Goal: Task Accomplishment & Management: Use online tool/utility

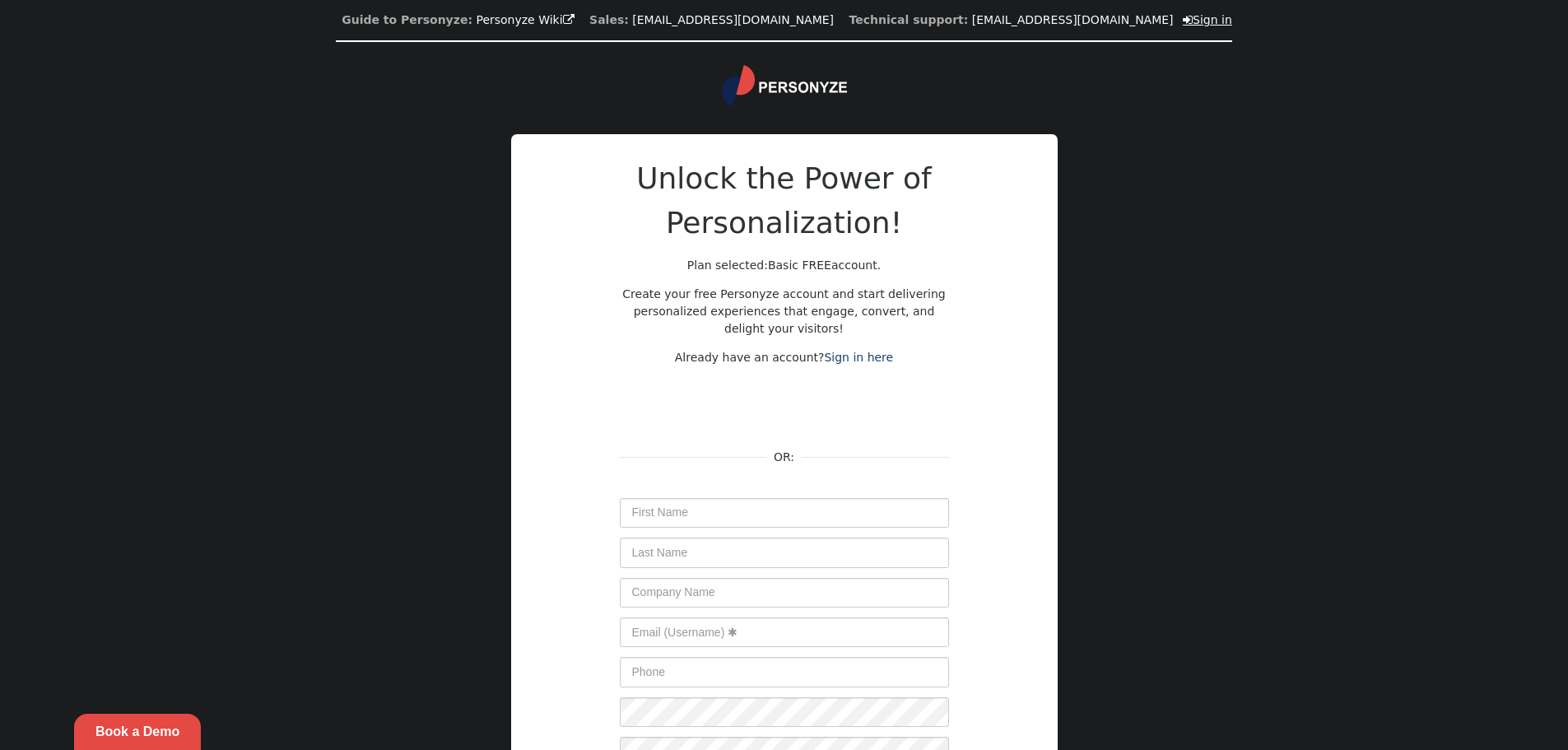
click at [1183, 21] on link " Sign in" at bounding box center [1207, 20] width 49 height 13
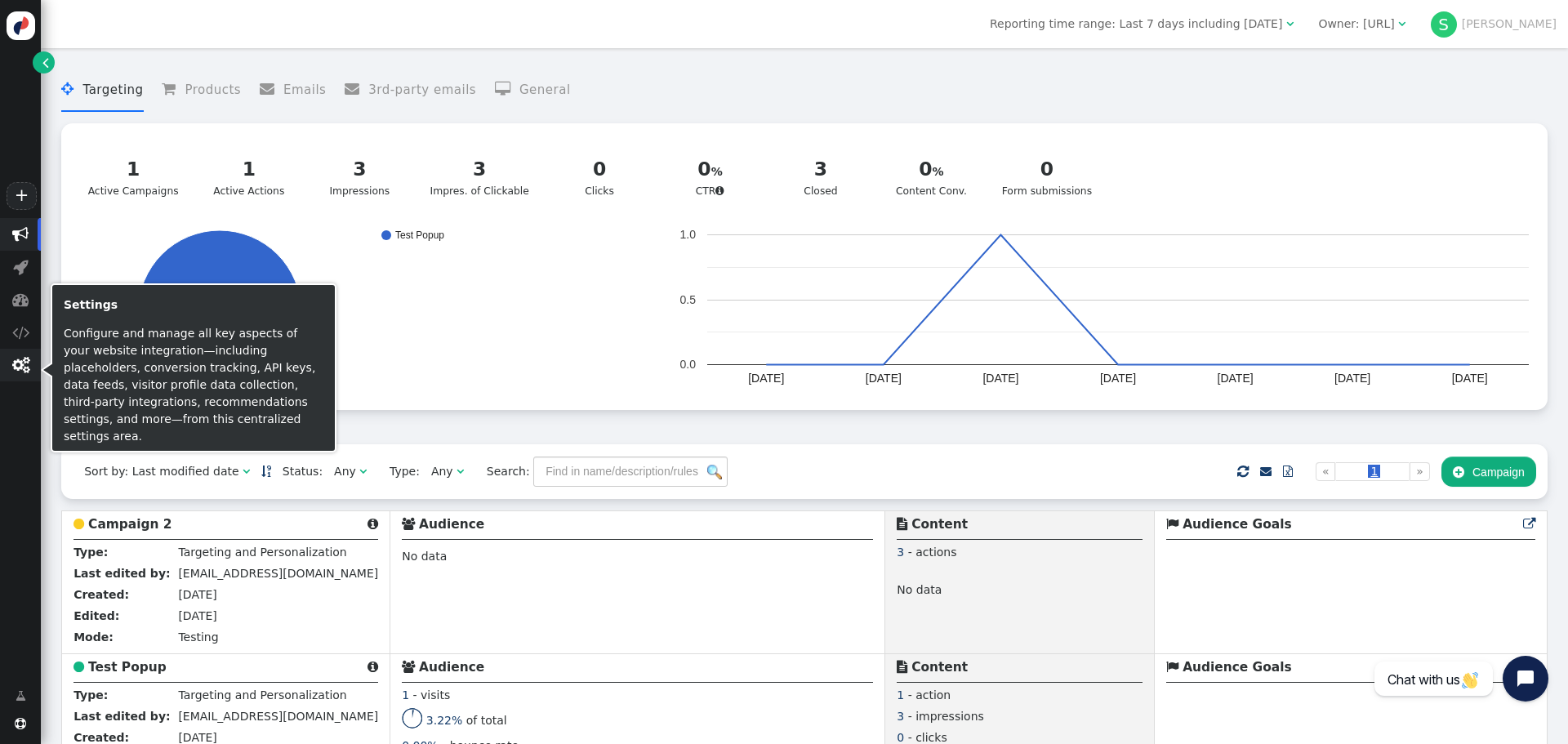
click at [16, 377] on span "" at bounding box center [20, 364] width 41 height 33
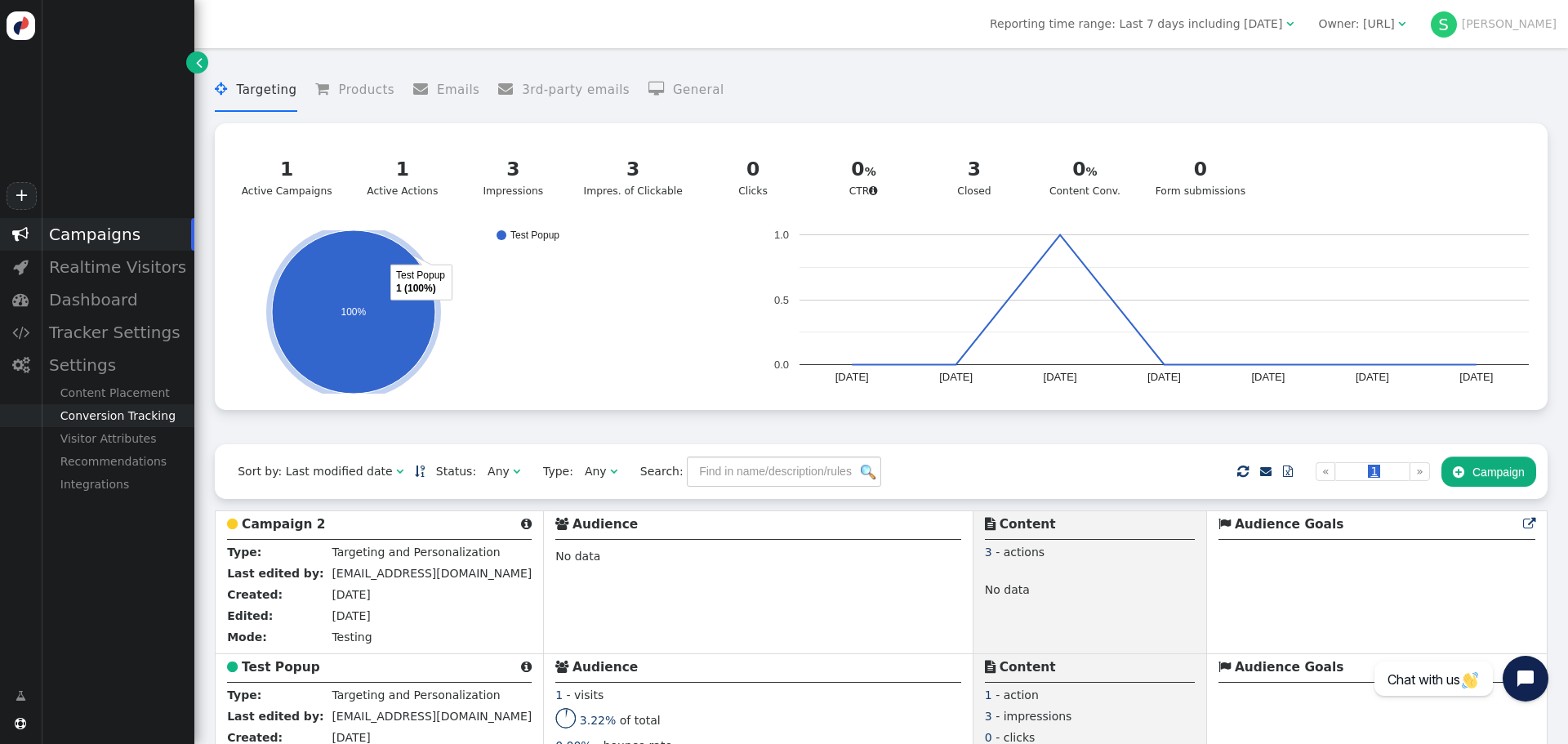
click at [141, 423] on div "Conversion Tracking" at bounding box center [117, 416] width 153 height 23
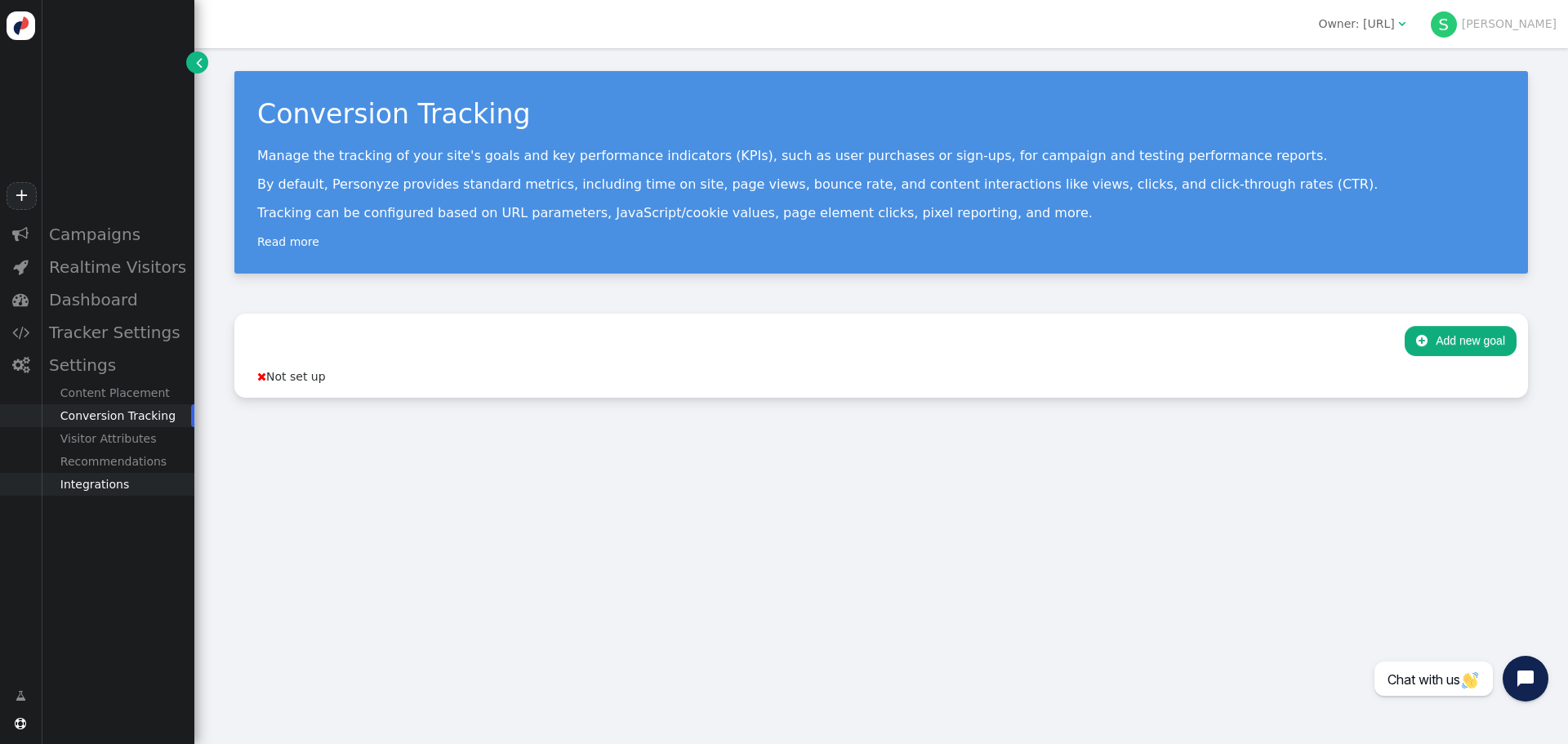
click at [123, 477] on div "Integrations" at bounding box center [117, 484] width 153 height 23
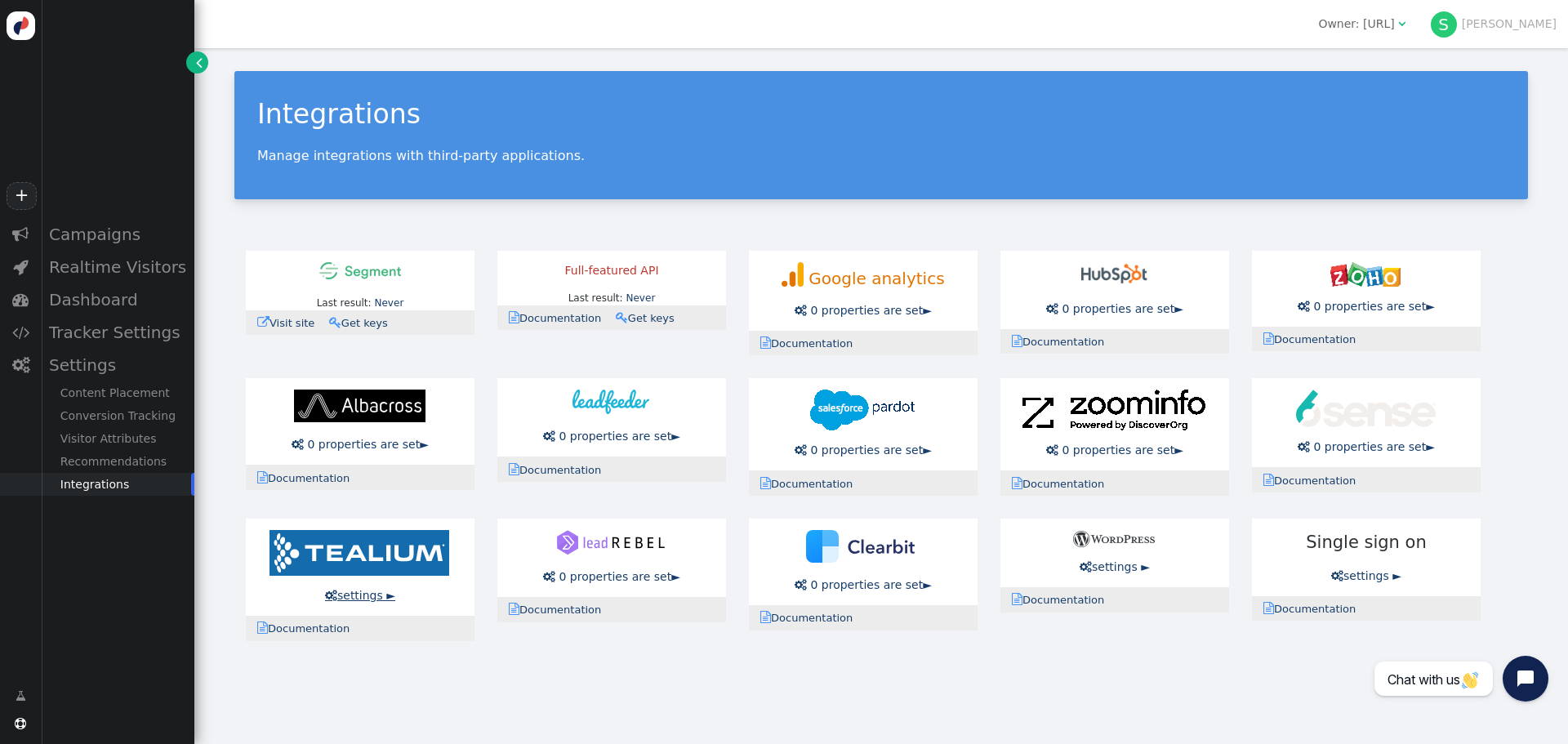
click at [363, 592] on link " settings ►" at bounding box center [359, 594] width 70 height 13
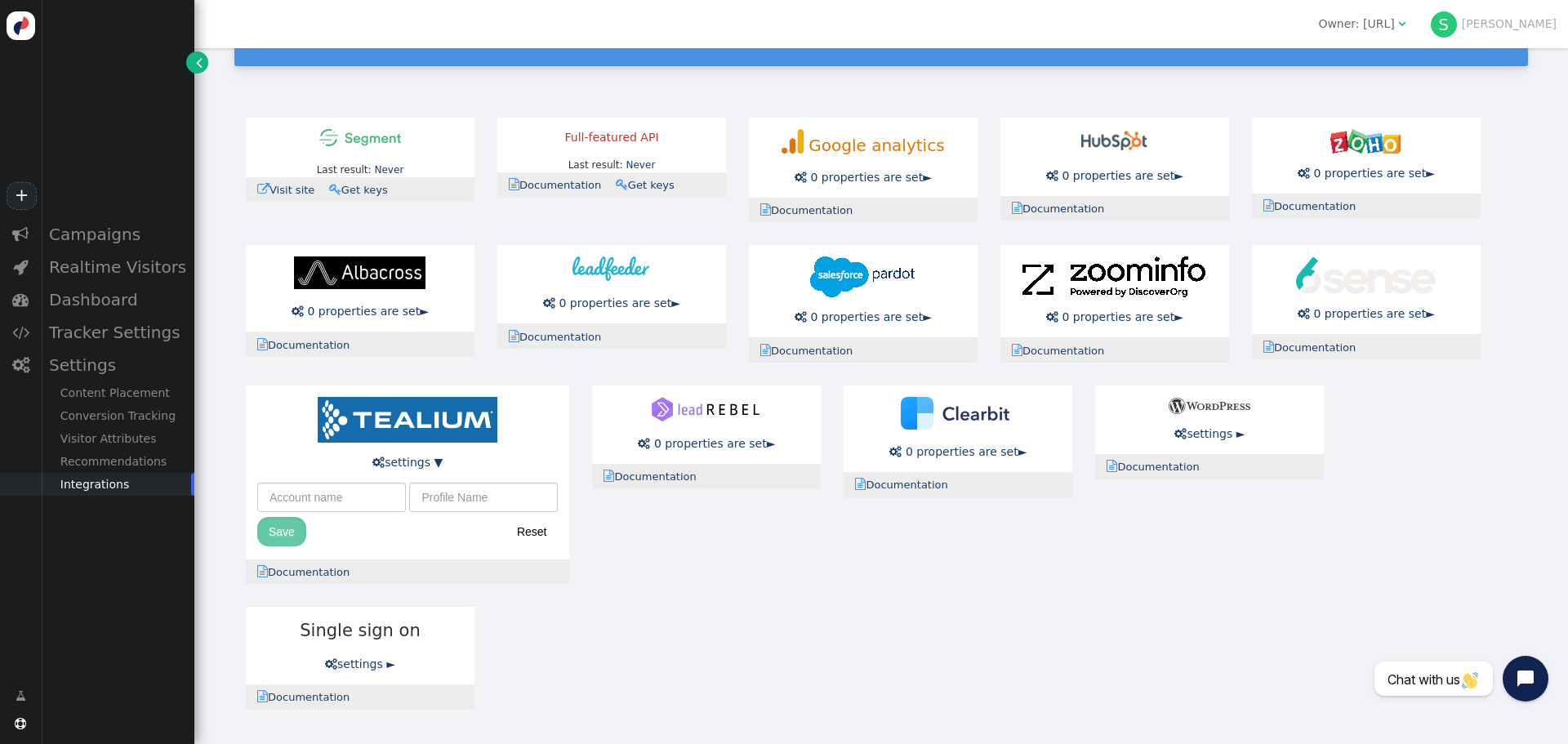
scroll to position [134, 0]
click at [327, 500] on input "text" at bounding box center [332, 496] width 149 height 29
type input "tmap"
click at [494, 490] on input "text" at bounding box center [483, 496] width 149 height 29
click at [292, 527] on button "Save" at bounding box center [281, 531] width 49 height 29
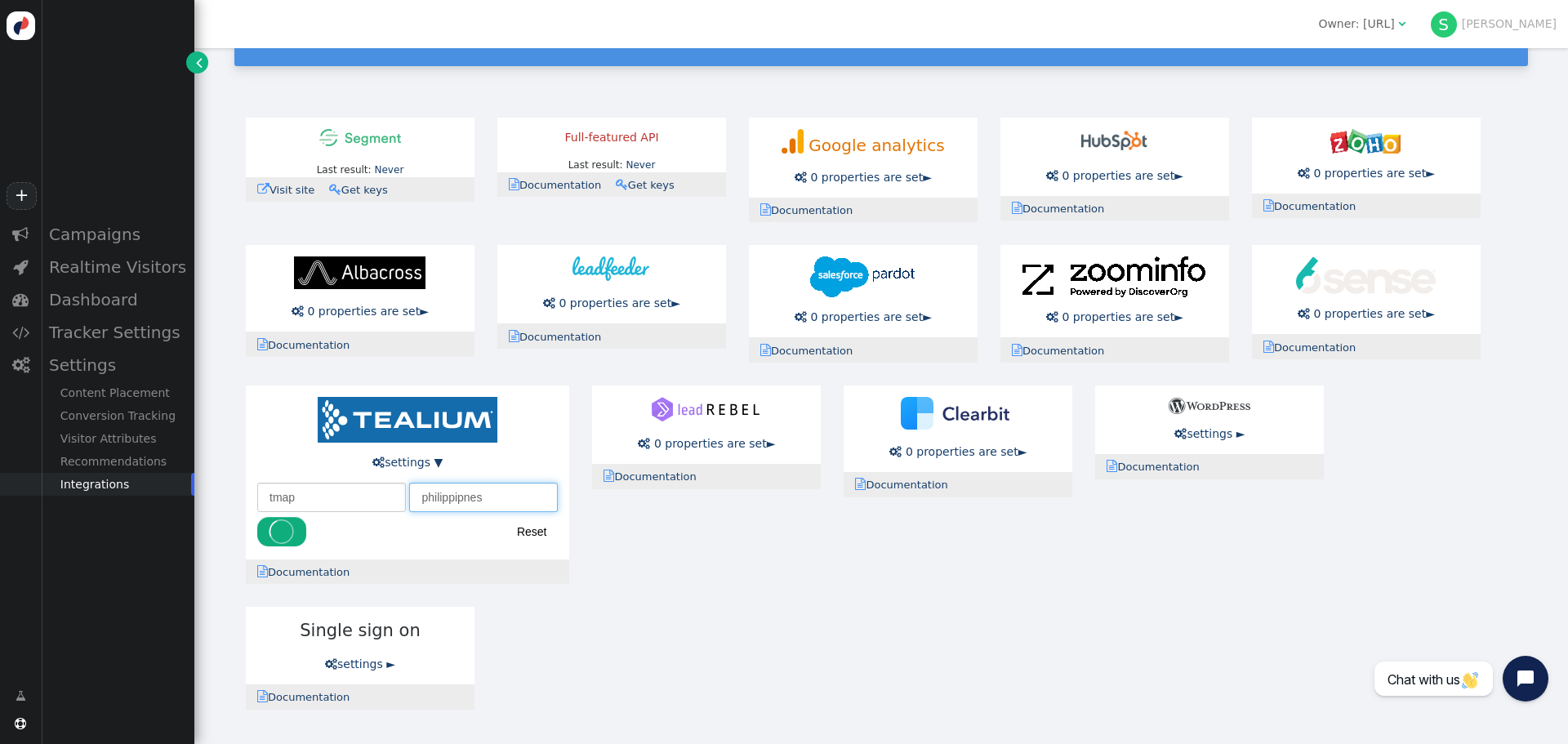
click at [465, 502] on input "philippipnes" at bounding box center [483, 496] width 149 height 29
type input "philippines"
click at [480, 497] on input "philippines" at bounding box center [483, 496] width 149 height 29
click at [269, 524] on button "Save" at bounding box center [281, 531] width 49 height 29
click at [486, 569] on div " Documentation" at bounding box center [407, 571] width 323 height 26
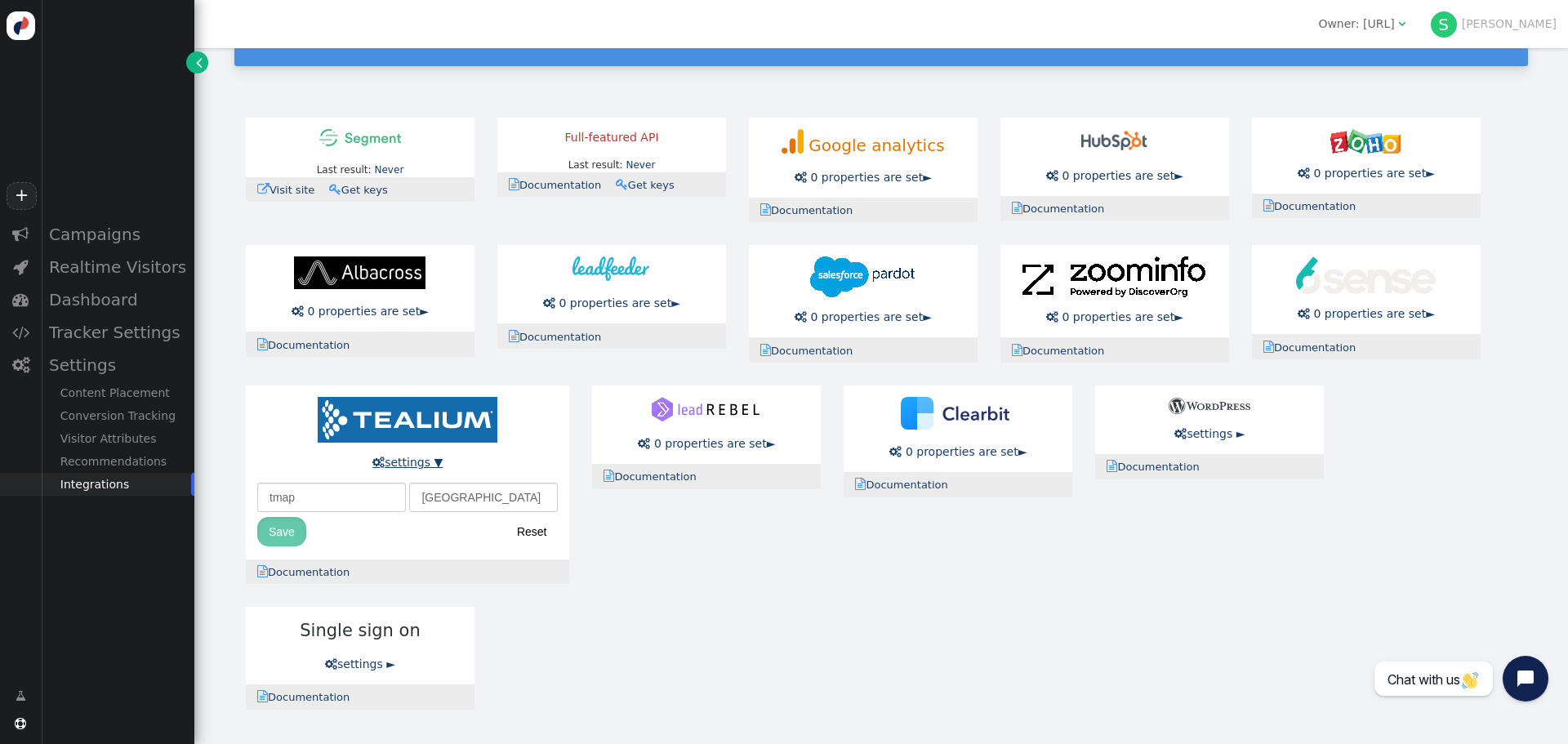
click at [415, 467] on link " settings ▼" at bounding box center [407, 462] width 70 height 13
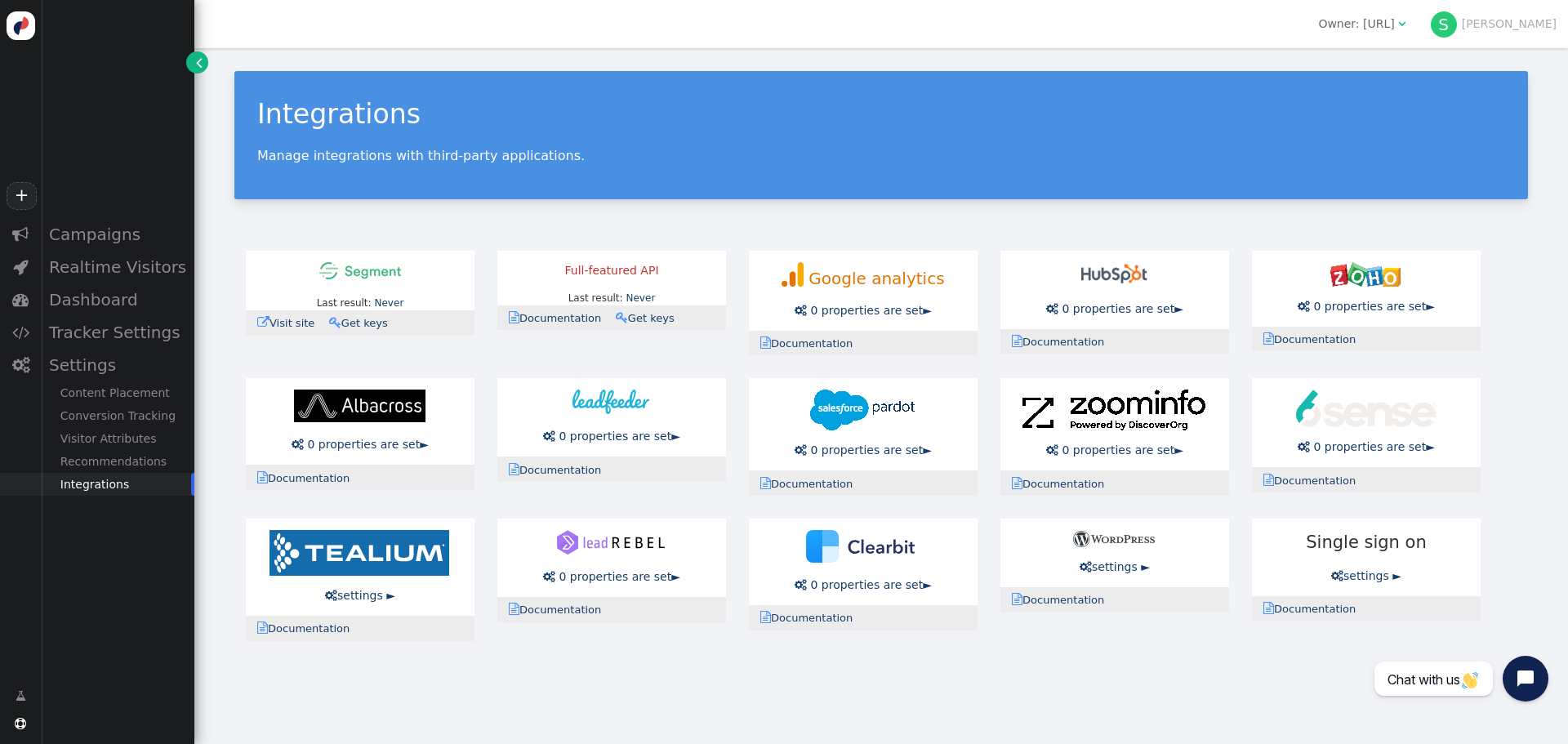
scroll to position [0, 0]
click at [391, 603] on div " settings ► tmap philippines Save Reset" at bounding box center [360, 567] width 228 height 97
click at [389, 597] on link " settings ►" at bounding box center [359, 594] width 70 height 13
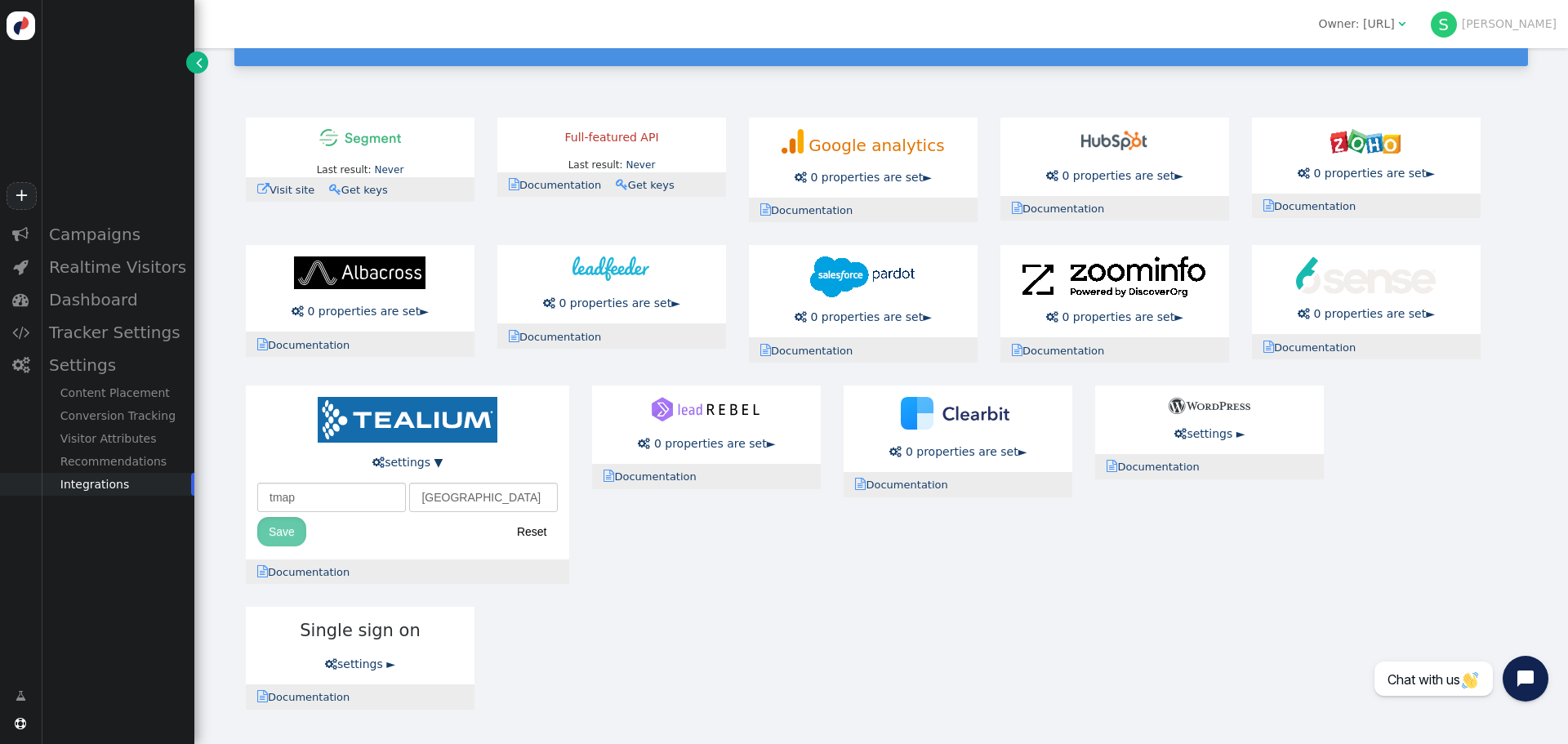
scroll to position [134, 0]
click at [267, 502] on input "tmap" at bounding box center [332, 496] width 149 height 29
click at [192, 547] on div " Campaigns  Realtime Visitors  Dashboard  Tracker Settings  Settings Conte…" at bounding box center [97, 442] width 195 height 450
click at [297, 567] on link " Documentation" at bounding box center [309, 571] width 103 height 12
click at [439, 460] on link " settings ▼" at bounding box center [407, 462] width 70 height 13
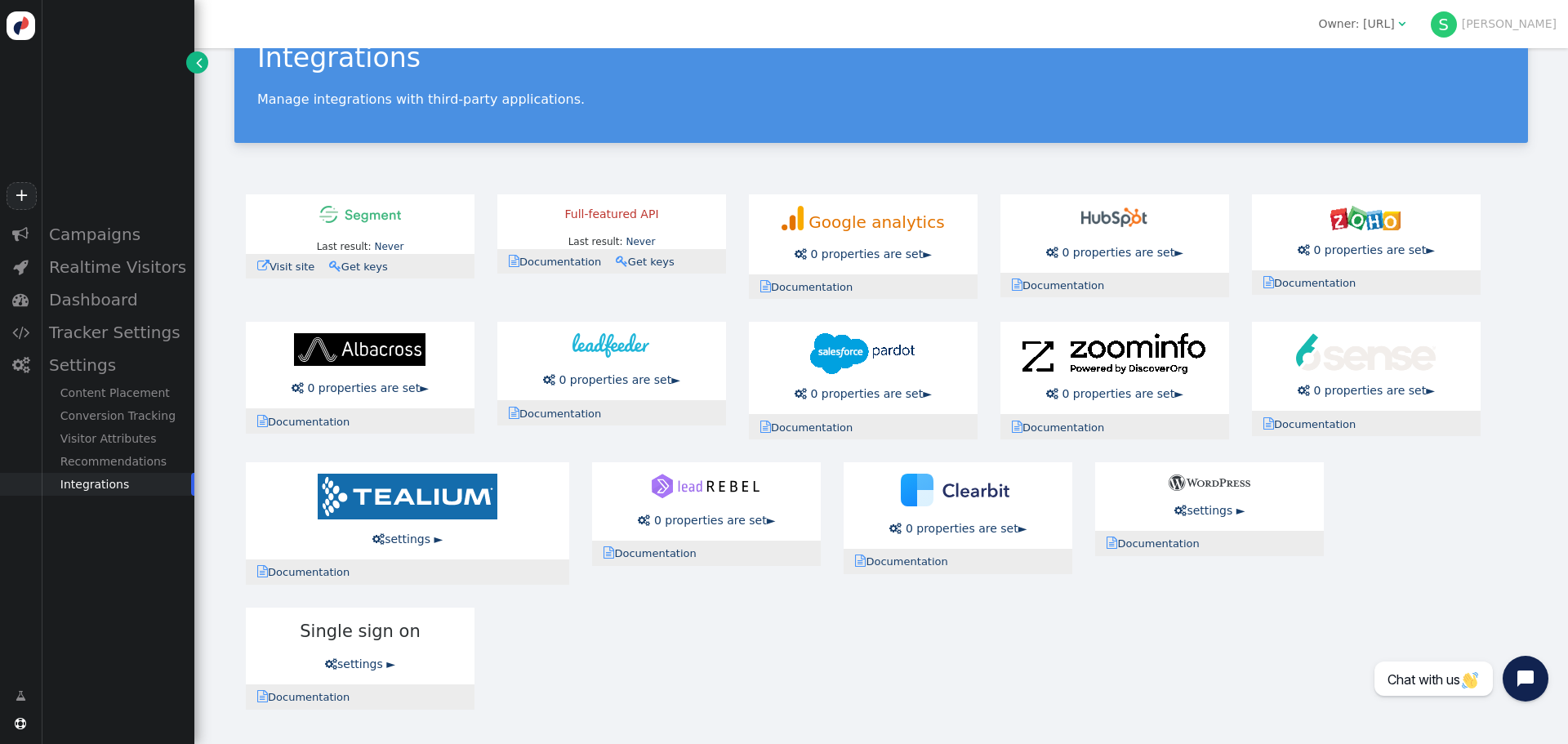
scroll to position [0, 0]
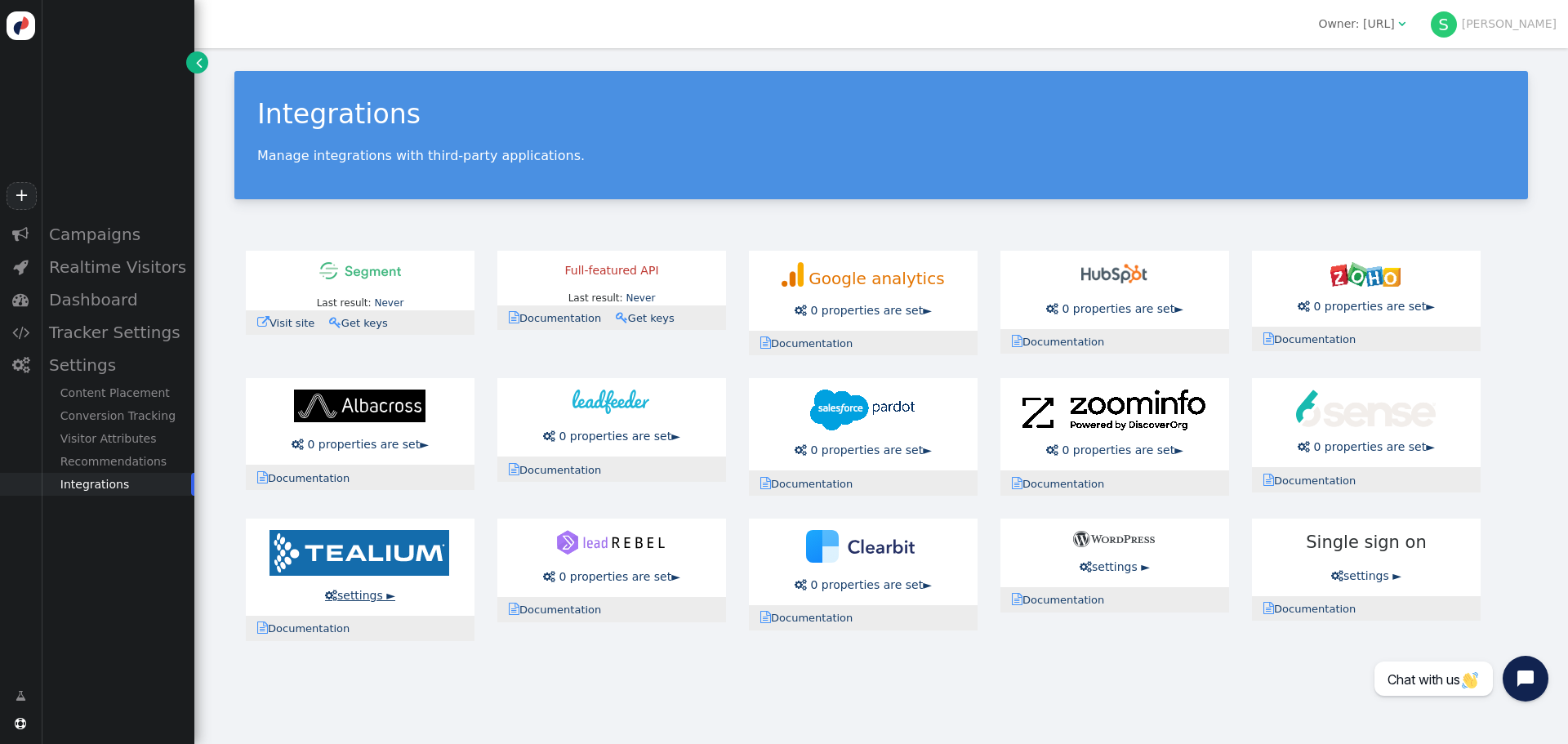
click at [386, 599] on link " settings ►" at bounding box center [359, 594] width 70 height 13
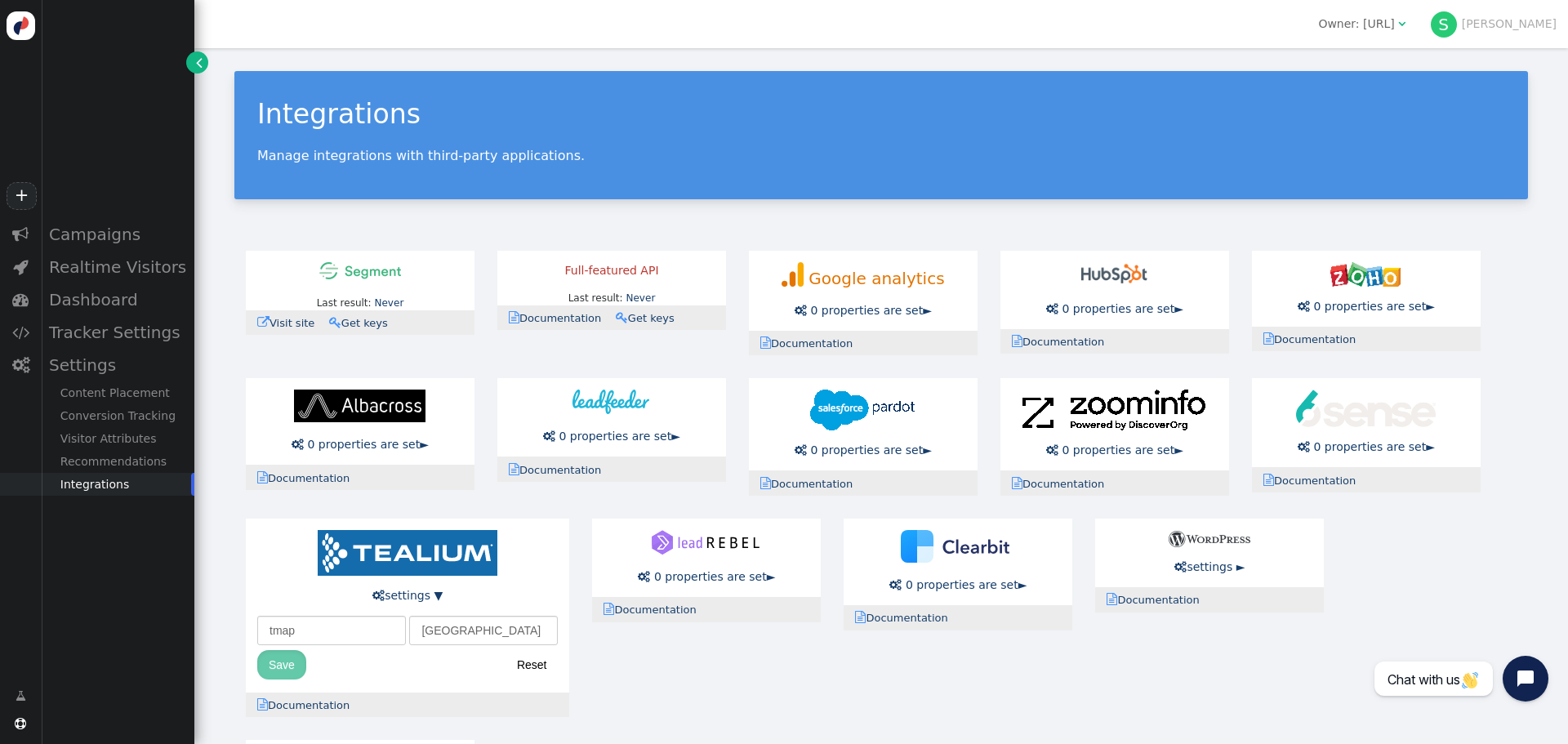
scroll to position [134, 0]
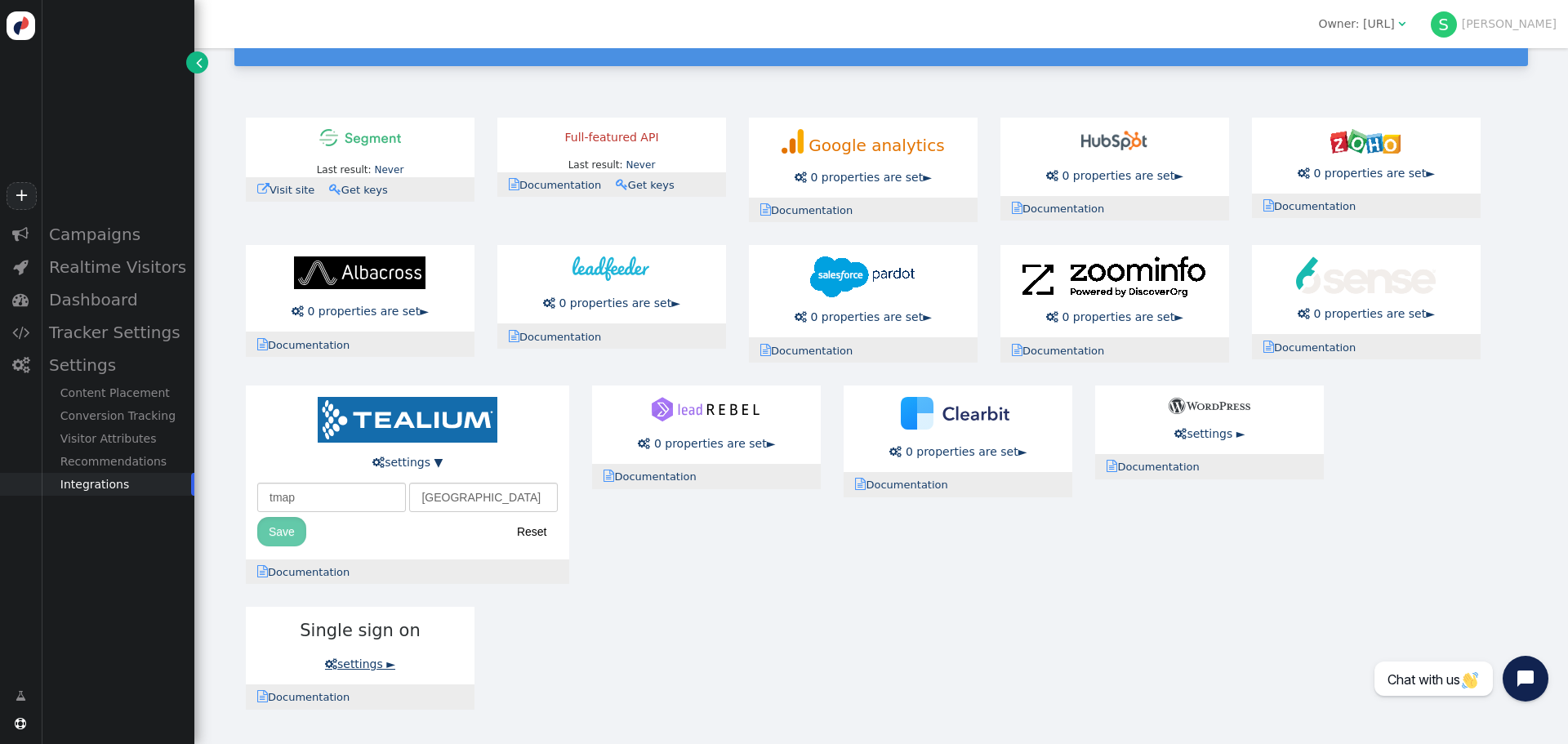
click at [386, 663] on link " settings ►" at bounding box center [359, 663] width 70 height 13
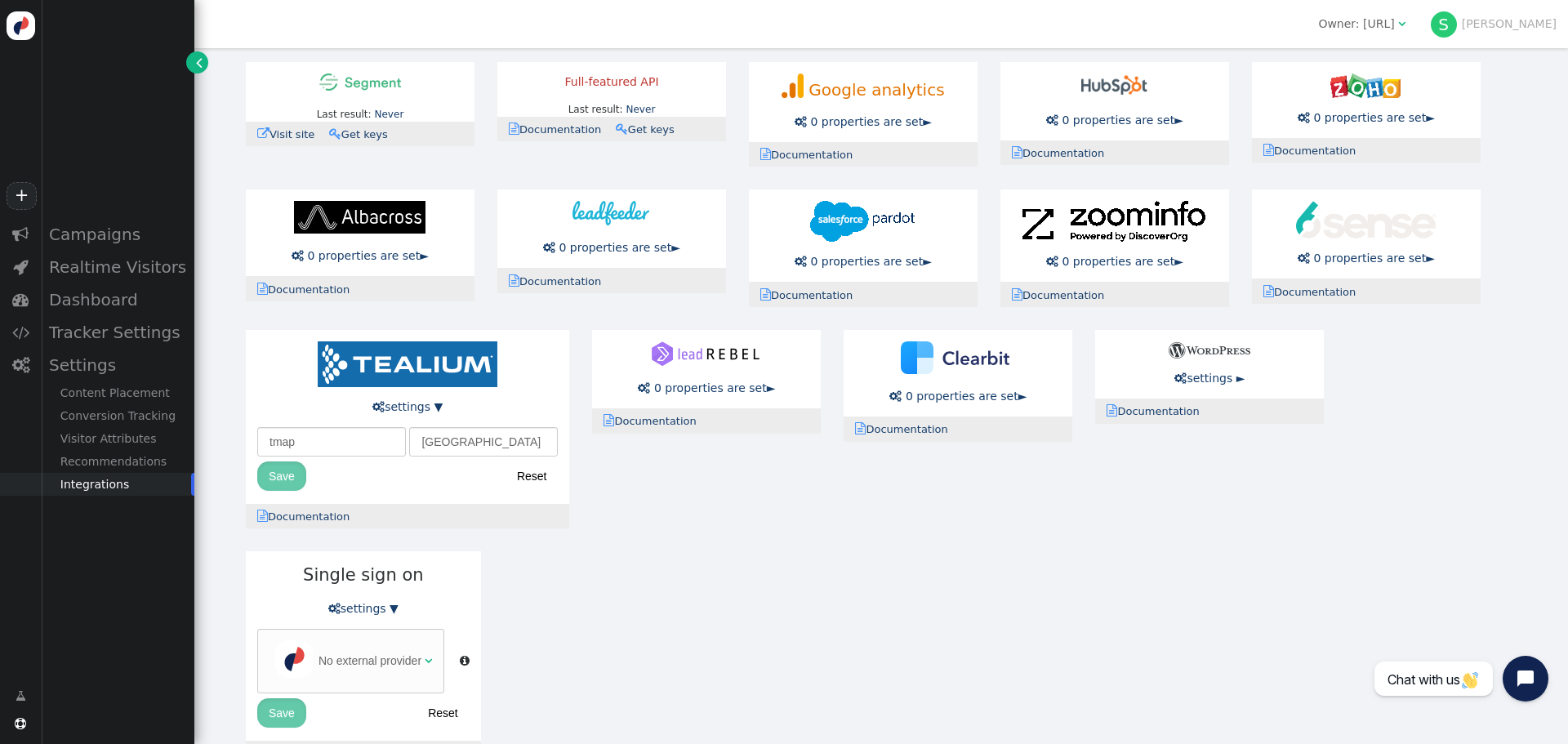
scroll to position [246, 0]
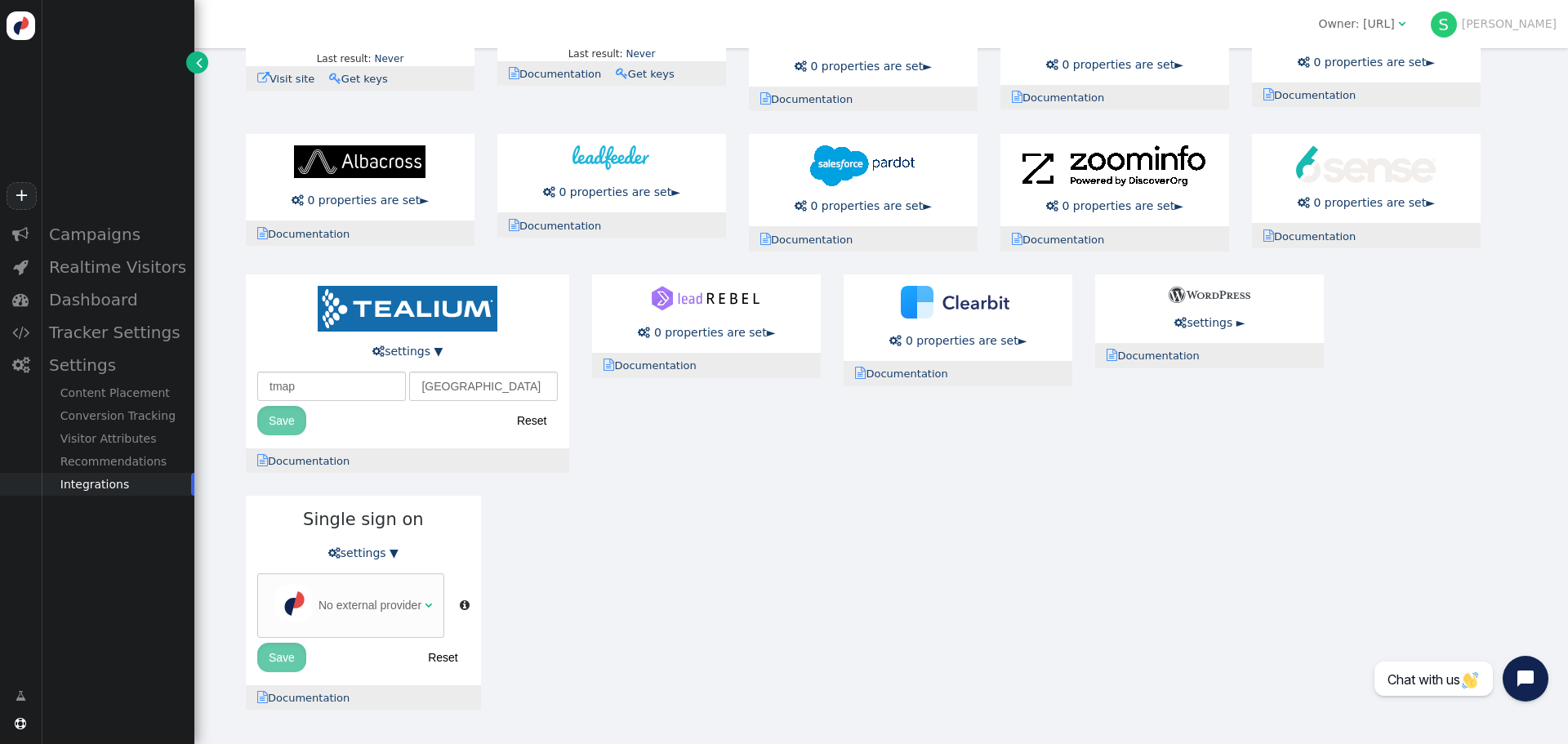
click at [384, 597] on td "No external provider" at bounding box center [370, 605] width 103 height 54
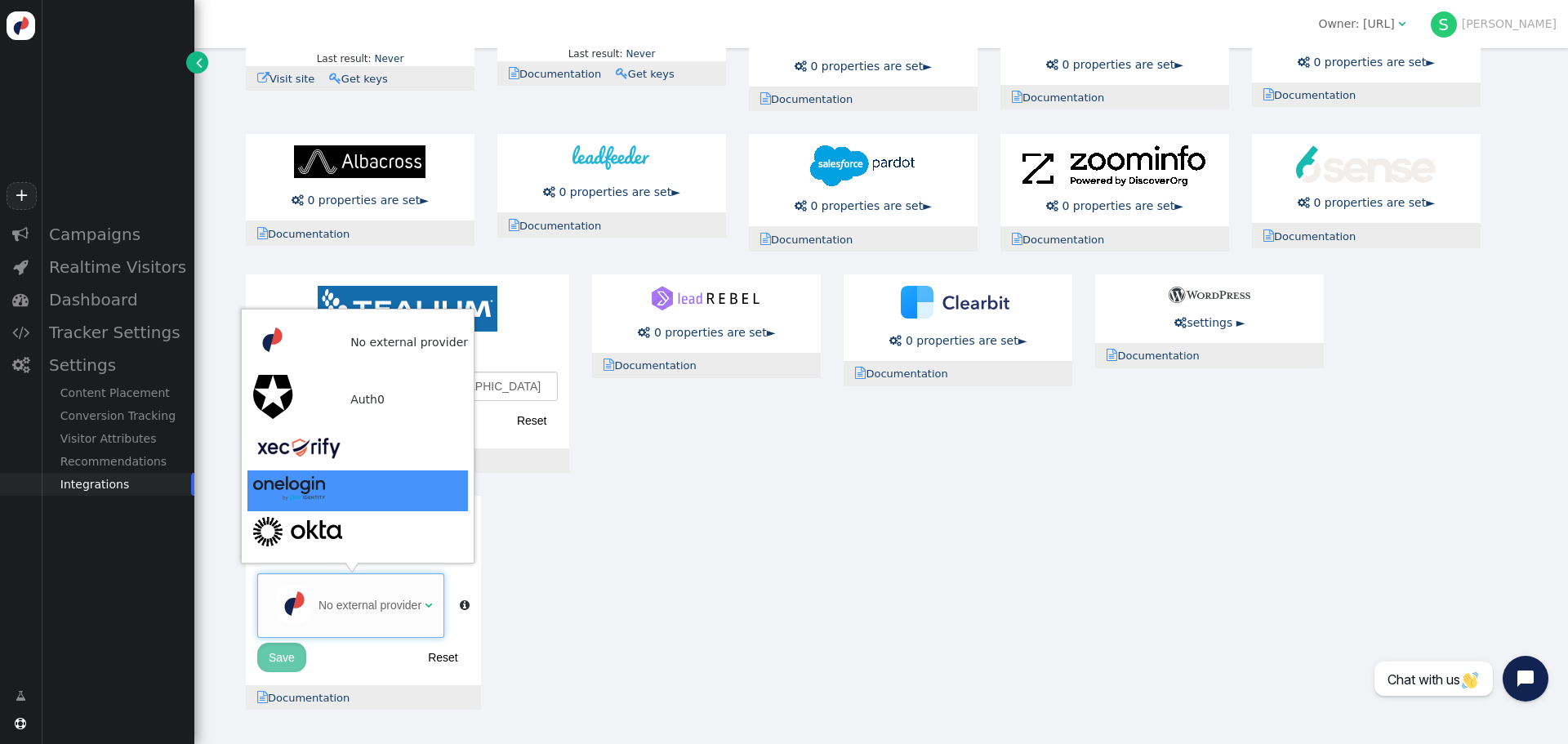
click at [666, 478] on div "Last result: Never Last error: Never  Visit site  Documentation  Get keys Fu…" at bounding box center [881, 357] width 1294 height 725
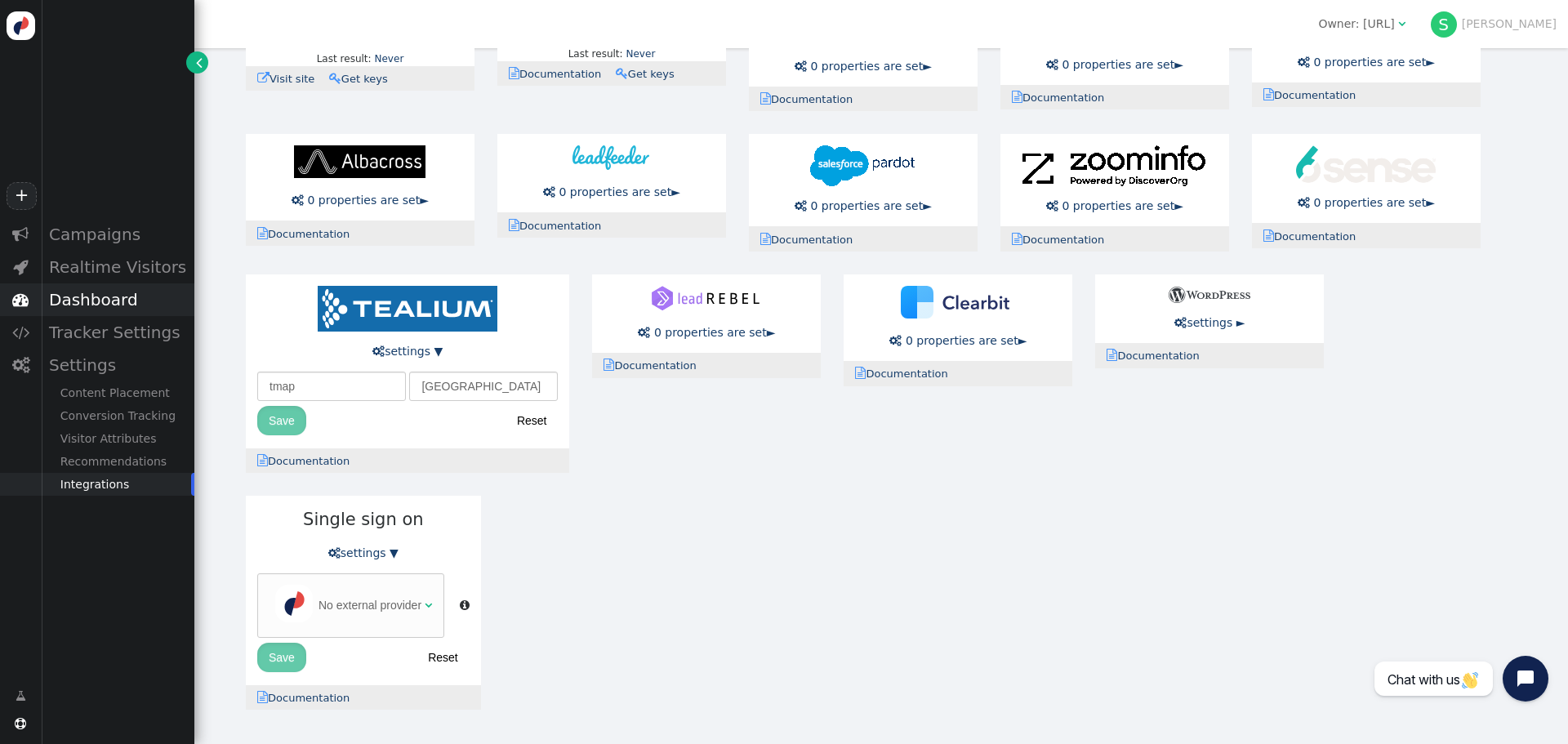
click at [84, 296] on div "Dashboard" at bounding box center [117, 299] width 153 height 33
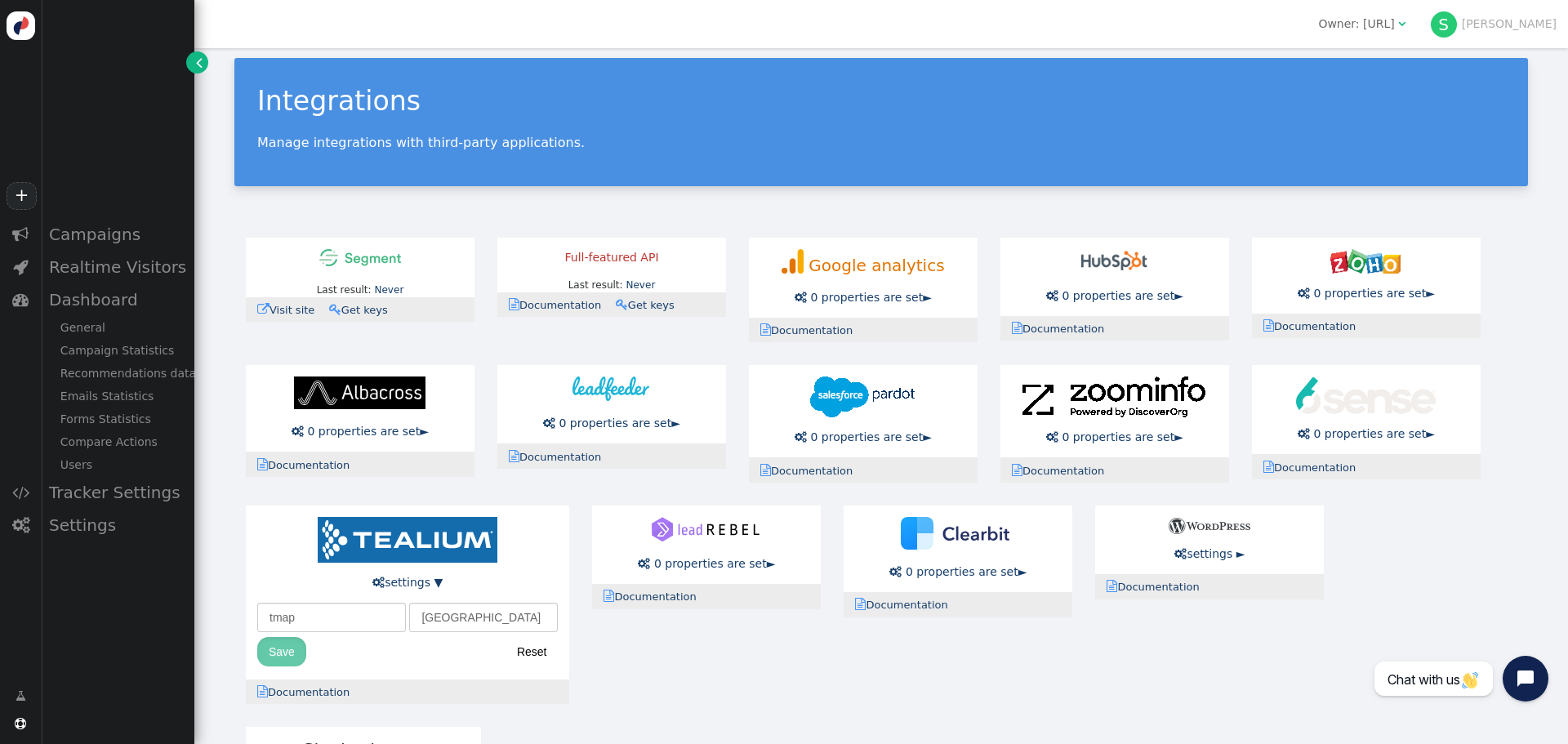
scroll to position [0, 0]
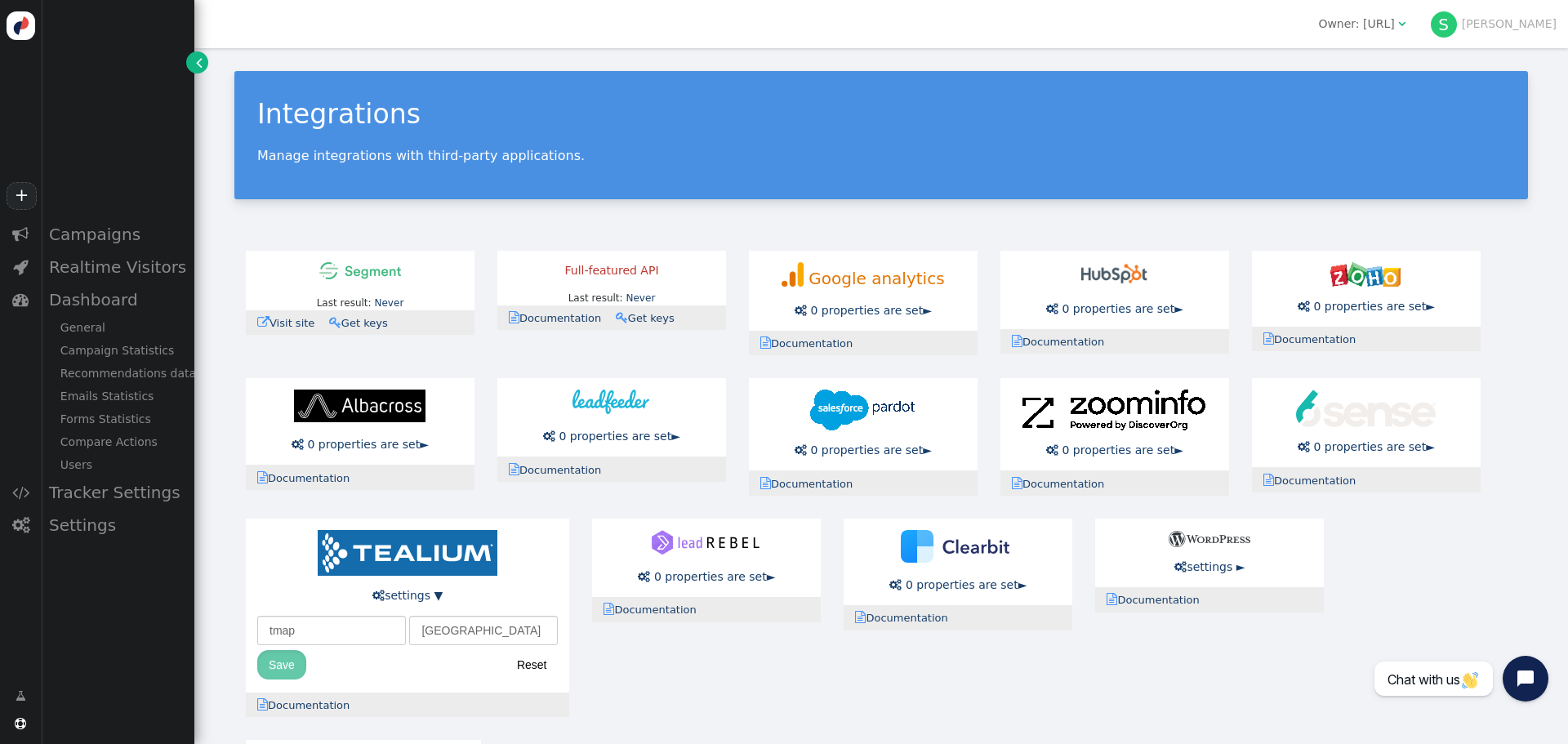
click at [1387, 28] on div "Owner: [URL]" at bounding box center [1356, 24] width 76 height 17
click at [1072, 50] on div "Integrations Manage integrations with third-party applications. Last result: Ne…" at bounding box center [881, 518] width 1373 height 940
click at [199, 57] on span "" at bounding box center [198, 62] width 6 height 17
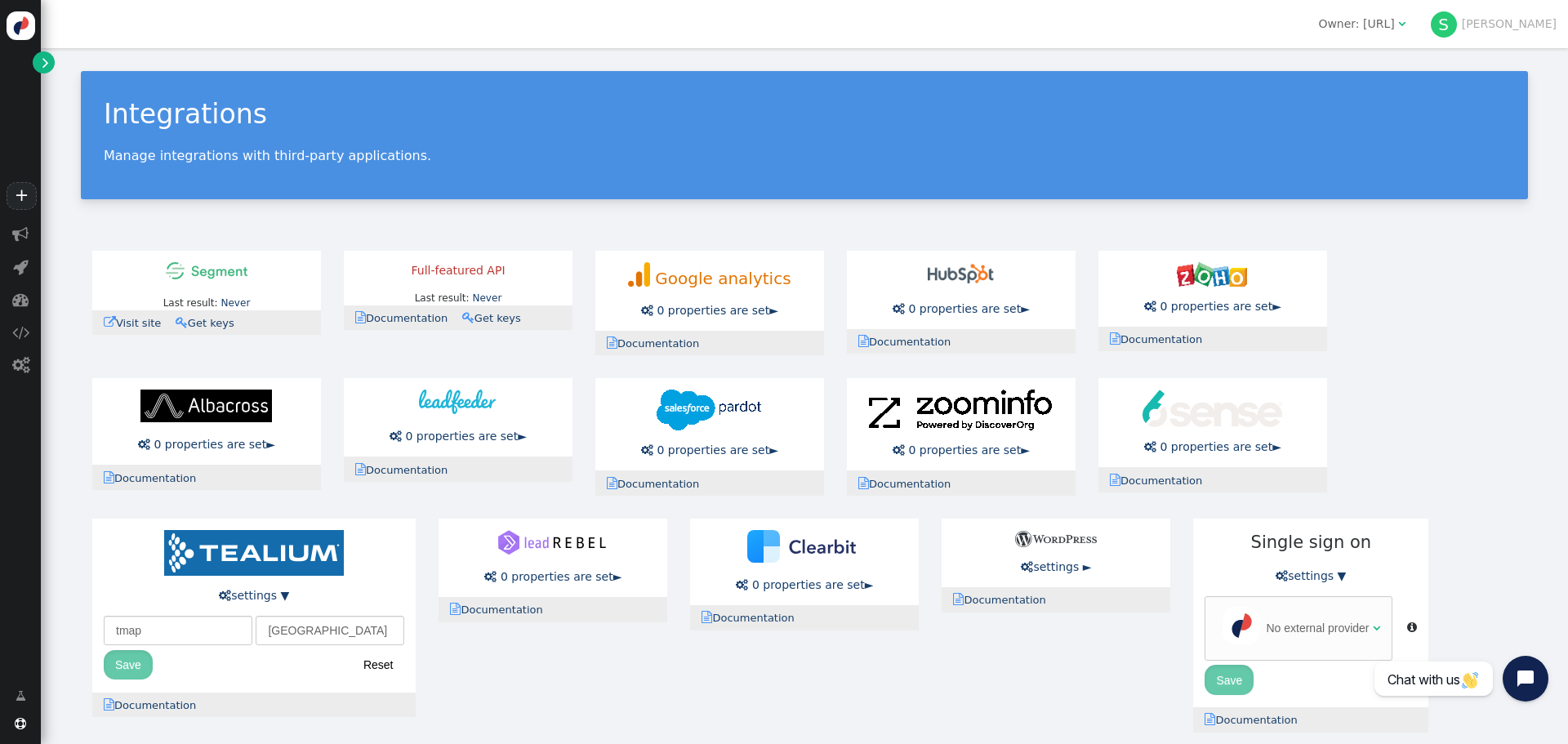
click at [52, 64] on link "" at bounding box center [43, 62] width 22 height 22
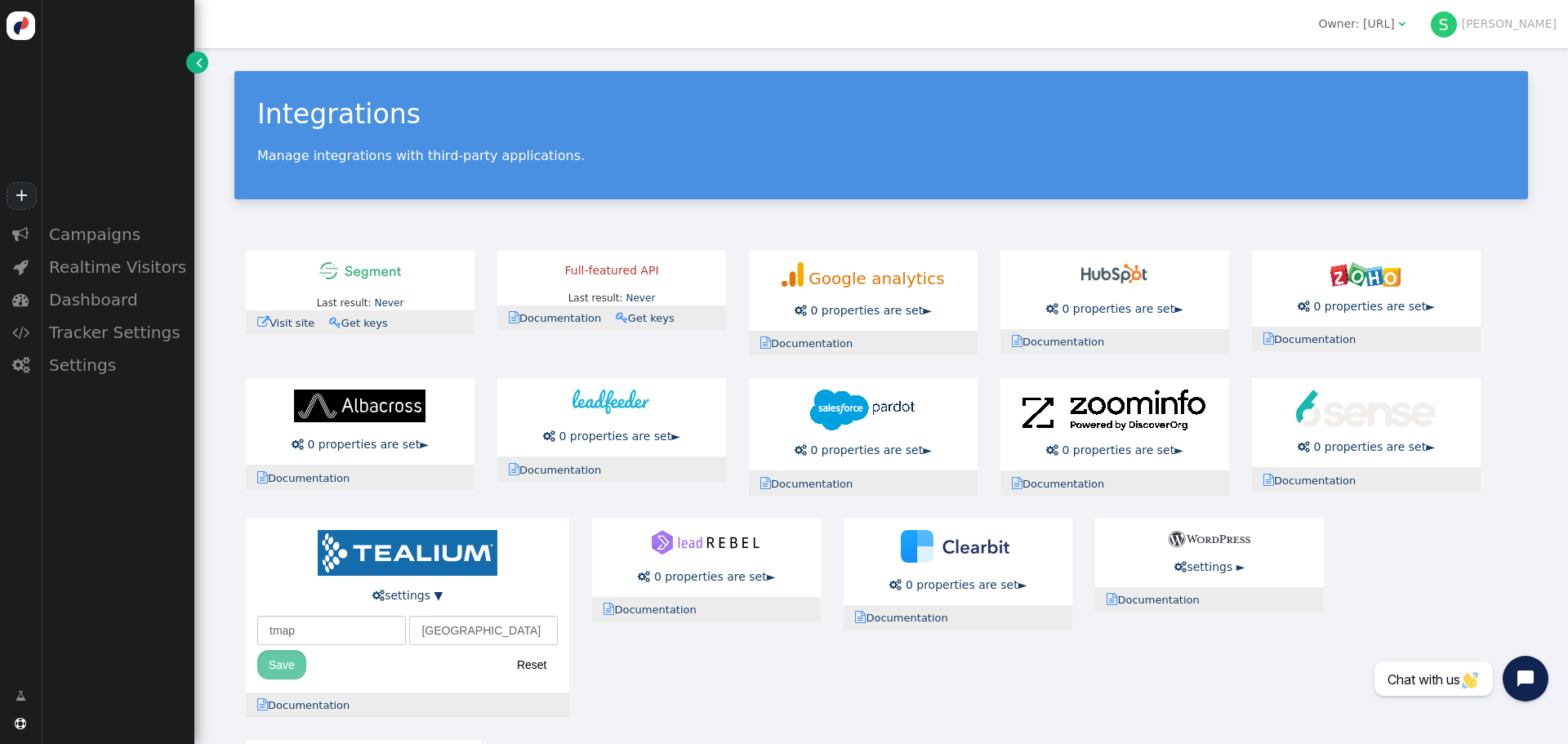
click at [1342, 27] on div "Owner: [URL]" at bounding box center [1356, 24] width 76 height 17
click at [879, 40] on div "Reporting time range: Last 7 days including today  Owner: https://website-dev.…" at bounding box center [881, 24] width 1373 height 48
click at [1386, 22] on div "Owner: [URL]" at bounding box center [1356, 24] width 76 height 17
click at [808, 231] on div "Integrations Manage integrations with third-party applications. Last result: Ne…" at bounding box center [881, 518] width 1373 height 940
click at [1379, 20] on div "Owner: [URL]" at bounding box center [1356, 24] width 76 height 17
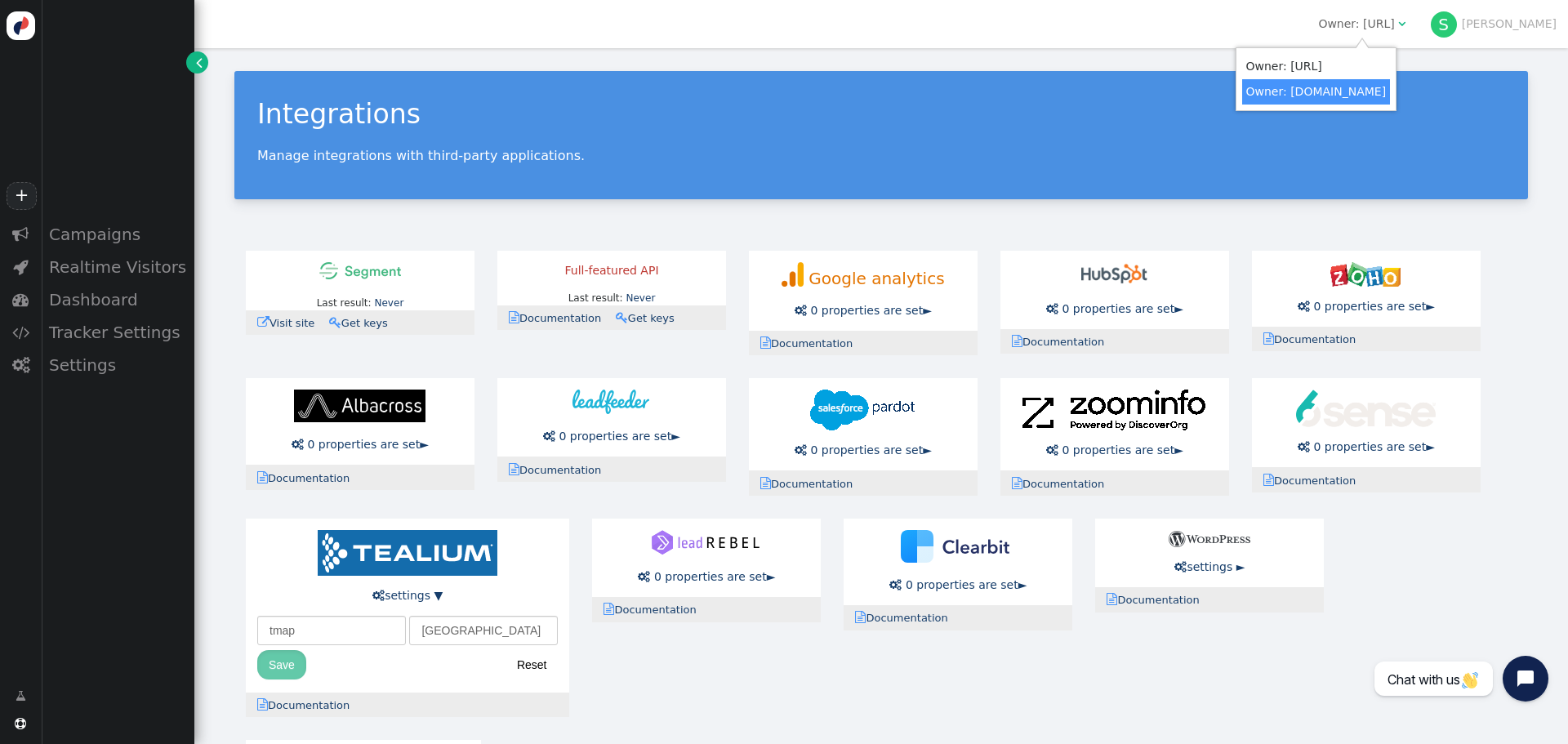
click at [1031, 60] on div "Integrations Manage integrations with third-party applications. Last result: Ne…" at bounding box center [881, 518] width 1373 height 940
click at [1394, 24] on div "Owner: [URL]" at bounding box center [1356, 24] width 76 height 17
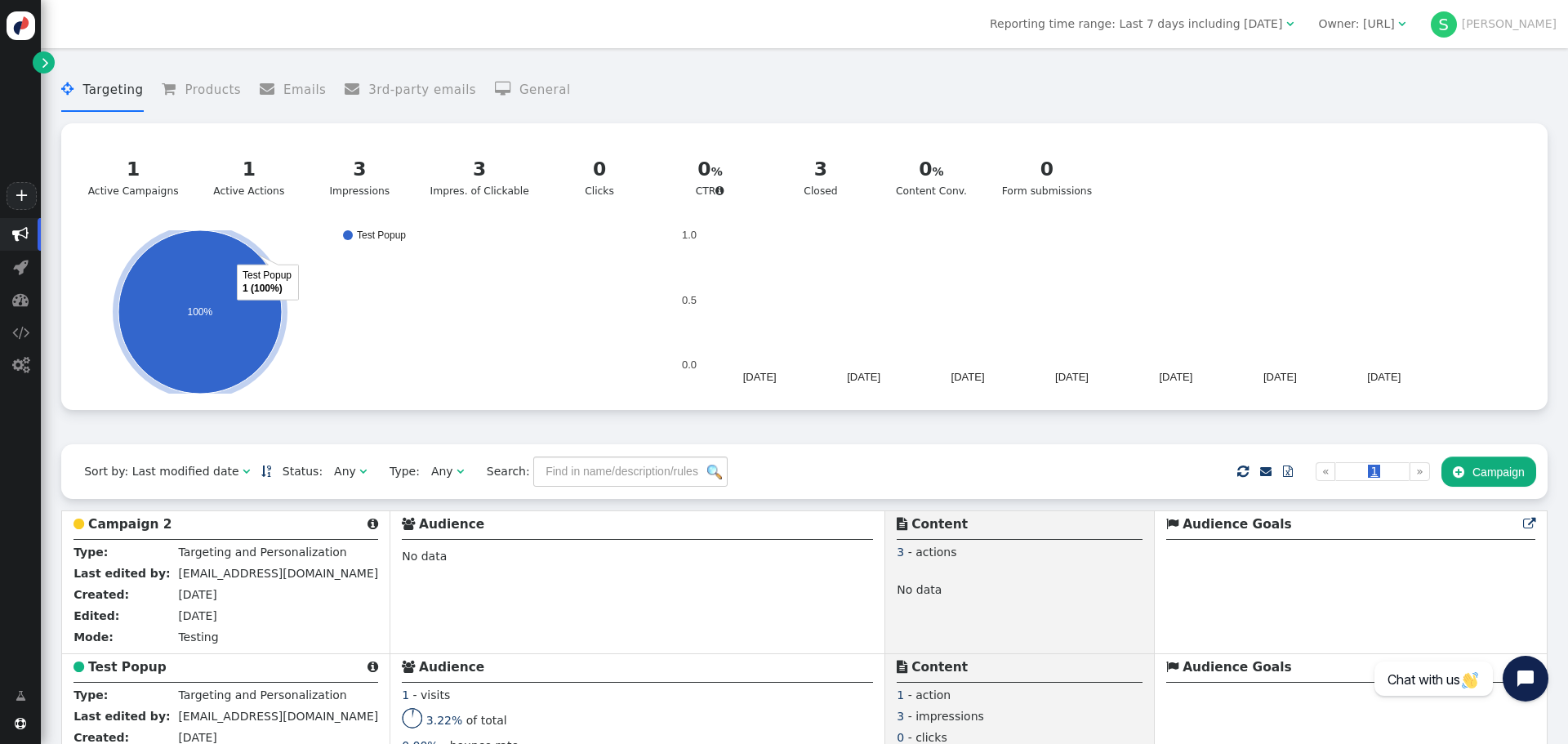
click at [1377, 35] on span "Owner: https://website-dev.toyota.com.p " at bounding box center [1361, 24] width 111 height 27
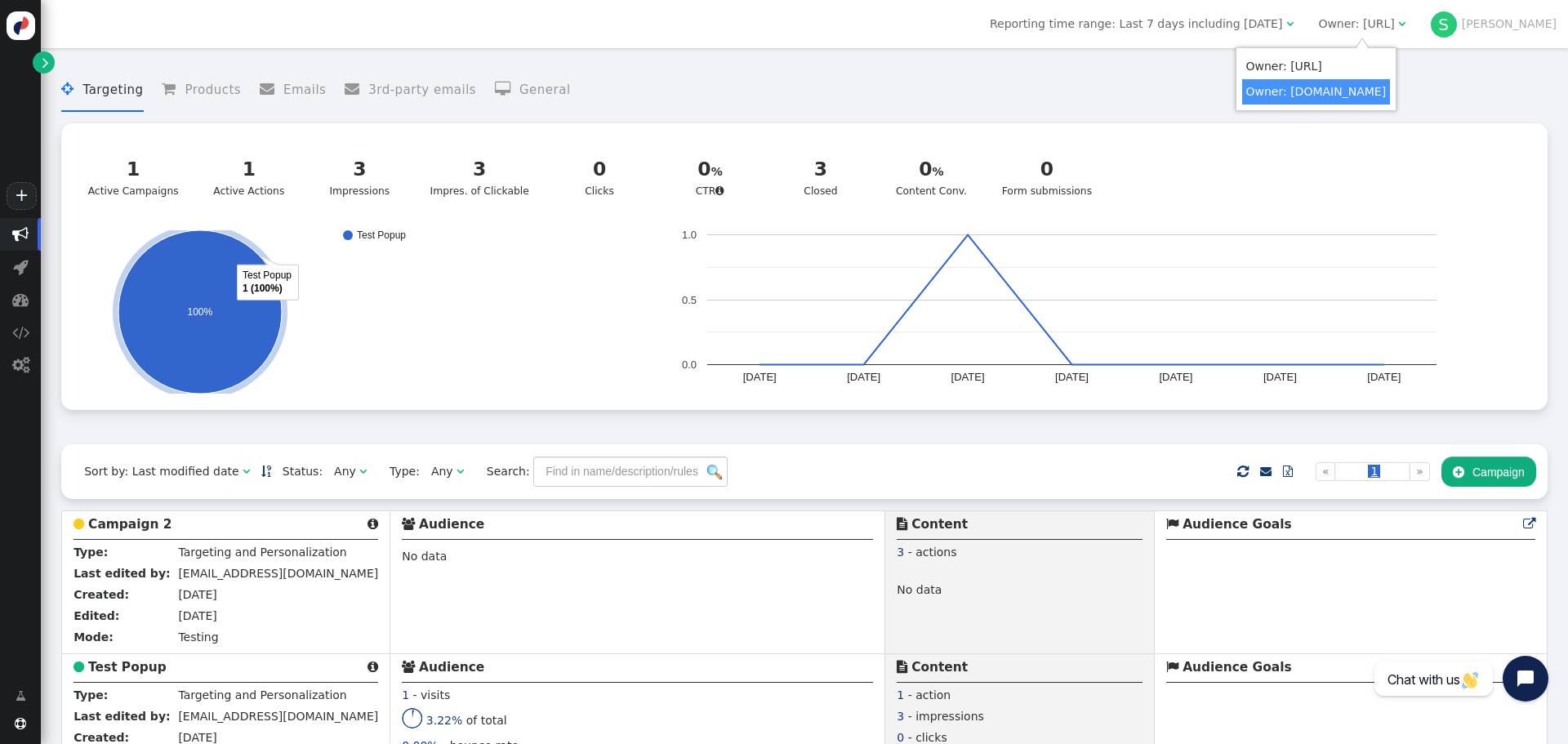
click at [958, 89] on menu " Targeting  Products  Emails  3rd-party emails  General" at bounding box center [803, 90] width 1486 height 43
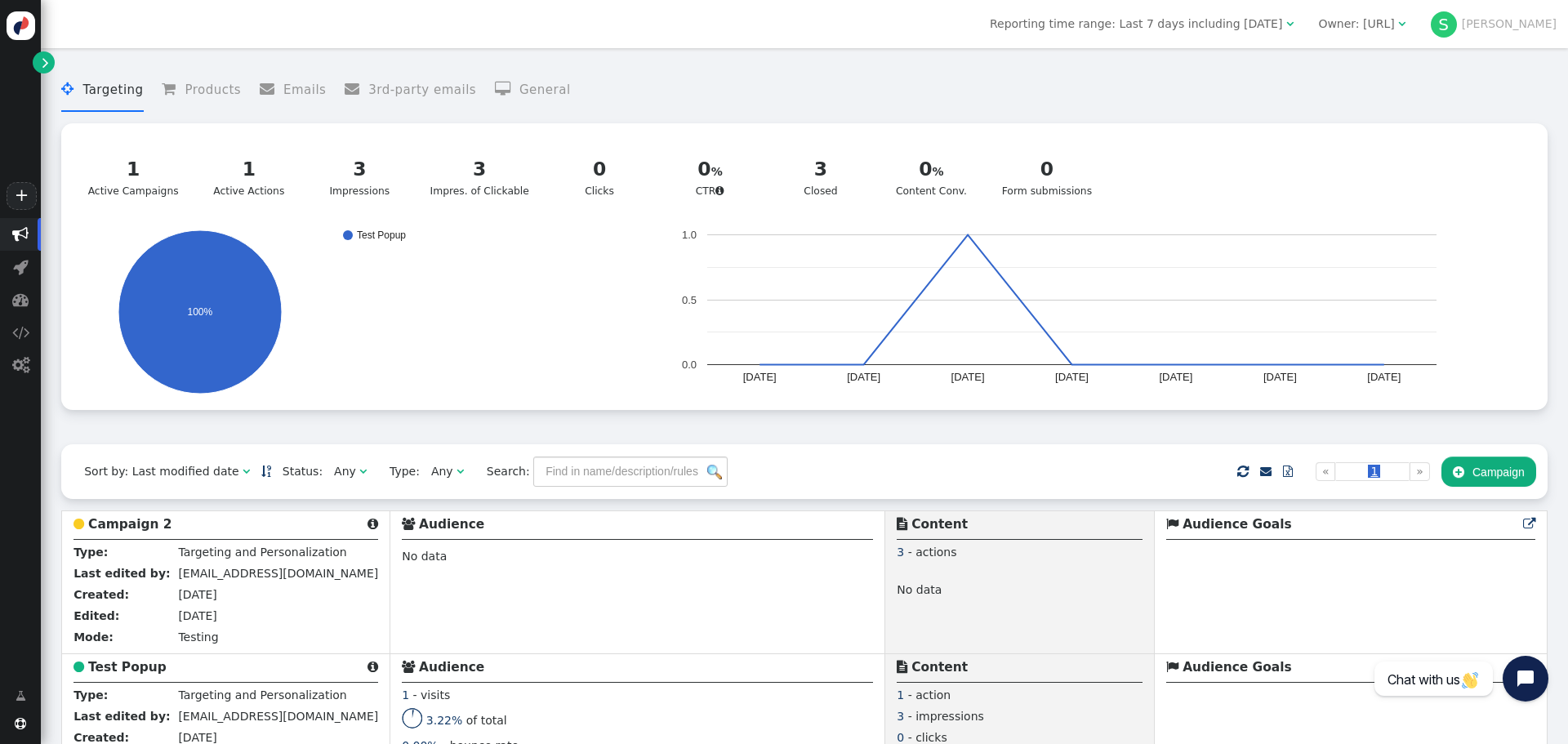
scroll to position [117, 0]
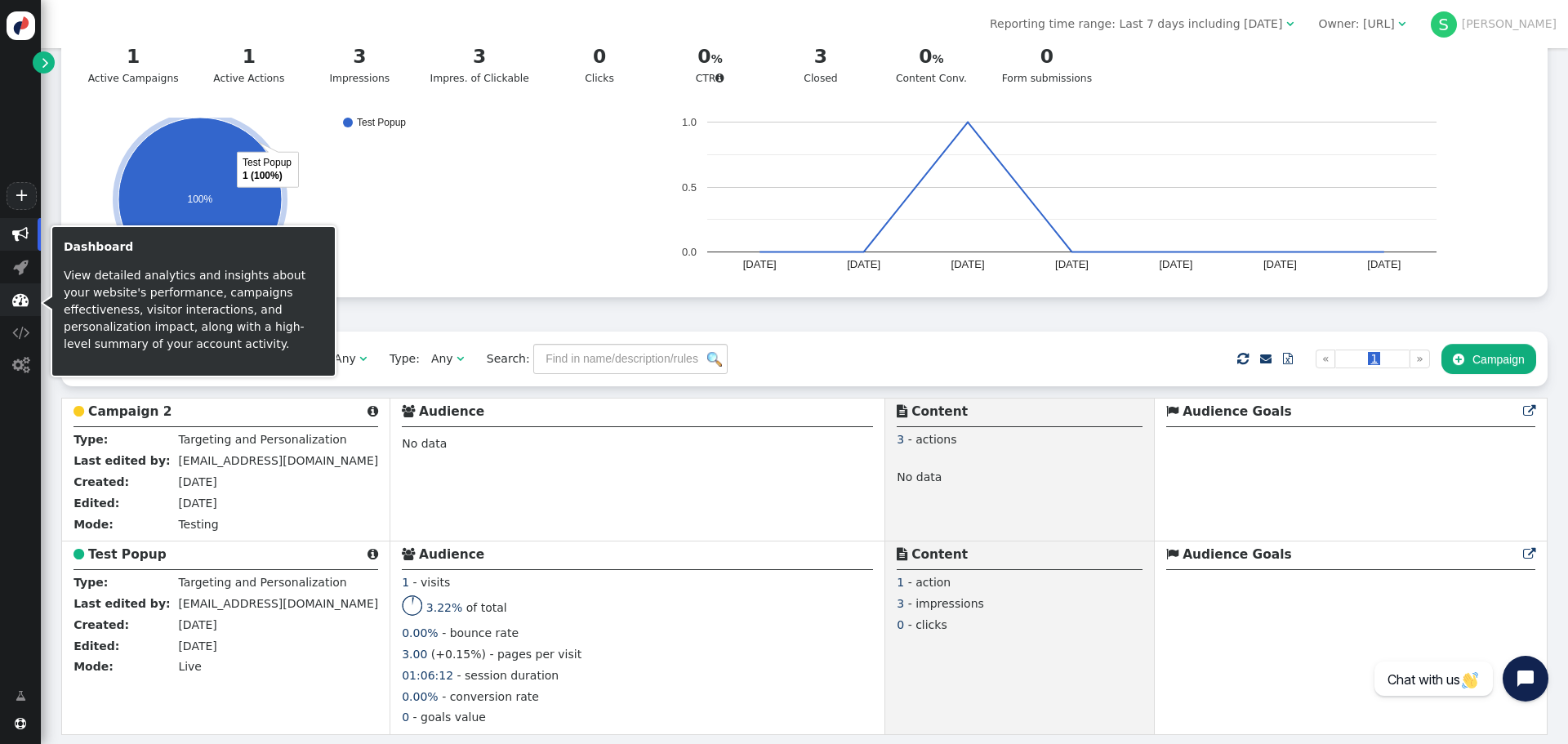
click at [29, 296] on span "" at bounding box center [20, 299] width 41 height 33
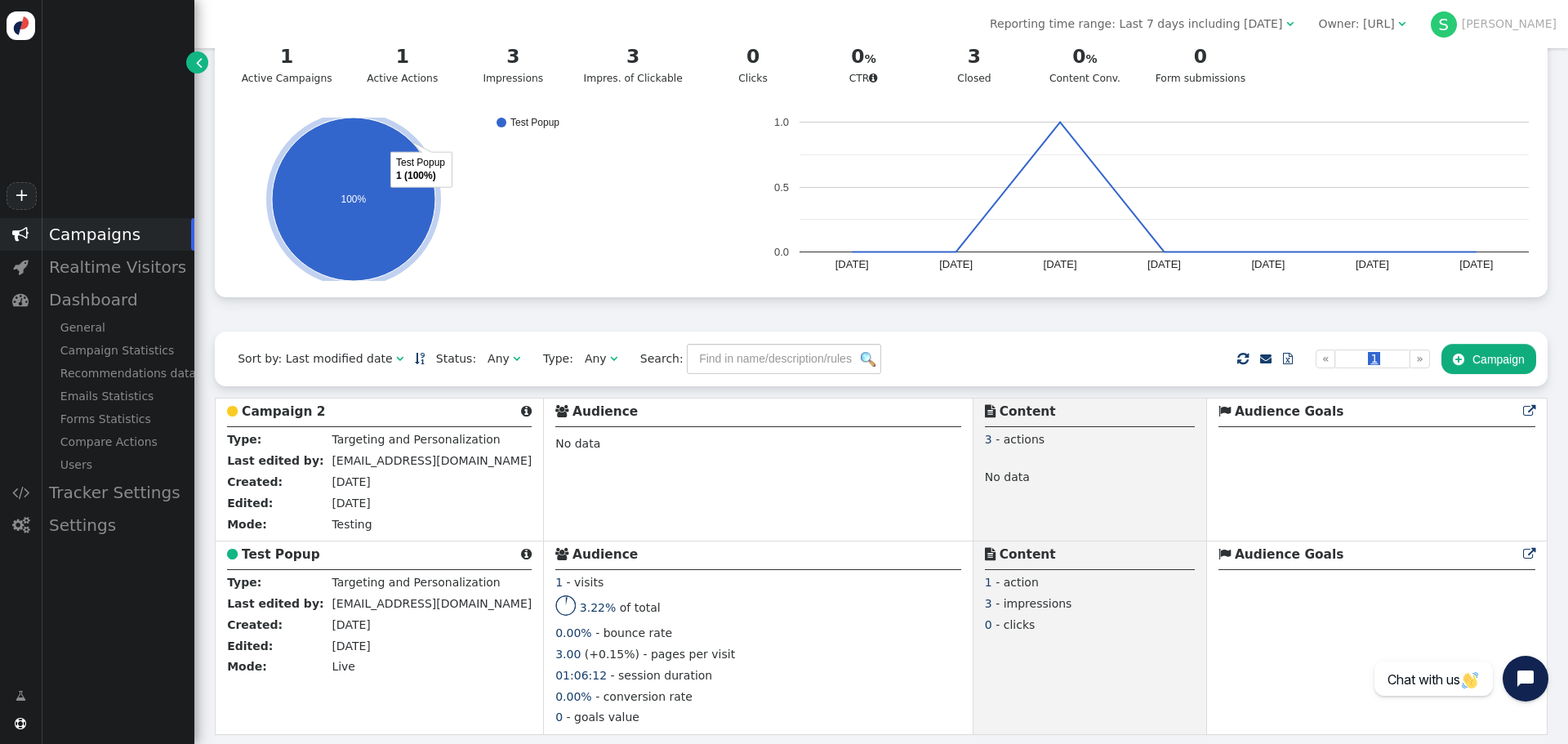
click at [8, 229] on span "" at bounding box center [20, 234] width 41 height 33
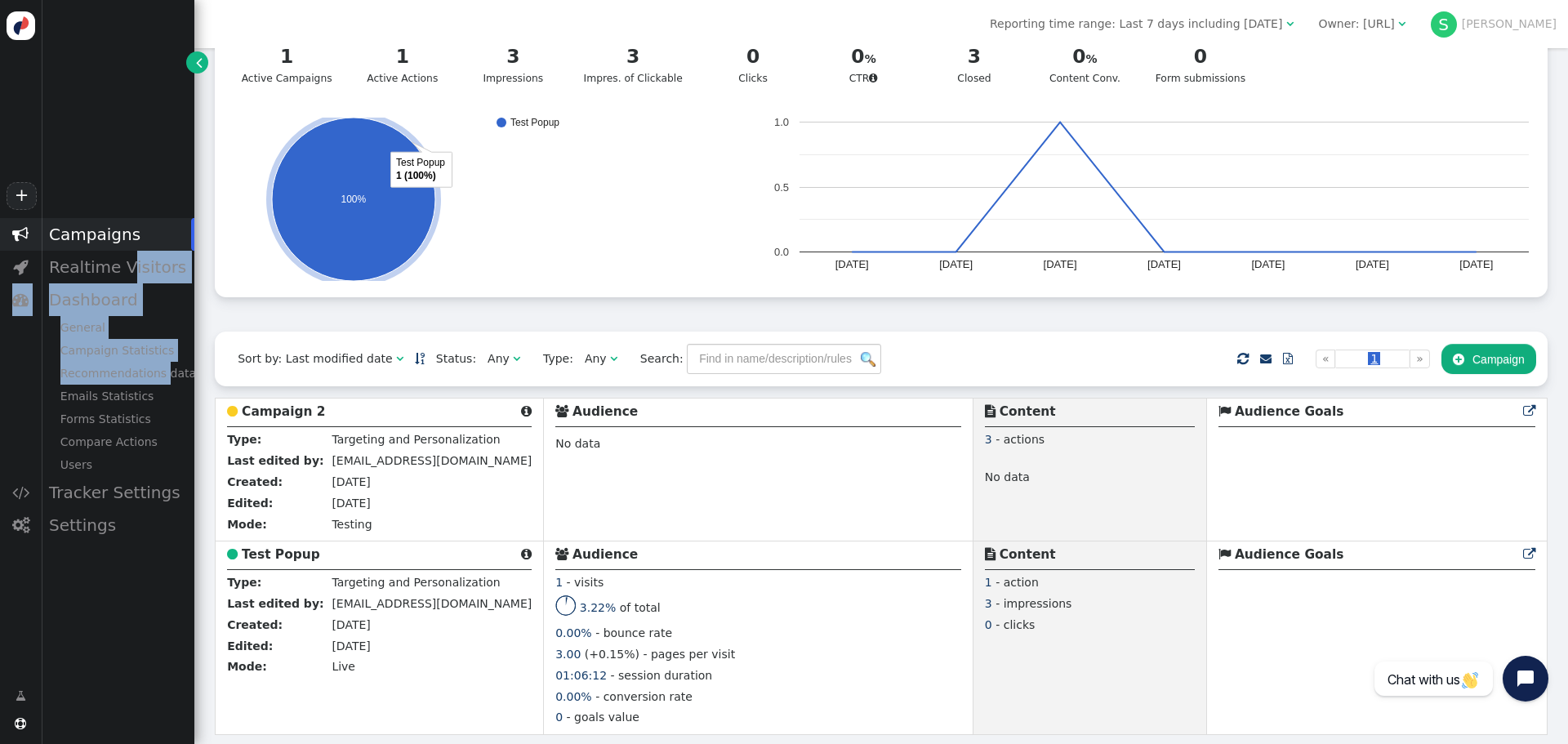
drag, startPoint x: 158, startPoint y: 377, endPoint x: 119, endPoint y: 248, distance: 134.8
click at [121, 257] on div " Campaigns  Realtime Visitors  Dashboard General Campaign Statistics Recomme…" at bounding box center [97, 379] width 195 height 323
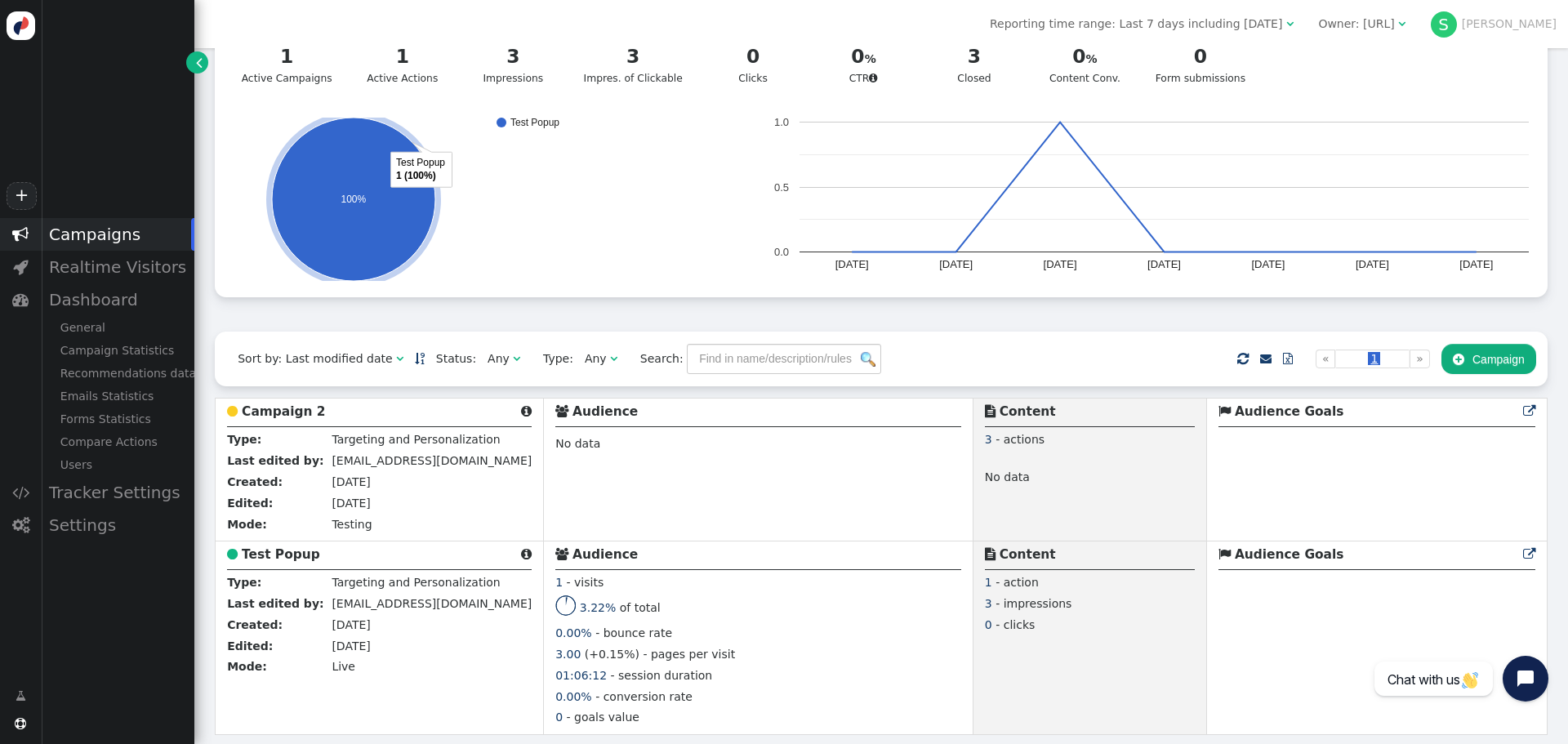
click at [119, 248] on div "Campaigns" at bounding box center [117, 234] width 153 height 33
click at [6, 230] on span "" at bounding box center [20, 234] width 41 height 33
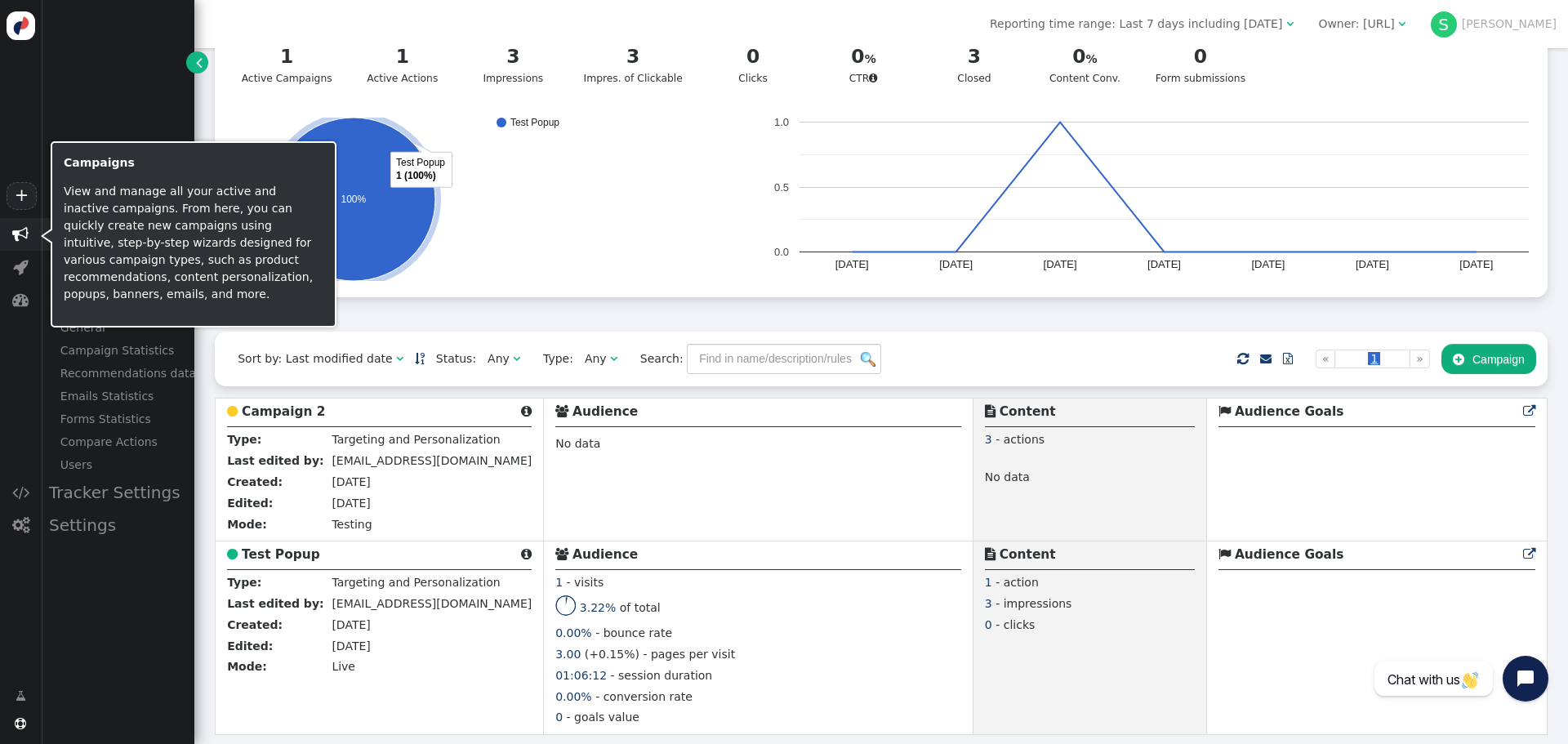
click at [16, 233] on span "" at bounding box center [20, 234] width 16 height 16
click at [21, 233] on span "" at bounding box center [20, 234] width 16 height 16
click at [27, 233] on span "" at bounding box center [20, 234] width 16 height 16
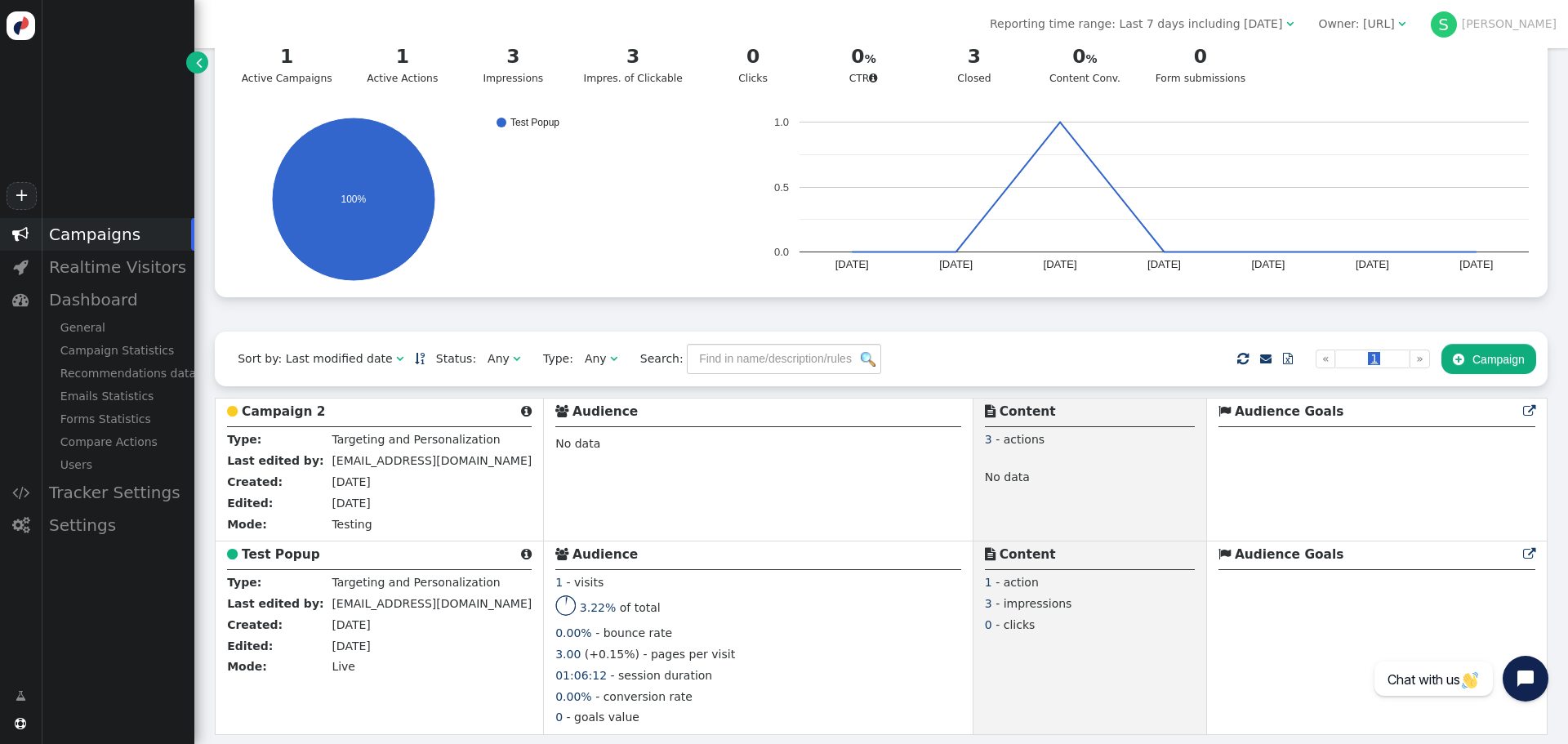
click at [550, 249] on icon "Test Popup 100%" at bounding box center [486, 199] width 519 height 164
click at [165, 263] on div "Realtime Visitors" at bounding box center [117, 266] width 153 height 33
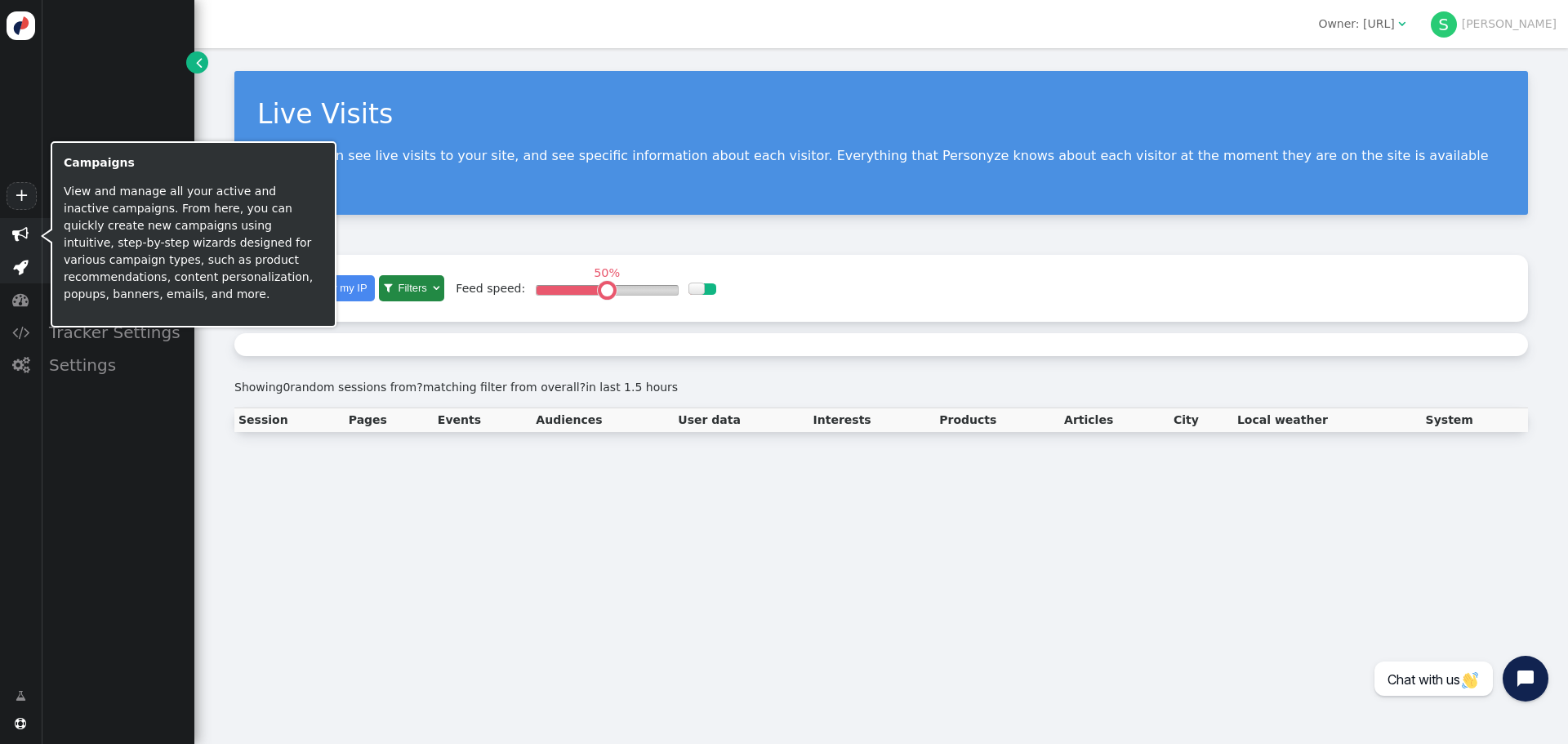
click at [23, 240] on span "" at bounding box center [20, 234] width 16 height 16
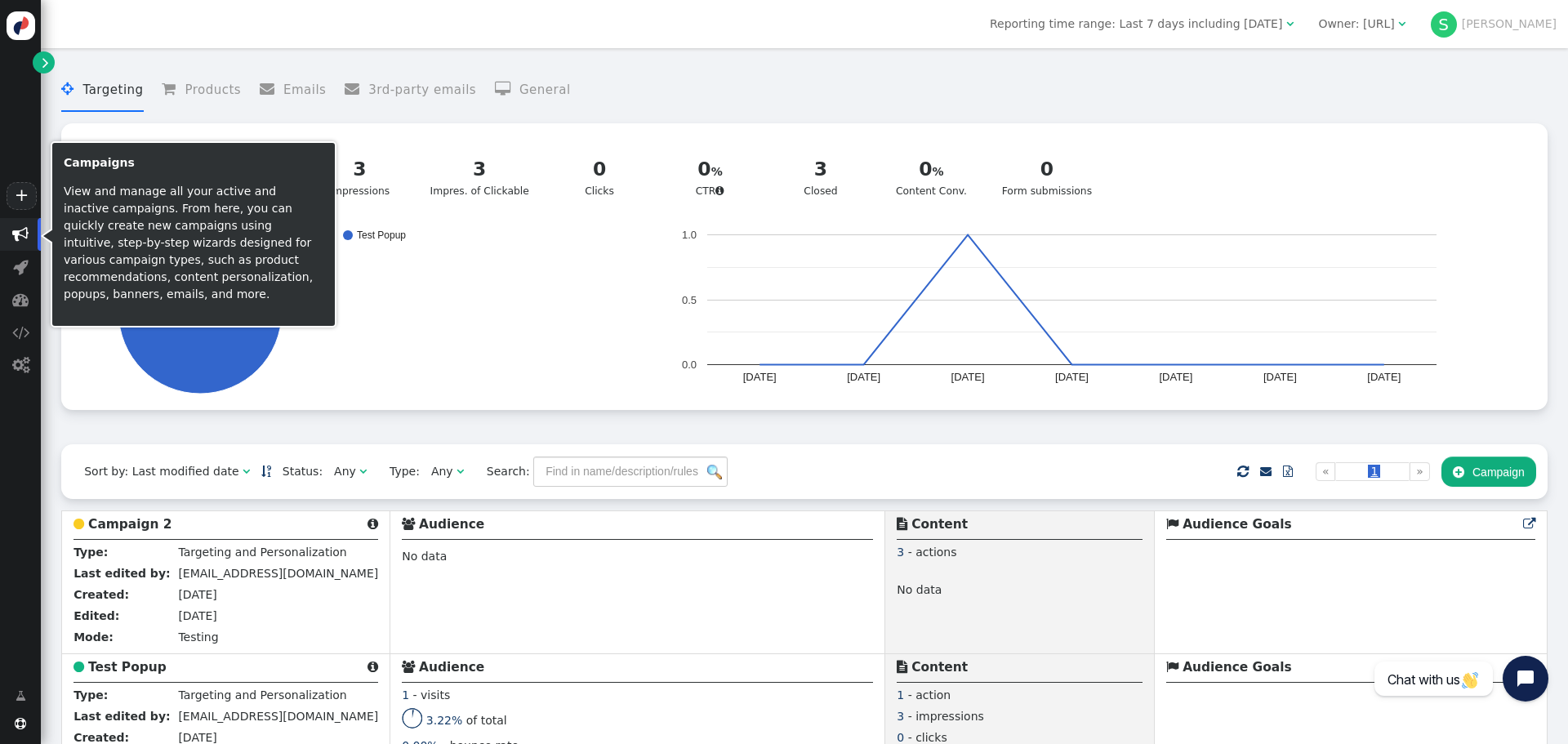
click at [549, 362] on icon "Test Popup 100%" at bounding box center [332, 311] width 519 height 164
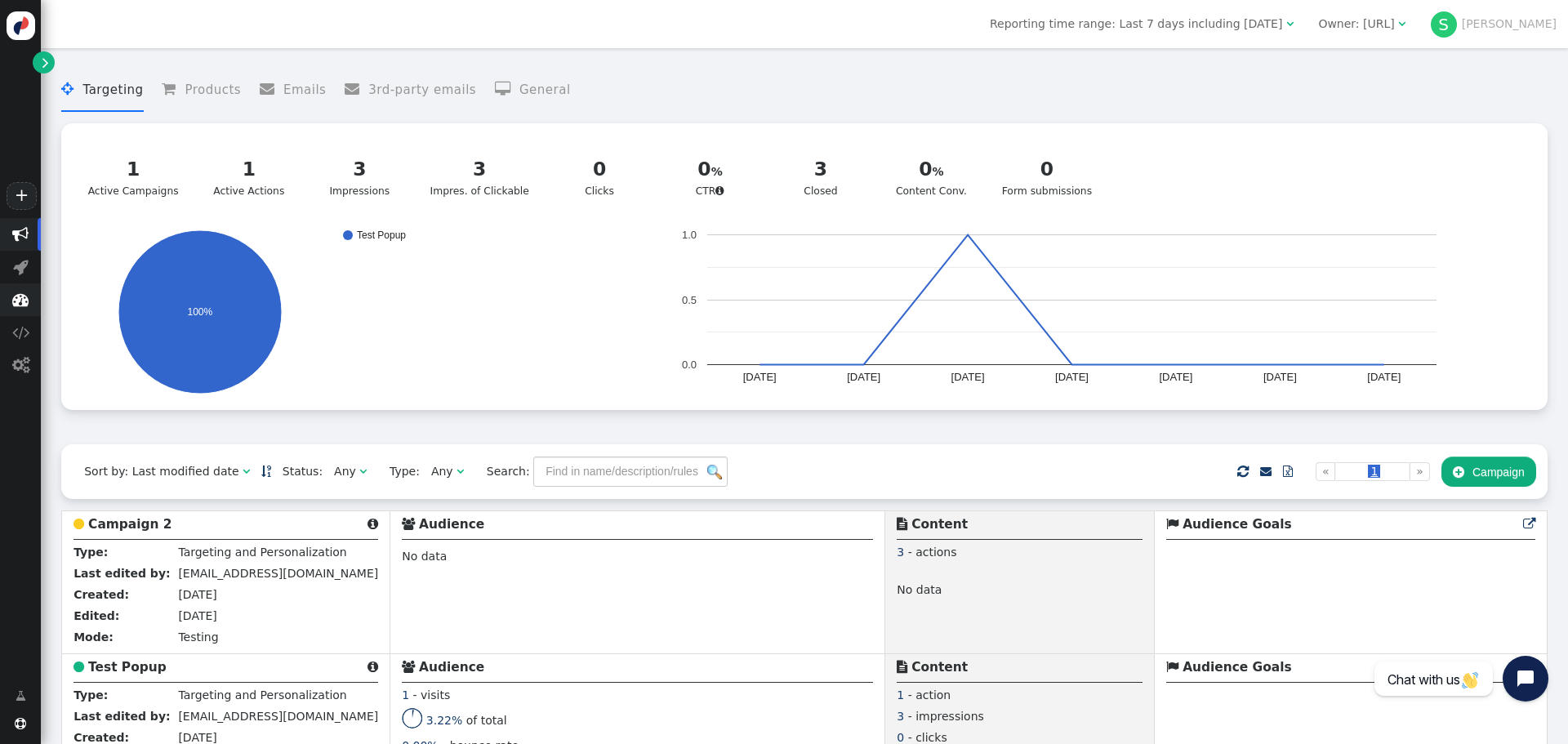
click at [24, 297] on span "" at bounding box center [20, 299] width 16 height 16
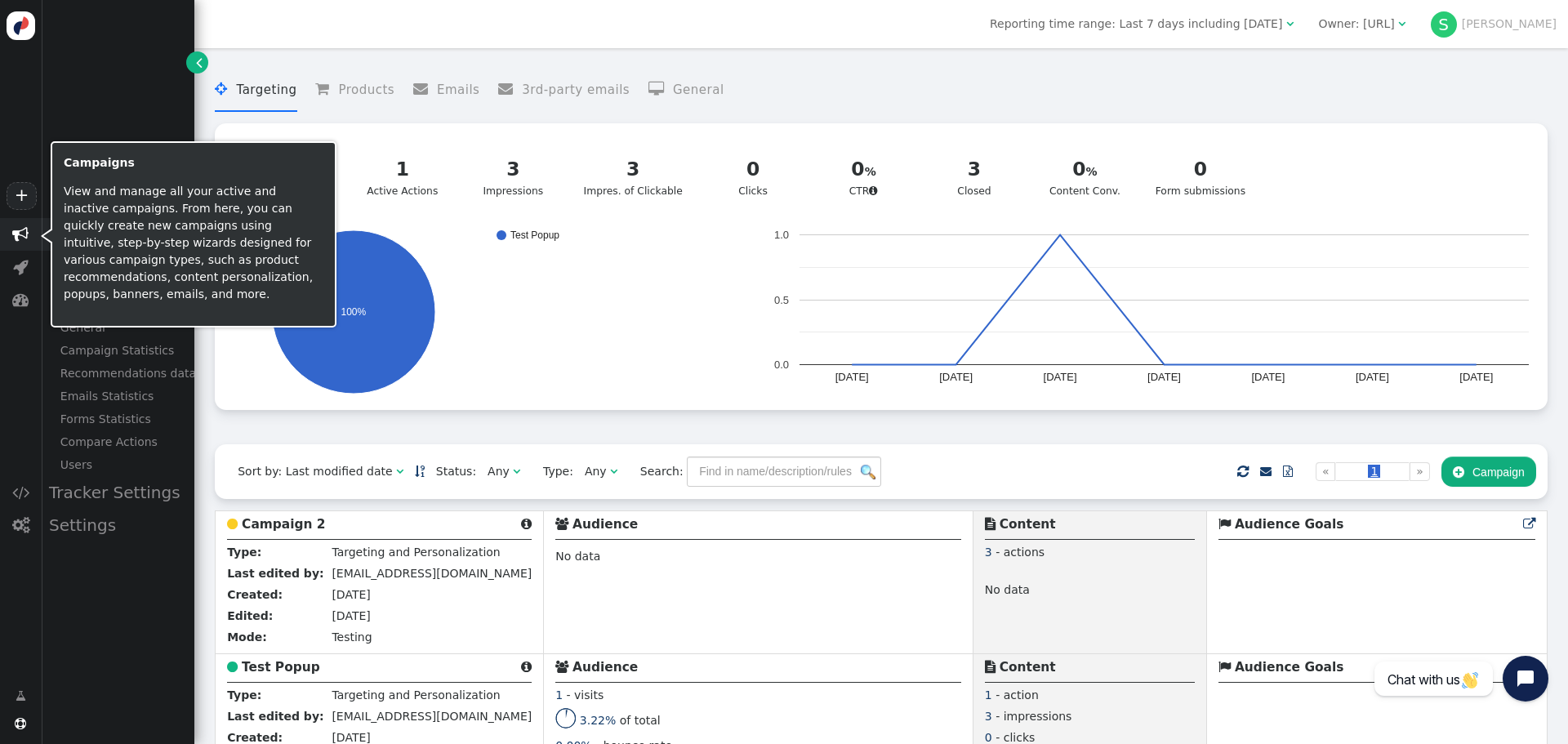
click at [17, 232] on span "" at bounding box center [20, 234] width 16 height 16
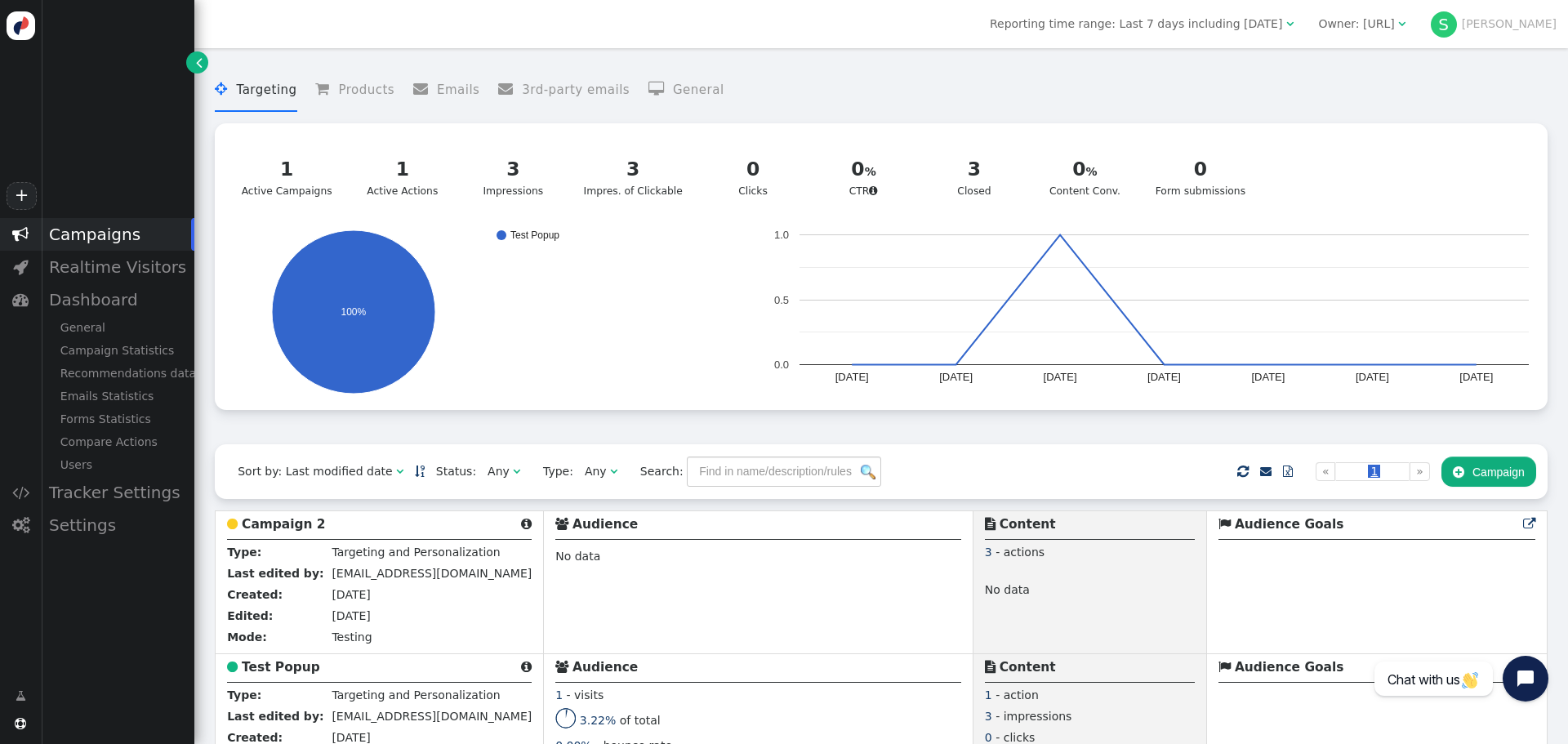
click at [268, 99] on li " Targeting" at bounding box center [256, 90] width 81 height 43
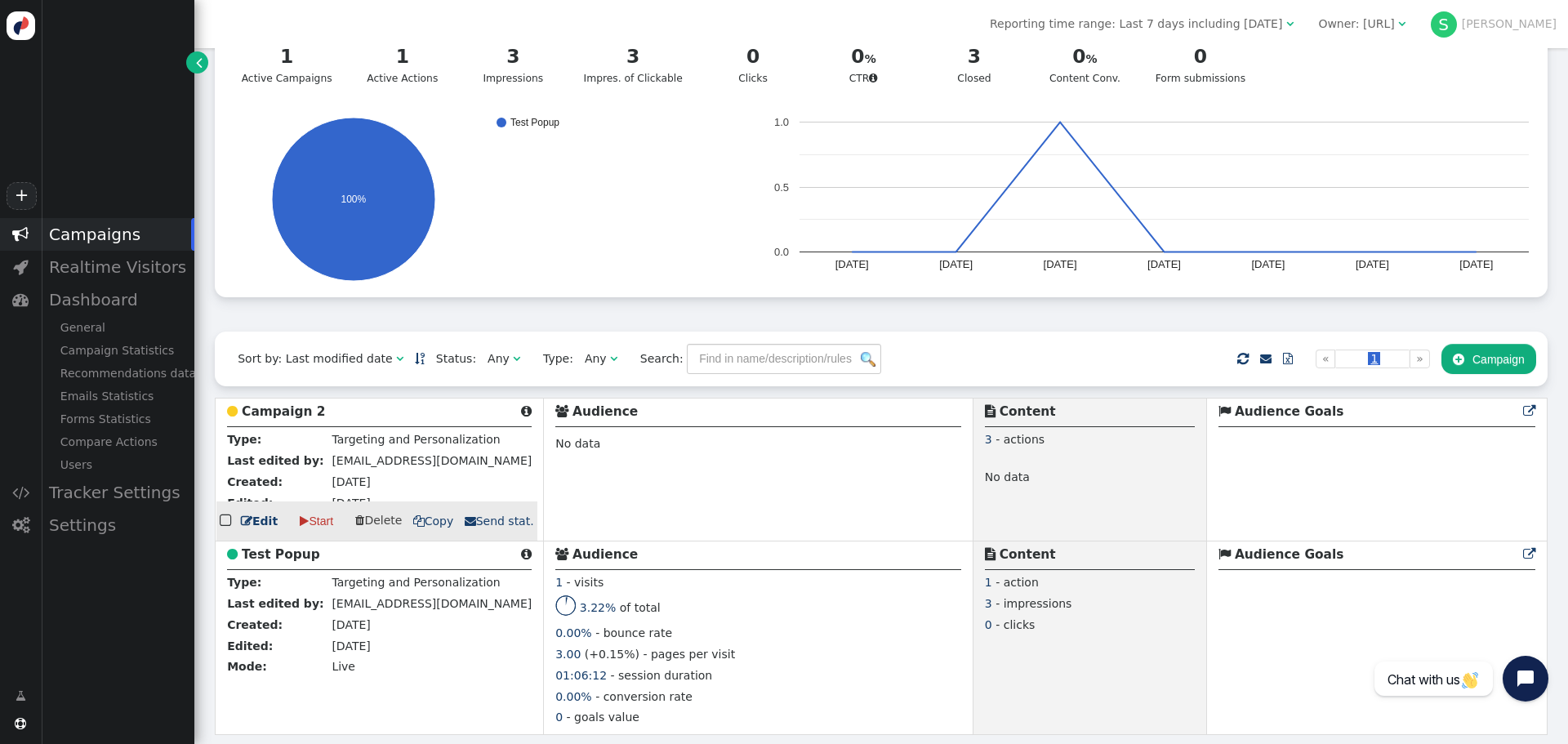
scroll to position [117, 0]
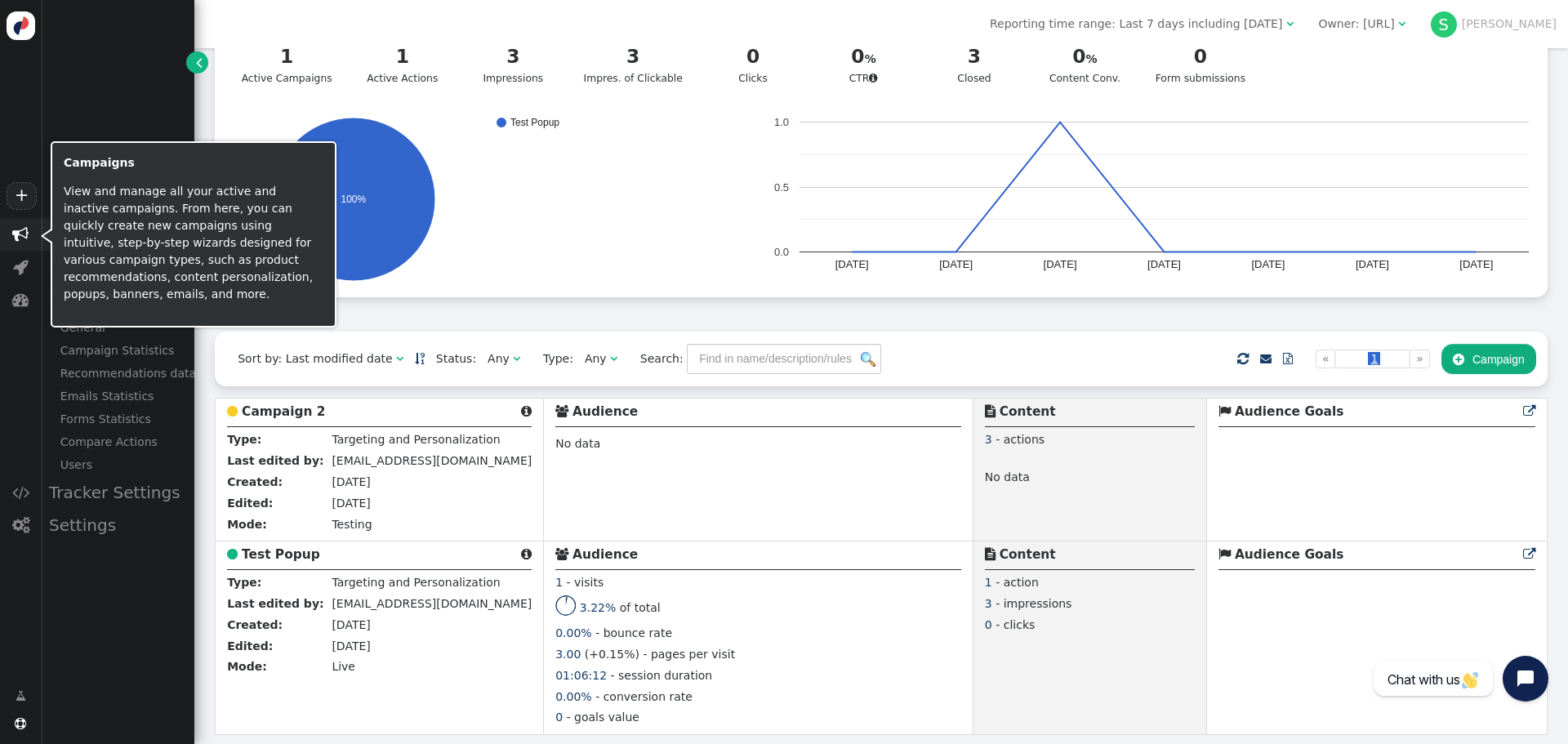
click at [30, 234] on span "" at bounding box center [20, 234] width 41 height 33
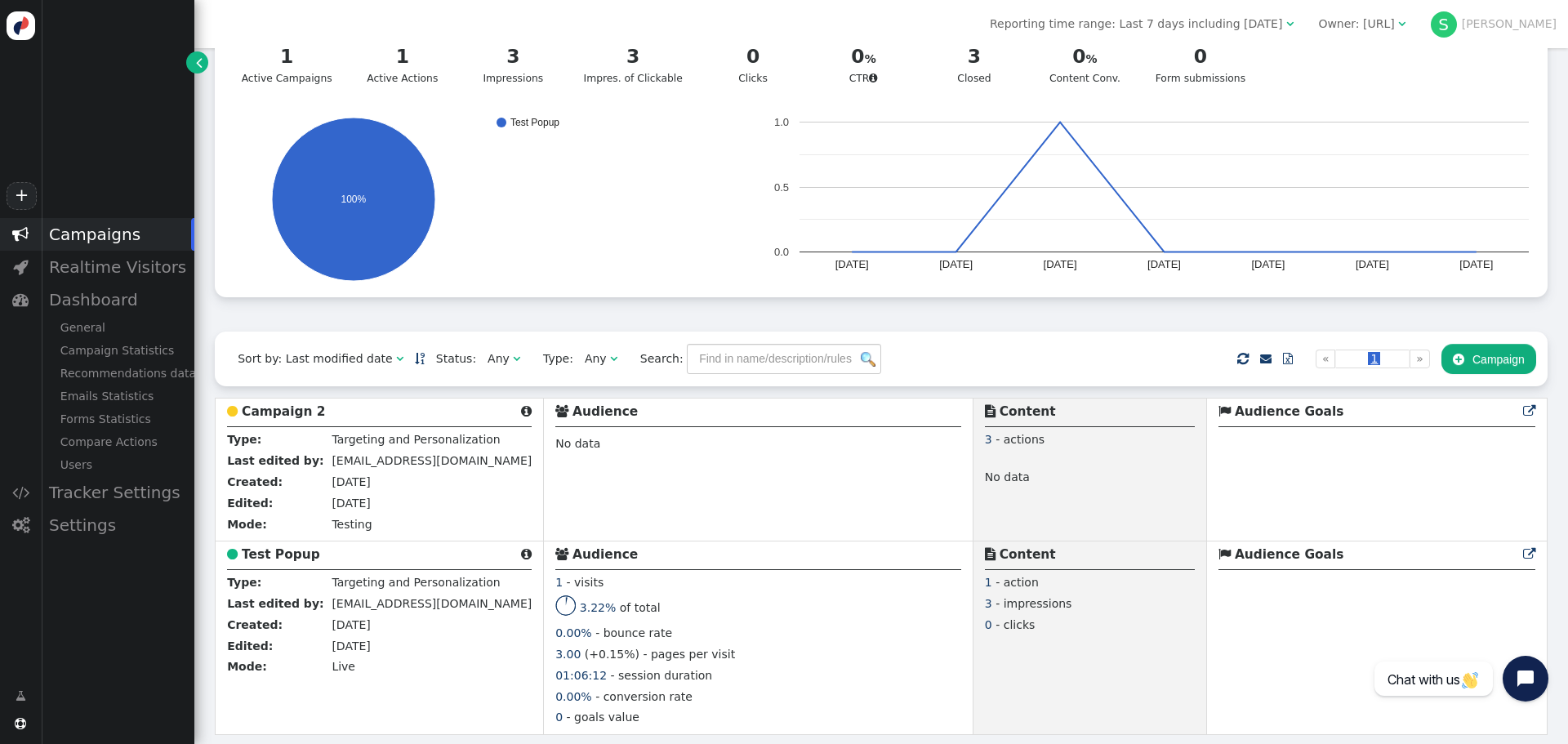
click at [135, 237] on div "Campaigns" at bounding box center [117, 234] width 153 height 33
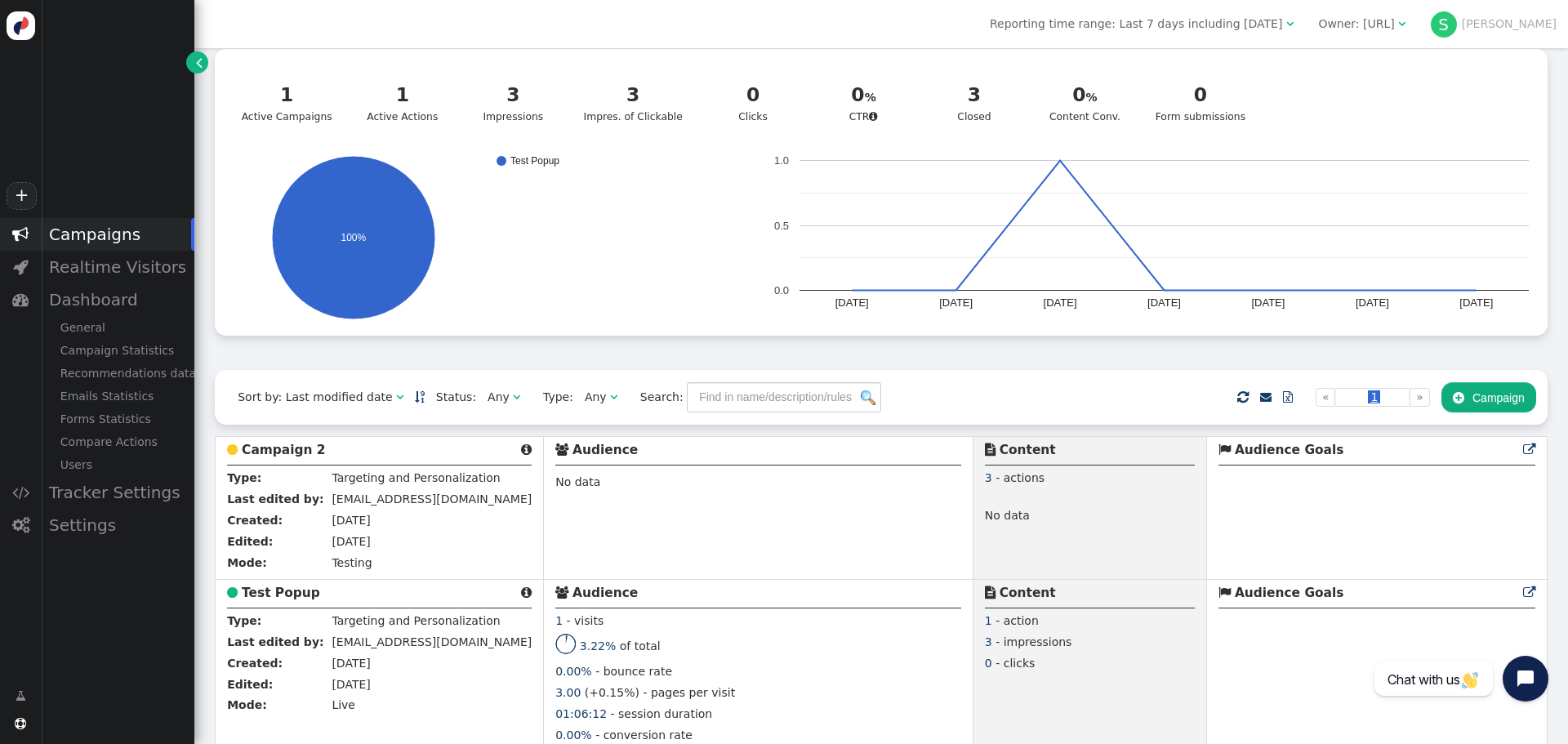
scroll to position [0, 0]
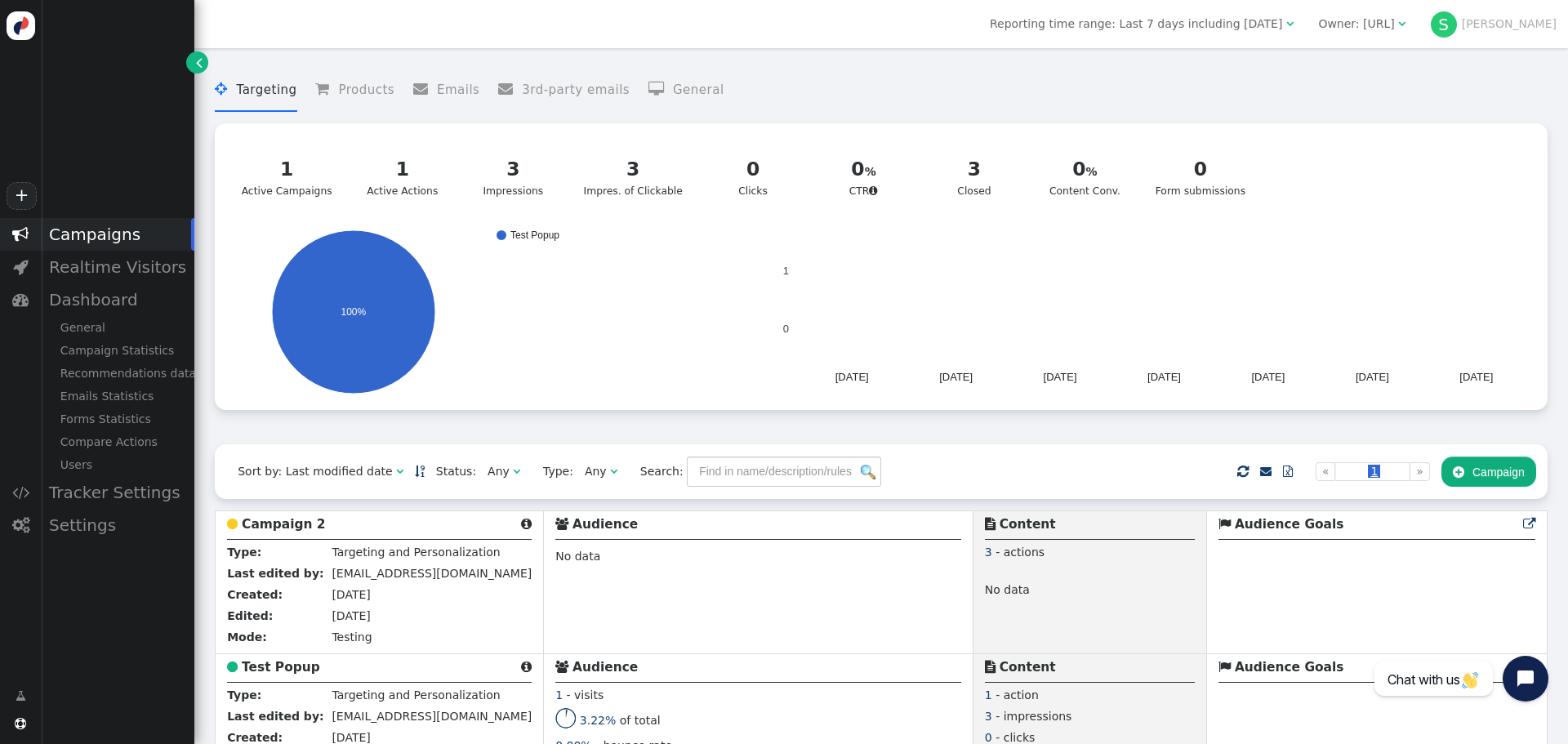
click at [662, 98] on li " General" at bounding box center [687, 90] width 76 height 43
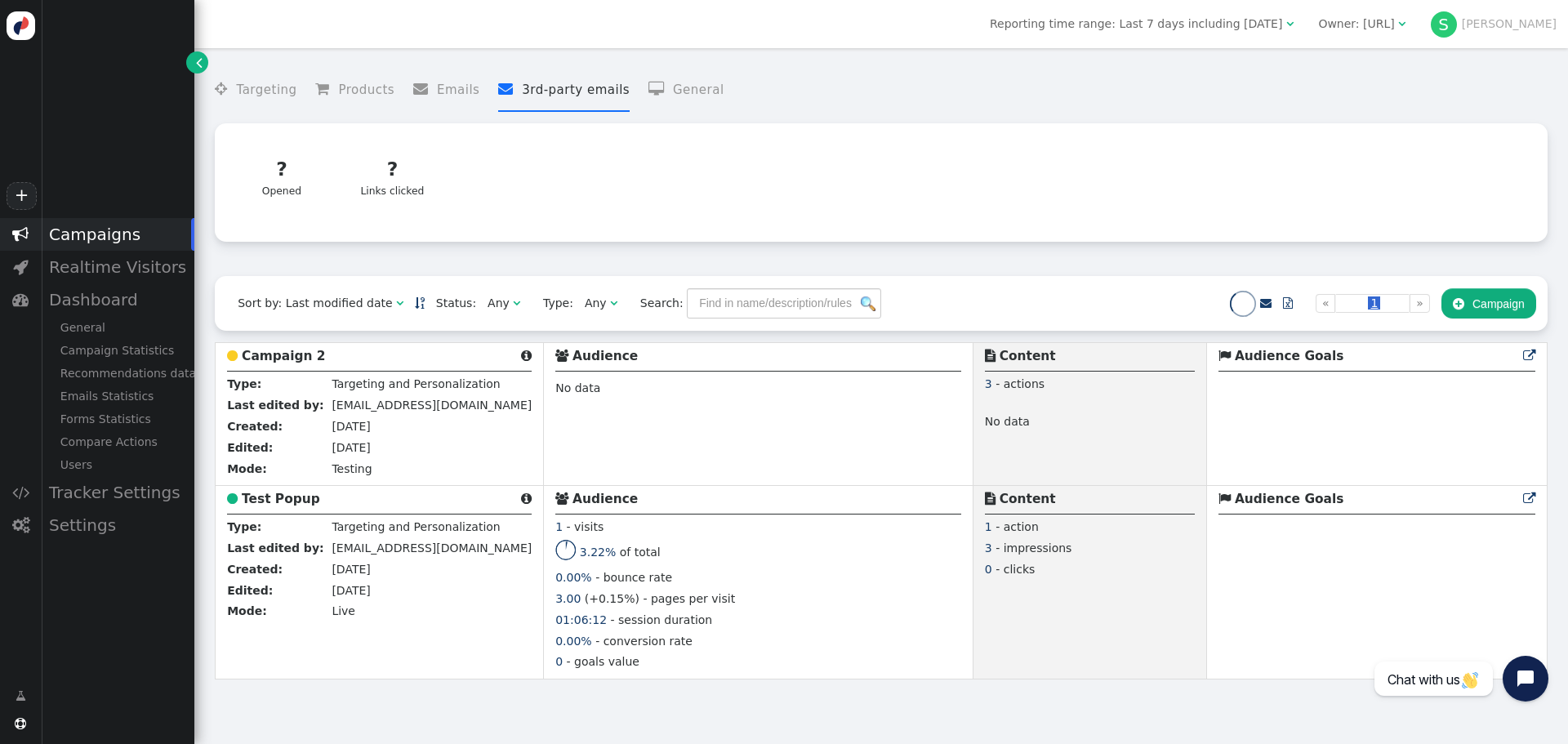
click at [524, 99] on li " 3rd-party emails" at bounding box center [564, 90] width 132 height 43
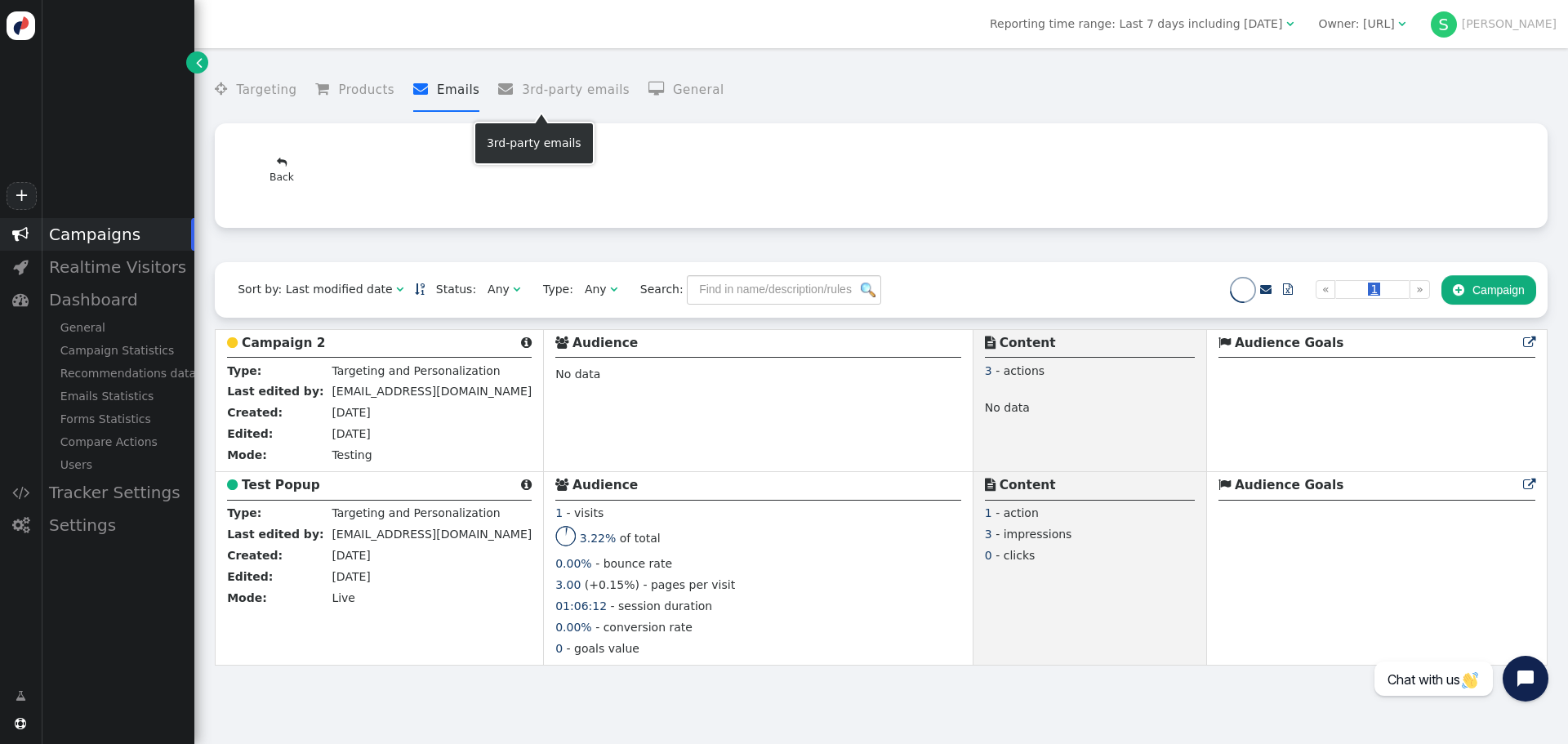
click at [442, 93] on li " Emails" at bounding box center [447, 90] width 67 height 43
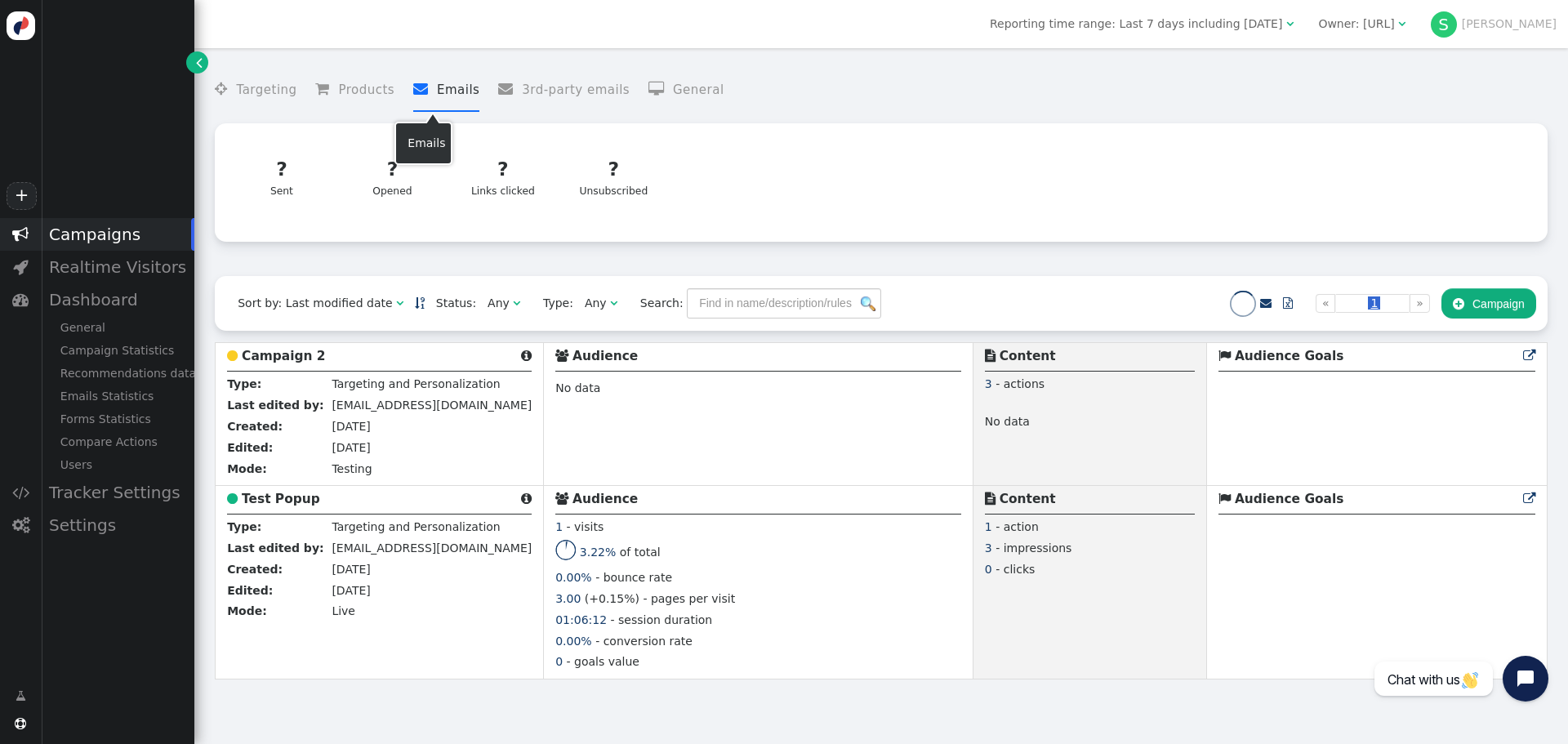
click at [376, 93] on li " Products" at bounding box center [355, 90] width 80 height 43
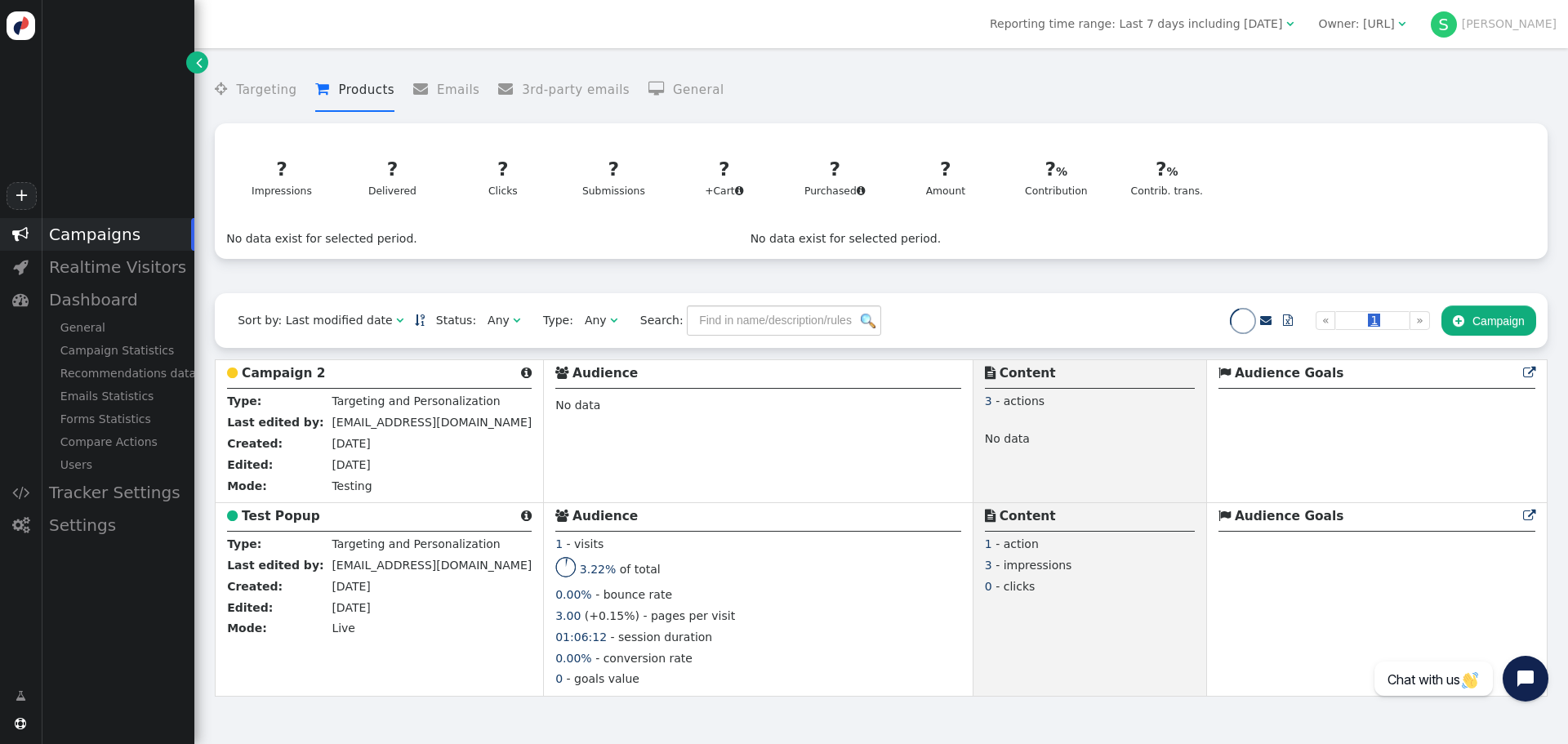
click at [267, 93] on li " Targeting" at bounding box center [256, 90] width 81 height 43
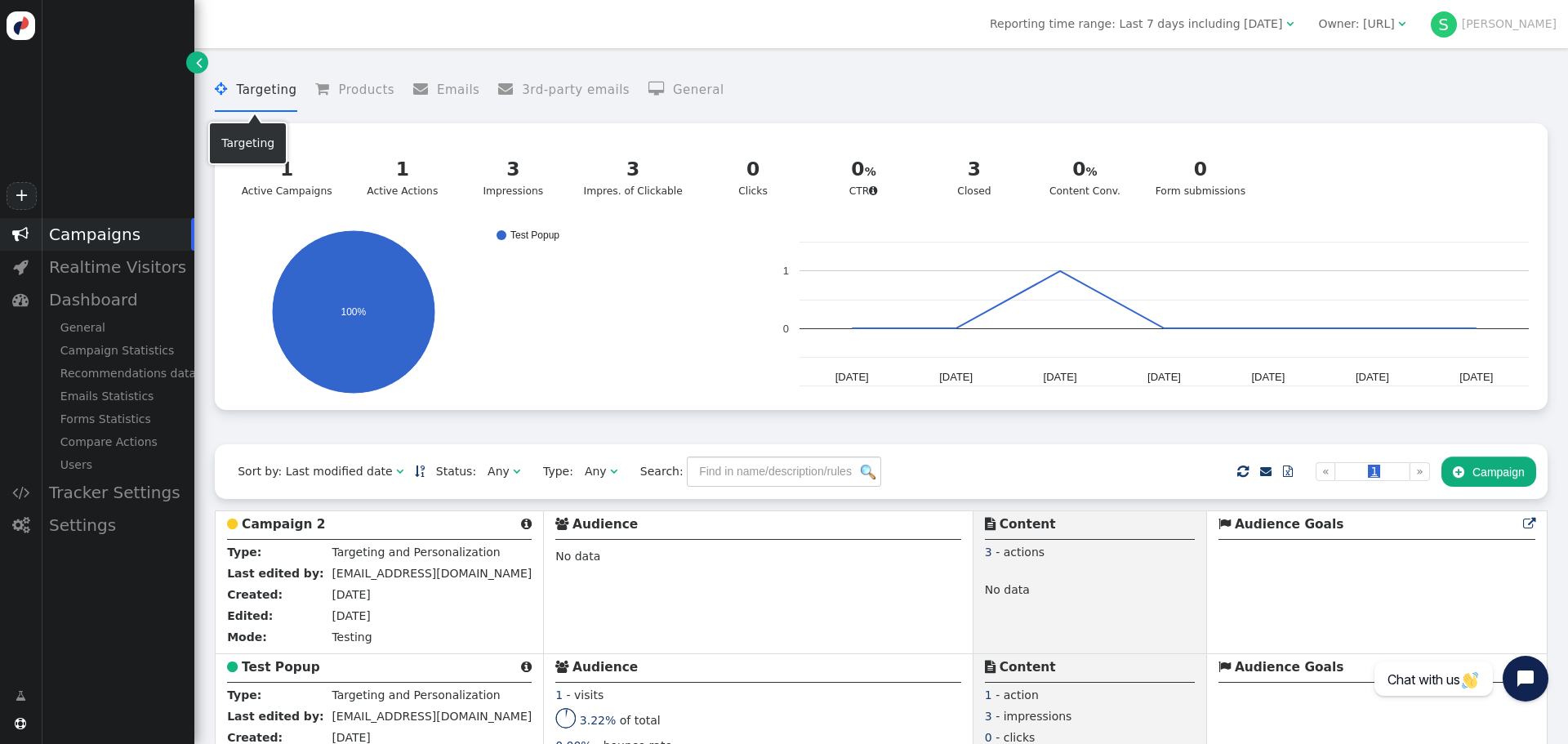
click at [365, 88] on li " Products" at bounding box center [355, 90] width 80 height 43
click at [260, 95] on li " Targeting" at bounding box center [256, 90] width 81 height 43
click at [1481, 476] on button " Campaign" at bounding box center [1488, 471] width 95 height 29
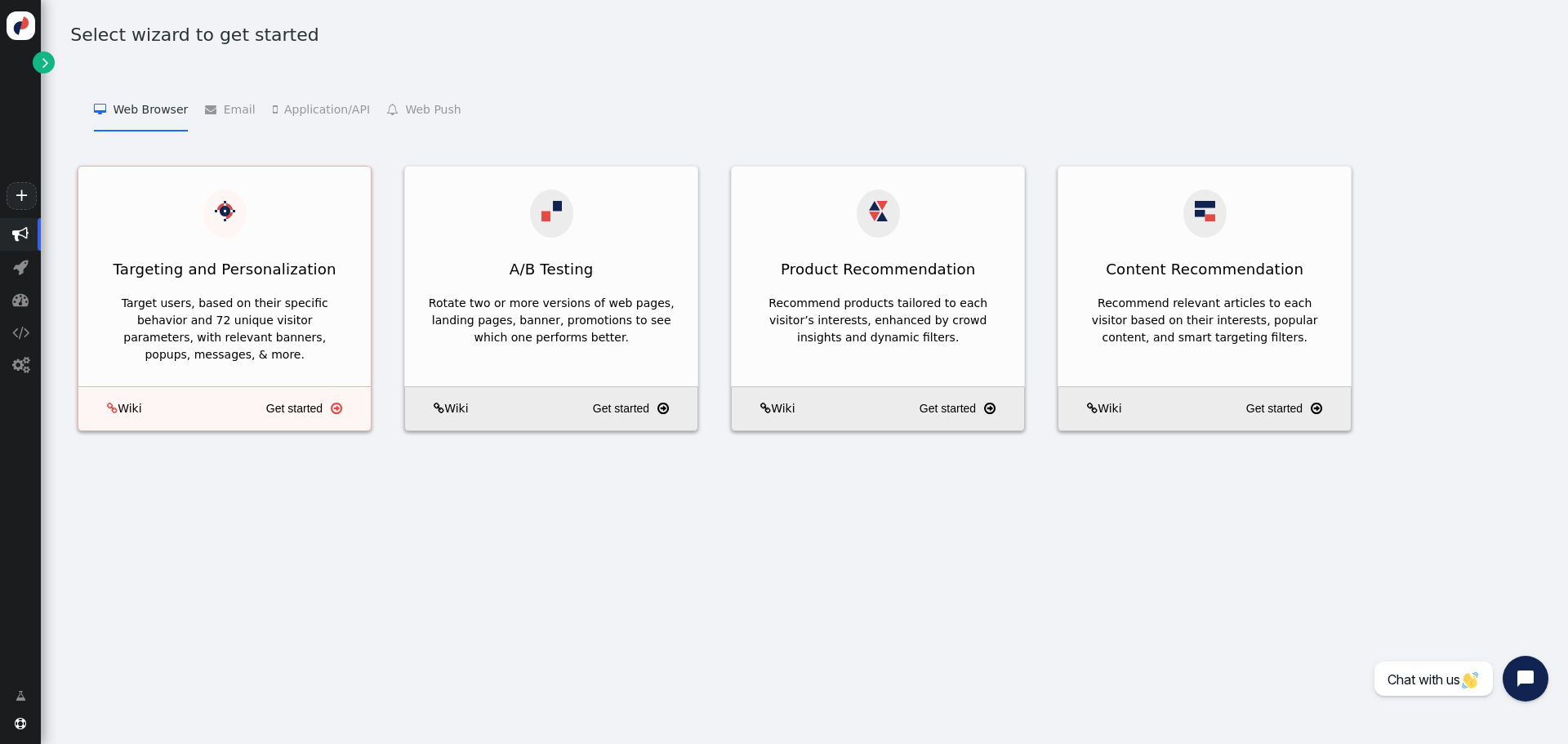
click at [281, 305] on div "Target users, based on their specific behavior and 72 unique visitor parameters…" at bounding box center [224, 329] width 247 height 69
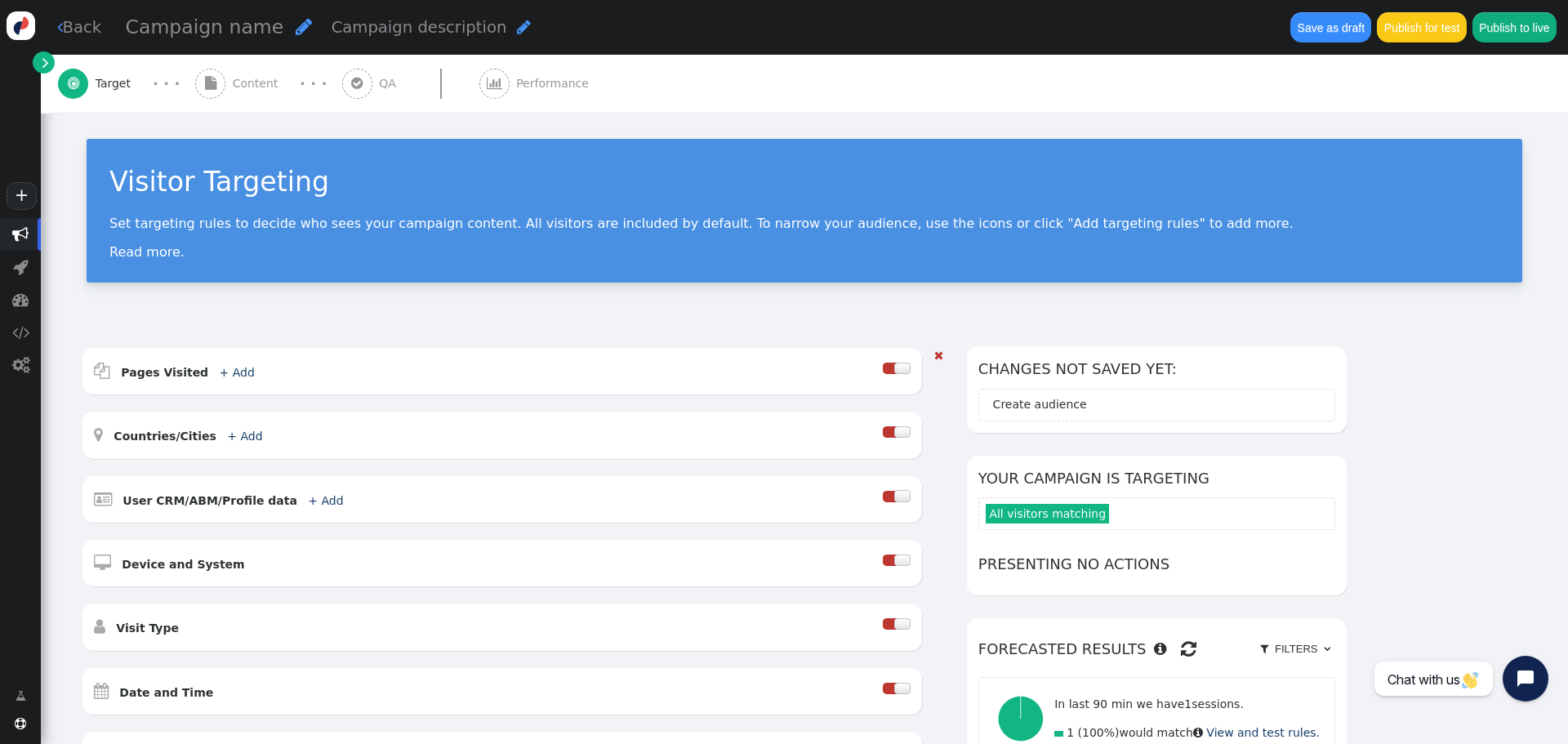
scroll to position [326, 0]
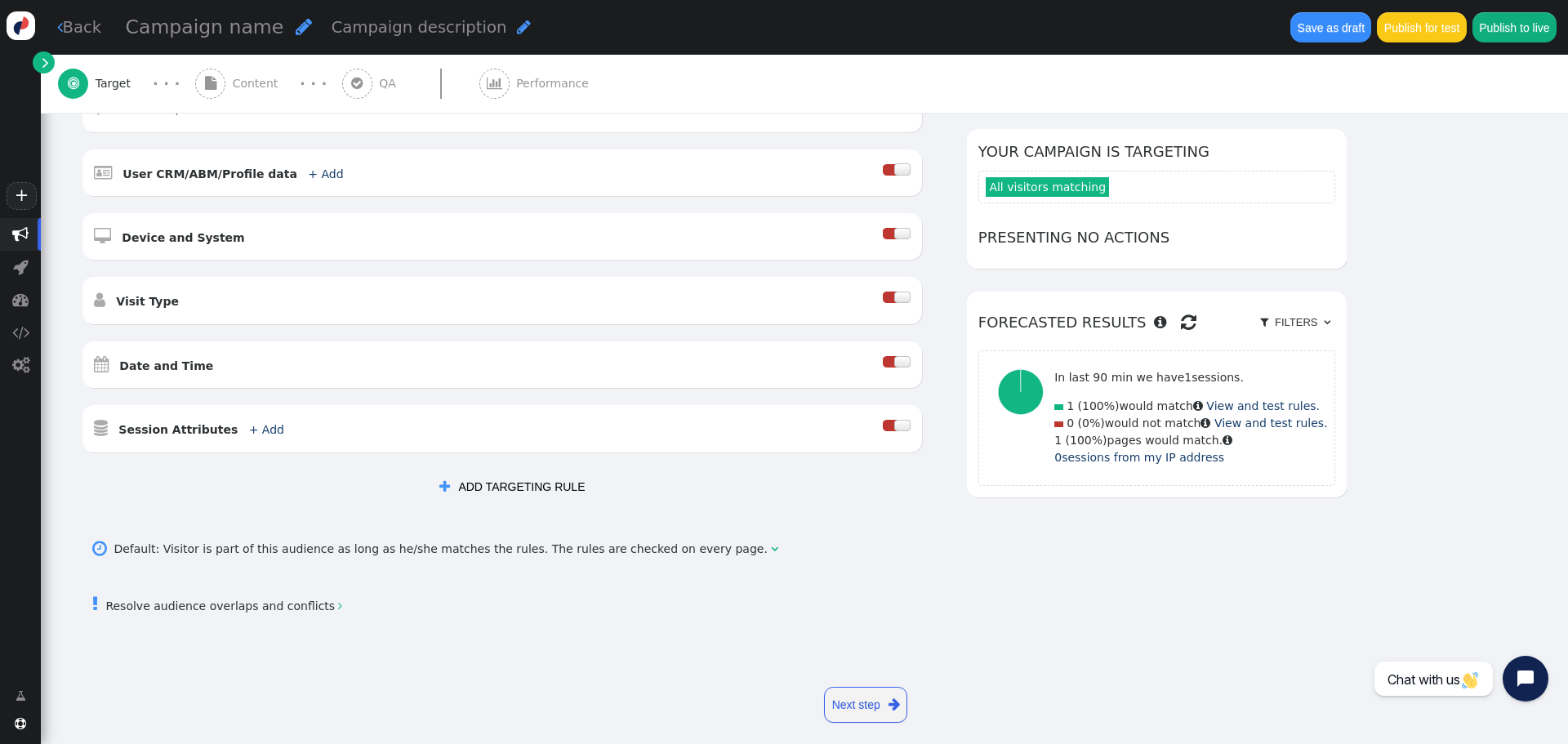
click at [529, 483] on button " ADD TARGETING RULE" at bounding box center [511, 486] width 168 height 29
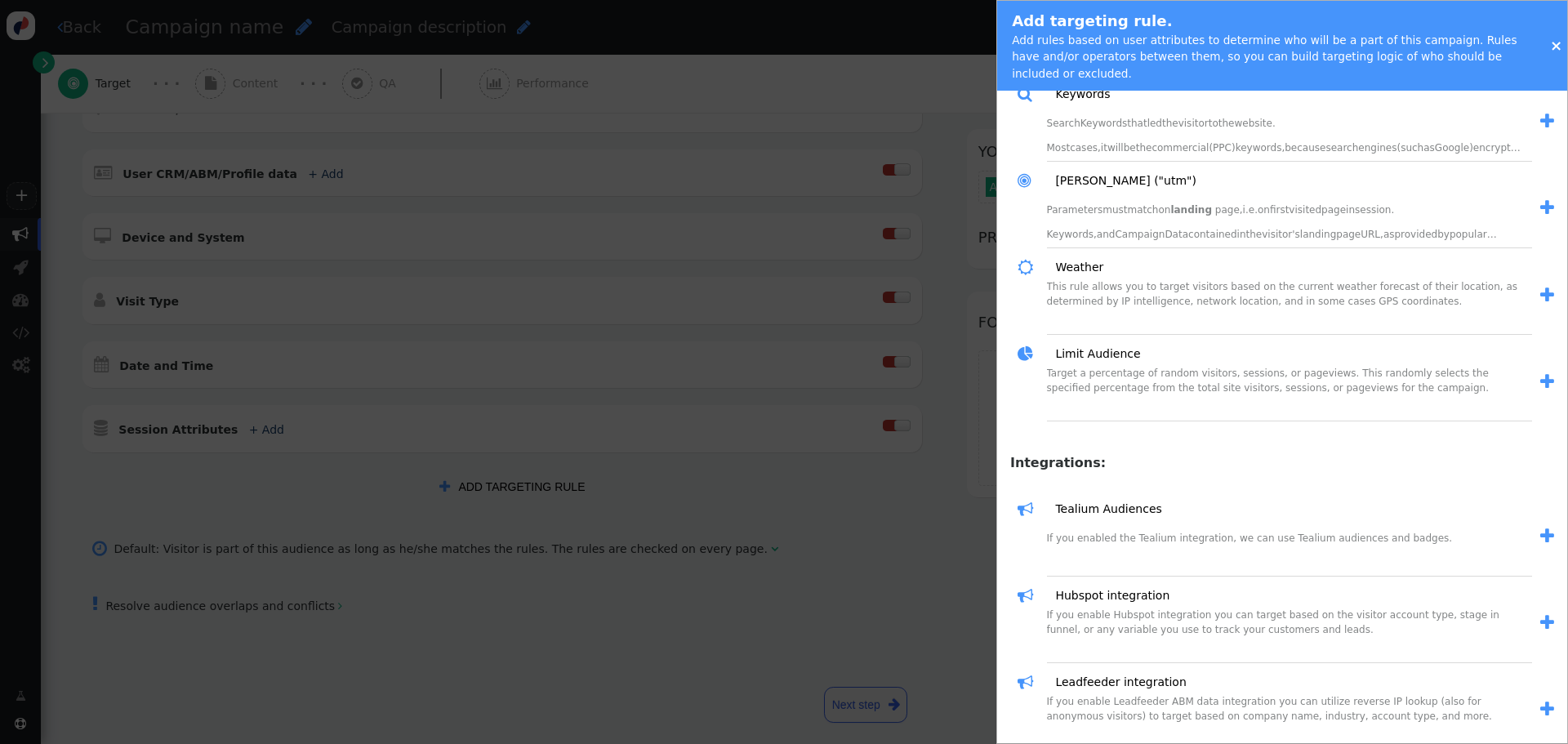
scroll to position [1867, 0]
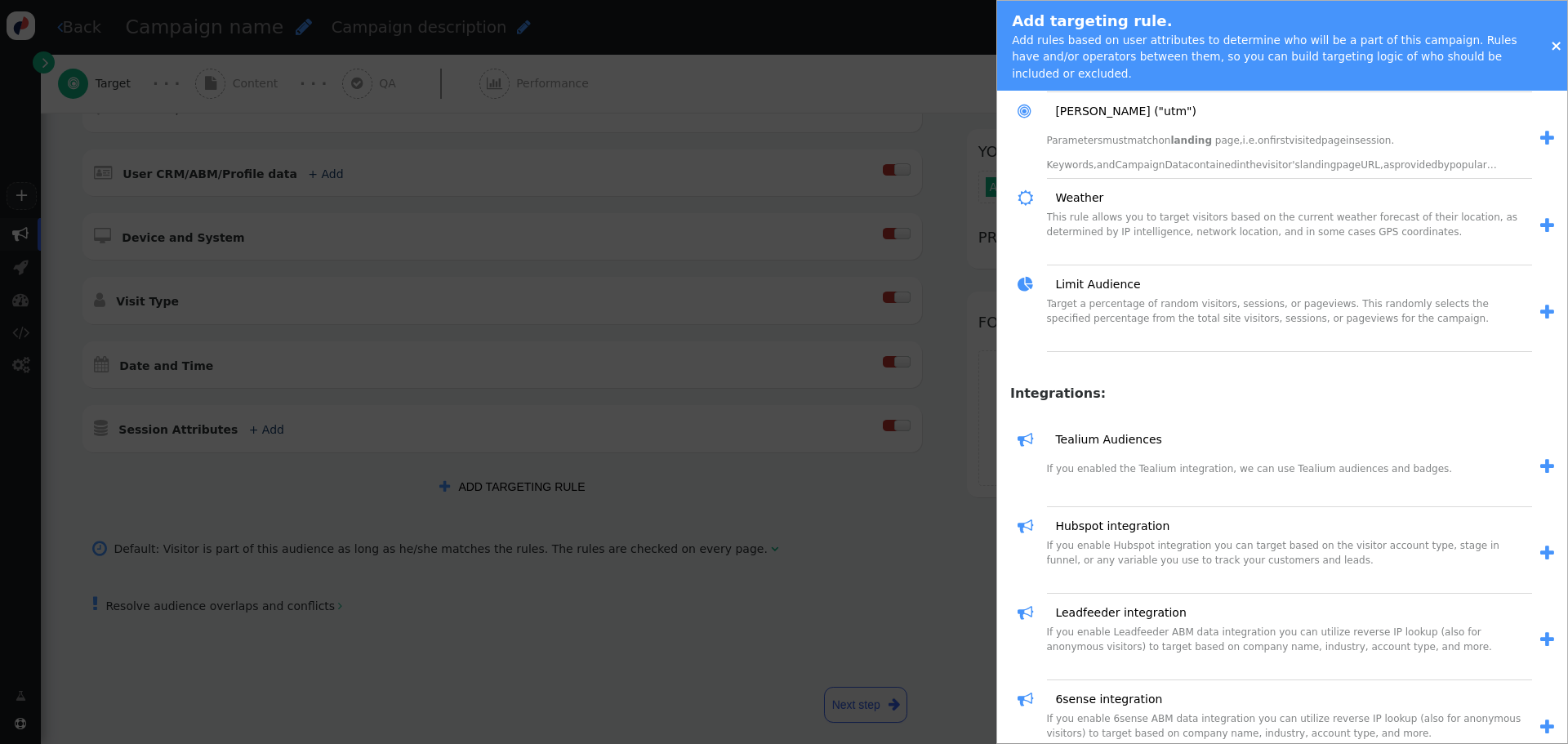
click at [1540, 458] on span "" at bounding box center [1547, 466] width 14 height 17
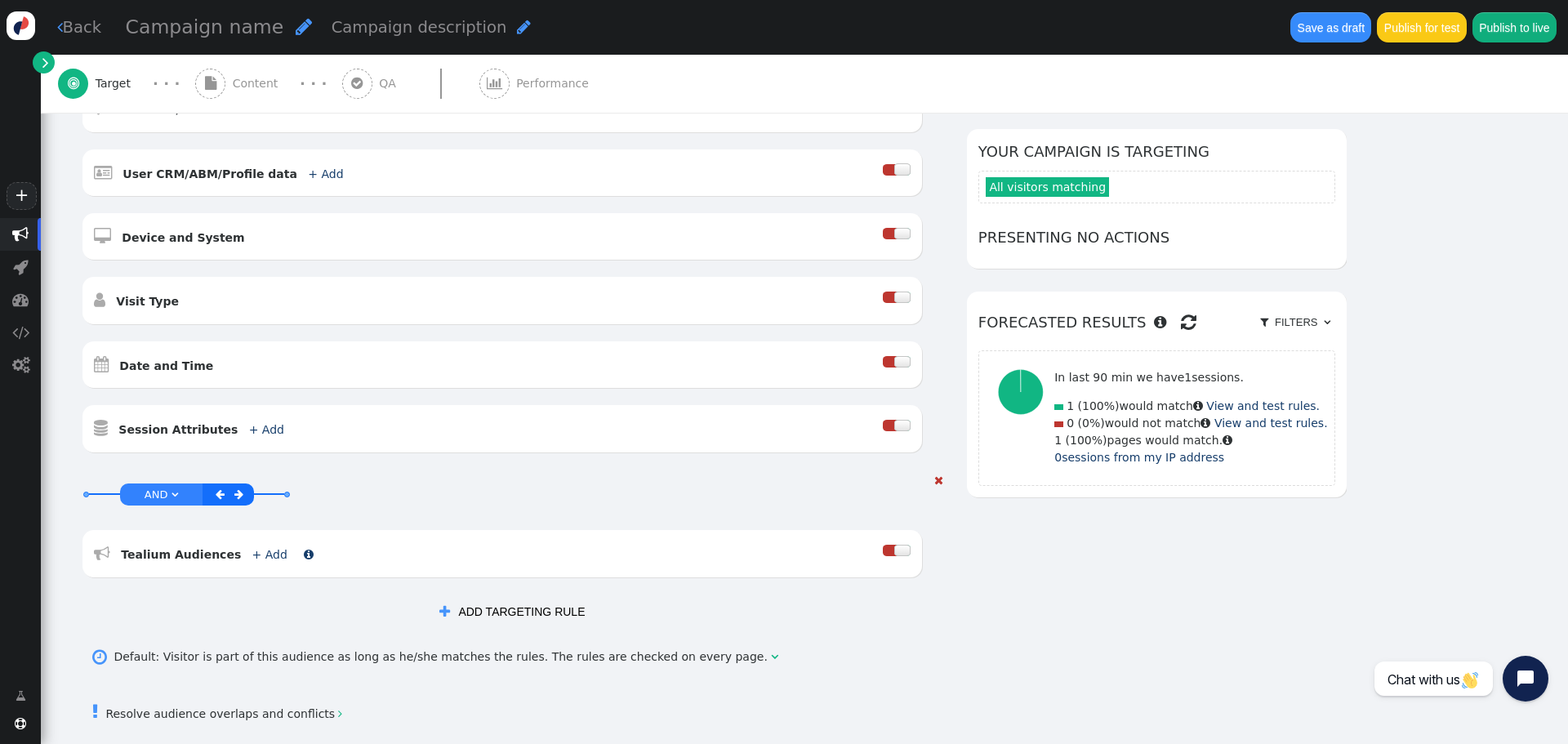
click at [252, 552] on link "+ Add" at bounding box center [270, 554] width 35 height 13
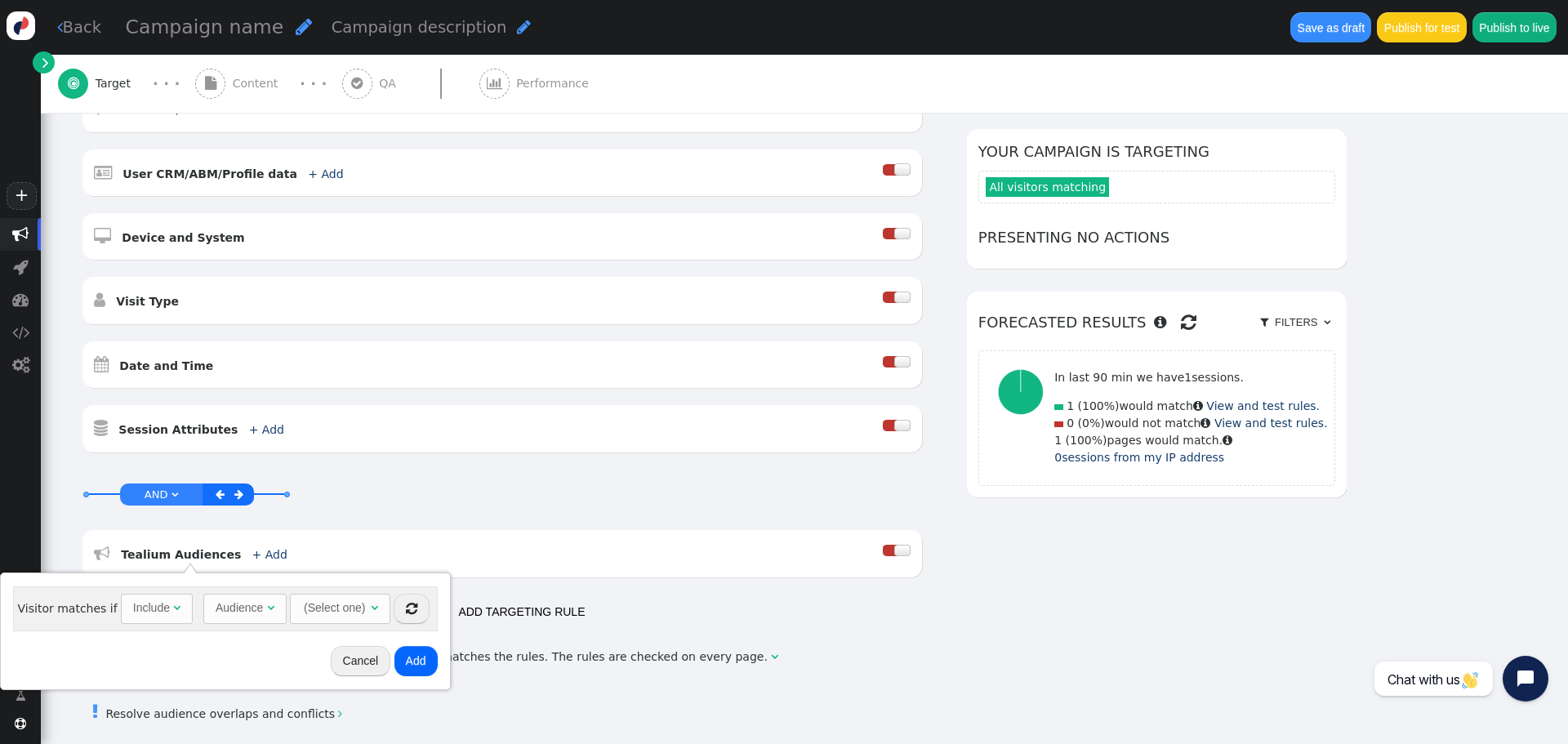
click at [354, 662] on button "Cancel" at bounding box center [361, 660] width 60 height 29
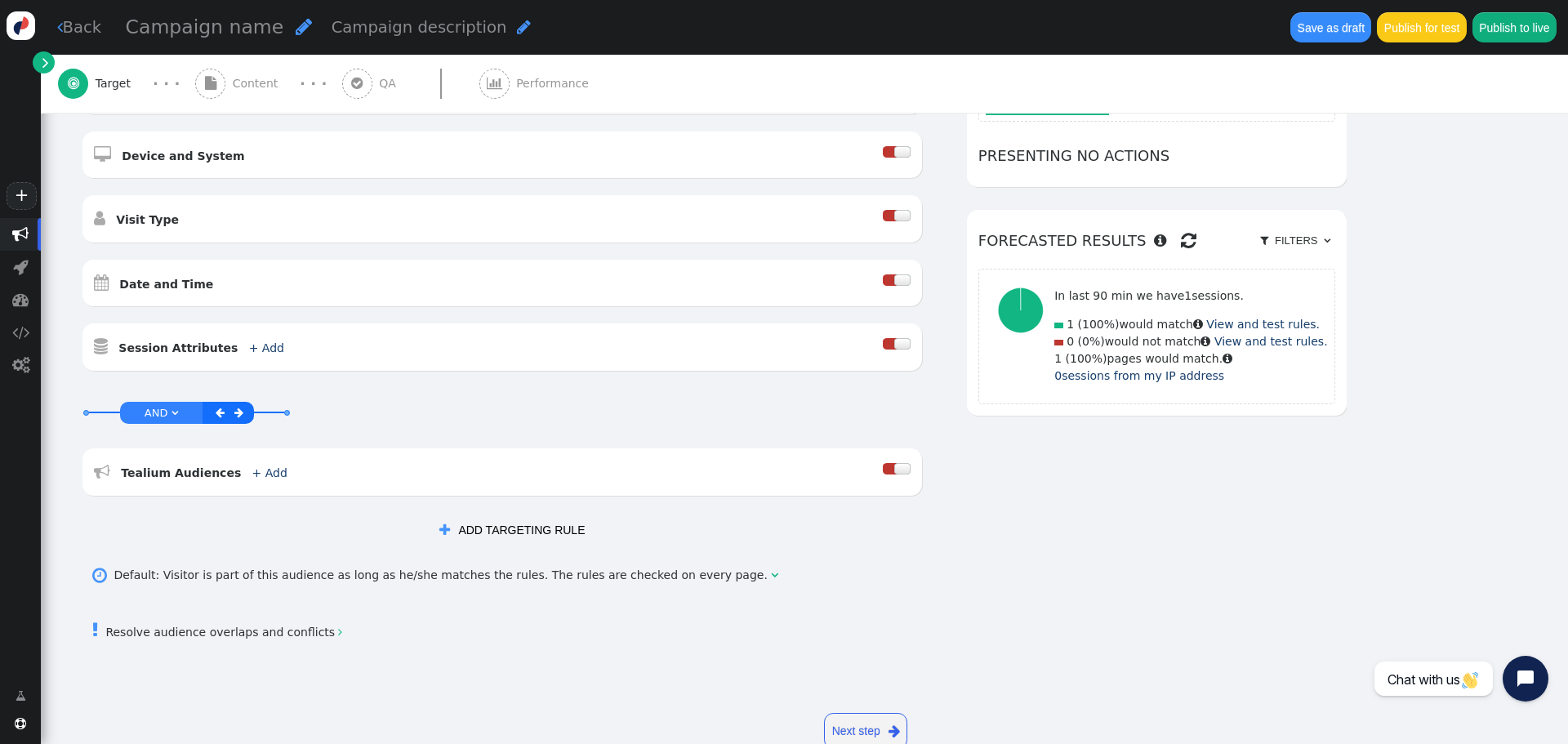
scroll to position [449, 0]
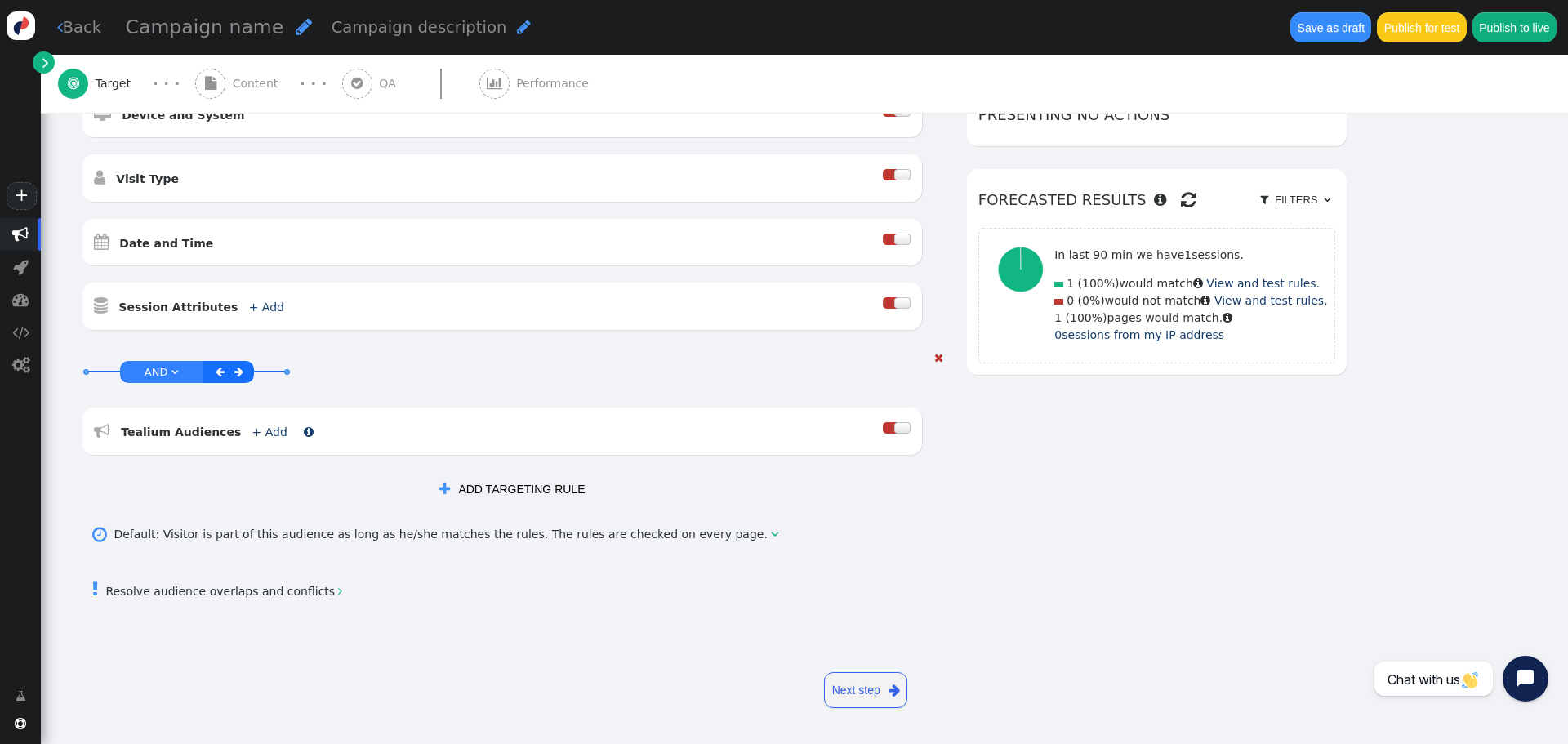
click at [265, 433] on link " Tealium Audiences + Add " at bounding box center [204, 432] width 219 height 13
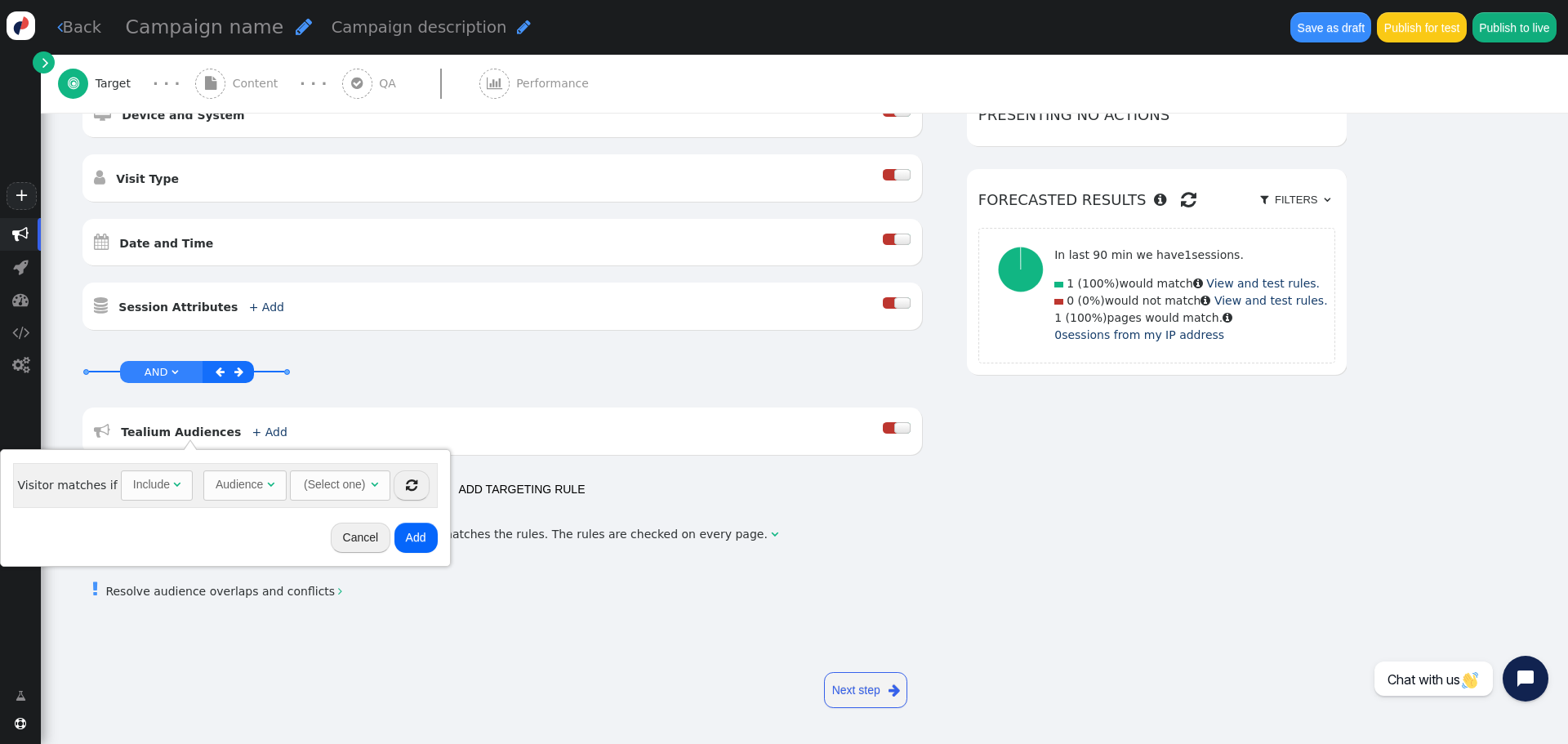
click at [339, 491] on div "(Select one)" at bounding box center [334, 484] width 65 height 27
click at [344, 479] on div "(Select one)" at bounding box center [334, 484] width 65 height 27
click at [173, 491] on div "" at bounding box center [177, 484] width 7 height 17
click at [153, 487] on div "Include" at bounding box center [151, 484] width 37 height 17
click at [154, 487] on div "Include" at bounding box center [151, 484] width 37 height 17
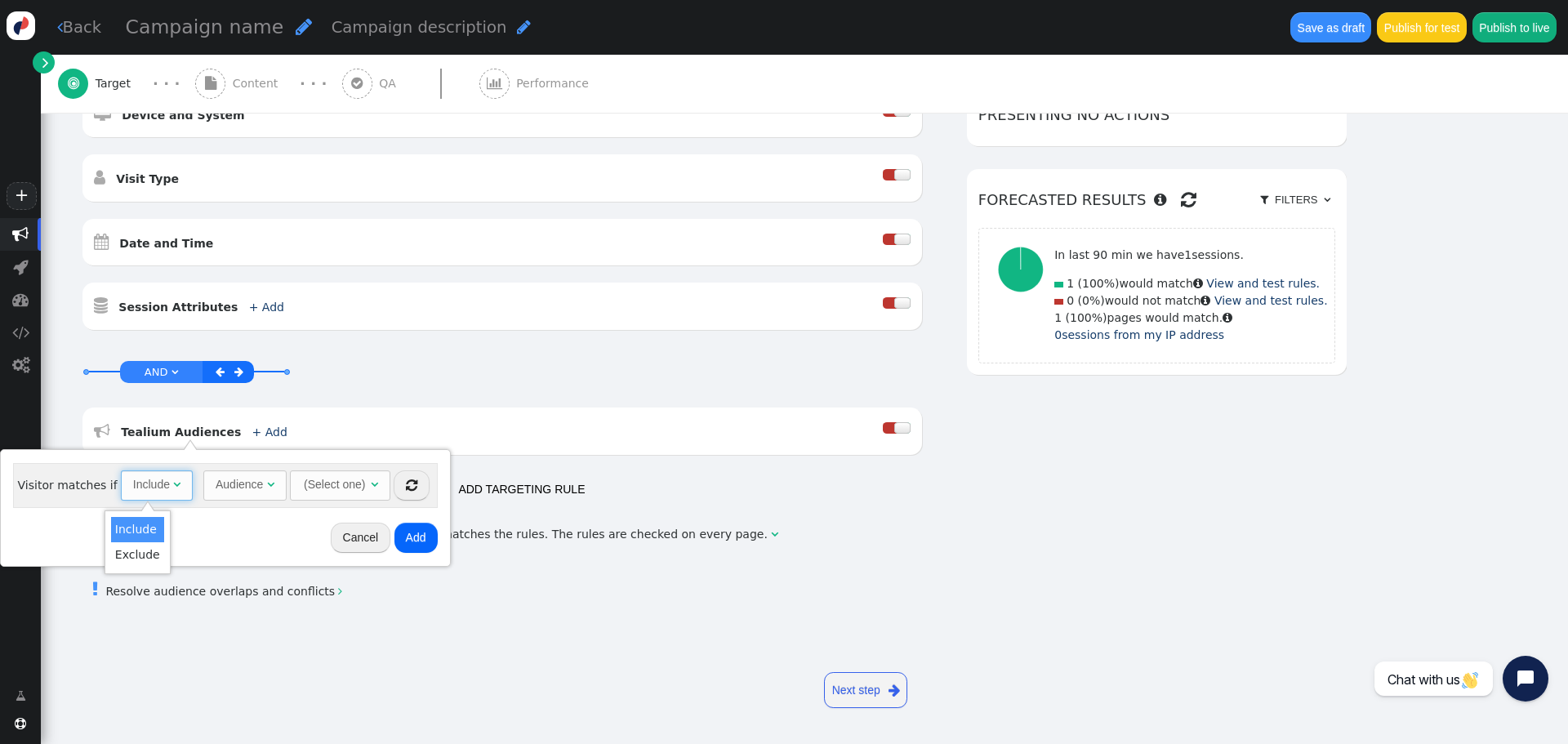
click at [216, 480] on div "Audience" at bounding box center [240, 484] width 48 height 17
click at [223, 487] on div "Audience" at bounding box center [240, 484] width 48 height 17
click at [223, 487] on div "Audience" at bounding box center [240, 484] width 48 height 17
drag, startPoint x: 225, startPoint y: 566, endPoint x: 224, endPoint y: 555, distance: 11.0
click at [334, 488] on div "(Select one)" at bounding box center [319, 484] width 65 height 27
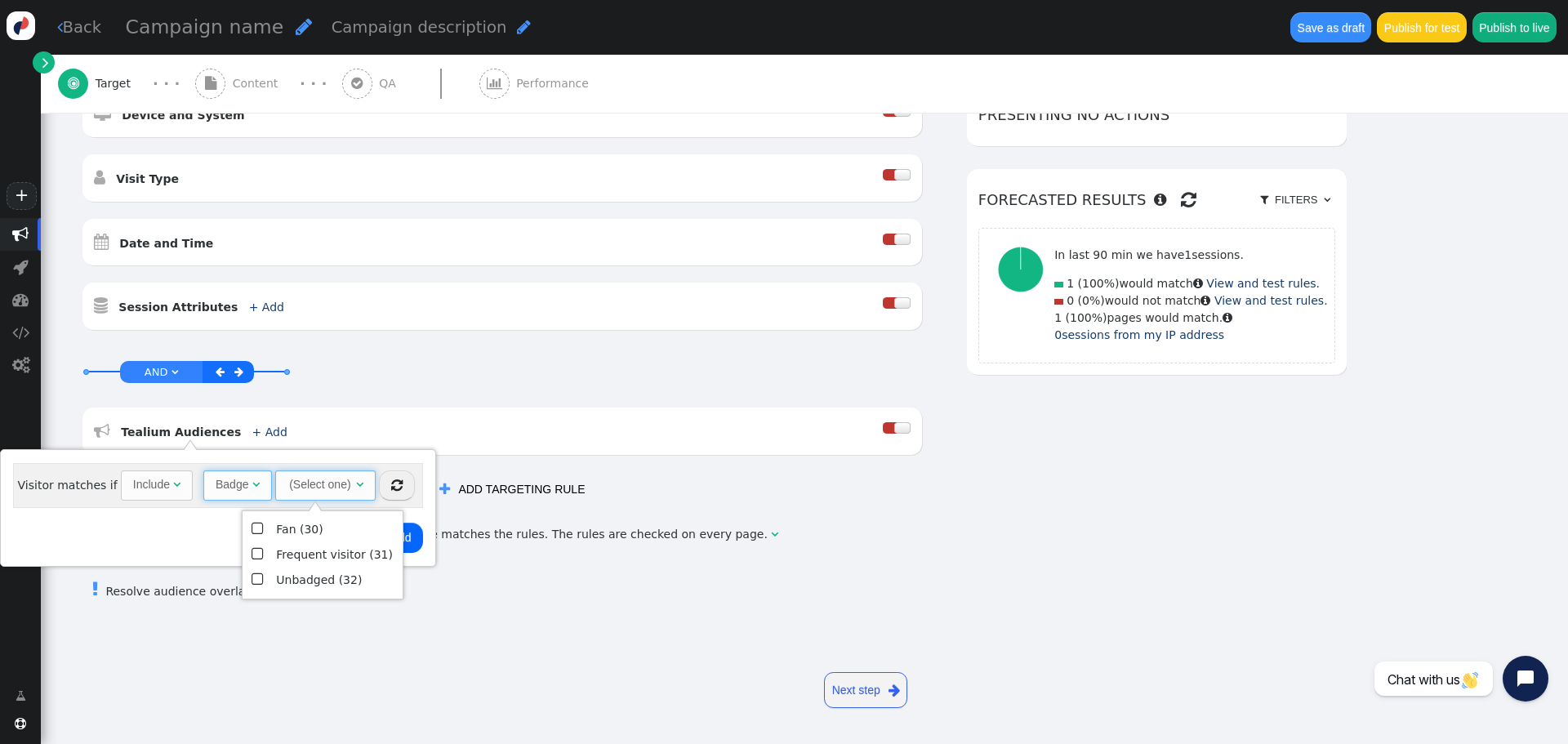
click at [252, 488] on span "" at bounding box center [256, 484] width 7 height 12
click at [326, 489] on div "(Select one)" at bounding box center [334, 484] width 65 height 27
click at [321, 481] on div "(Select one)" at bounding box center [334, 484] width 65 height 27
click at [371, 482] on span "" at bounding box center [374, 484] width 7 height 12
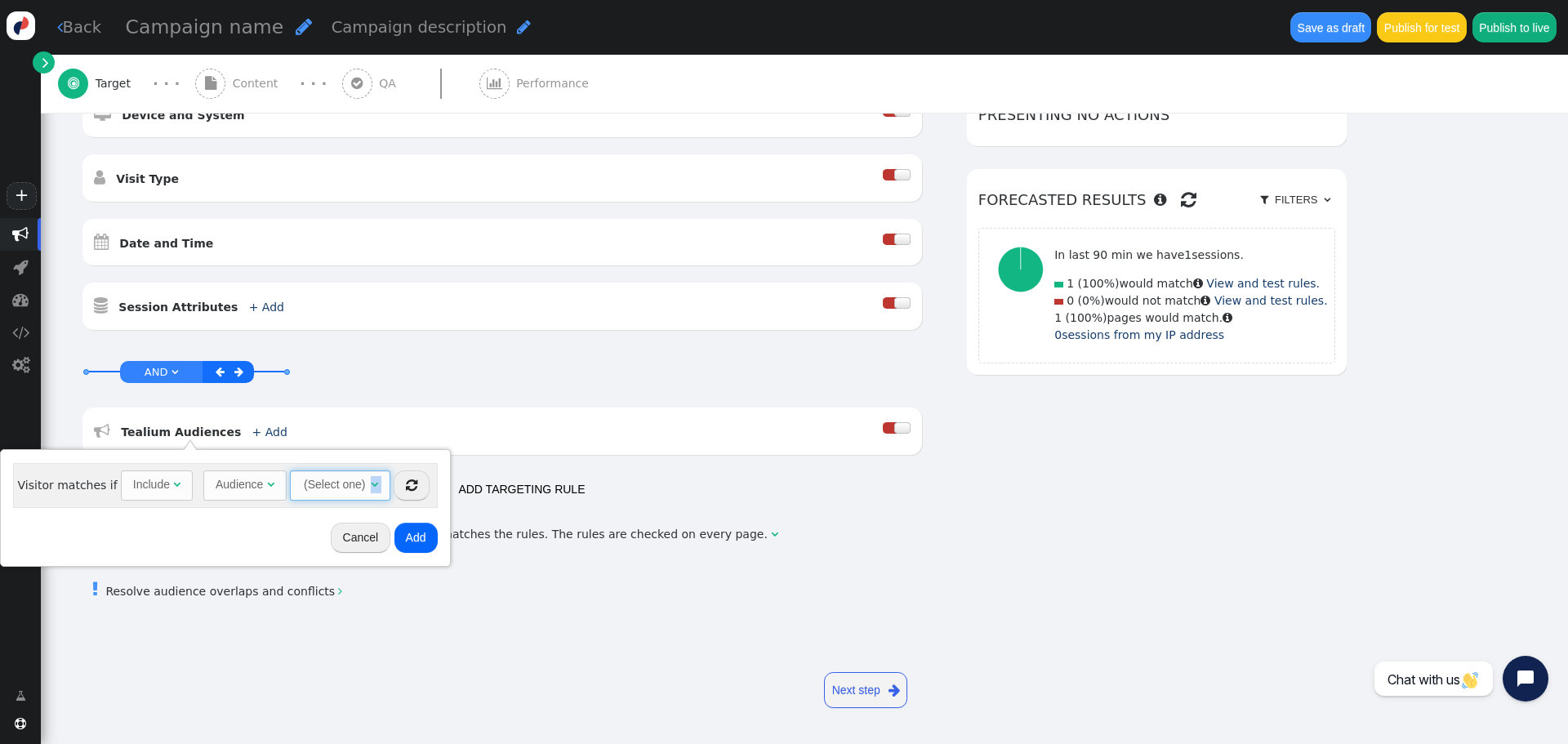
click at [371, 482] on span "" at bounding box center [374, 484] width 7 height 12
click at [358, 482] on div "(Select one)" at bounding box center [336, 484] width 69 height 27
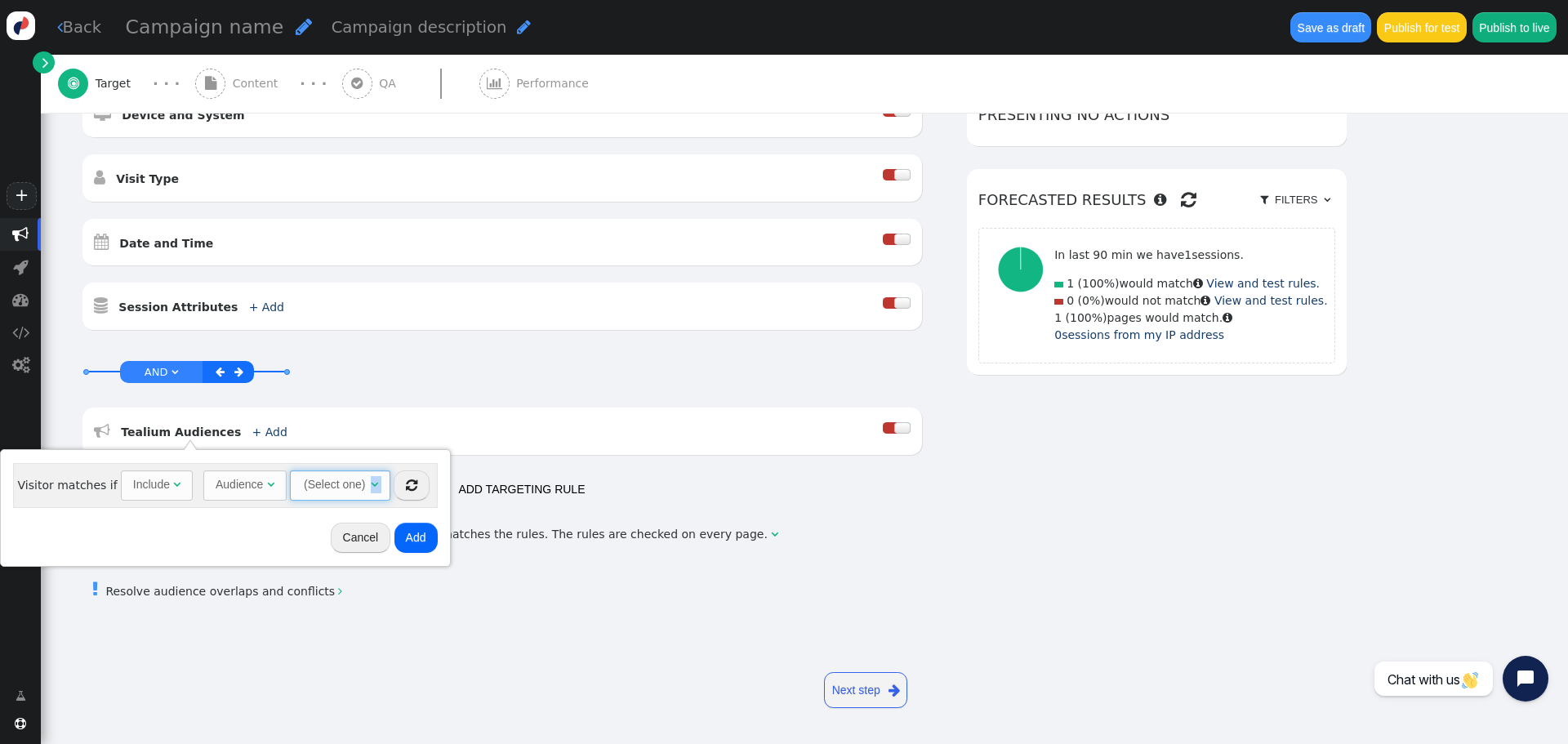
click at [350, 482] on div "(Select one)" at bounding box center [334, 484] width 65 height 27
click at [238, 491] on div "Audience" at bounding box center [240, 484] width 48 height 17
click at [327, 484] on div "(Select one)" at bounding box center [319, 484] width 65 height 27
click at [356, 486] on span "(Select one) " at bounding box center [330, 484] width 110 height 29
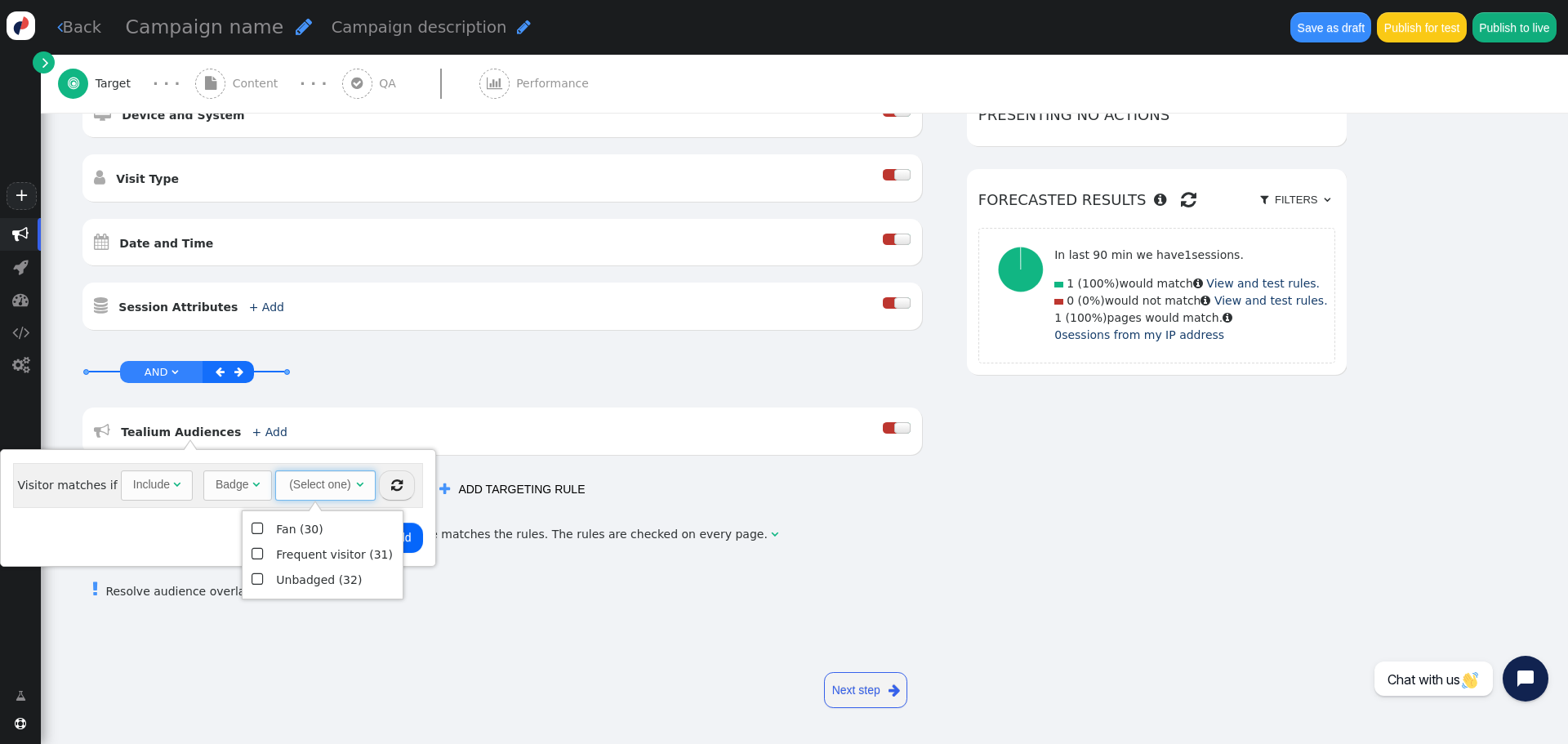
click at [338, 486] on div "(Select one)" at bounding box center [319, 484] width 65 height 27
click at [257, 526] on span "" at bounding box center [258, 528] width 15 height 22
click at [257, 553] on span "" at bounding box center [258, 554] width 15 height 22
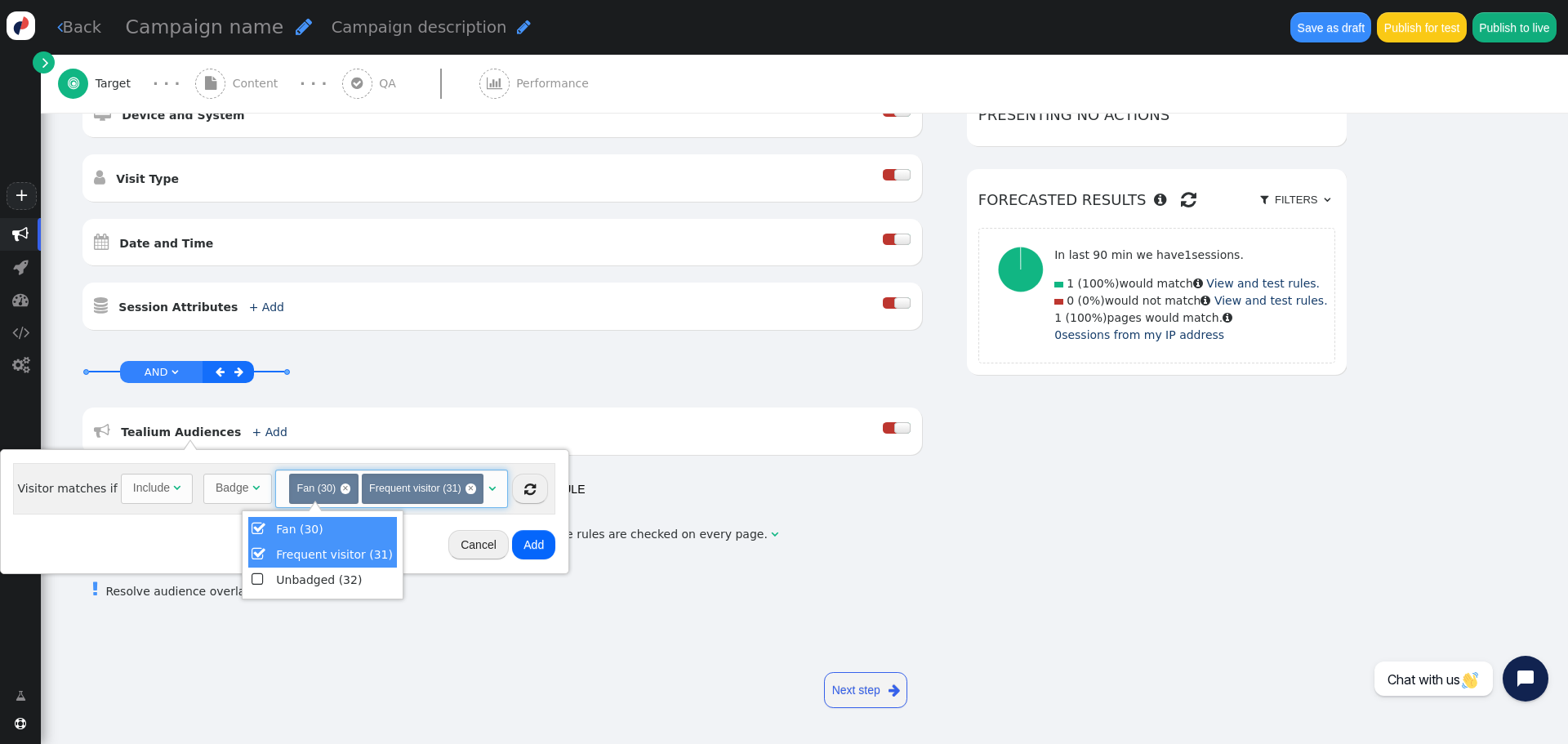
click at [258, 574] on span "" at bounding box center [258, 579] width 15 height 22
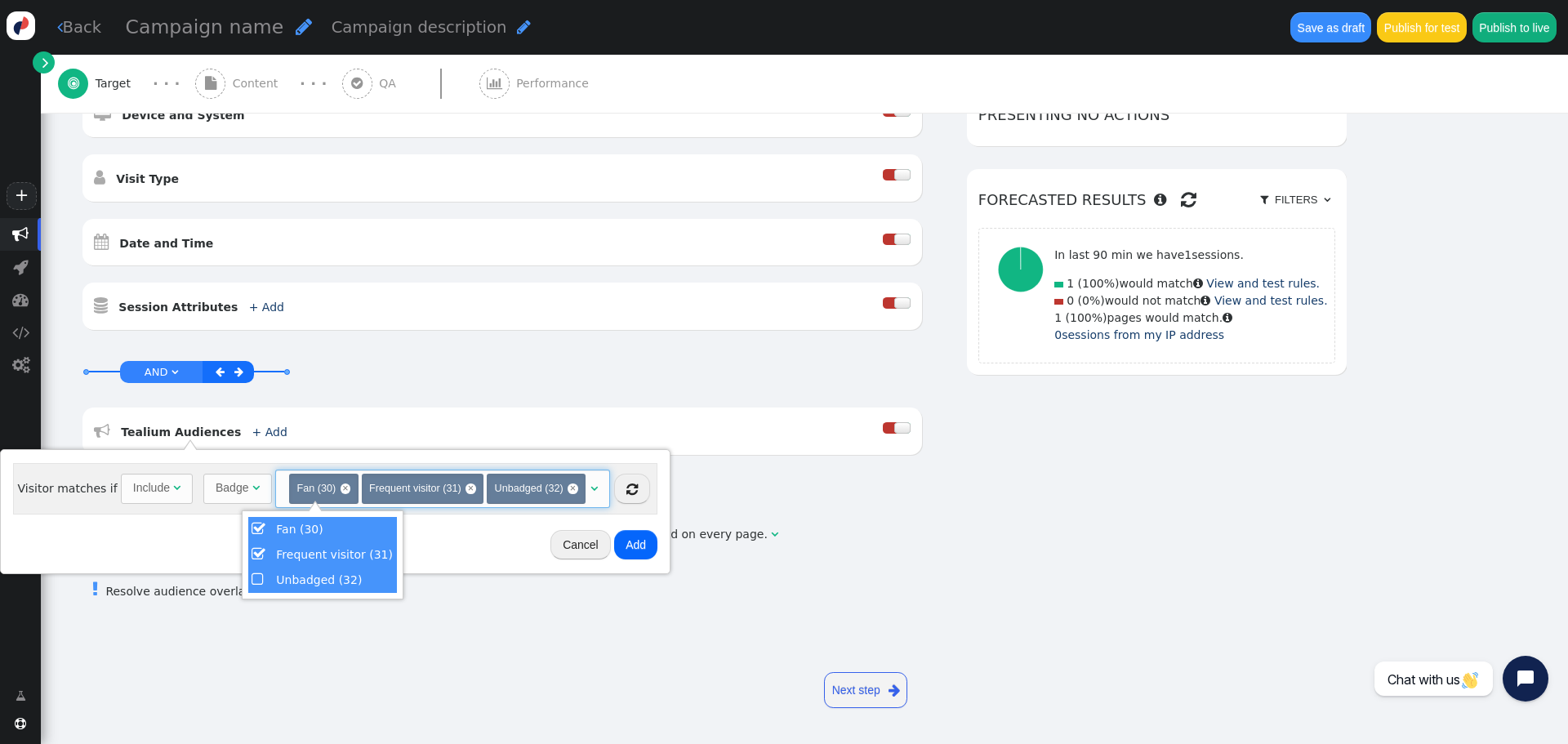
click at [234, 479] on div "Badge" at bounding box center [232, 487] width 33 height 17
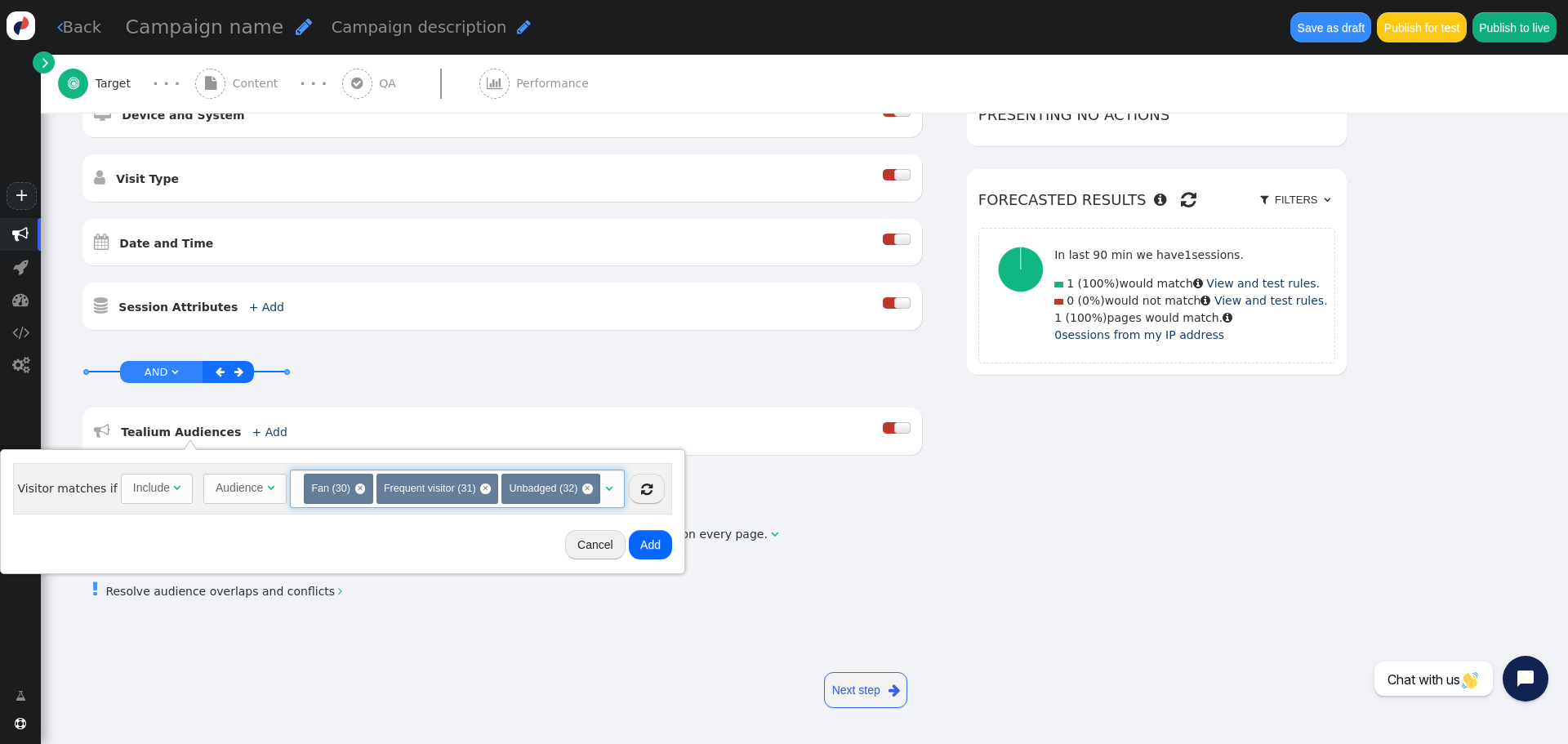
click at [605, 491] on span "(Select one) Fan (30) × Frequent visitor (31) × Unbadged (32) × " at bounding box center [457, 489] width 334 height 39
click at [605, 486] on span "" at bounding box center [609, 487] width 7 height 12
click at [640, 547] on button "Add" at bounding box center [649, 544] width 43 height 29
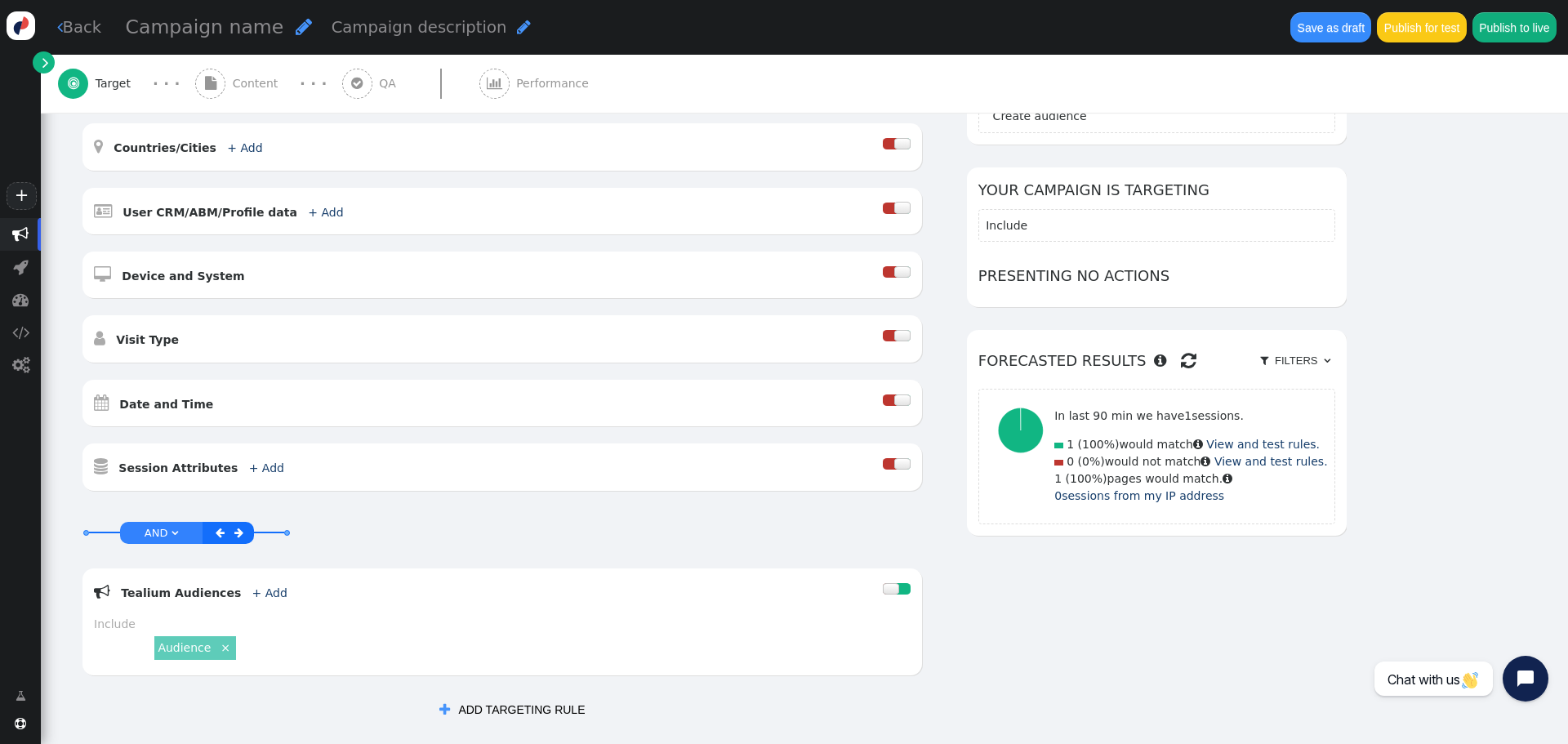
scroll to position [490, 0]
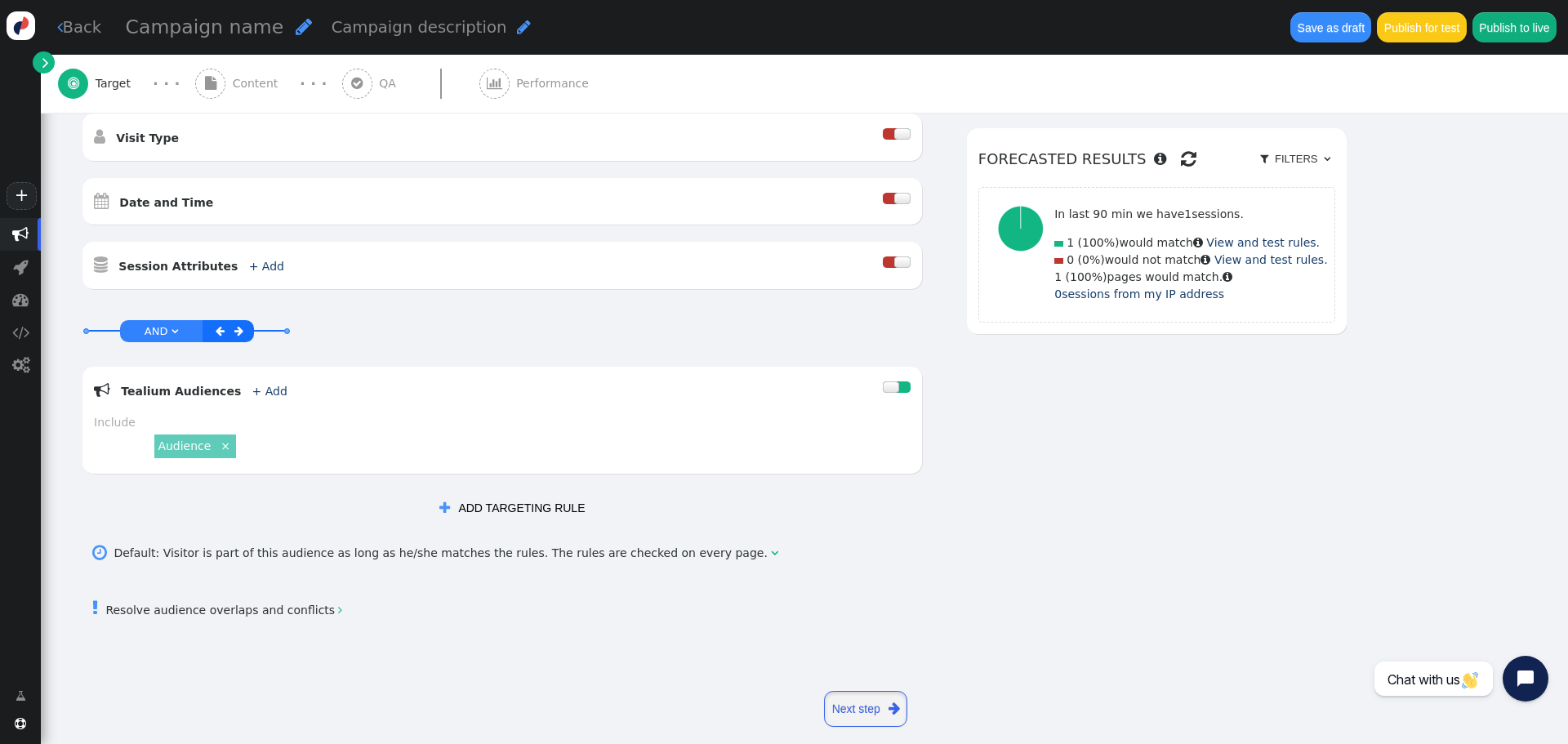
click at [868, 709] on link "Next step " at bounding box center [865, 709] width 83 height 36
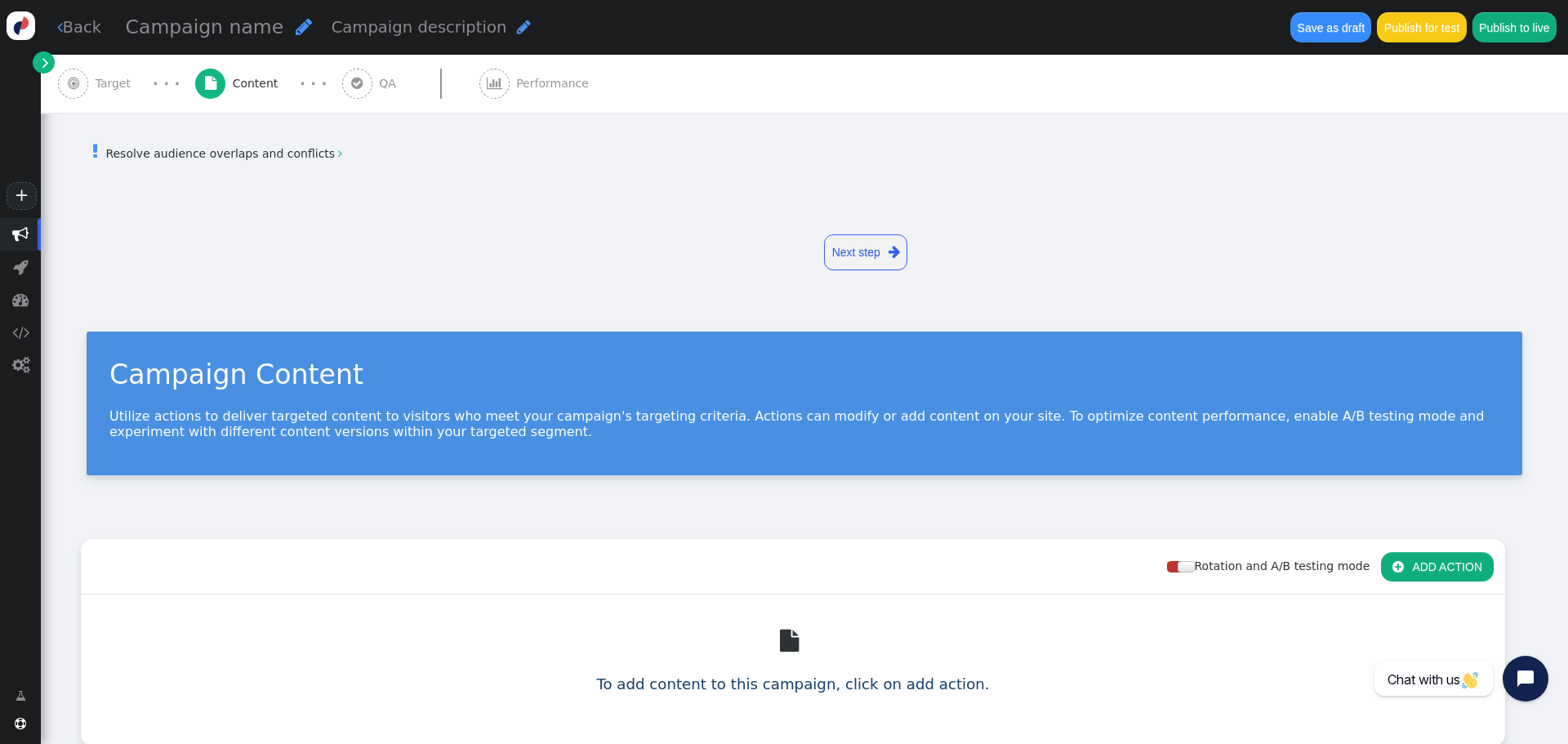
scroll to position [0, 0]
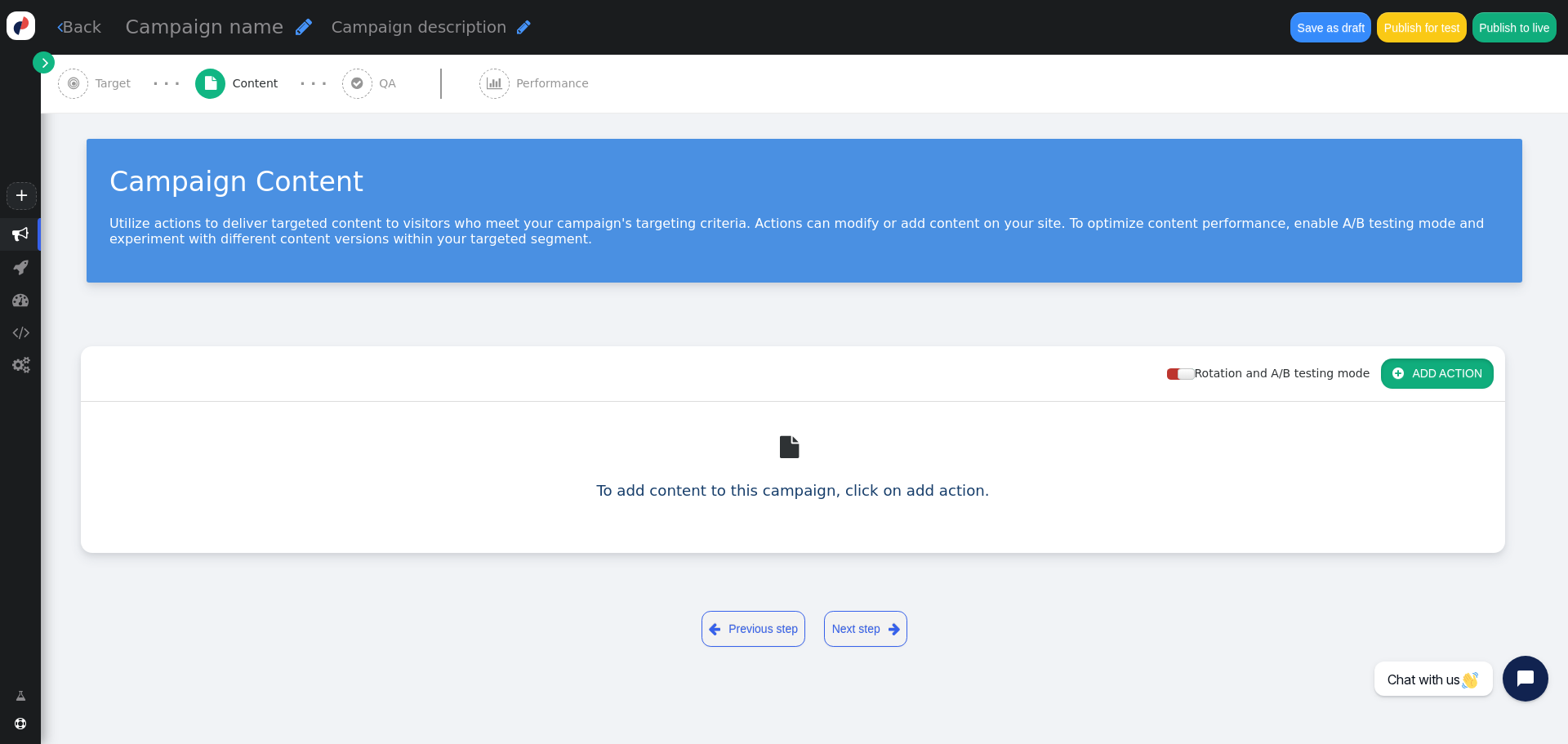
click at [1447, 374] on button " ADD ACTION" at bounding box center [1436, 372] width 112 height 29
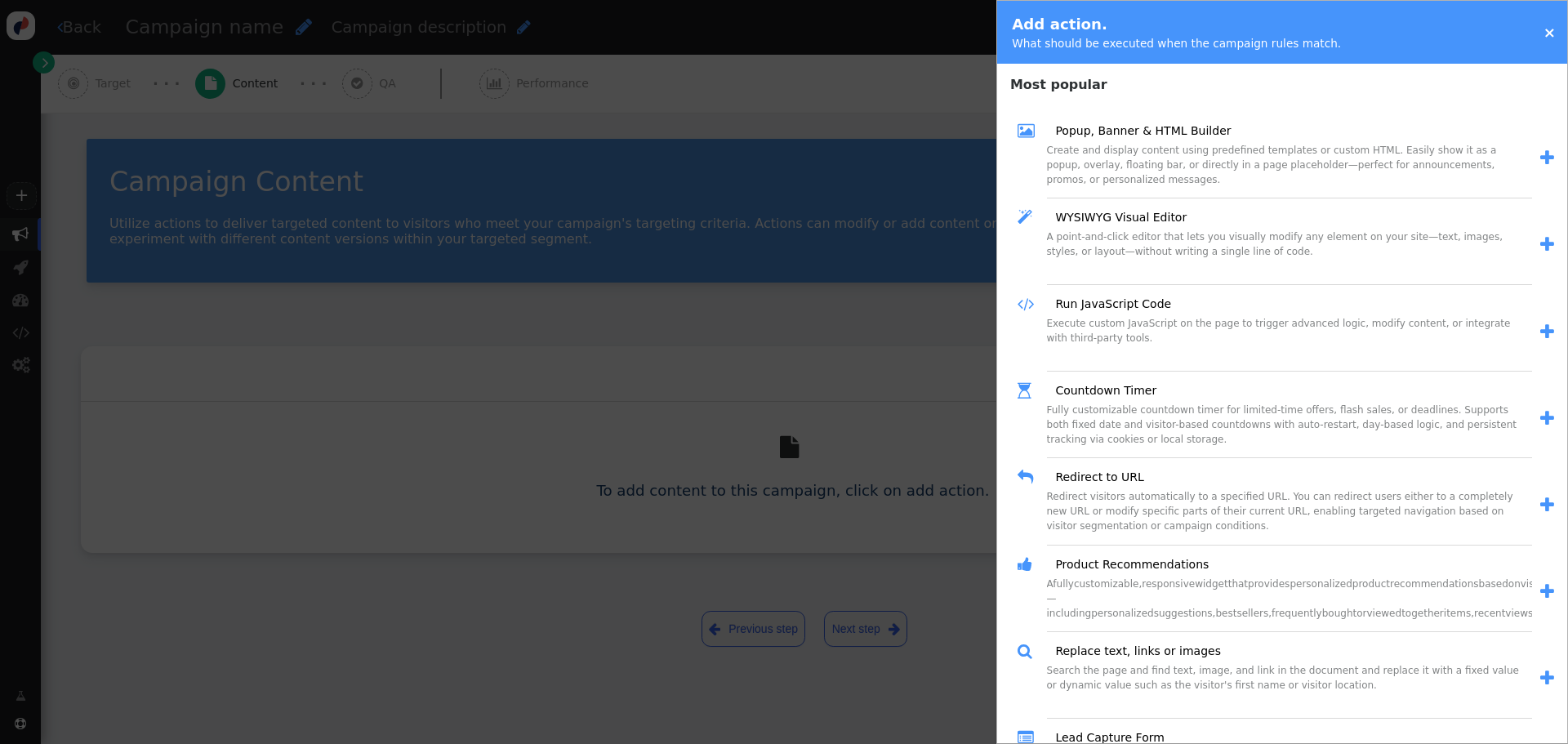
click at [1112, 159] on div "Create and display content using predefined templates or custom HTML. Easily sh…" at bounding box center [1289, 170] width 485 height 56
click at [1158, 135] on link "Popup, Banner & HTML Builder" at bounding box center [1136, 130] width 187 height 17
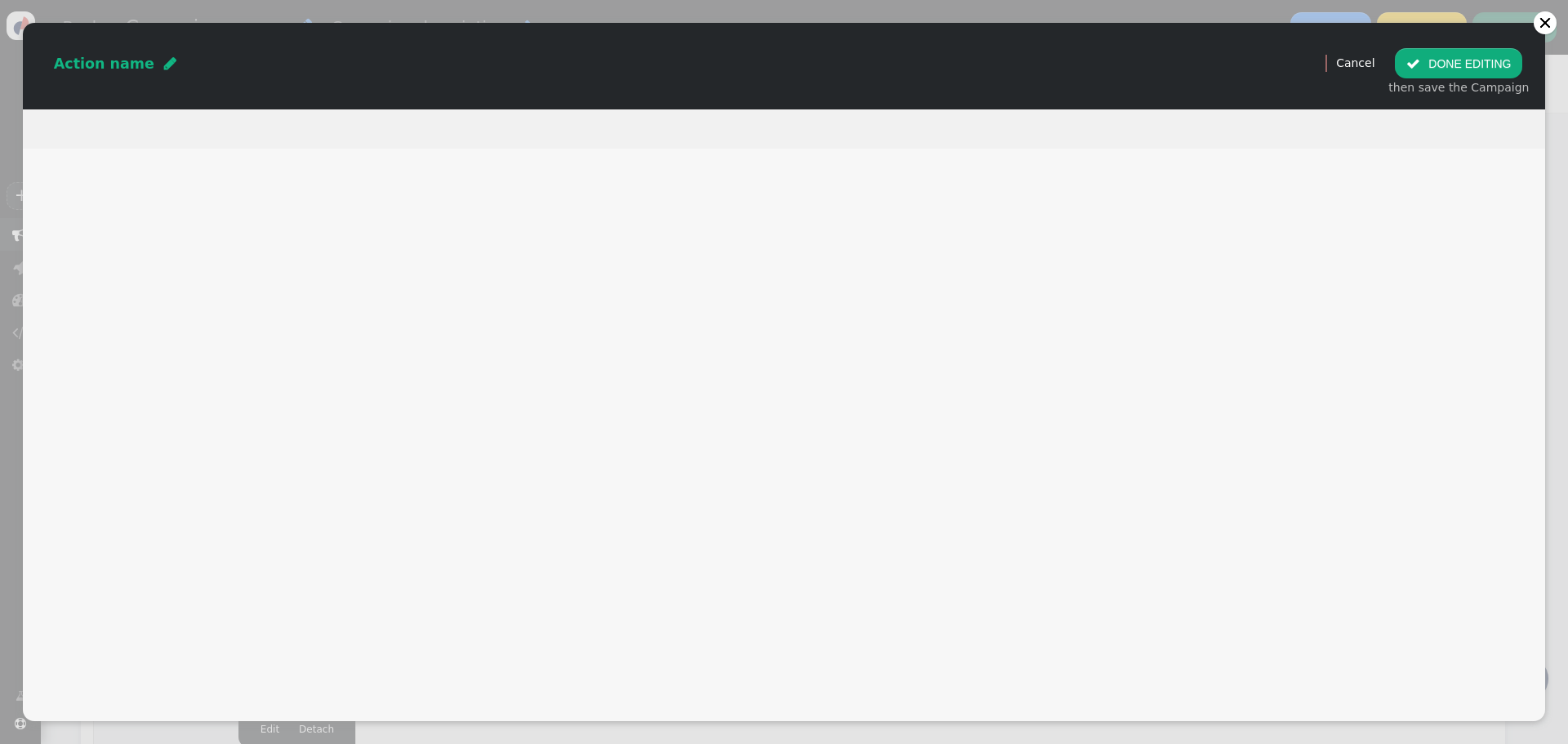
click at [145, 69] on div "Action name  (Nothing) " at bounding box center [668, 64] width 1268 height 21
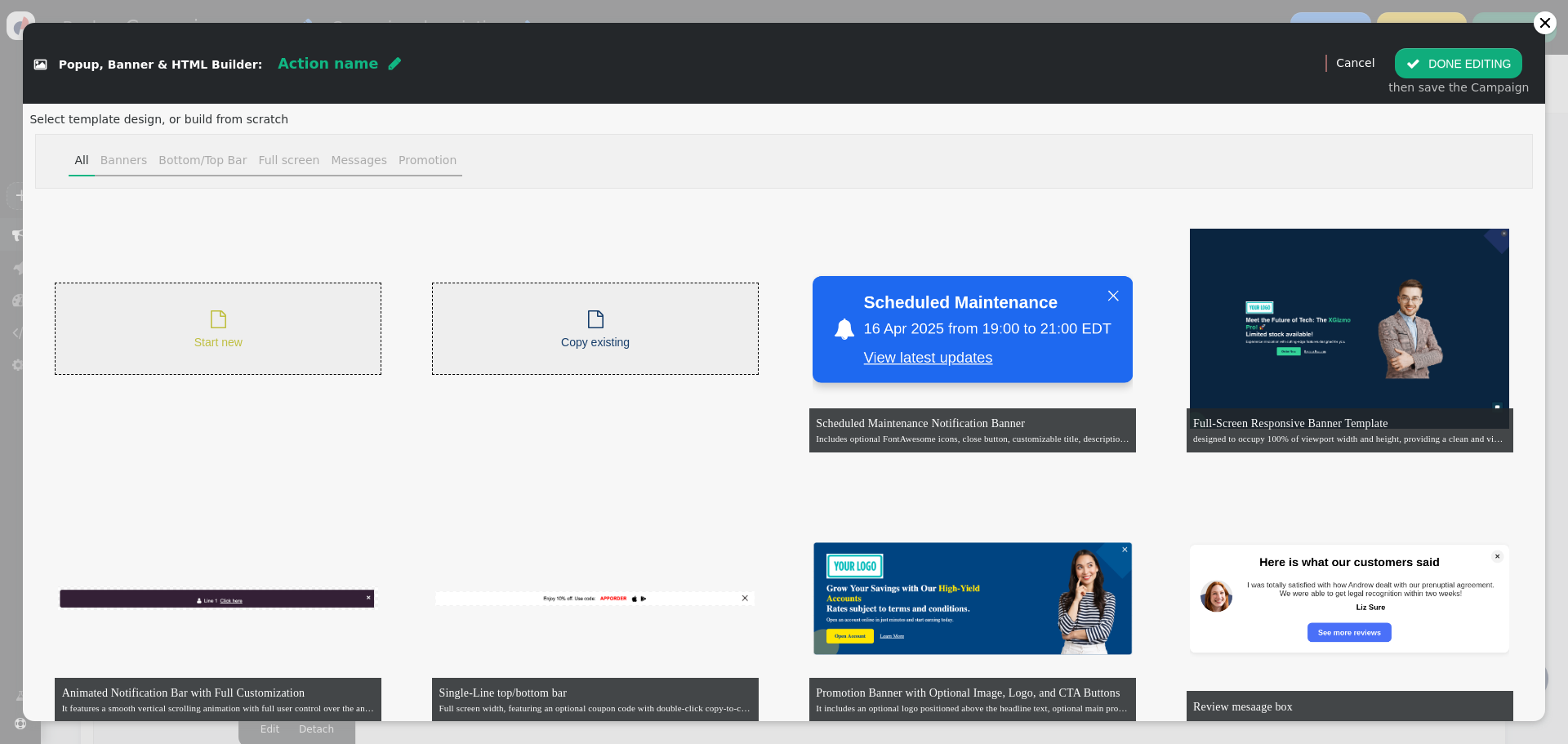
click at [242, 332] on div " Start new" at bounding box center [218, 328] width 327 height 92
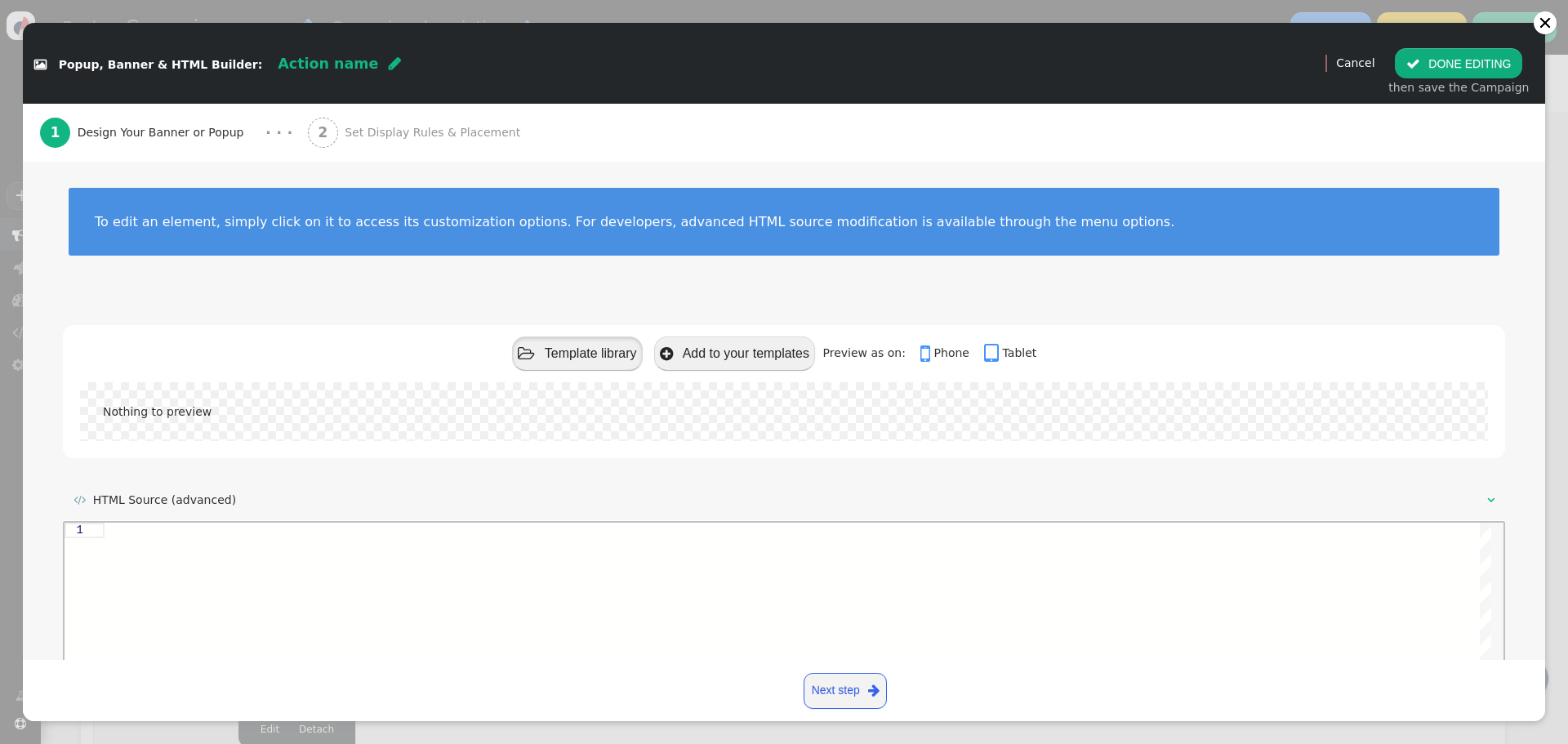
click at [620, 349] on button " Template library" at bounding box center [578, 353] width 131 height 34
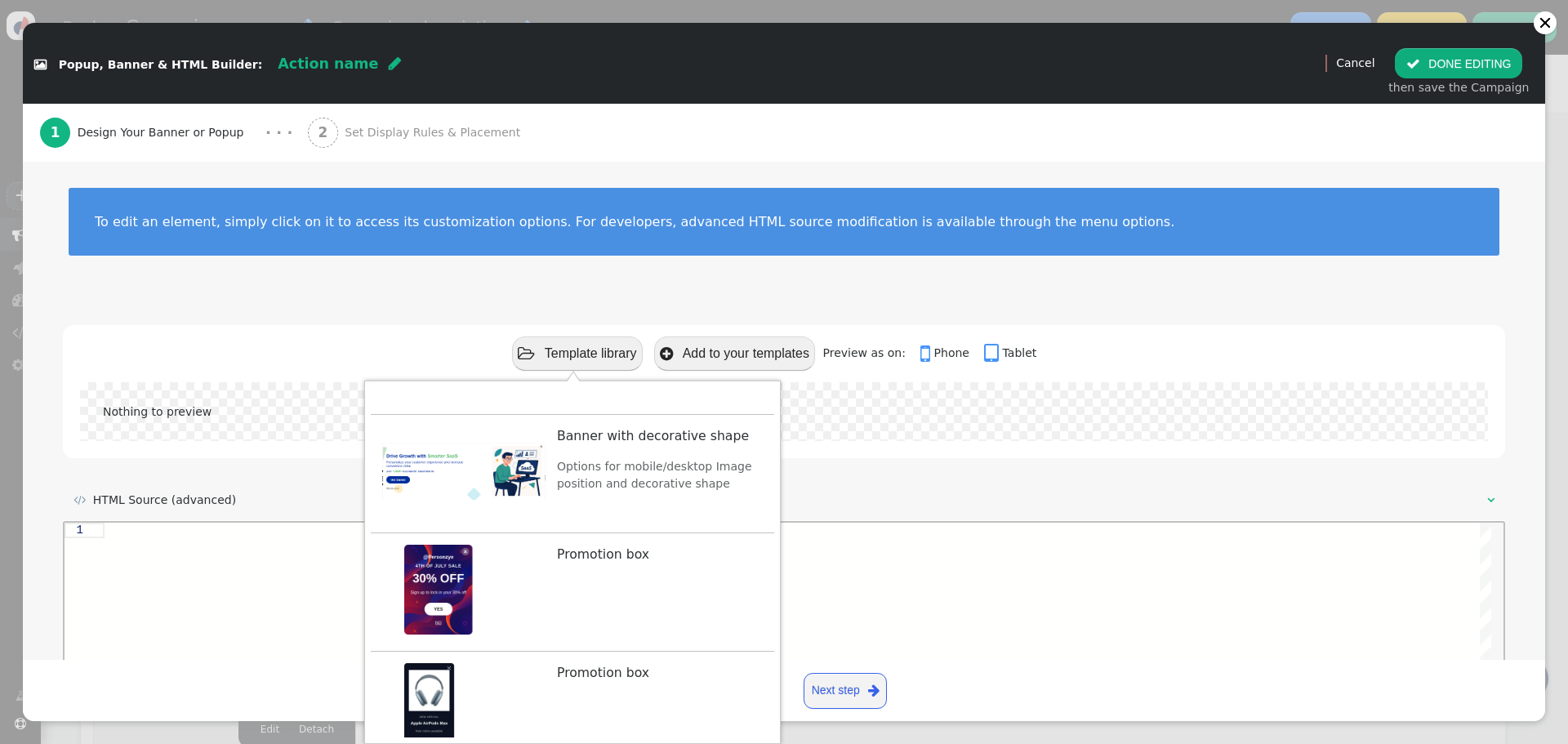
scroll to position [2083, 0]
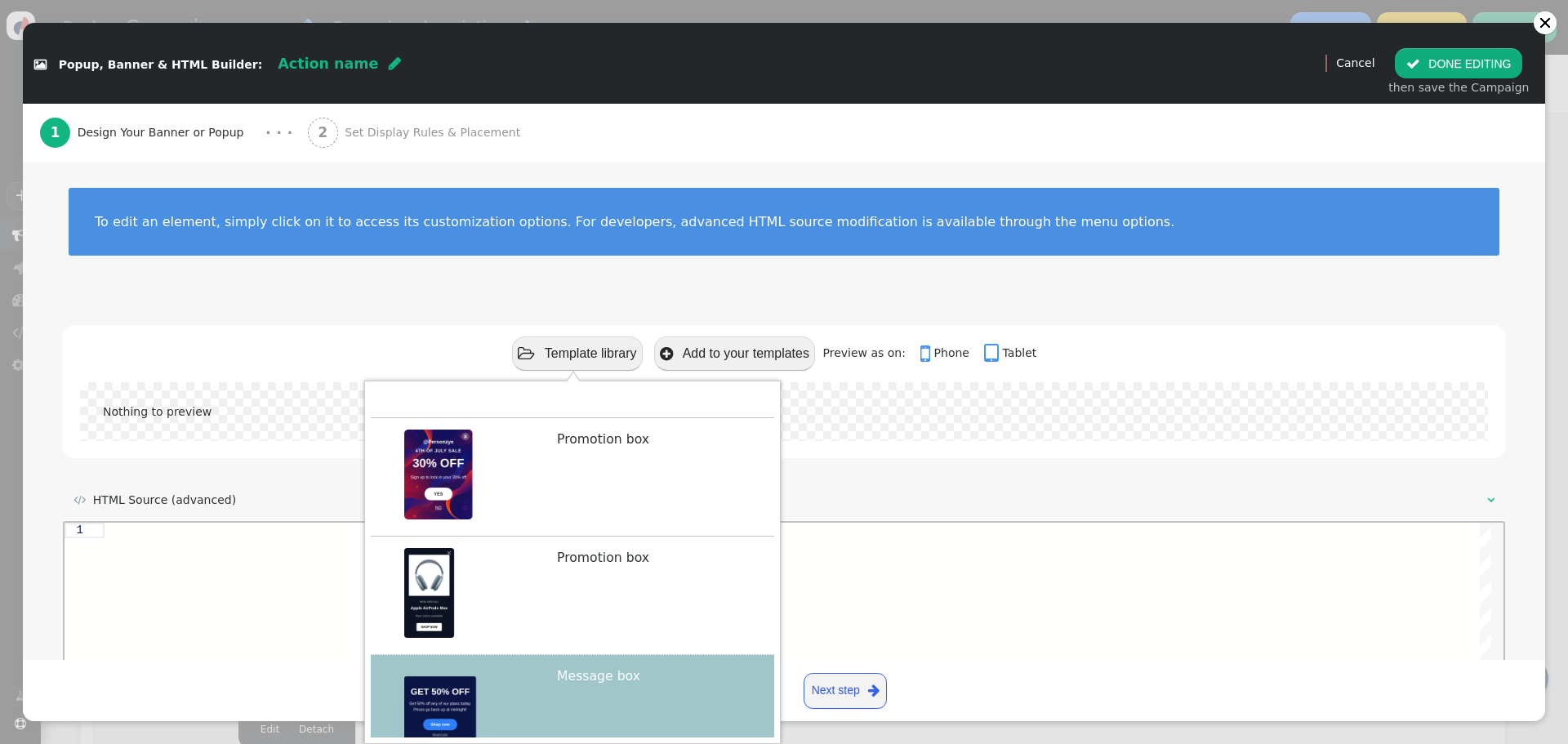
click at [453, 666] on img at bounding box center [464, 710] width 164 height 89
click at [436, 582] on div at bounding box center [797, 663] width 1387 height 282
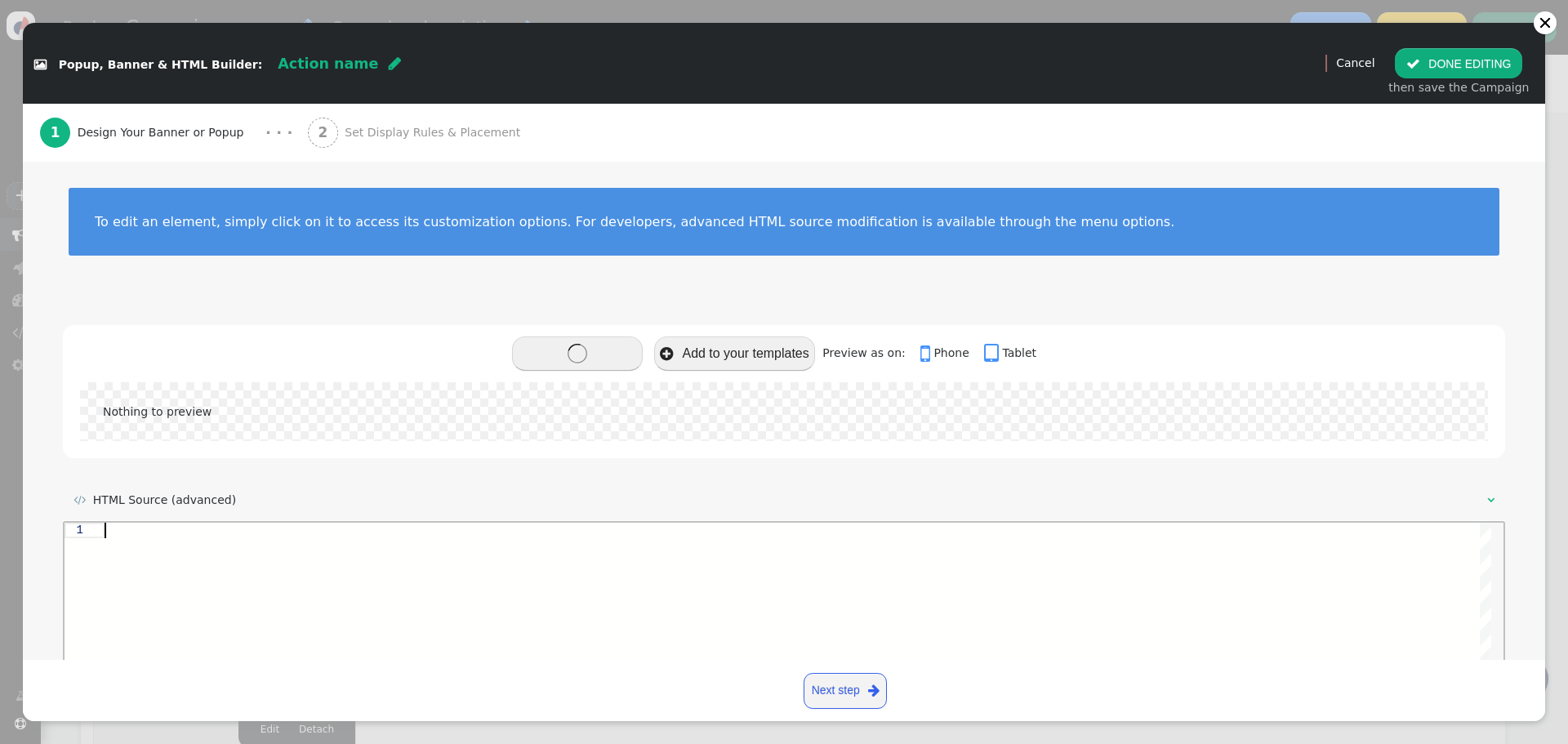
scroll to position [0, 0]
type textarea "<div class="$responsive" data-style="box-sizing:border-box; position:relative; …"
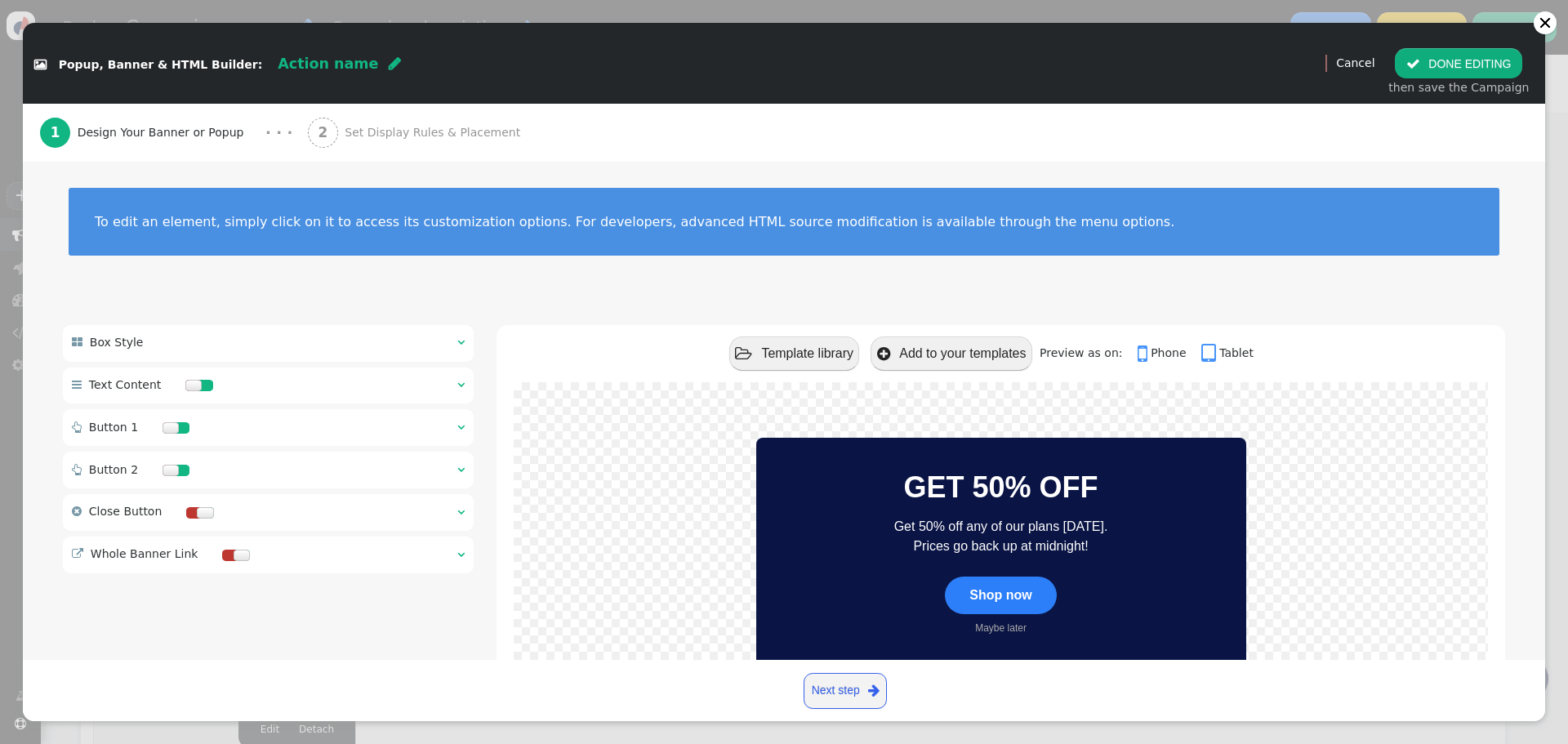
click at [941, 486] on font "GET 50% OFF" at bounding box center [1001, 487] width 195 height 34
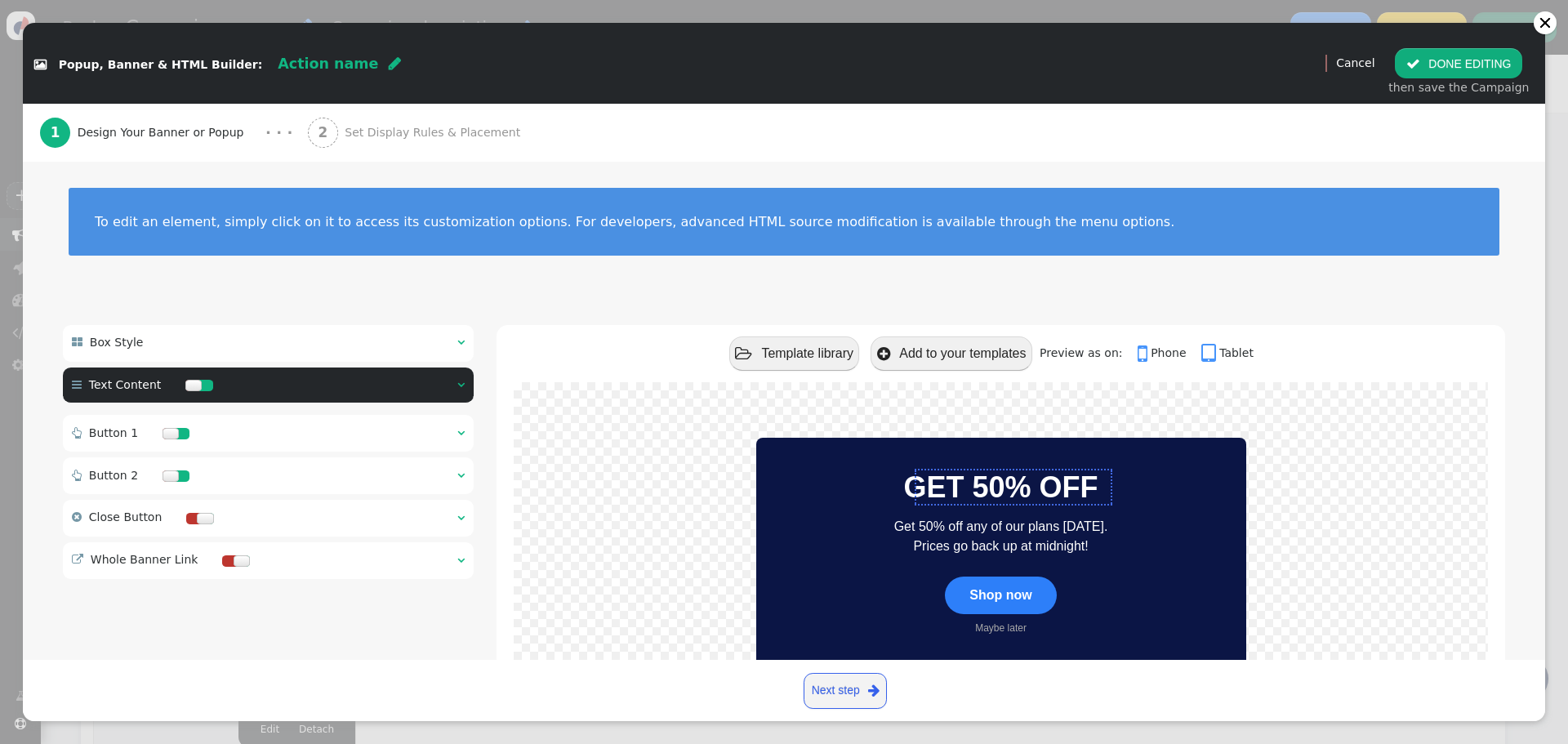
click at [939, 487] on font "GET 50% OFF" at bounding box center [1001, 487] width 195 height 34
type input "36"
type input "16"
type input "1.5"
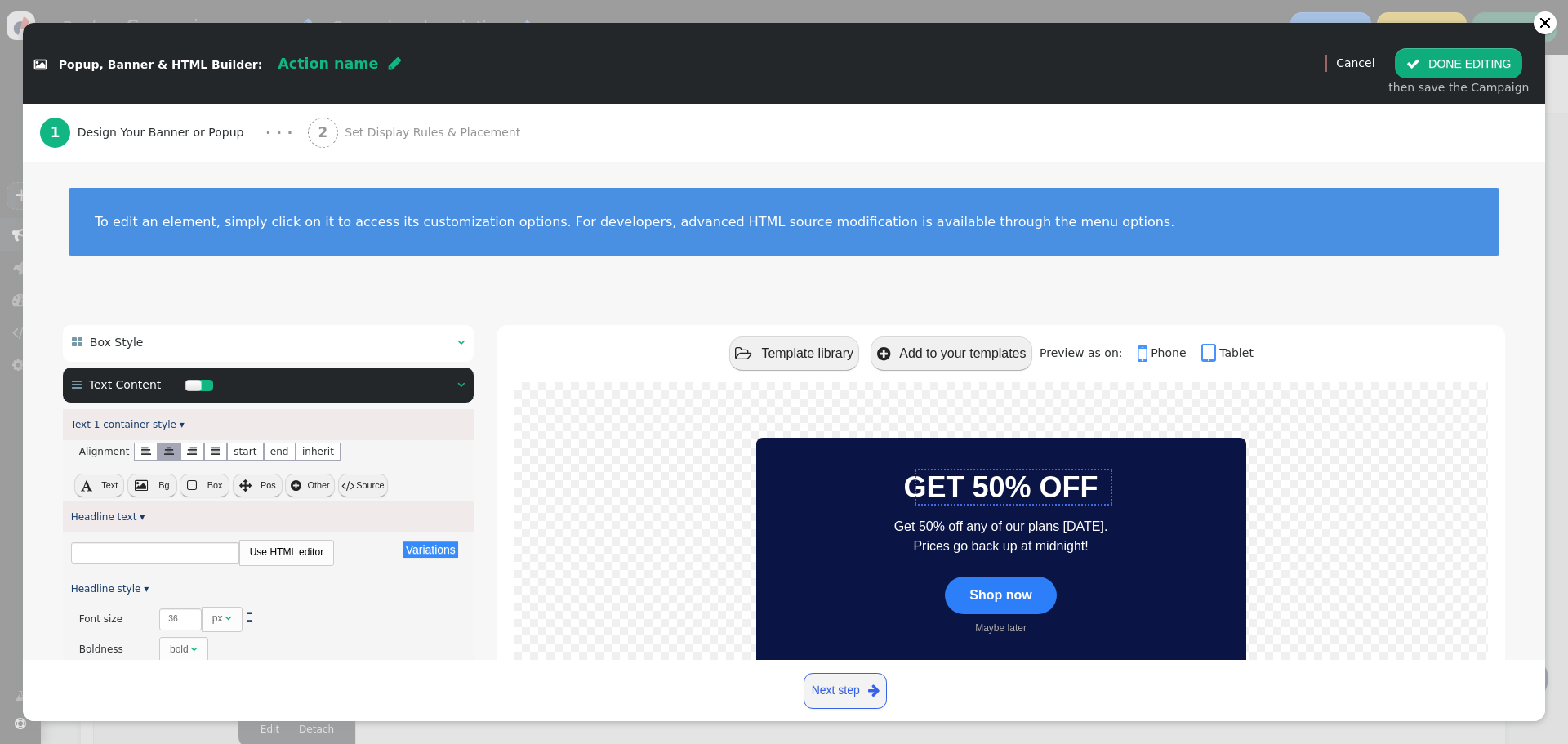
type input "GET 50% OFF"
drag, startPoint x: 154, startPoint y: 549, endPoint x: 8, endPoint y: 534, distance: 146.8
click at [8, 534] on div " Popup, Banner & HTML Builder: Action name  (Nothing)   Preview Cancel  DO…" at bounding box center [784, 372] width 1568 height 744
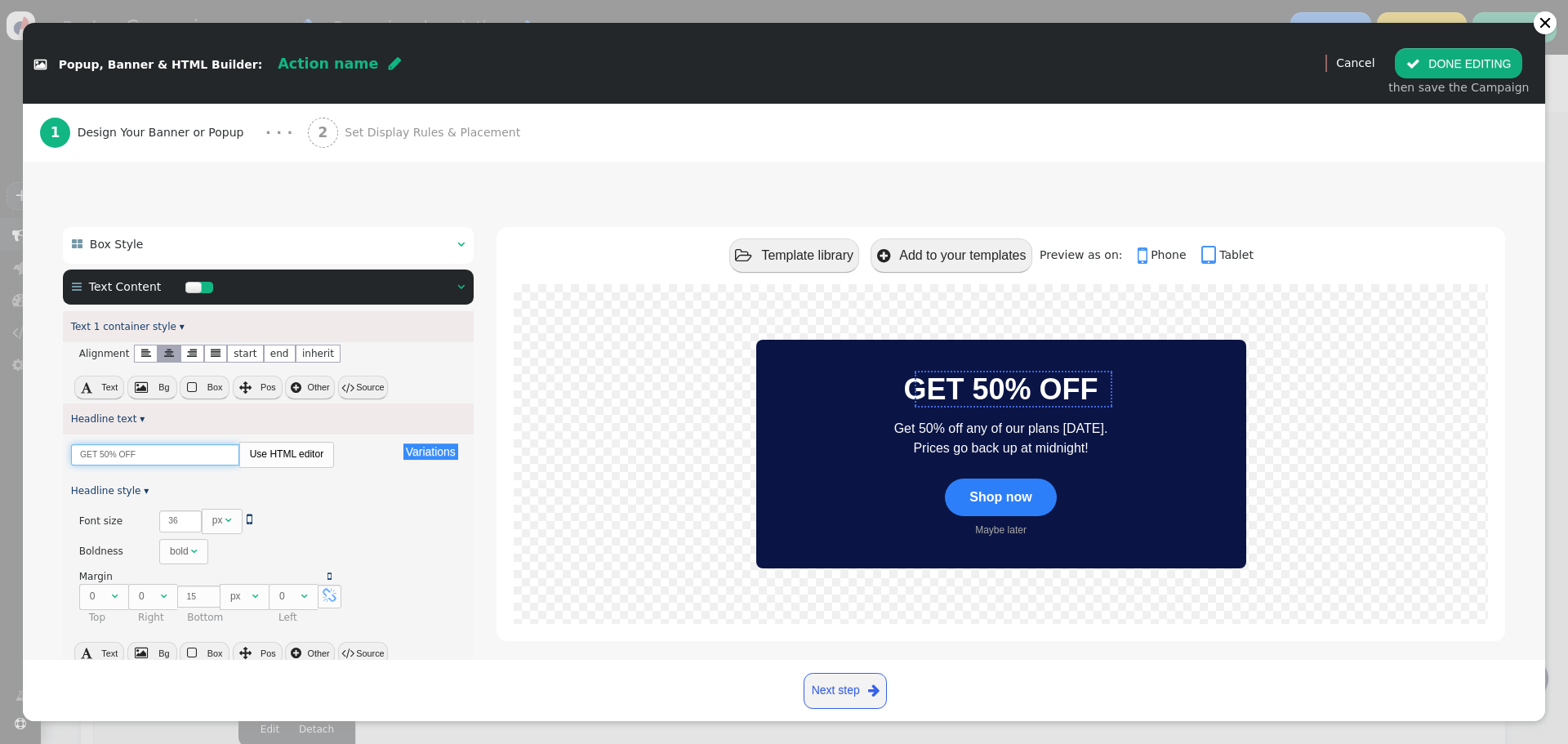
scroll to position [326, 0]
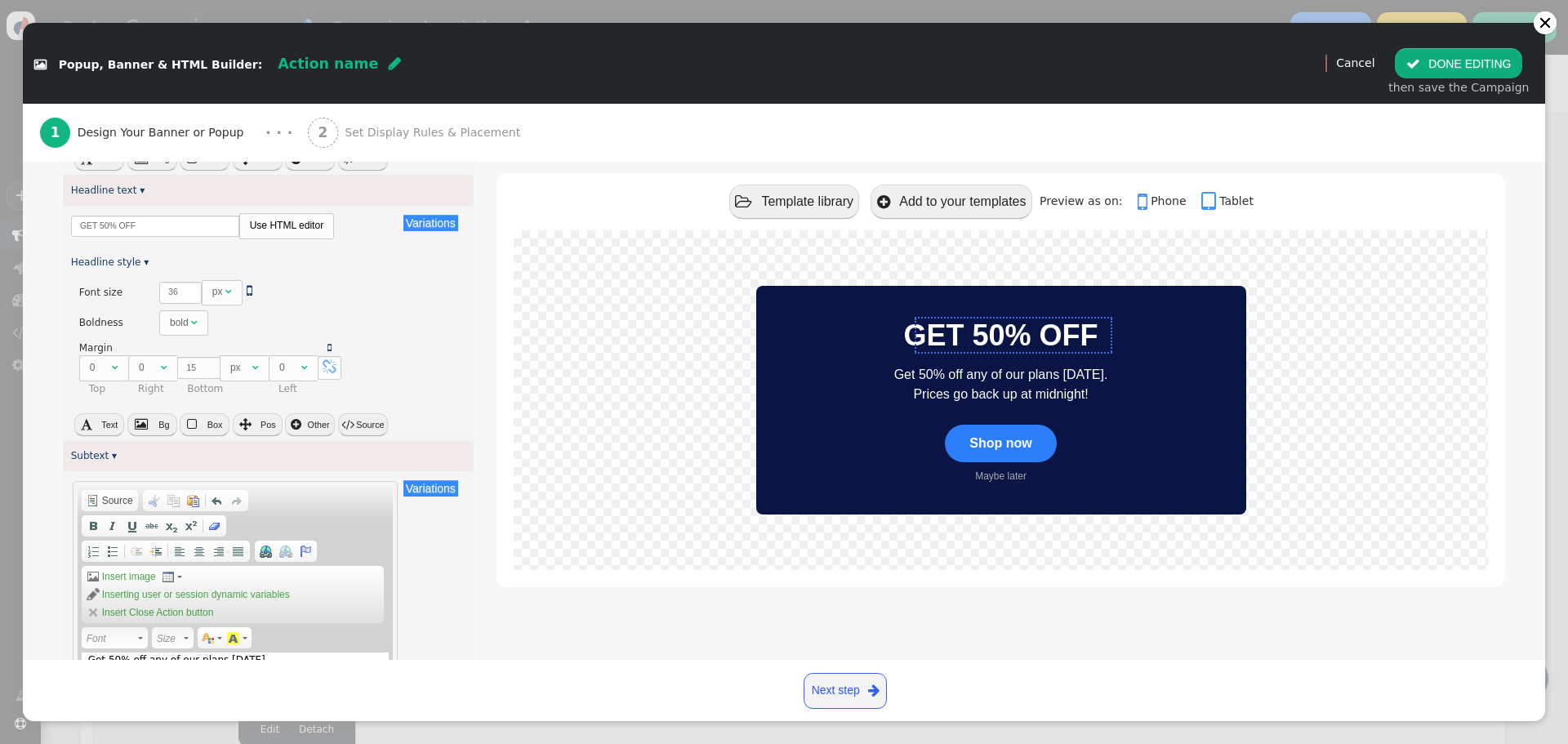
click at [1472, 62] on button " DONE EDITING" at bounding box center [1458, 62] width 127 height 29
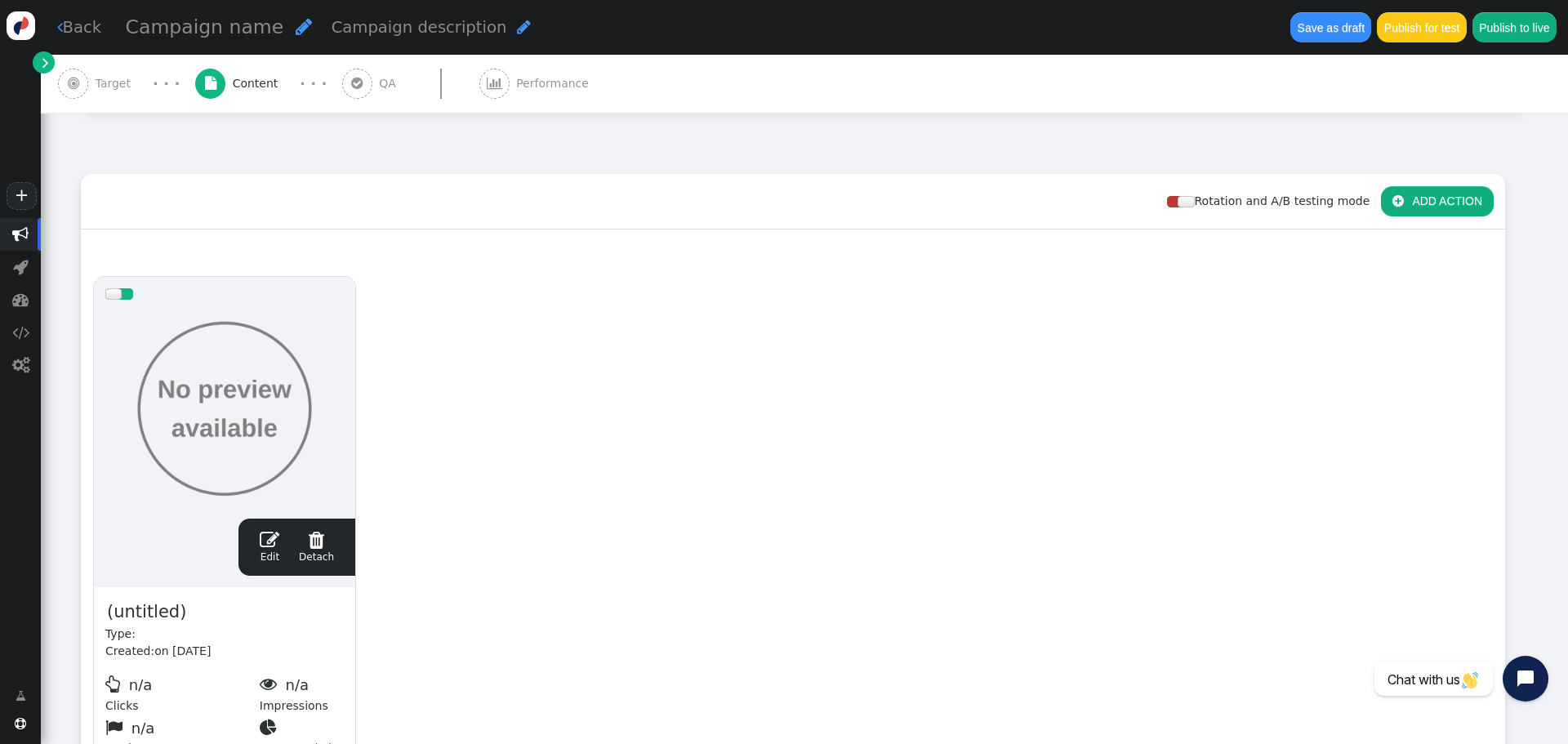
scroll to position [81, 0]
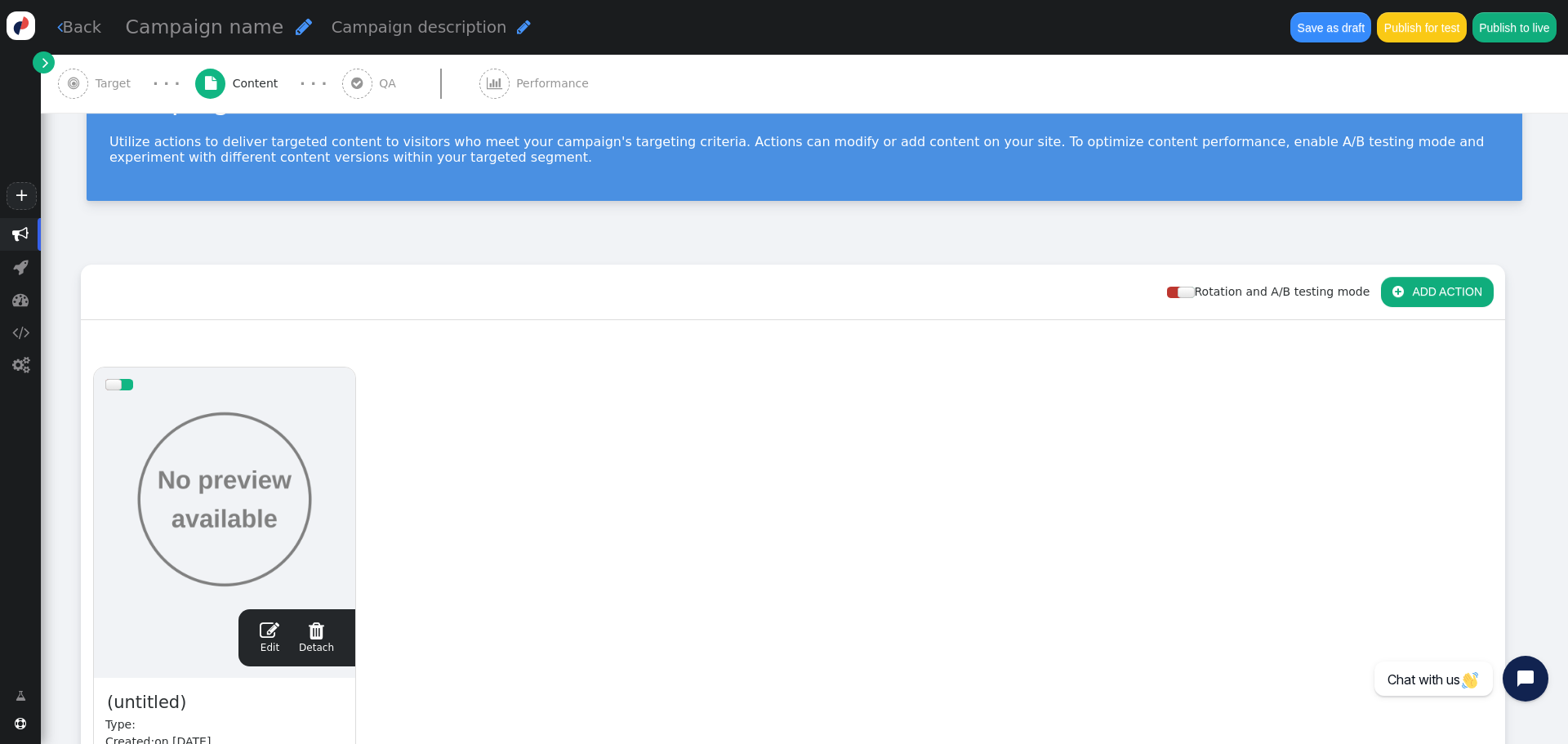
click at [111, 386] on div at bounding box center [113, 384] width 16 height 12
click at [119, 386] on div at bounding box center [124, 384] width 16 height 12
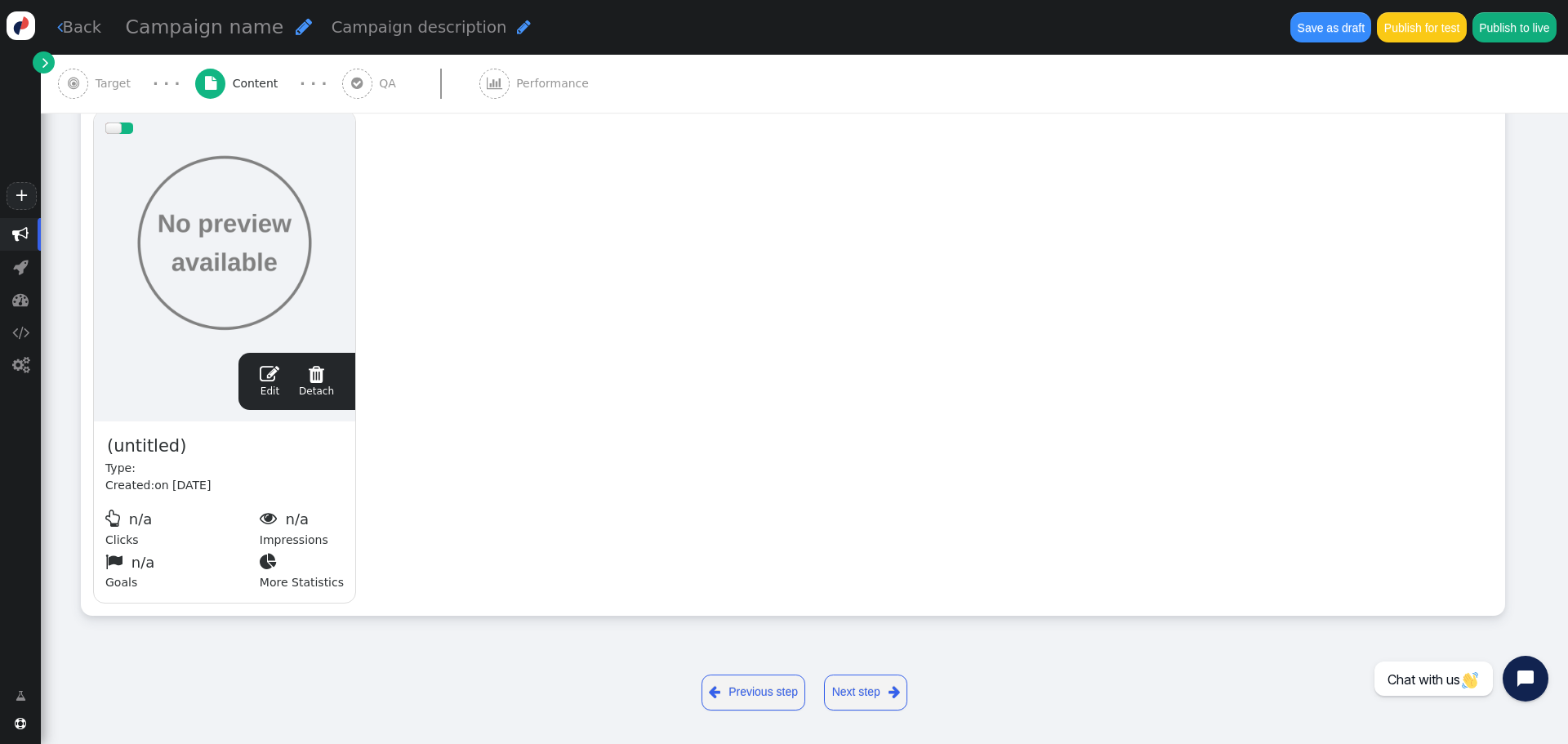
scroll to position [340, 0]
click at [159, 449] on span "(untitled)" at bounding box center [146, 444] width 82 height 27
click at [887, 423] on div "drag this  Edit  Detach  Preview Test Type: Created: on Sep 2, 25  n/a Clic…" at bounding box center [792, 356] width 1422 height 517
click at [262, 373] on div " Edit  Detach  Preview" at bounding box center [296, 380] width 94 height 35
click at [279, 375] on span "" at bounding box center [269, 372] width 19 height 19
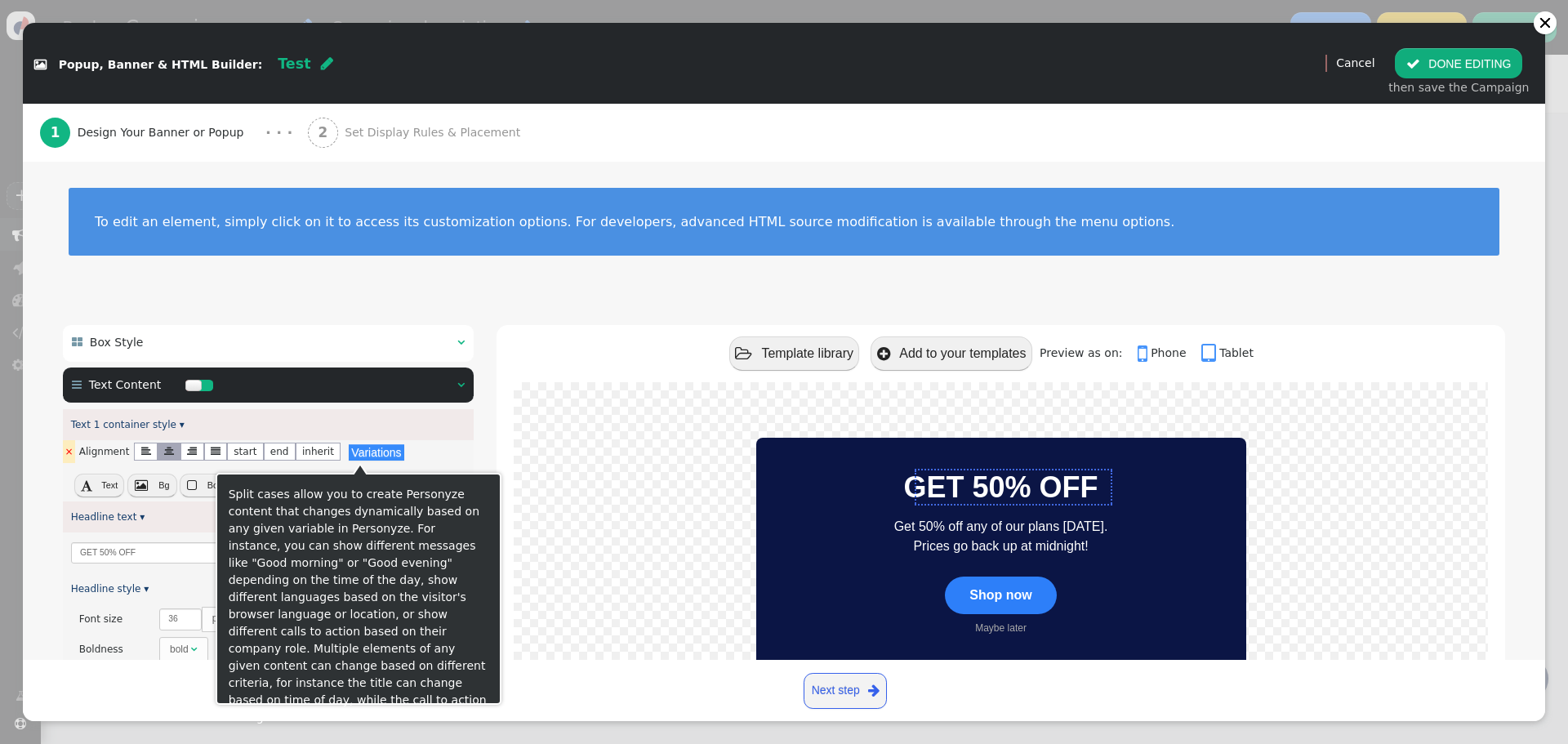
scroll to position [0, 0]
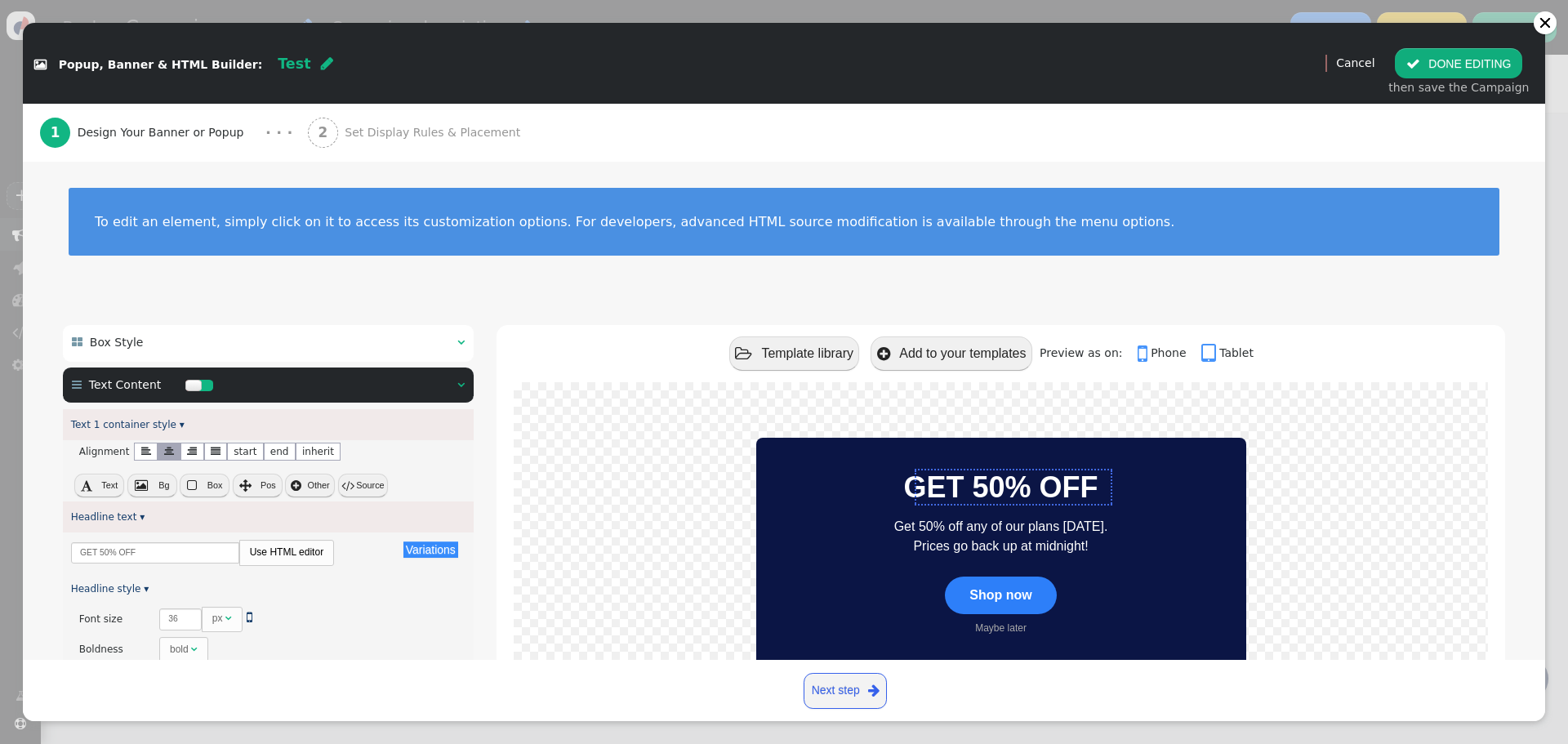
click at [1509, 163] on div "To edit an element, simply click on it to access its customization options. For…" at bounding box center [784, 232] width 1522 height 141
click at [1489, 69] on button " DONE EDITING" at bounding box center [1458, 62] width 127 height 29
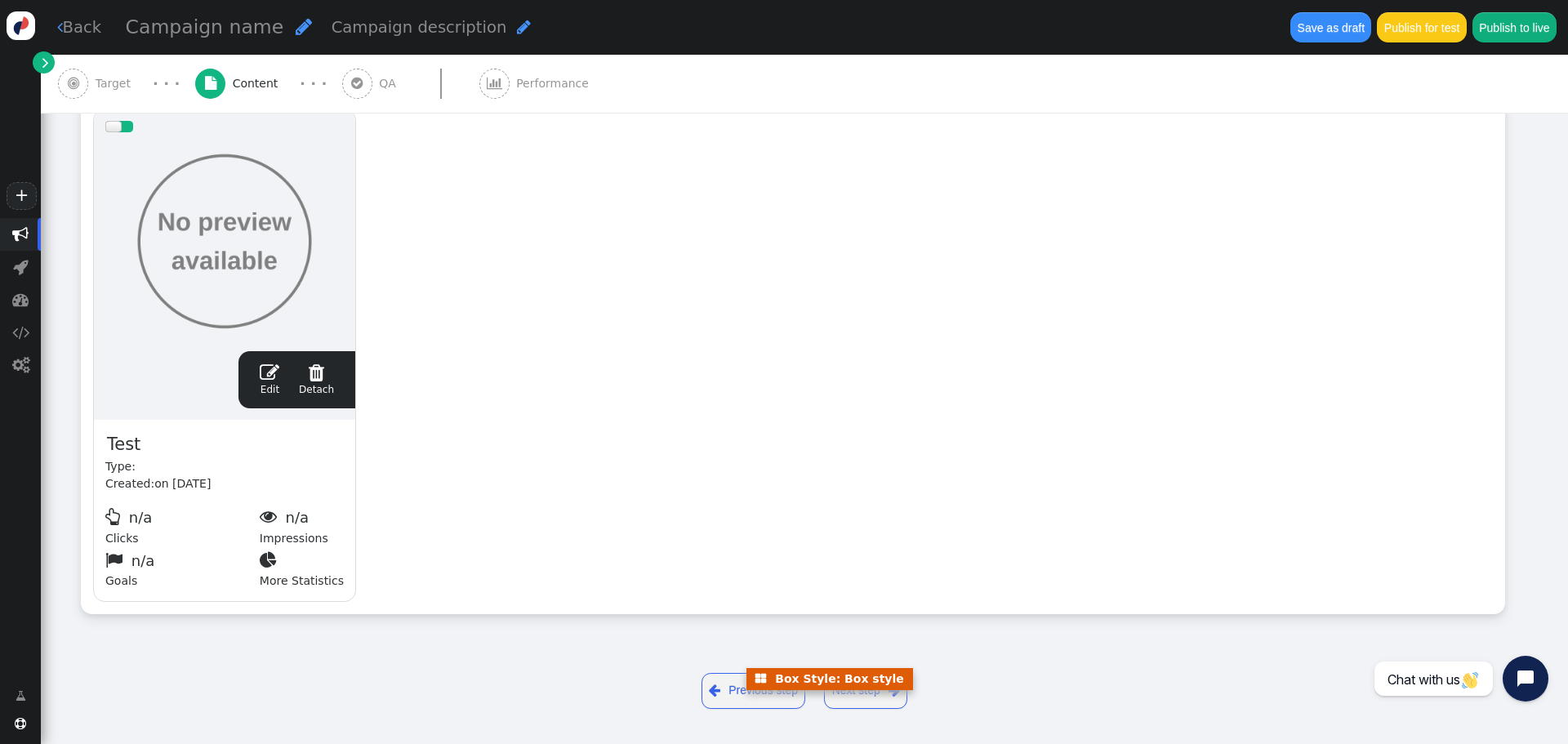
click at [898, 697] on link "Next step " at bounding box center [865, 690] width 83 height 36
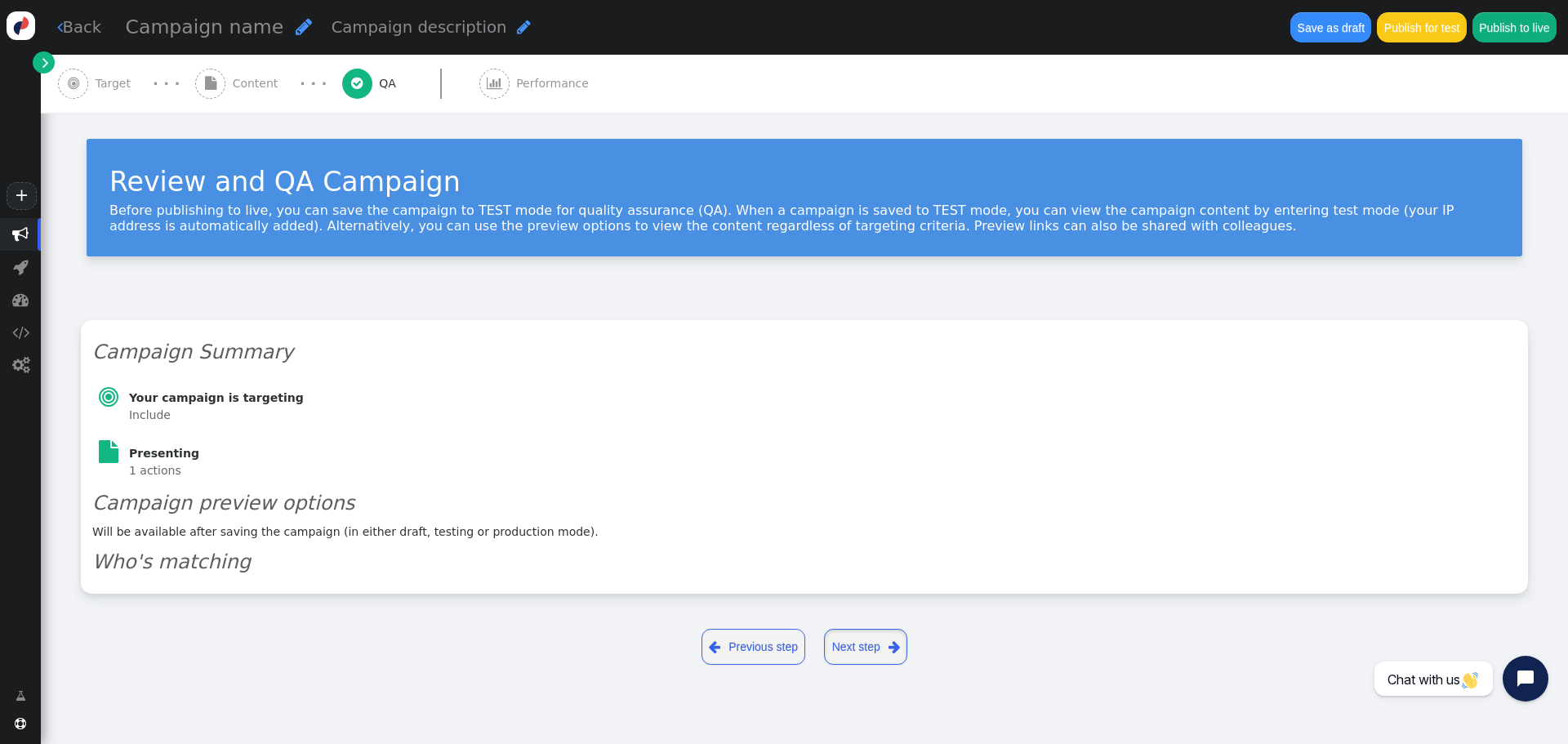
click at [858, 650] on link "Next step " at bounding box center [865, 646] width 83 height 36
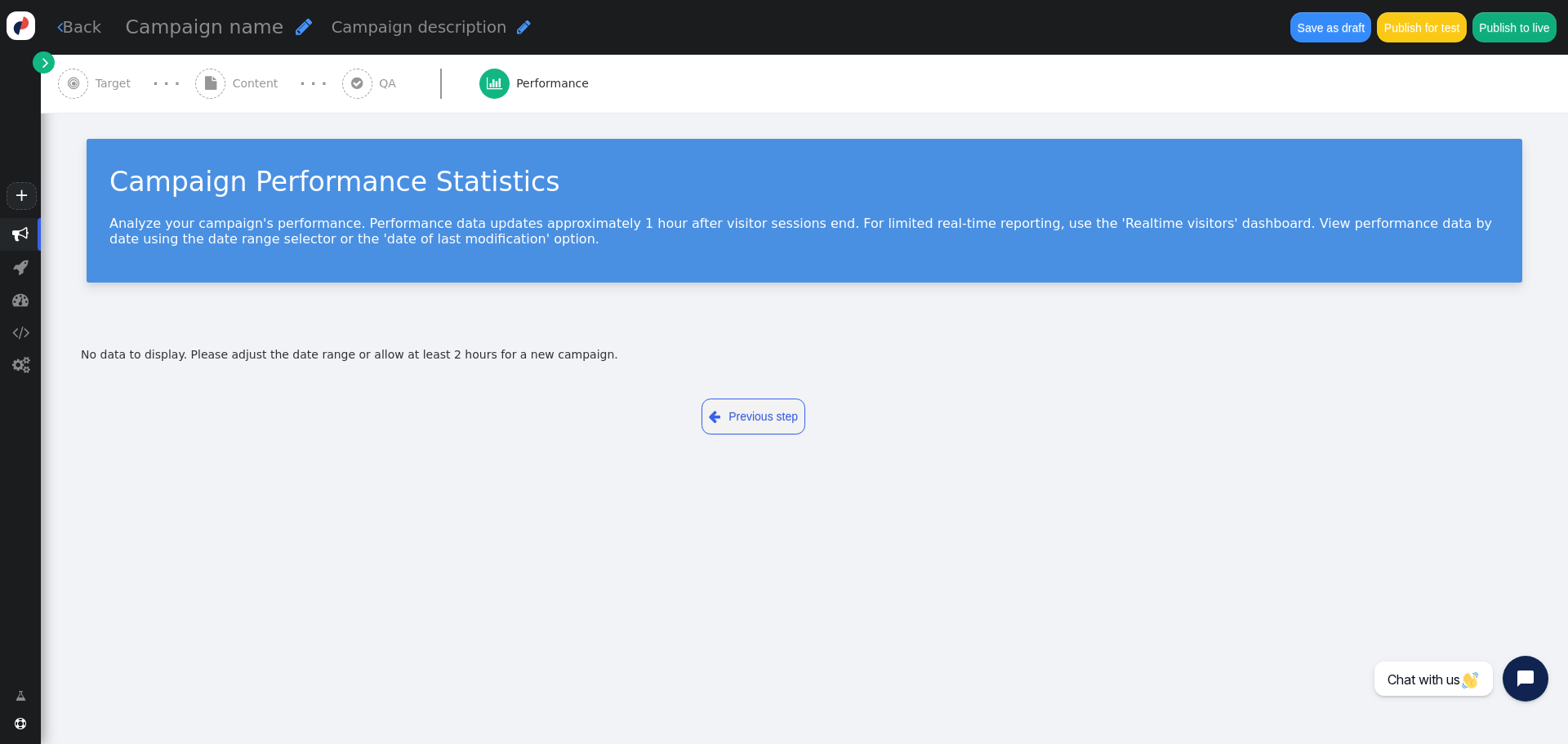
click at [270, 32] on div "Campaign name " at bounding box center [219, 27] width 187 height 29
type input "Tealium Integration Test"
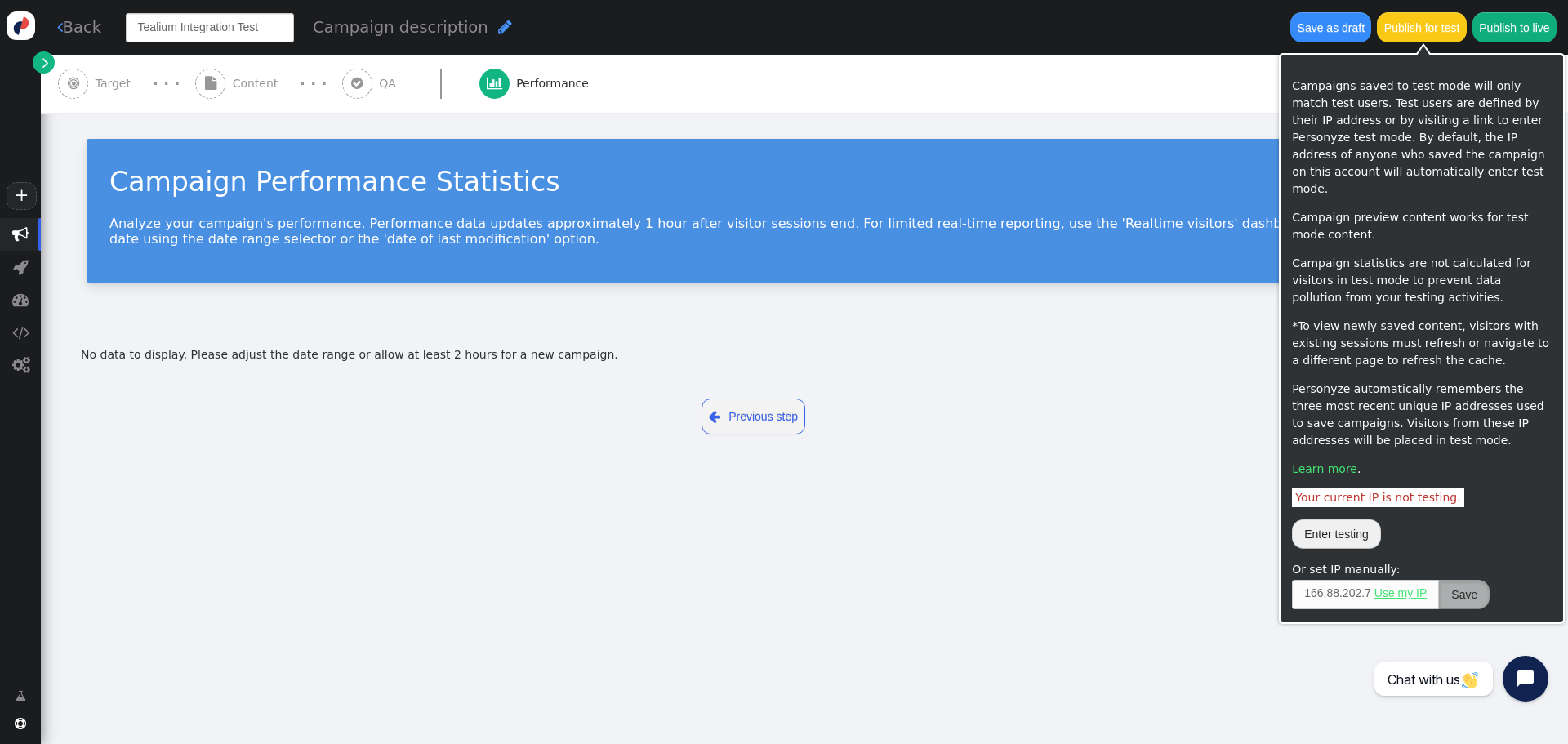
click at [1508, 32] on button "Publish to live" at bounding box center [1514, 27] width 84 height 29
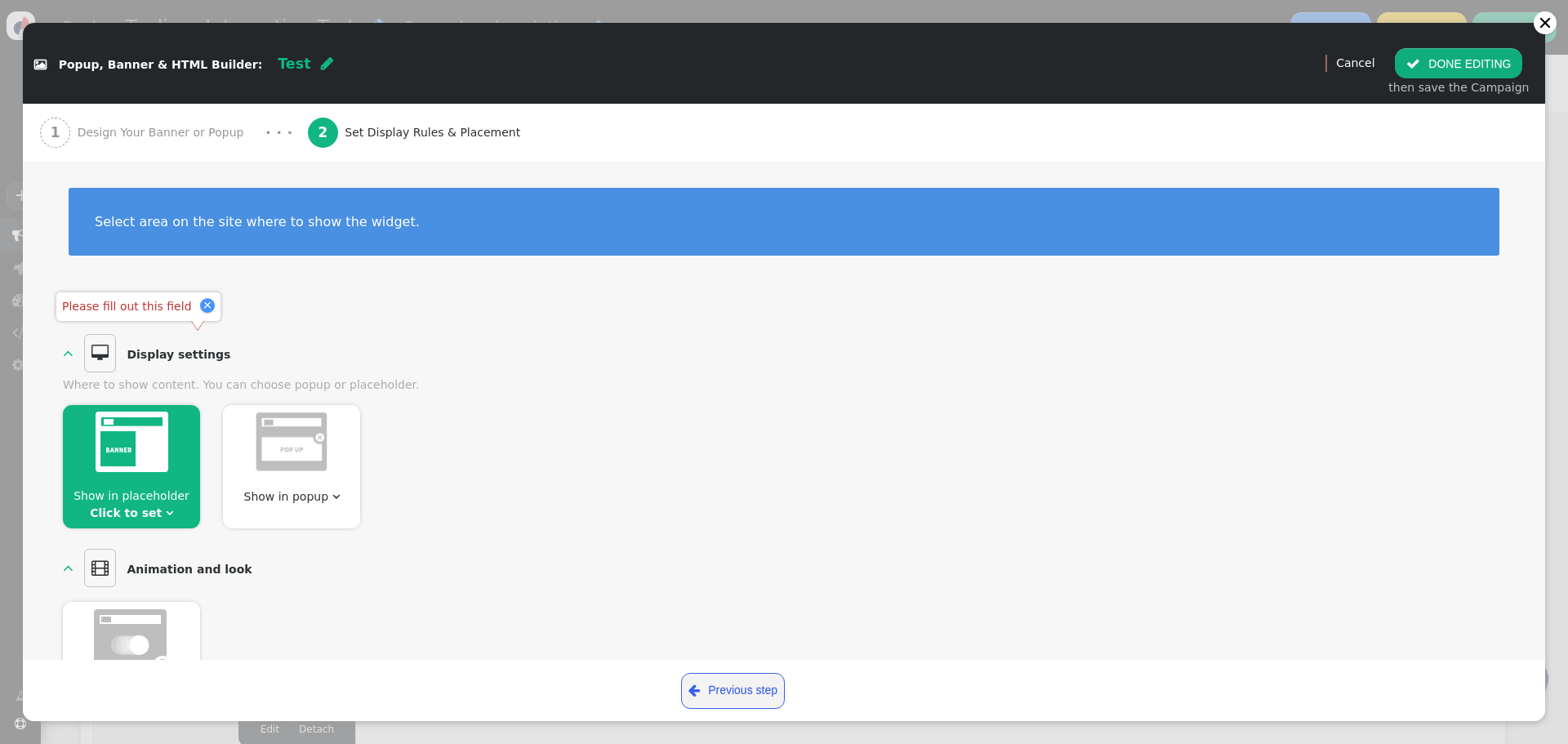
click at [301, 503] on span "Show in popup " at bounding box center [292, 496] width 110 height 17
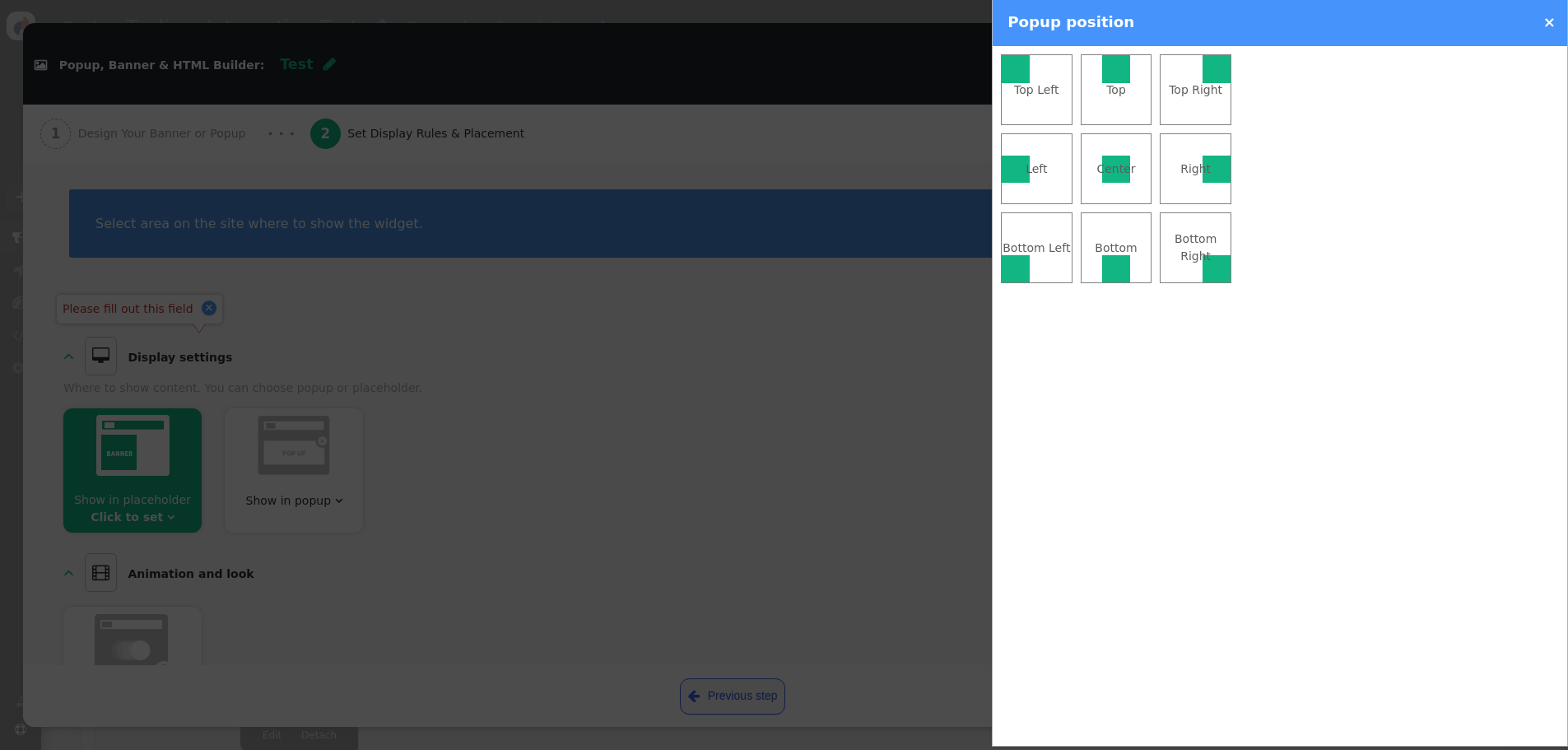
click at [1106, 158] on div at bounding box center [1115, 169] width 28 height 28
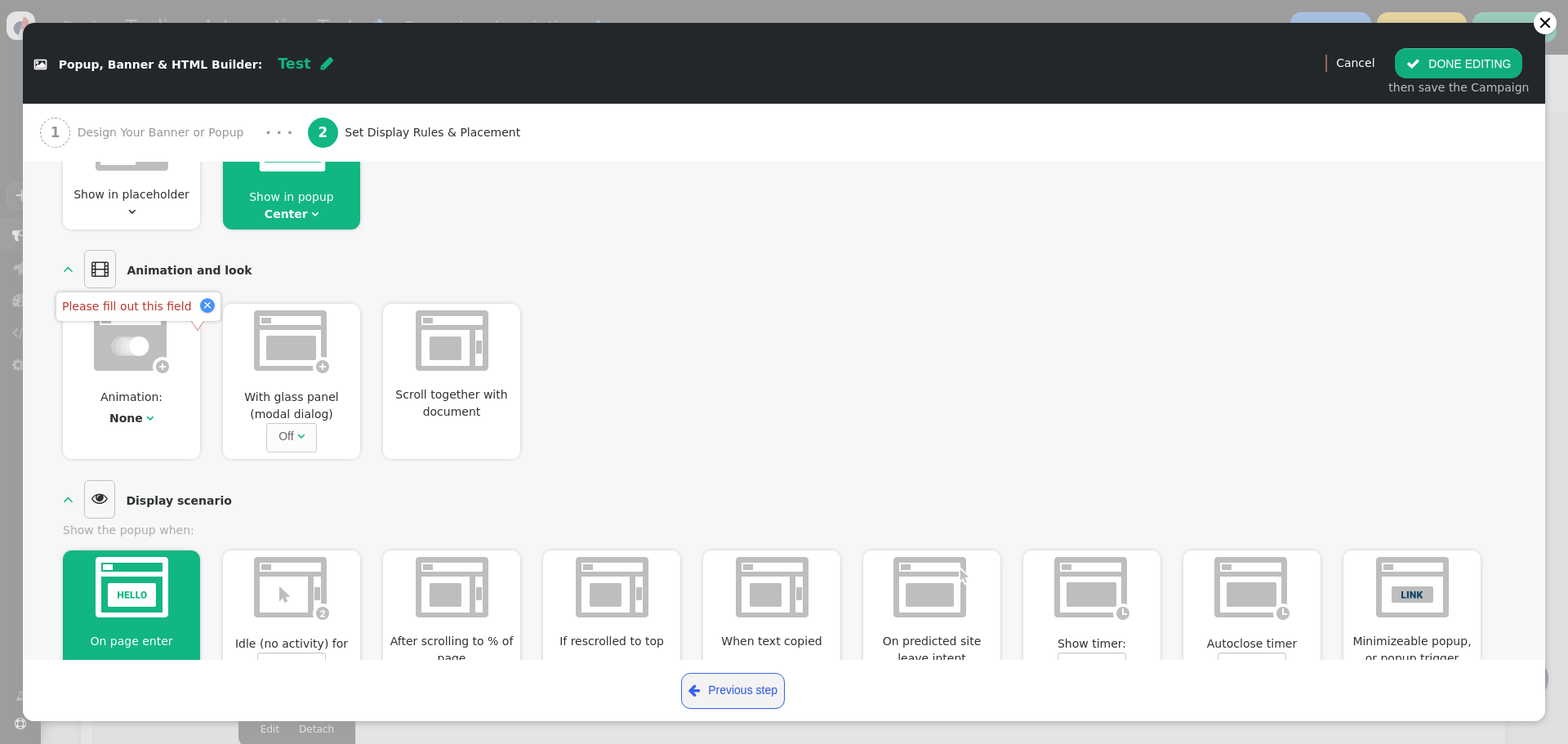
scroll to position [326, 0]
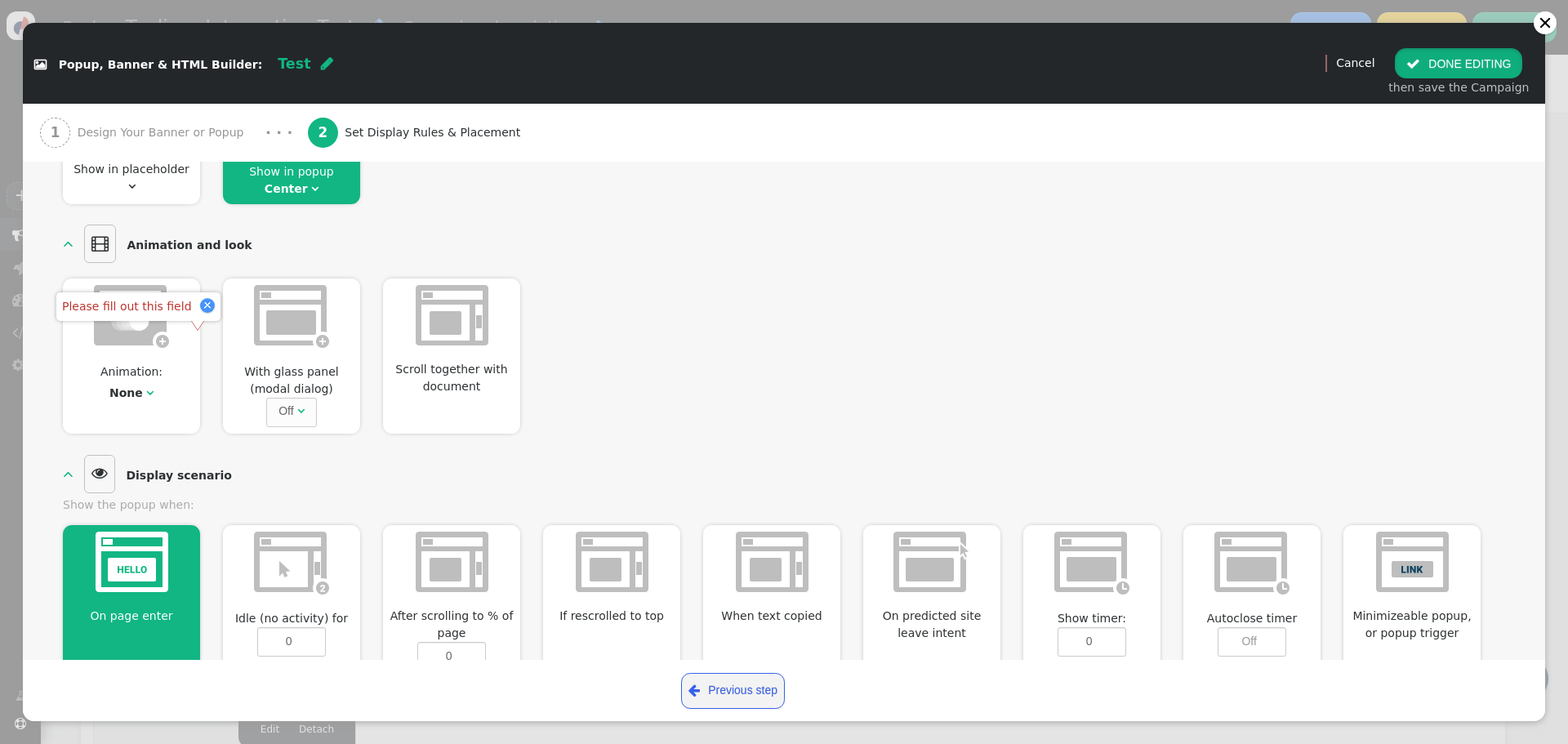
click at [1486, 58] on button " DONE EDITING" at bounding box center [1458, 62] width 127 height 29
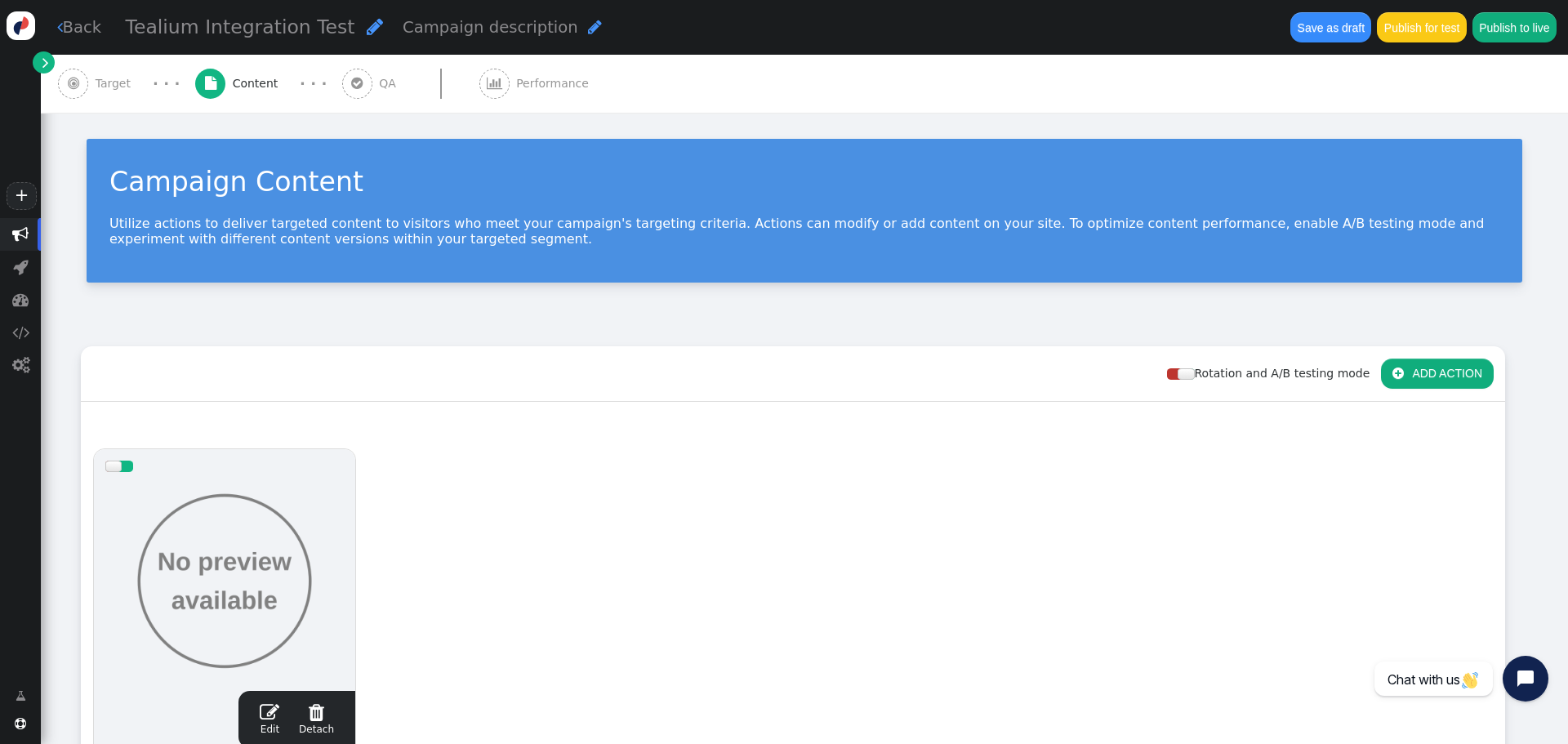
scroll to position [0, 0]
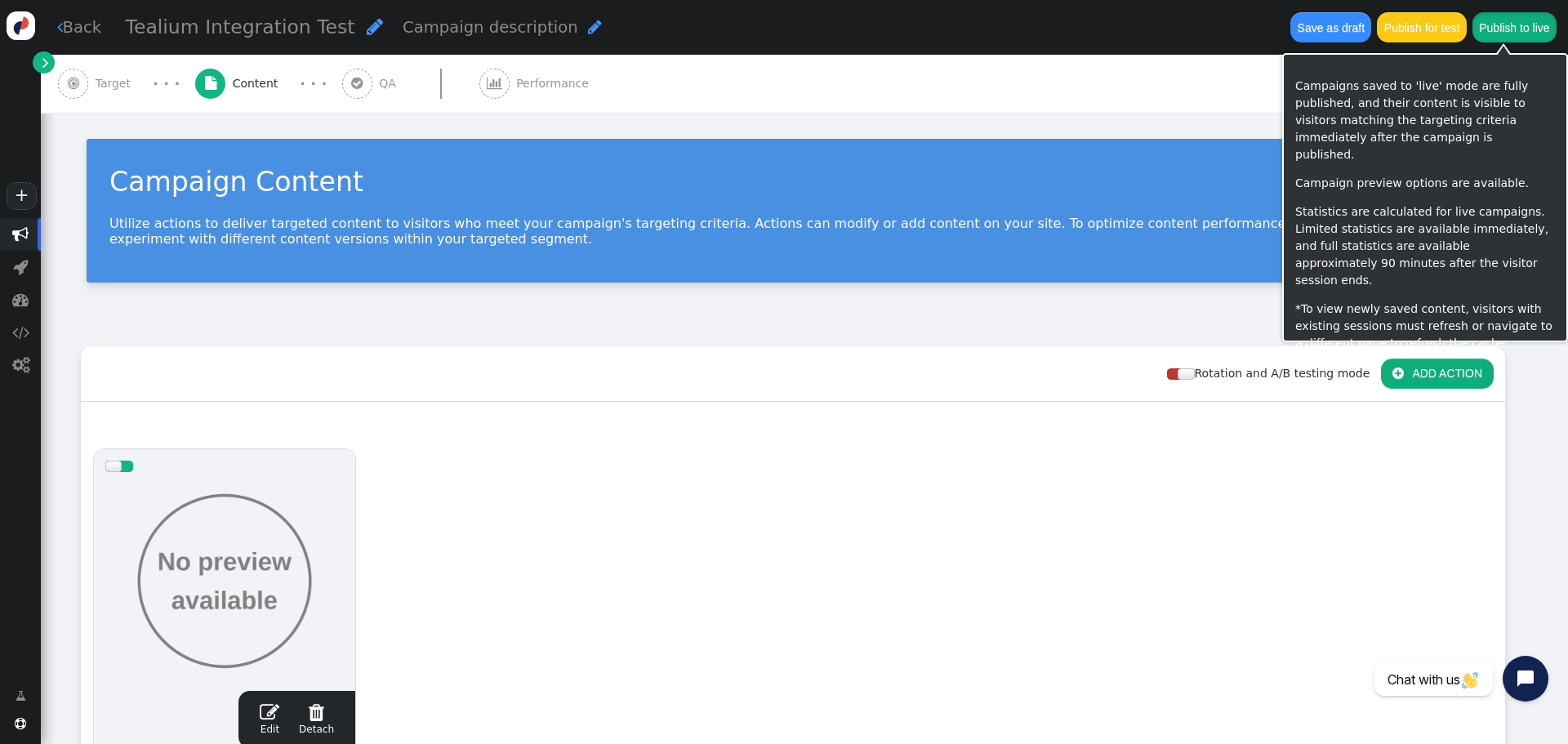
click at [1524, 28] on button "Publish to live" at bounding box center [1514, 27] width 84 height 29
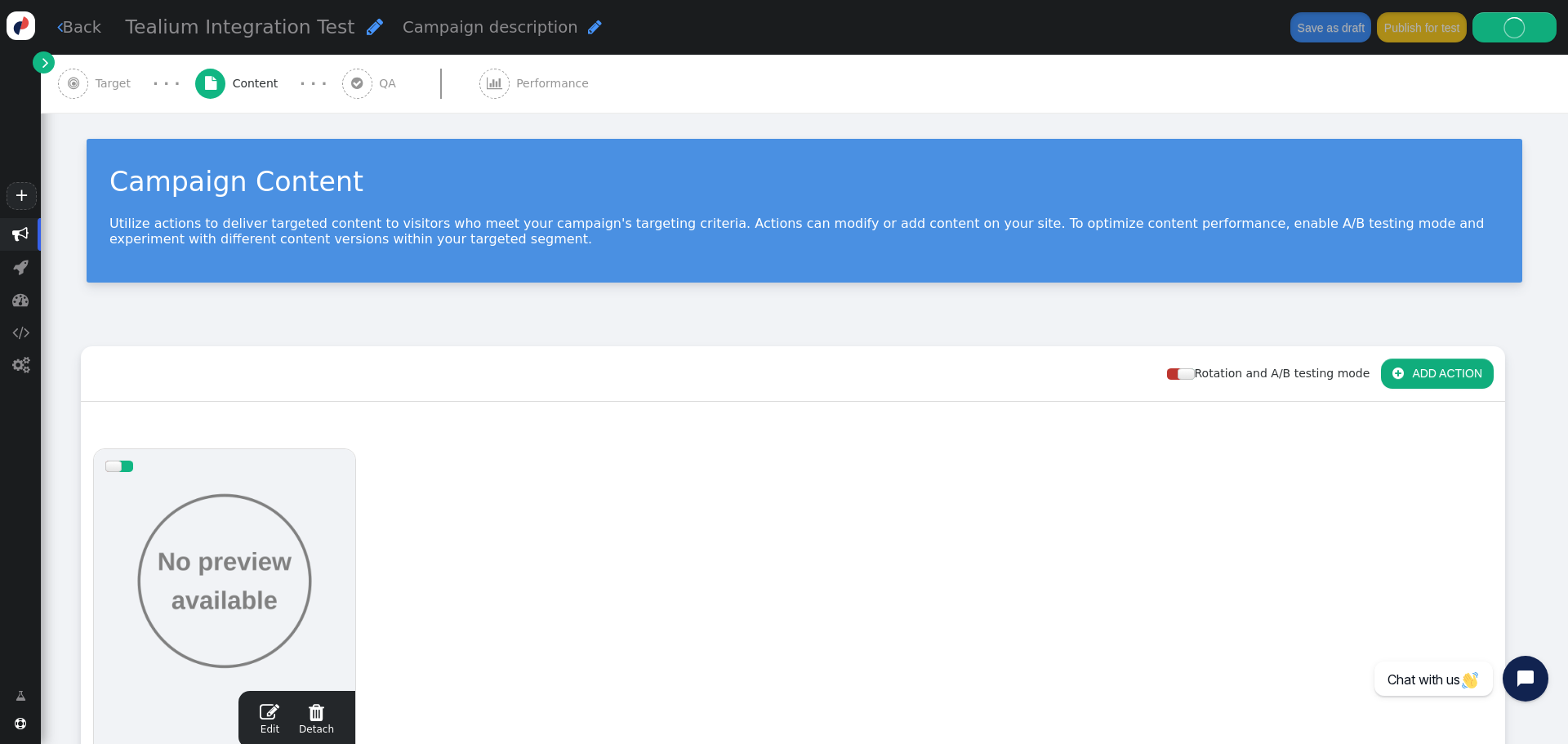
drag, startPoint x: 81, startPoint y: 27, endPoint x: 933, endPoint y: 147, distance: 860.4
click at [81, 27] on link " Back" at bounding box center [80, 27] width 45 height 24
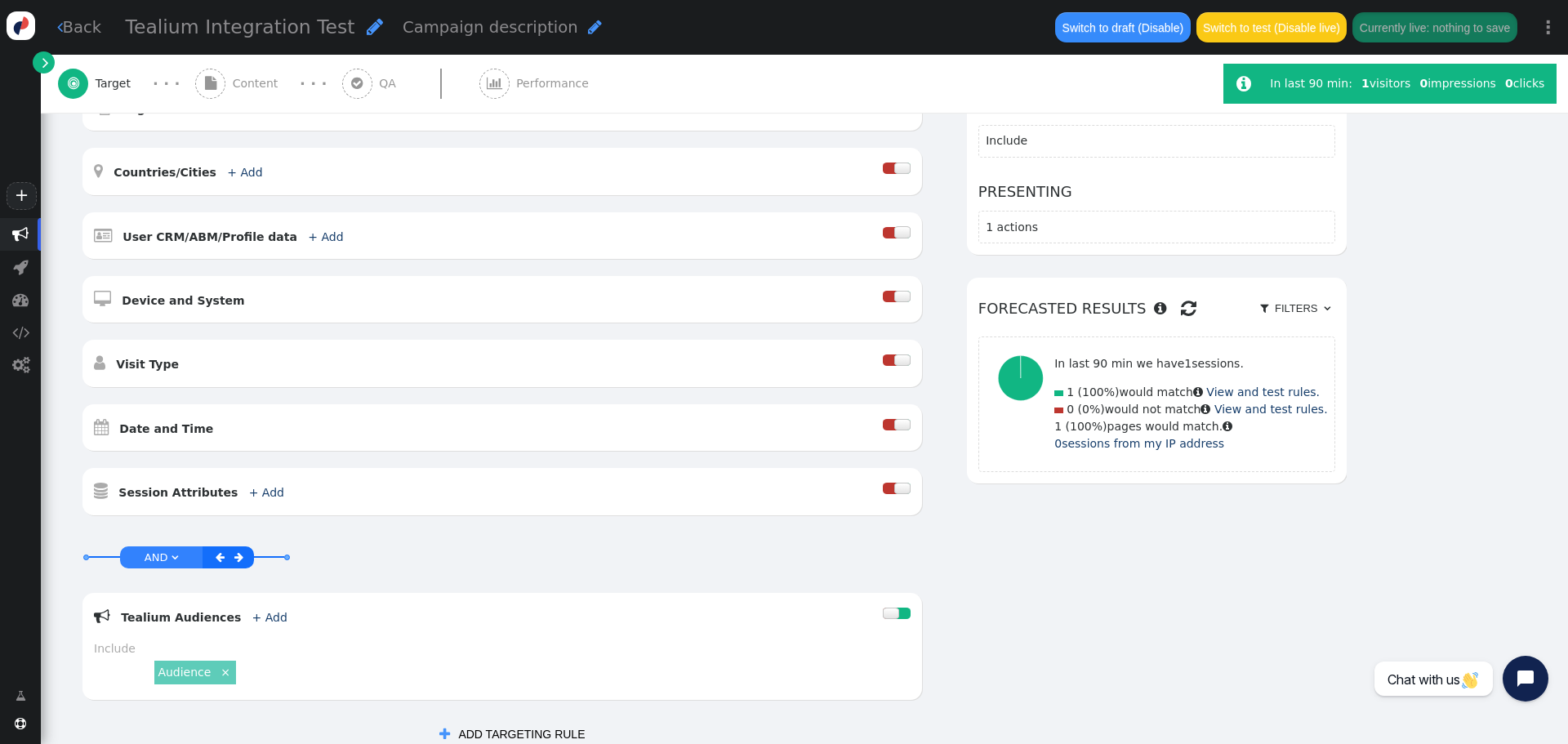
scroll to position [100, 0]
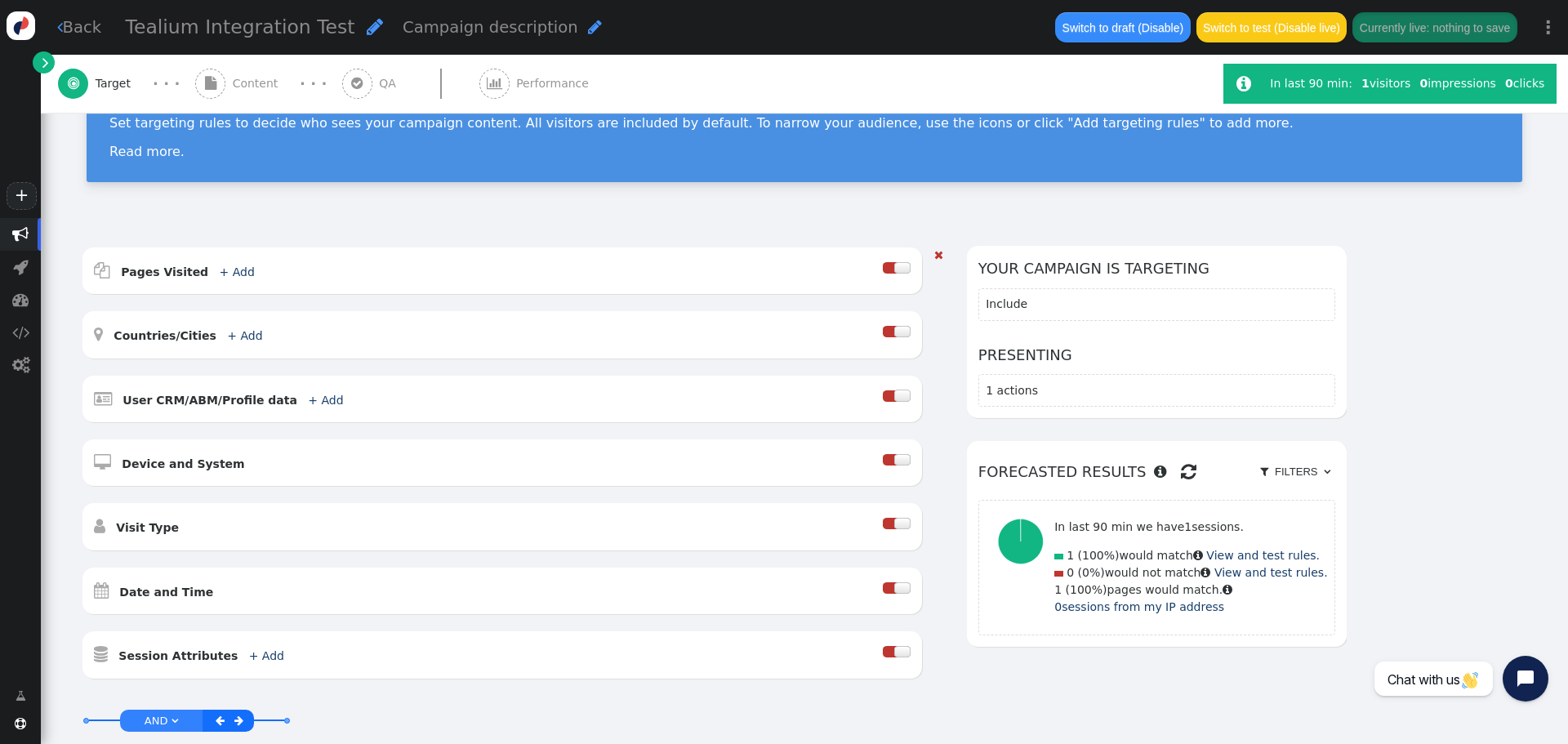
click at [900, 271] on div at bounding box center [902, 267] width 16 height 12
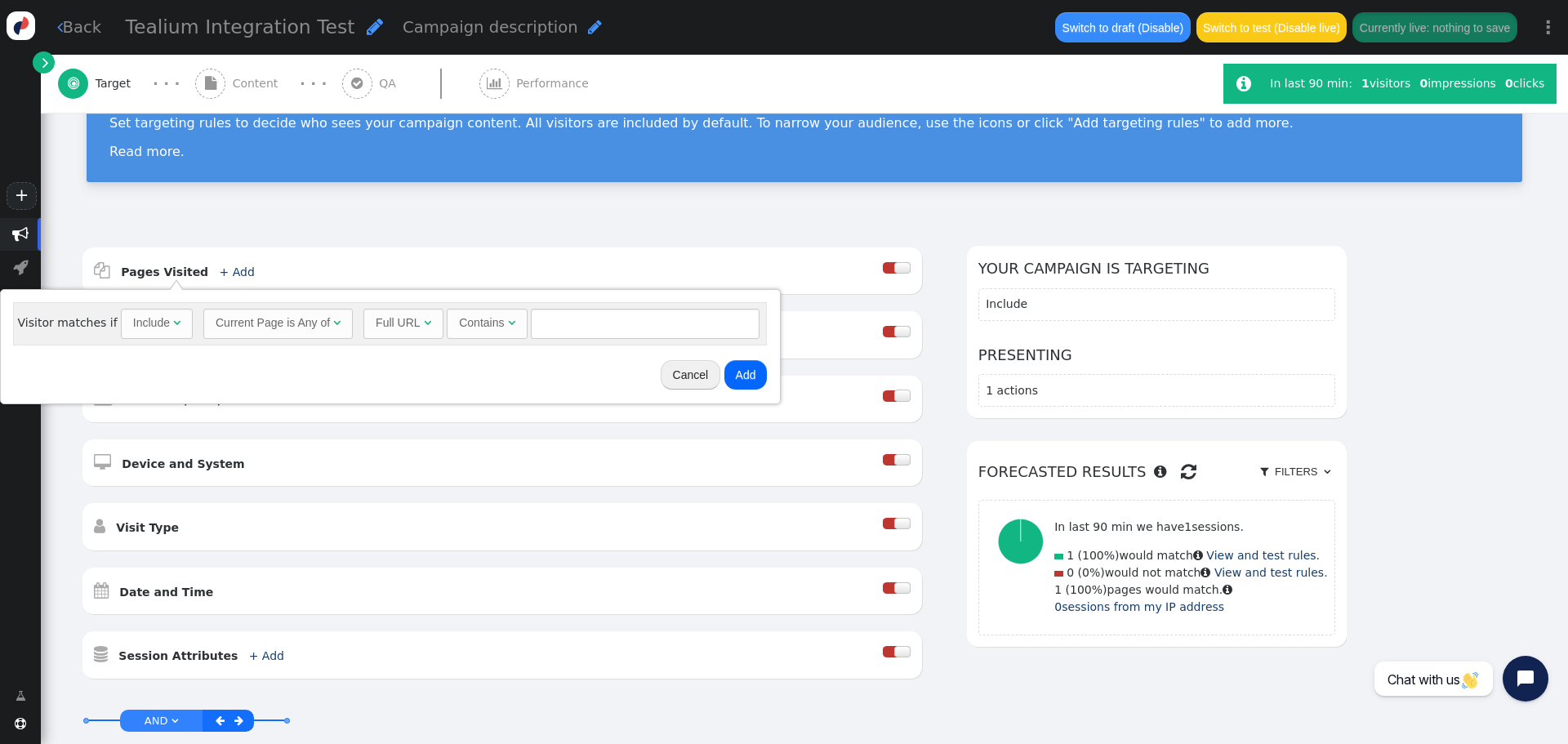
click at [297, 322] on div "Current Page is Any of" at bounding box center [273, 322] width 114 height 17
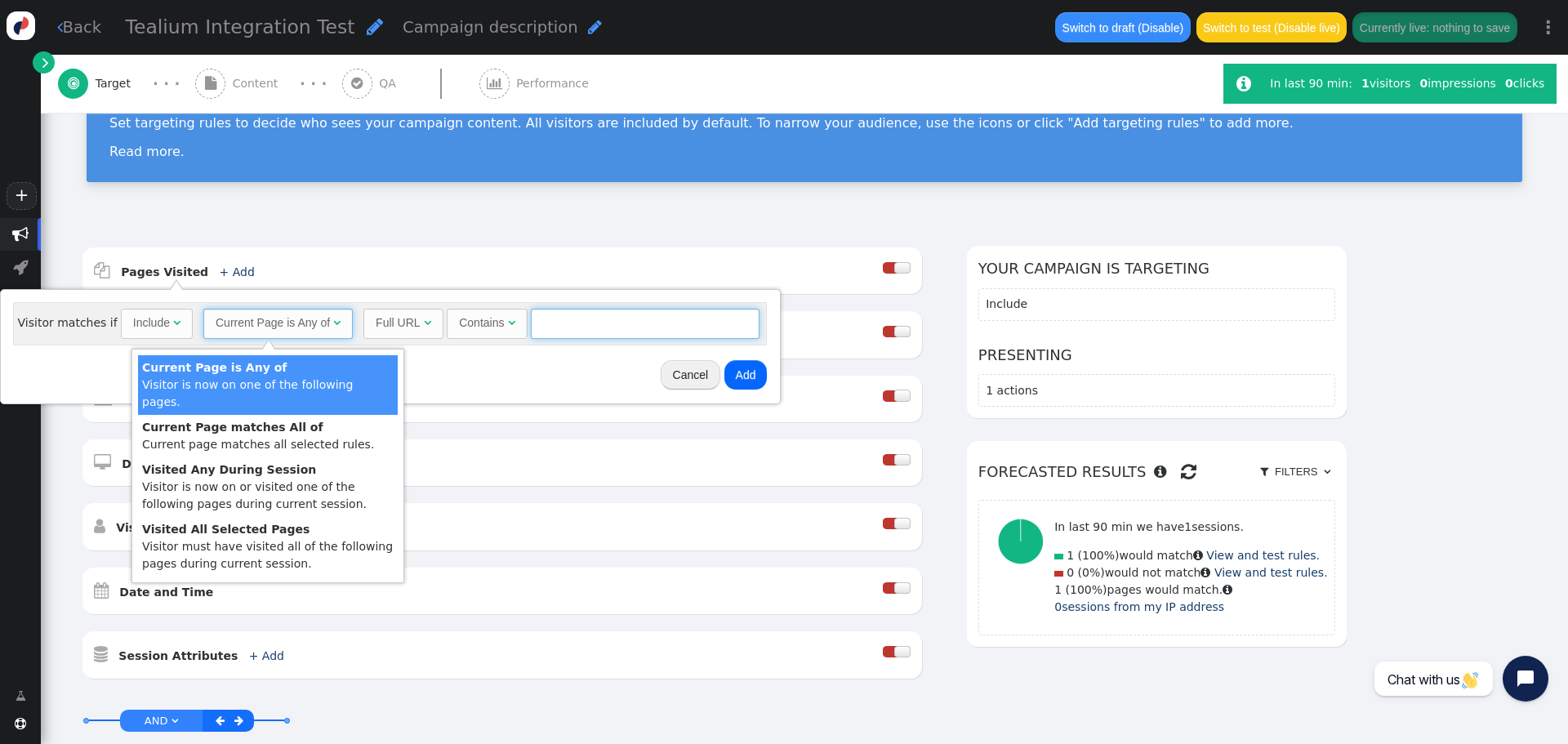
click at [549, 329] on input "text" at bounding box center [645, 323] width 228 height 29
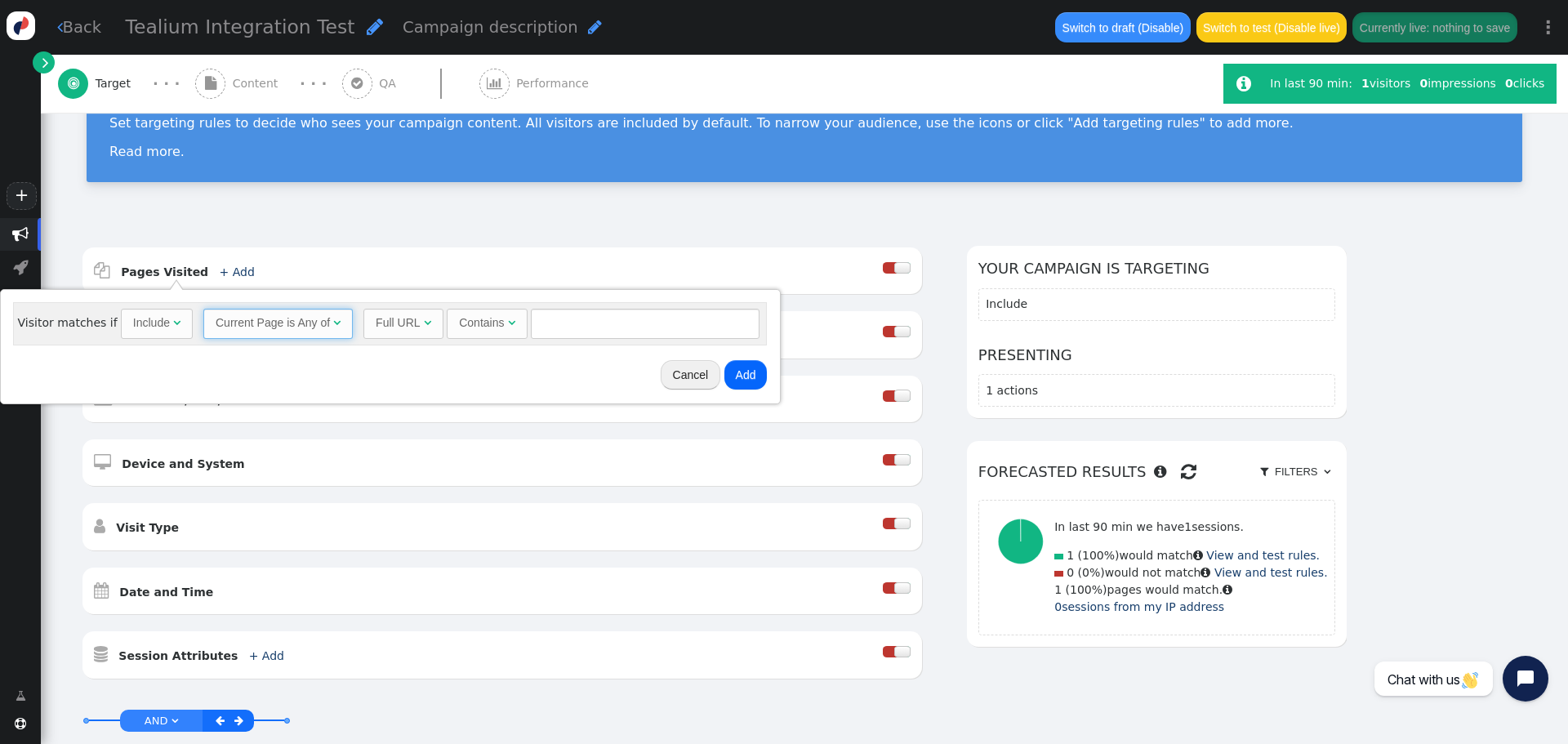
click at [485, 330] on div "Contains" at bounding box center [481, 322] width 45 height 17
drag, startPoint x: 449, startPoint y: 420, endPoint x: 522, endPoint y: 385, distance: 81.0
click at [596, 327] on input "text" at bounding box center [683, 323] width 228 height 29
paste input "[URL][DOMAIN_NAME]"
type input "[URL][DOMAIN_NAME]"
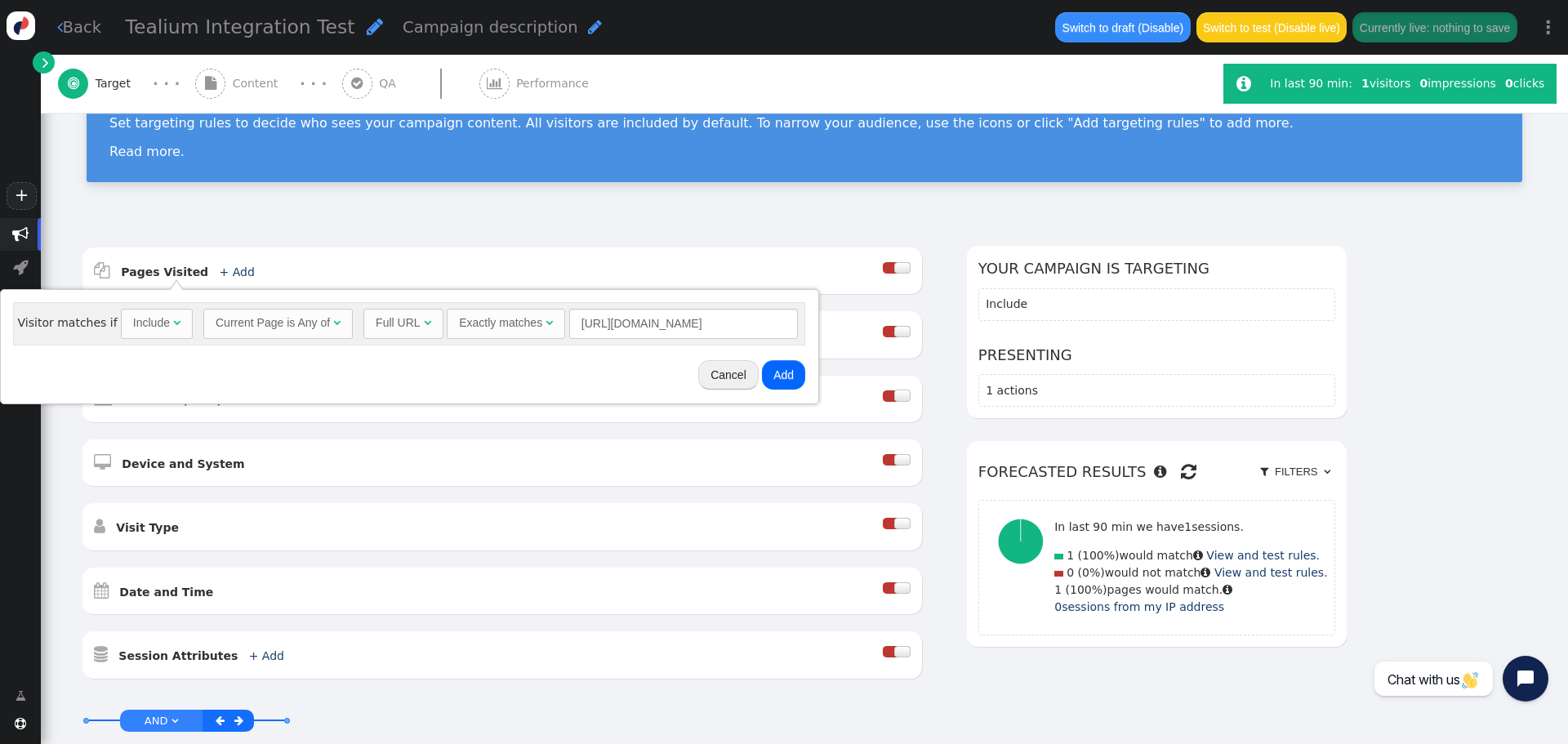
click at [788, 373] on button "Add" at bounding box center [783, 374] width 43 height 29
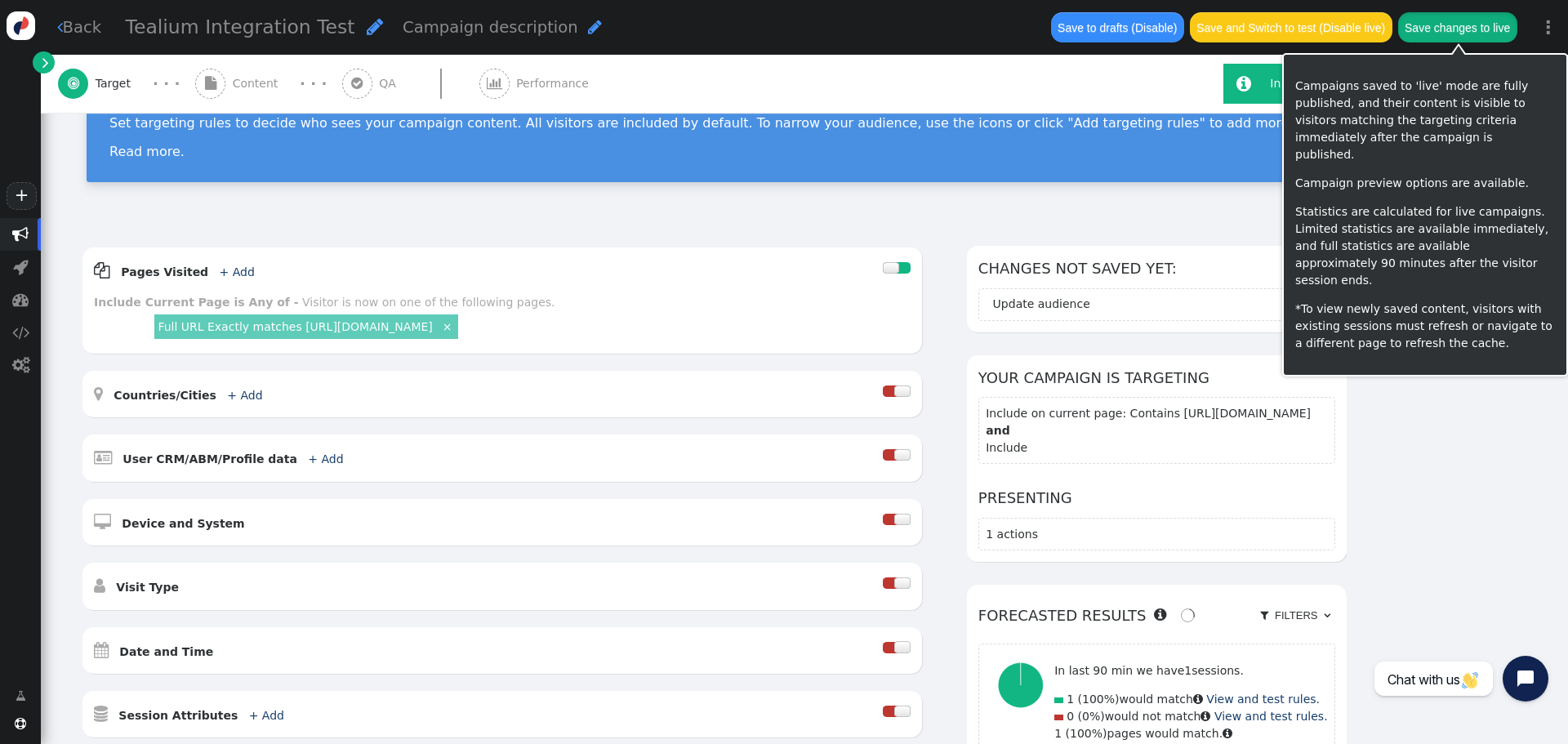
click at [1451, 20] on button "Save changes to live" at bounding box center [1457, 27] width 119 height 29
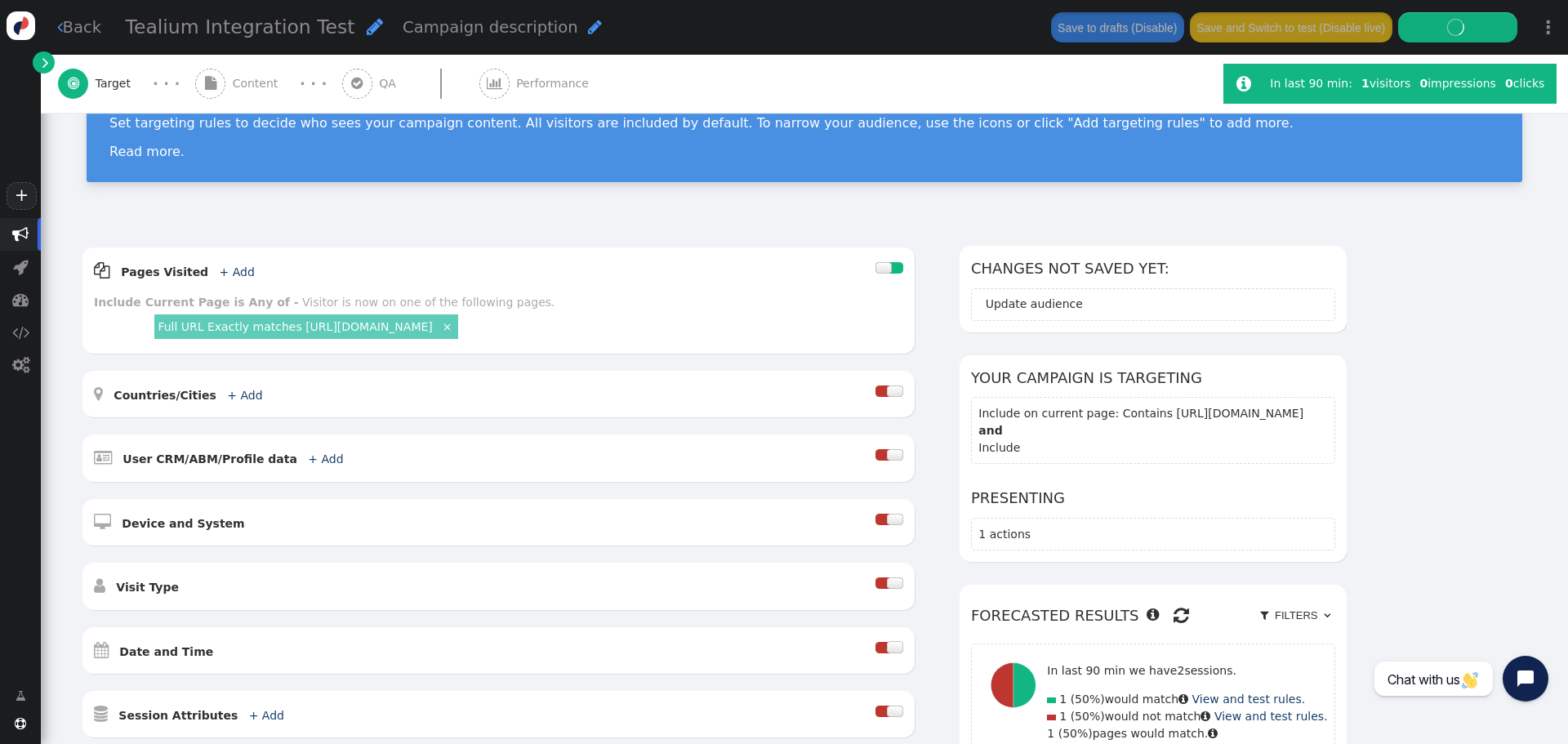
click at [1451, 258] on div "AND OR XOR AND     Pages Visited + Add  Include Current Page is Any of - V…" at bounding box center [803, 610] width 1447 height 727
click at [80, 34] on link " Back" at bounding box center [80, 27] width 45 height 24
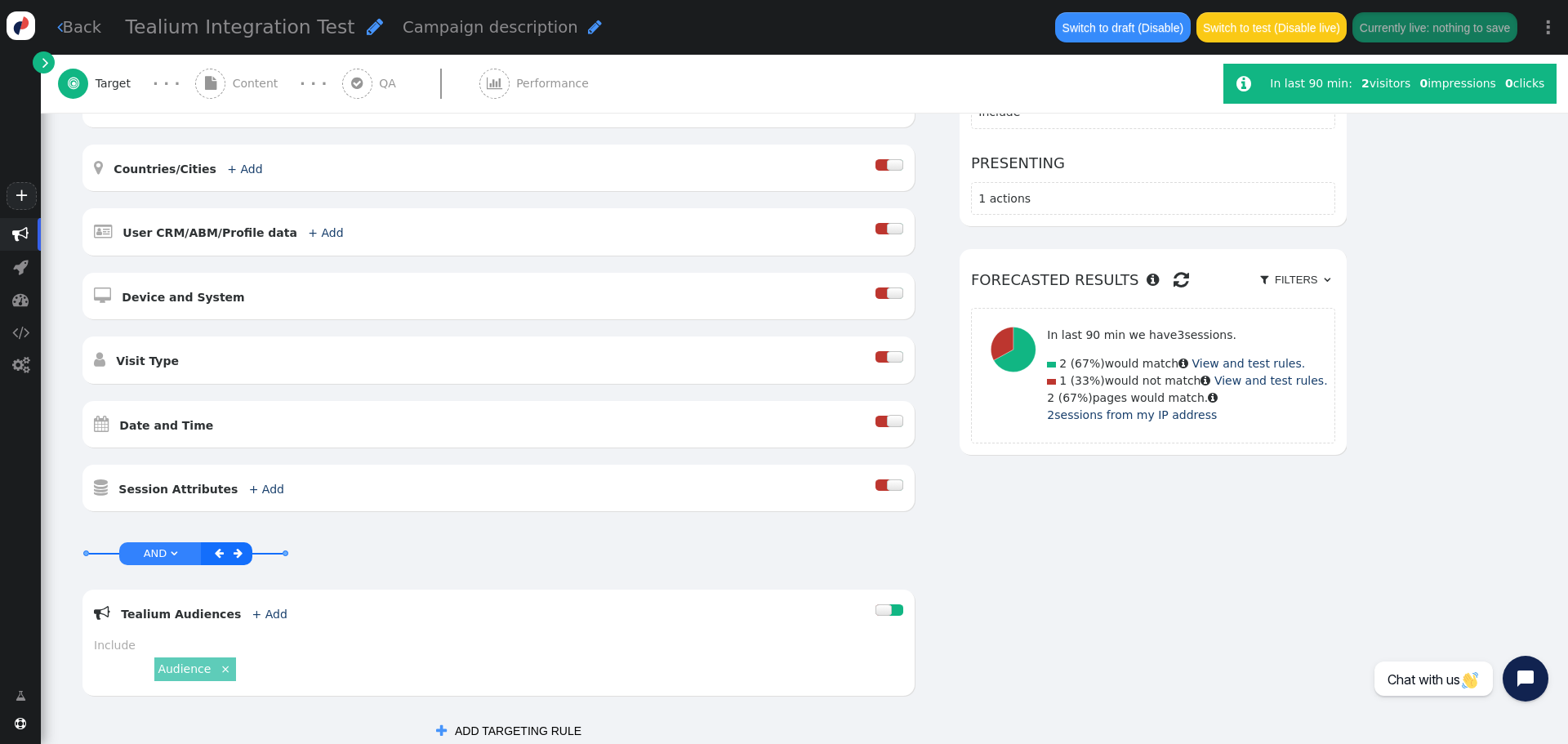
scroll to position [408, 0]
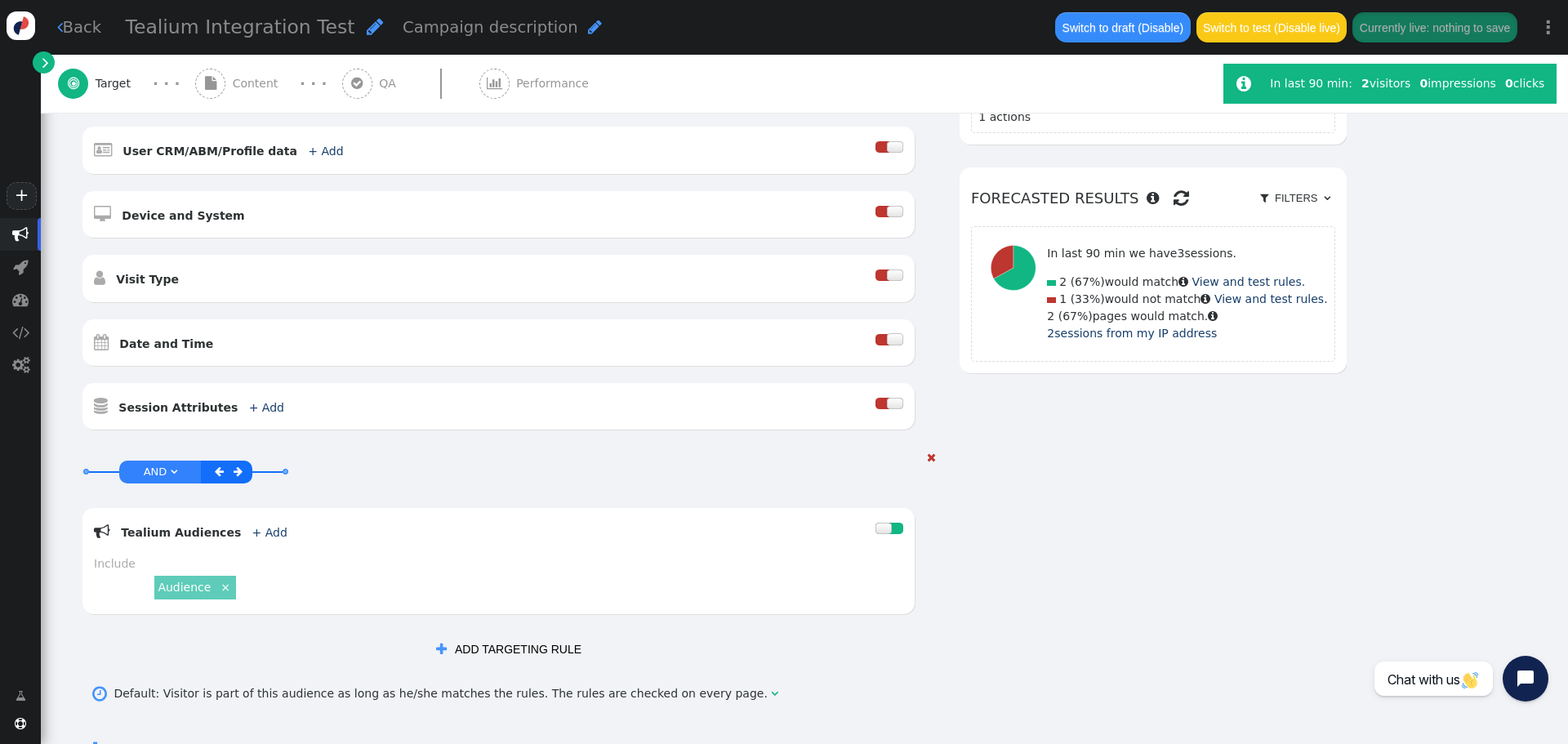
click at [188, 589] on link "Audience" at bounding box center [184, 587] width 53 height 13
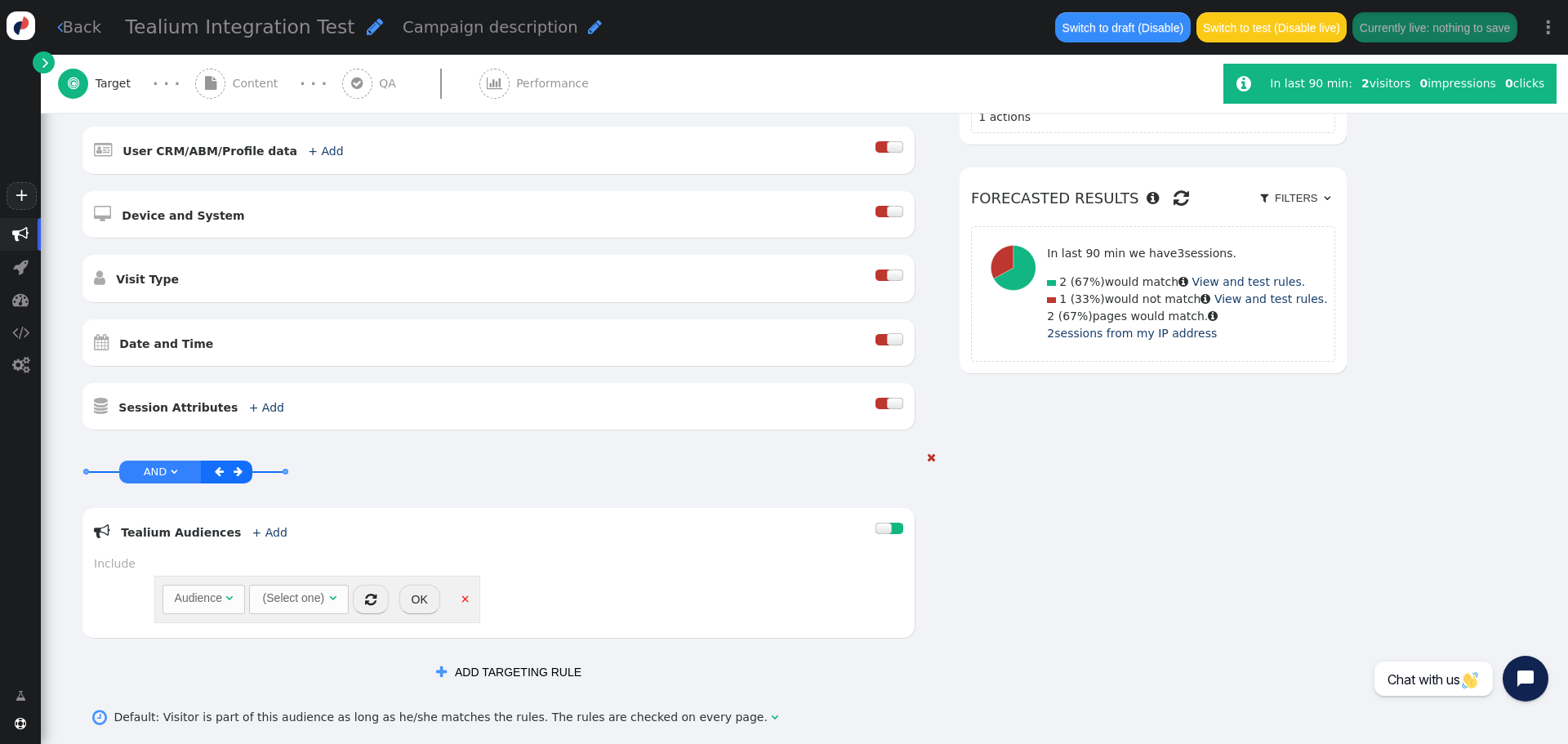
click at [240, 561] on div "Include" at bounding box center [498, 563] width 809 height 17
click at [384, 596] on button "" at bounding box center [371, 599] width 36 height 29
click at [206, 596] on div "Audience" at bounding box center [198, 597] width 48 height 17
click at [299, 607] on div "(Select one)" at bounding box center [279, 599] width 65 height 27
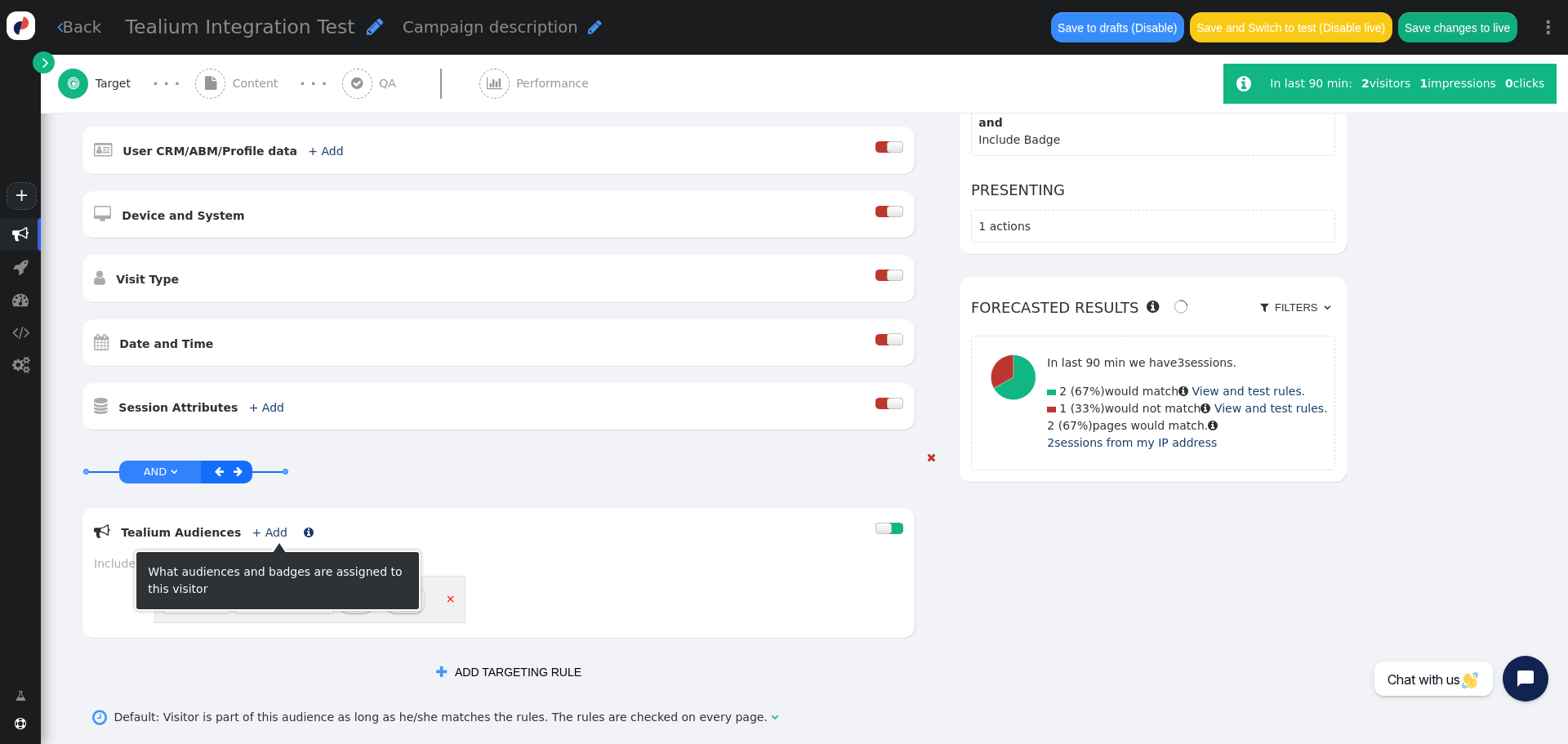
click at [304, 533] on span "" at bounding box center [308, 532] width 10 height 12
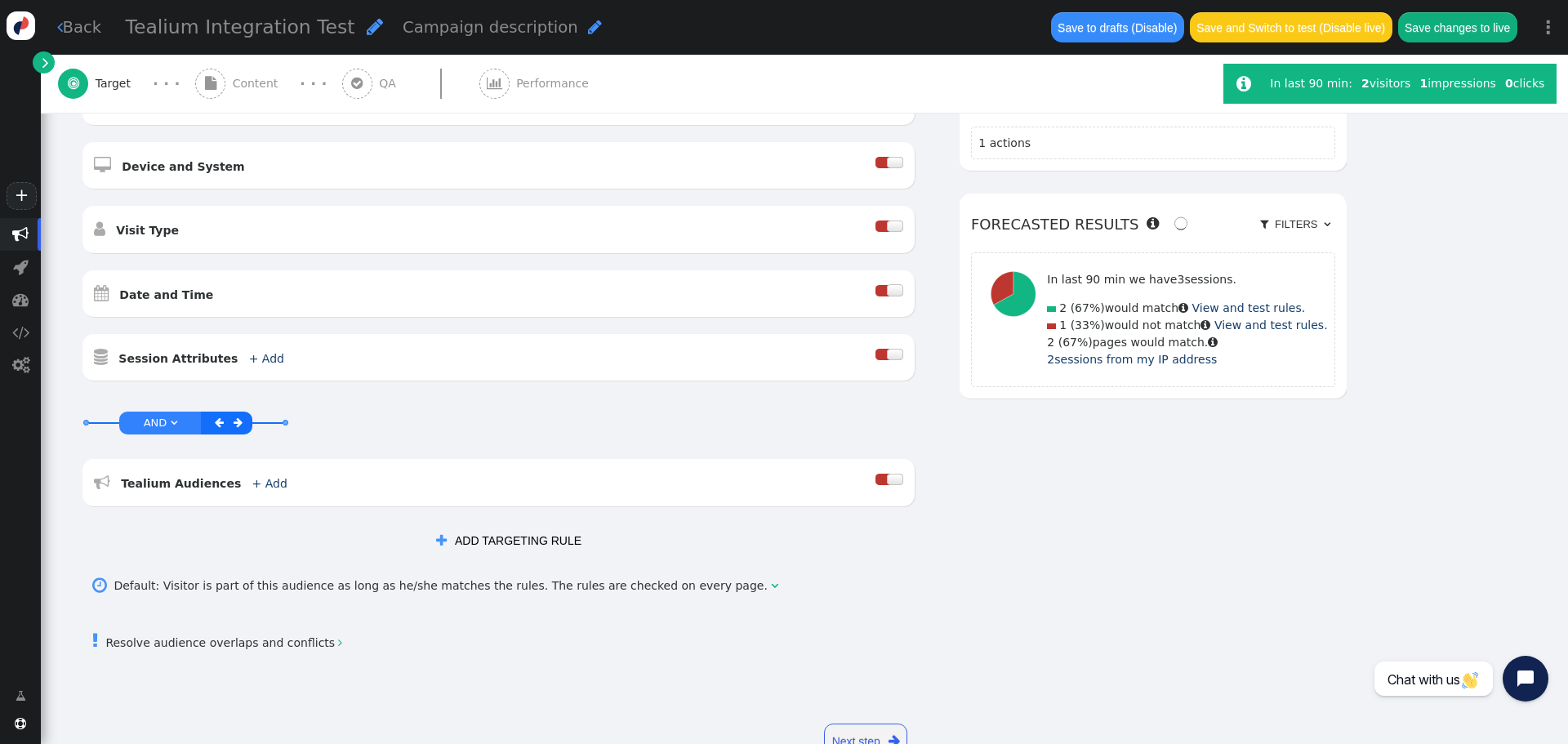
scroll to position [509, 0]
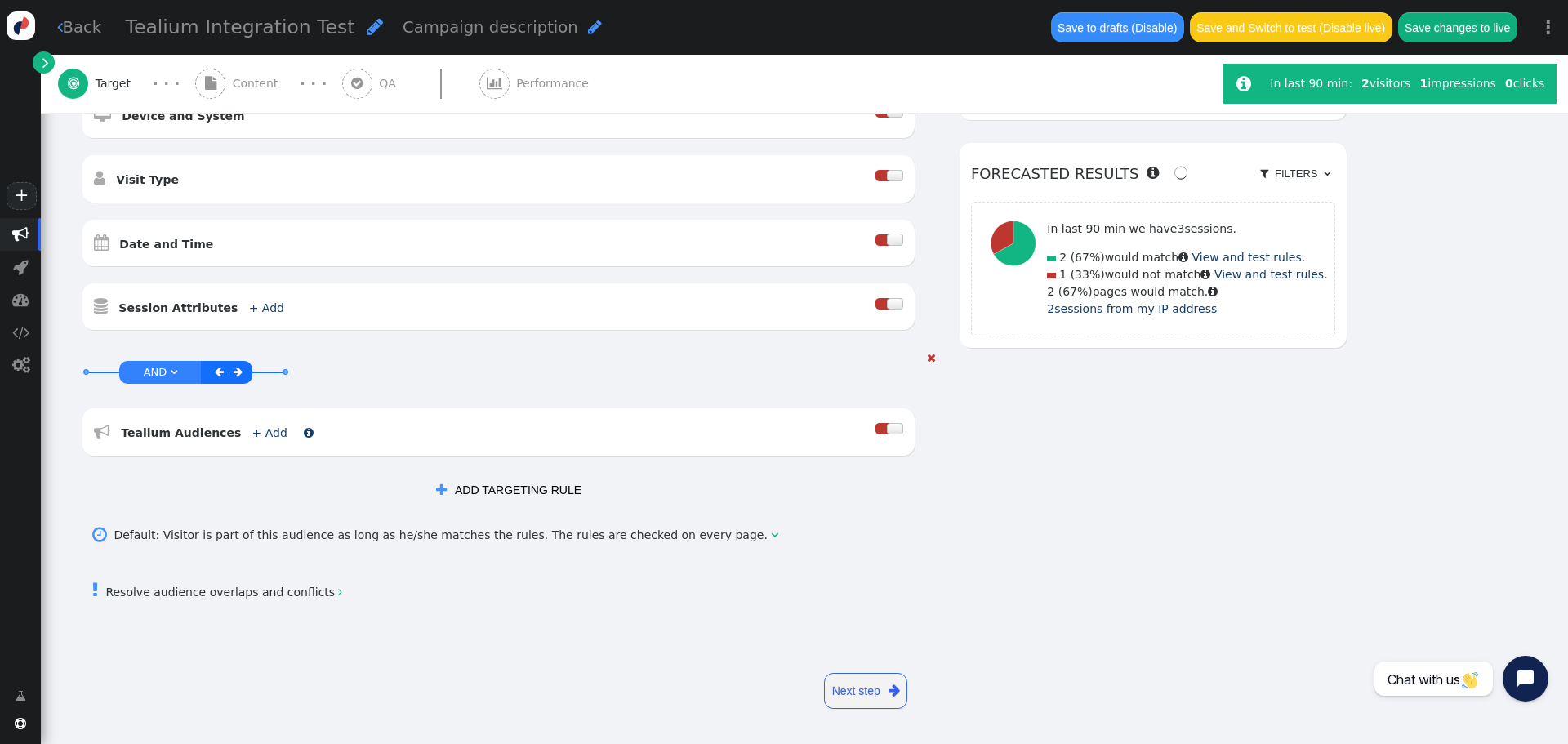
click at [252, 435] on link "+ Add" at bounding box center [270, 433] width 35 height 13
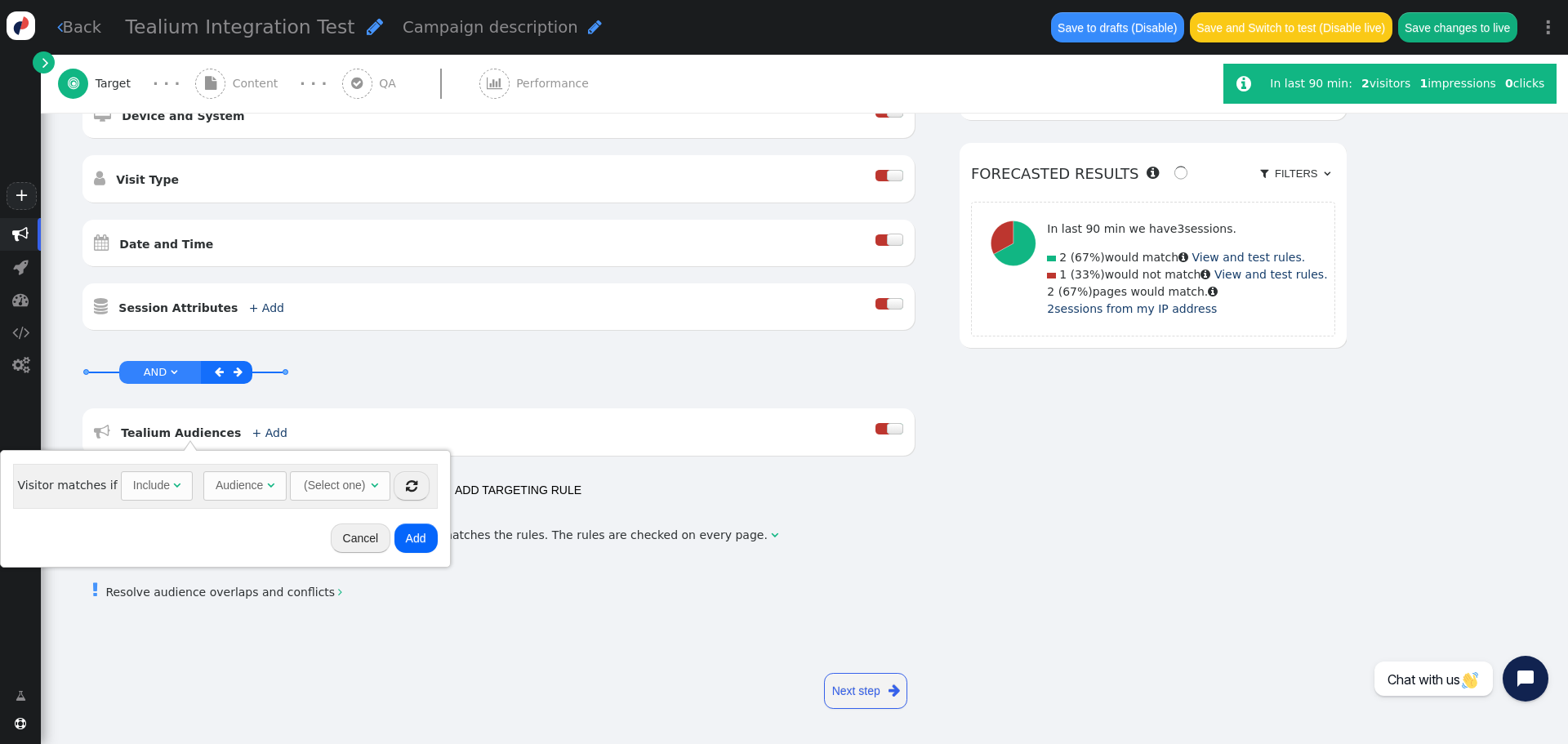
click at [238, 488] on div "Audience" at bounding box center [240, 485] width 48 height 17
click at [311, 489] on div "(Select one)" at bounding box center [319, 485] width 65 height 27
click at [356, 480] on span "" at bounding box center [359, 485] width 7 height 12
click at [295, 536] on td "Fan (30)" at bounding box center [334, 529] width 125 height 26
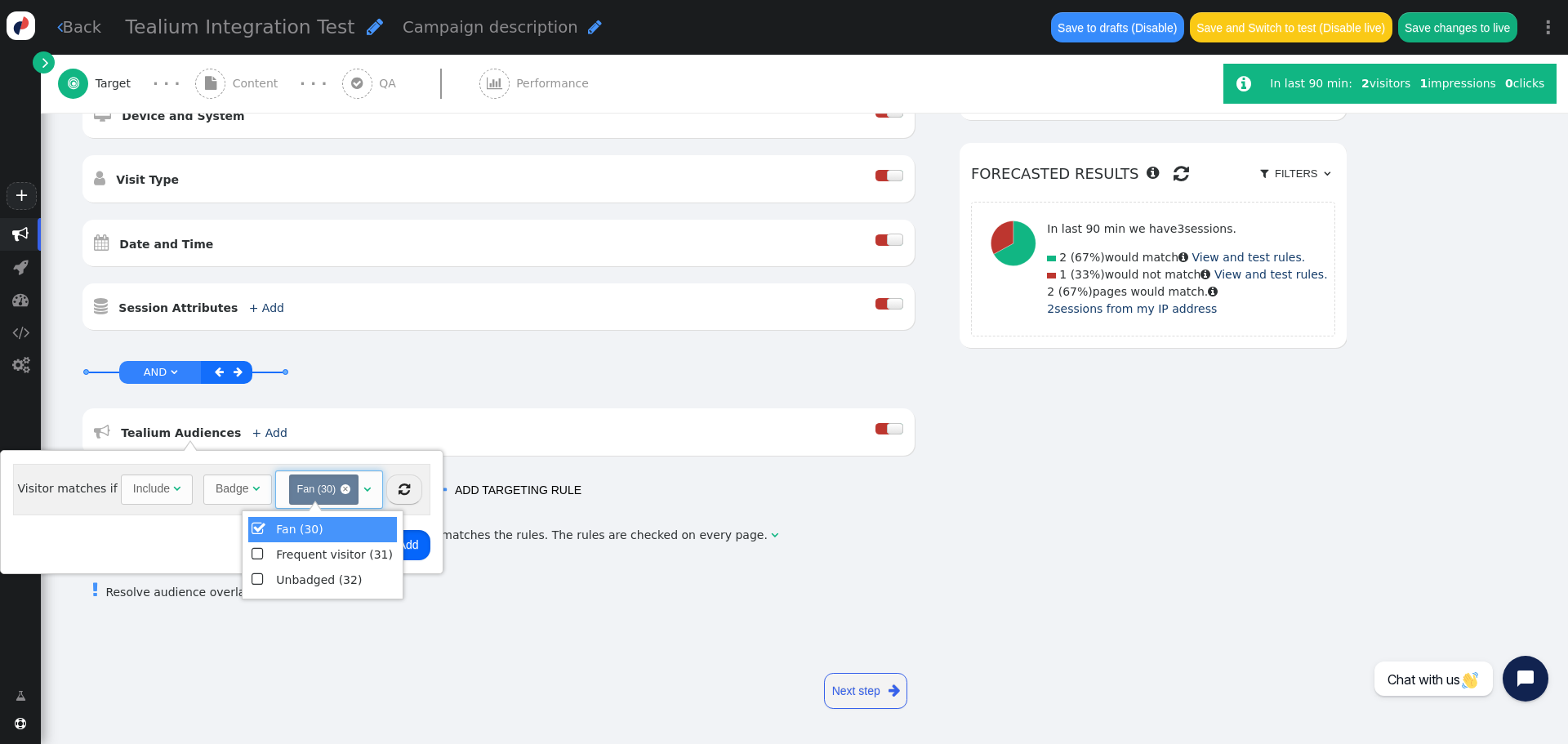
click at [415, 544] on button "Add" at bounding box center [408, 544] width 43 height 29
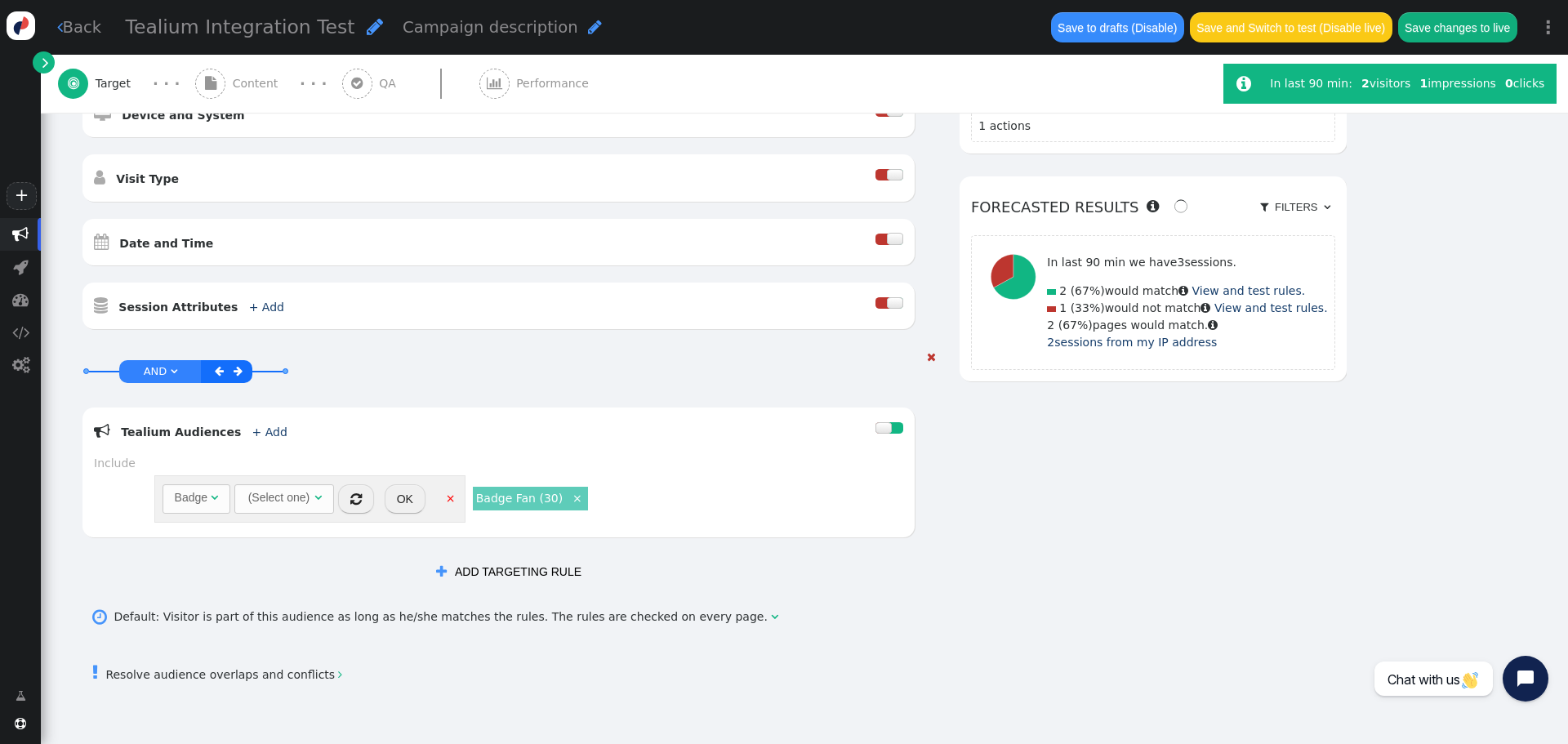
click at [404, 502] on button "OK" at bounding box center [405, 498] width 41 height 29
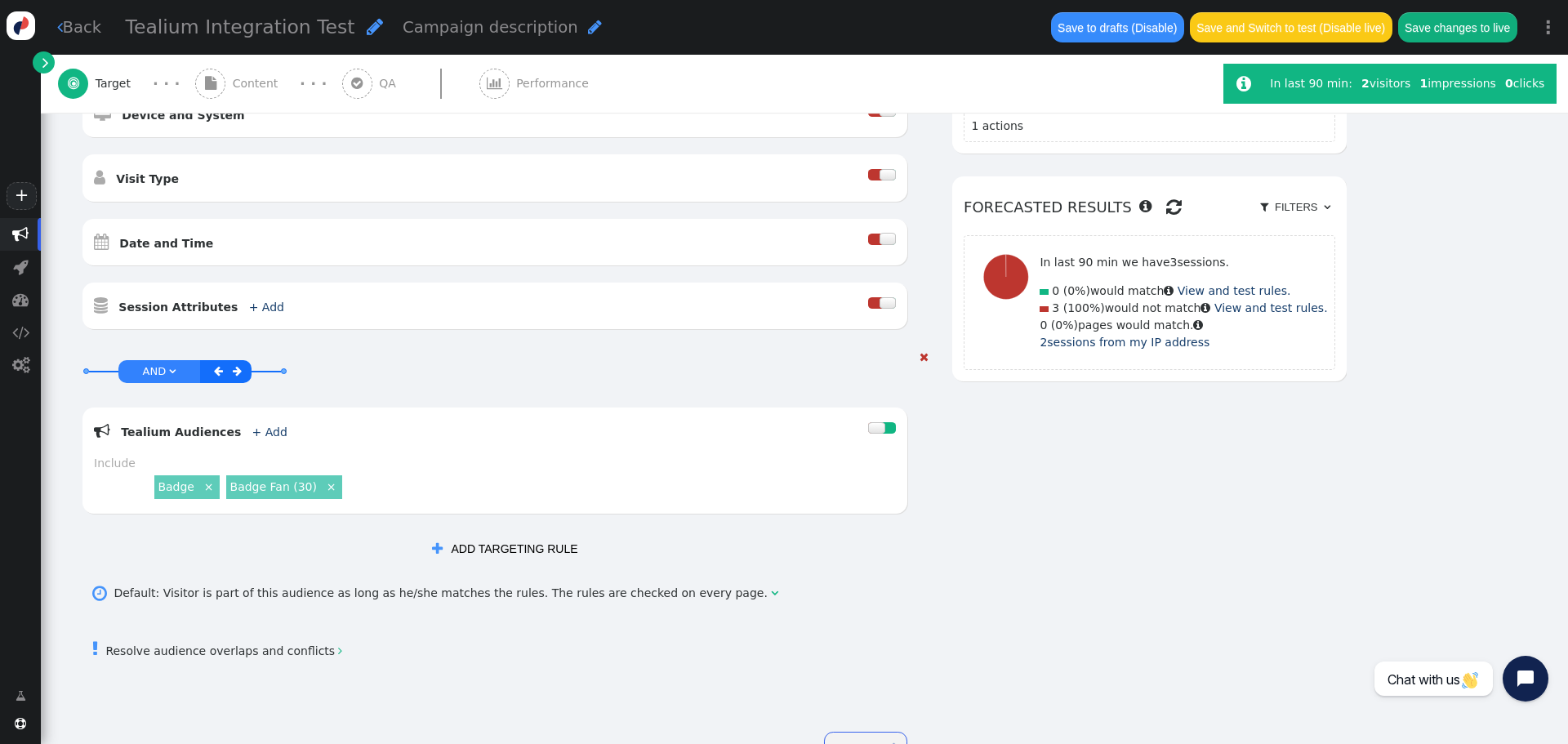
click at [207, 487] on link "×" at bounding box center [209, 486] width 15 height 15
click at [1461, 36] on button "Save changes to live" at bounding box center [1457, 27] width 119 height 29
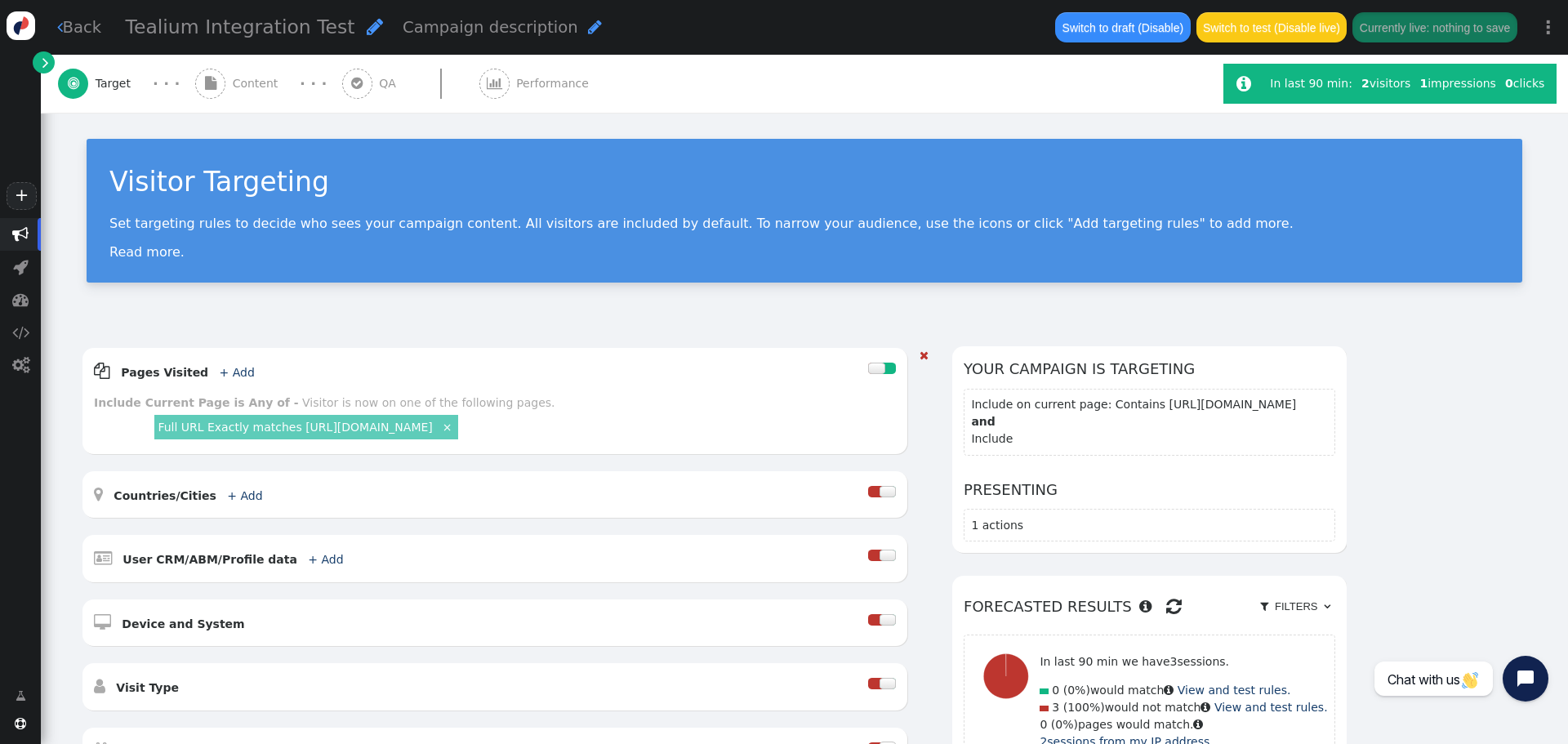
scroll to position [408, 0]
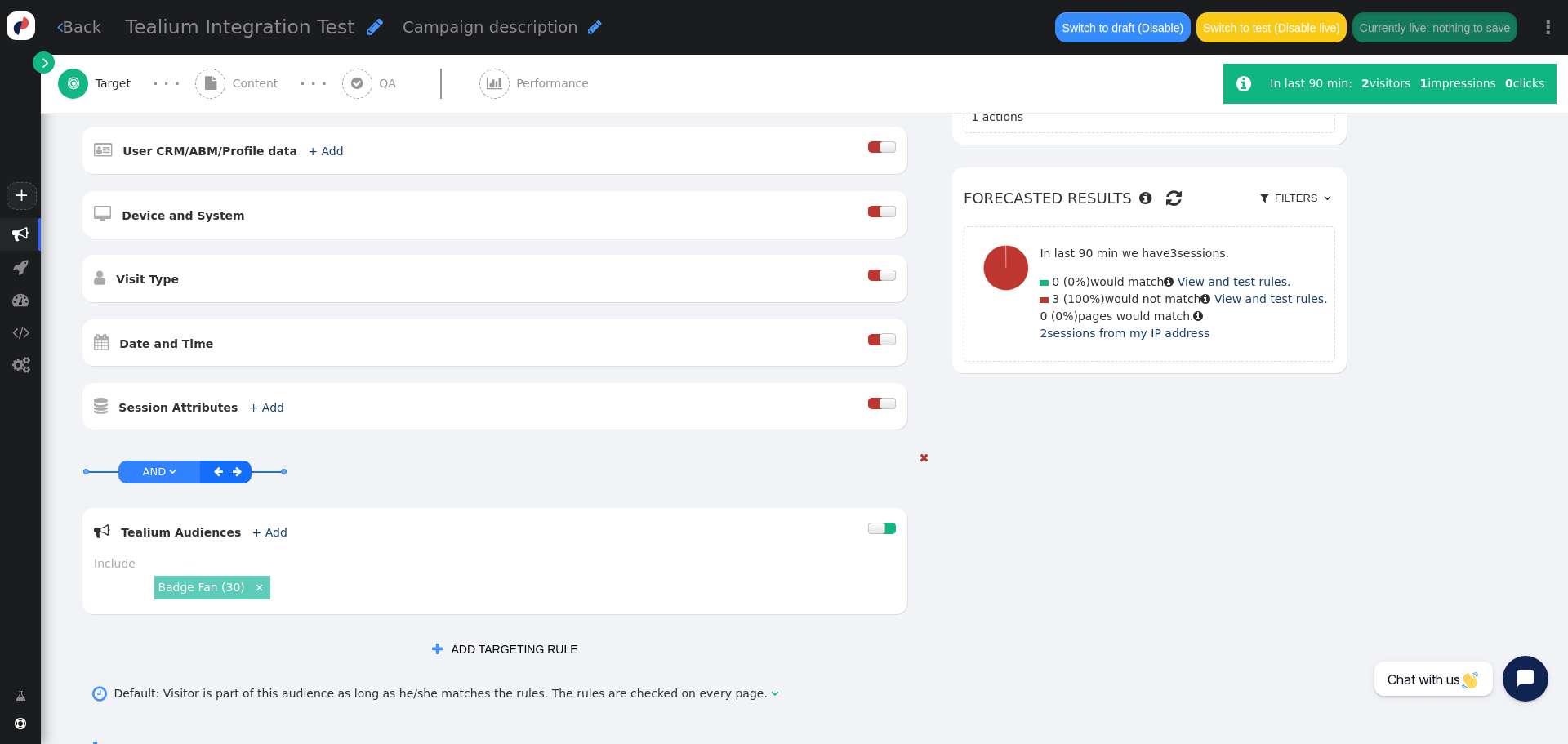
click at [300, 574] on div "Badge Fan (30) ×" at bounding box center [523, 587] width 744 height 31
drag, startPoint x: 118, startPoint y: 567, endPoint x: 187, endPoint y: 549, distance: 71.3
click at [118, 567] on div "Include" at bounding box center [495, 563] width 802 height 17
click at [241, 541] on div " Tealium Audiences + Add " at bounding box center [480, 531] width 774 height 24
click at [252, 535] on link "+ Add" at bounding box center [270, 532] width 35 height 13
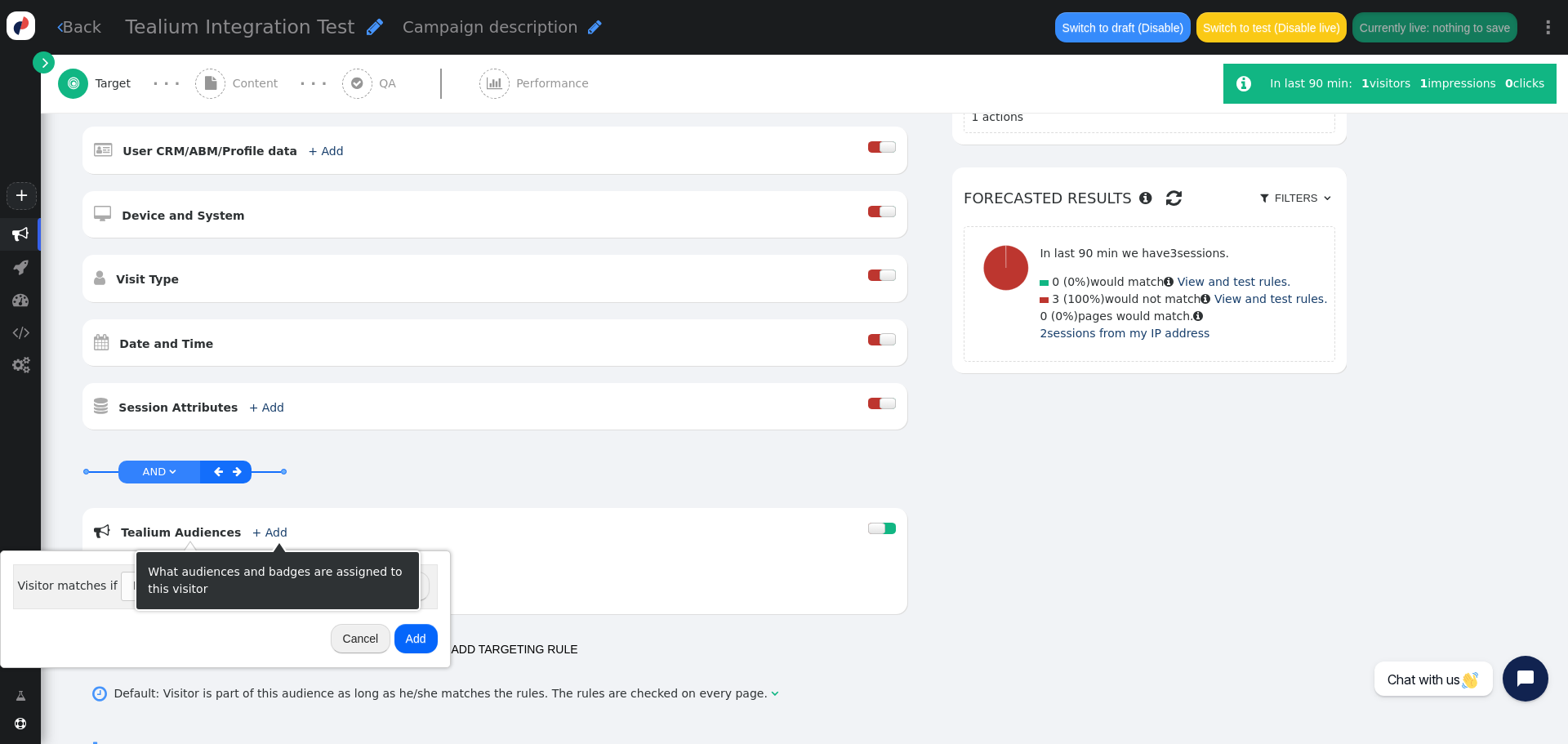
click at [141, 631] on div "Cancel Add" at bounding box center [225, 639] width 438 height 46
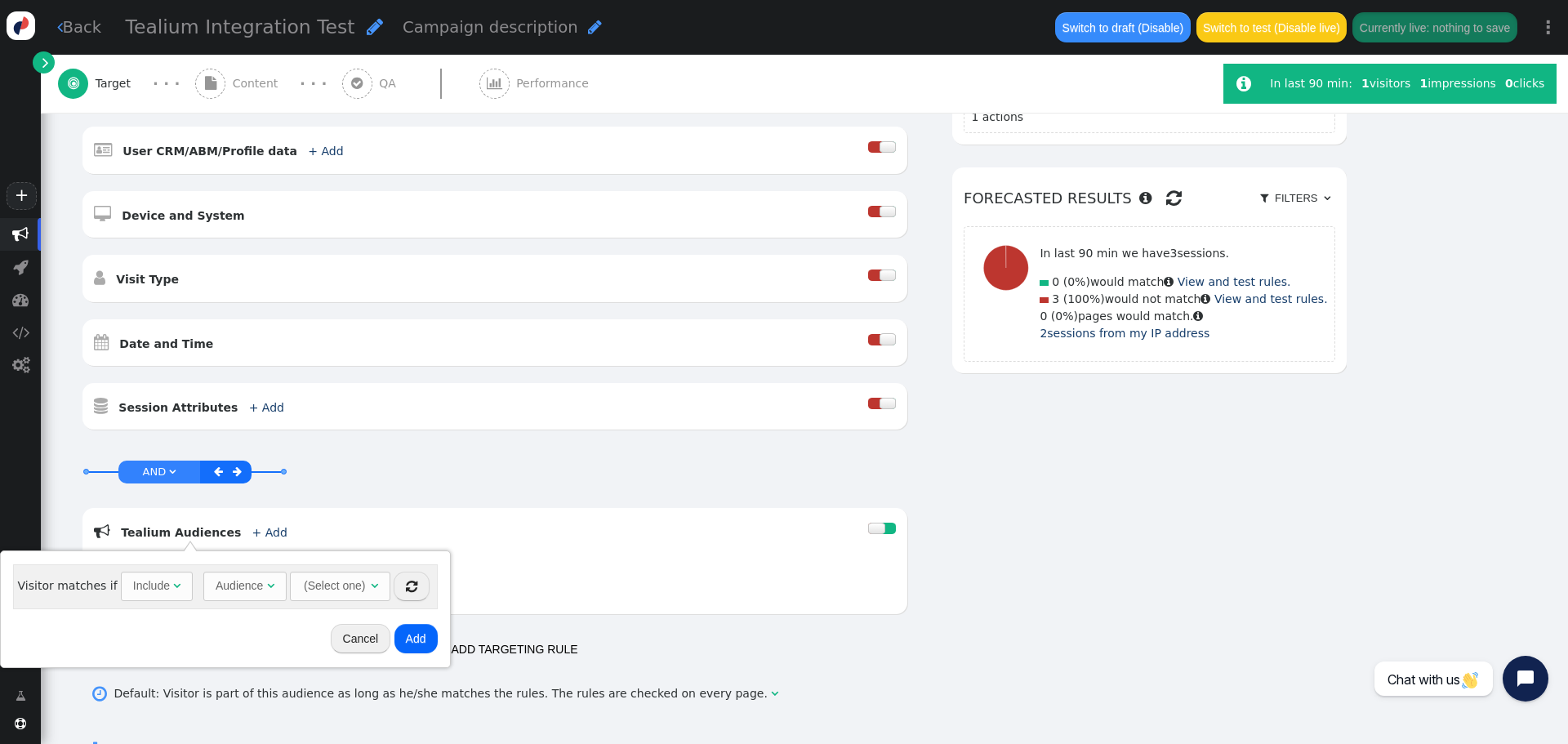
click at [253, 582] on div "Audience" at bounding box center [242, 585] width 51 height 17
click at [328, 594] on div "(Select one)" at bounding box center [319, 586] width 65 height 27
click at [293, 583] on div "(Select one)" at bounding box center [319, 586] width 65 height 27
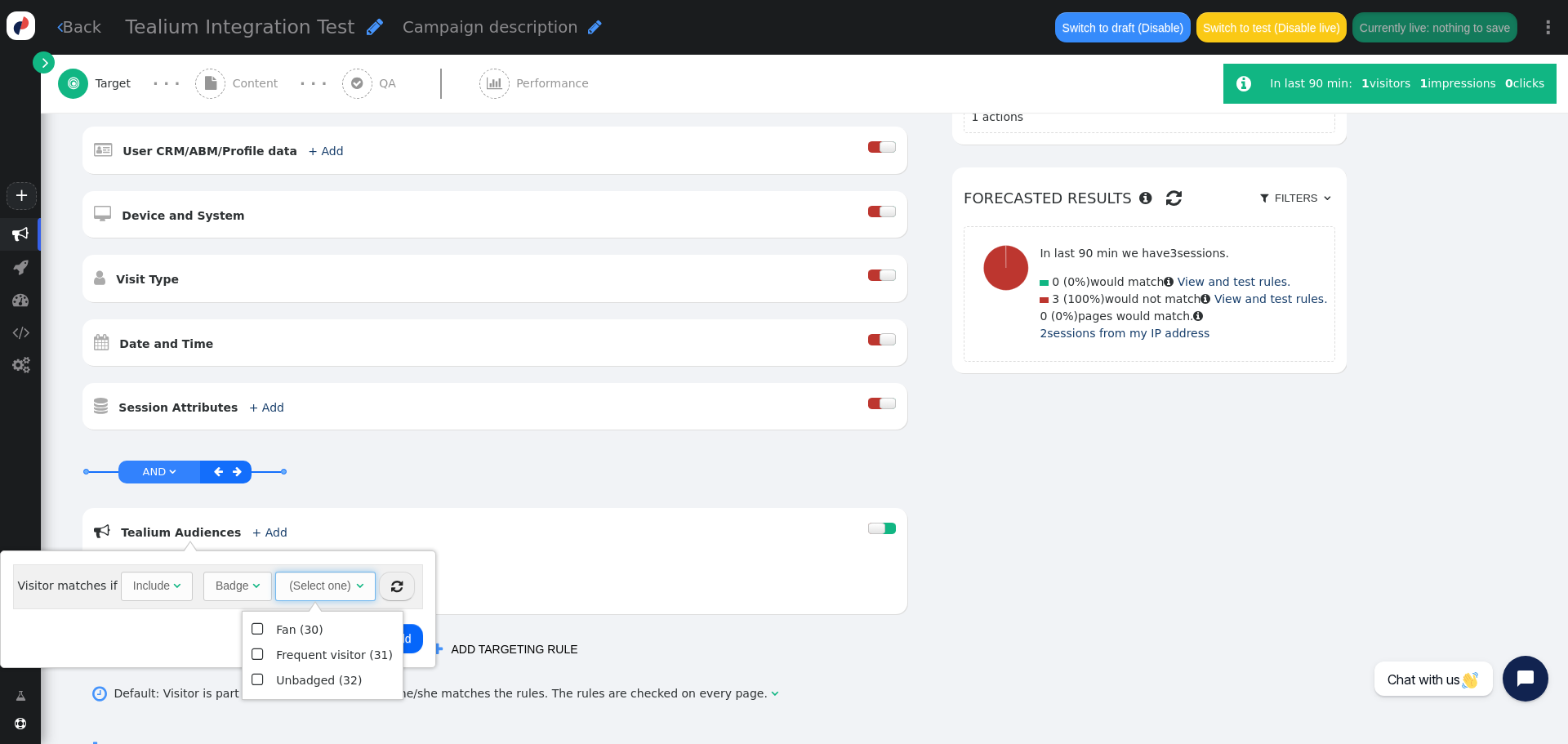
click at [282, 681] on td "Unbadged (32)" at bounding box center [334, 680] width 125 height 26
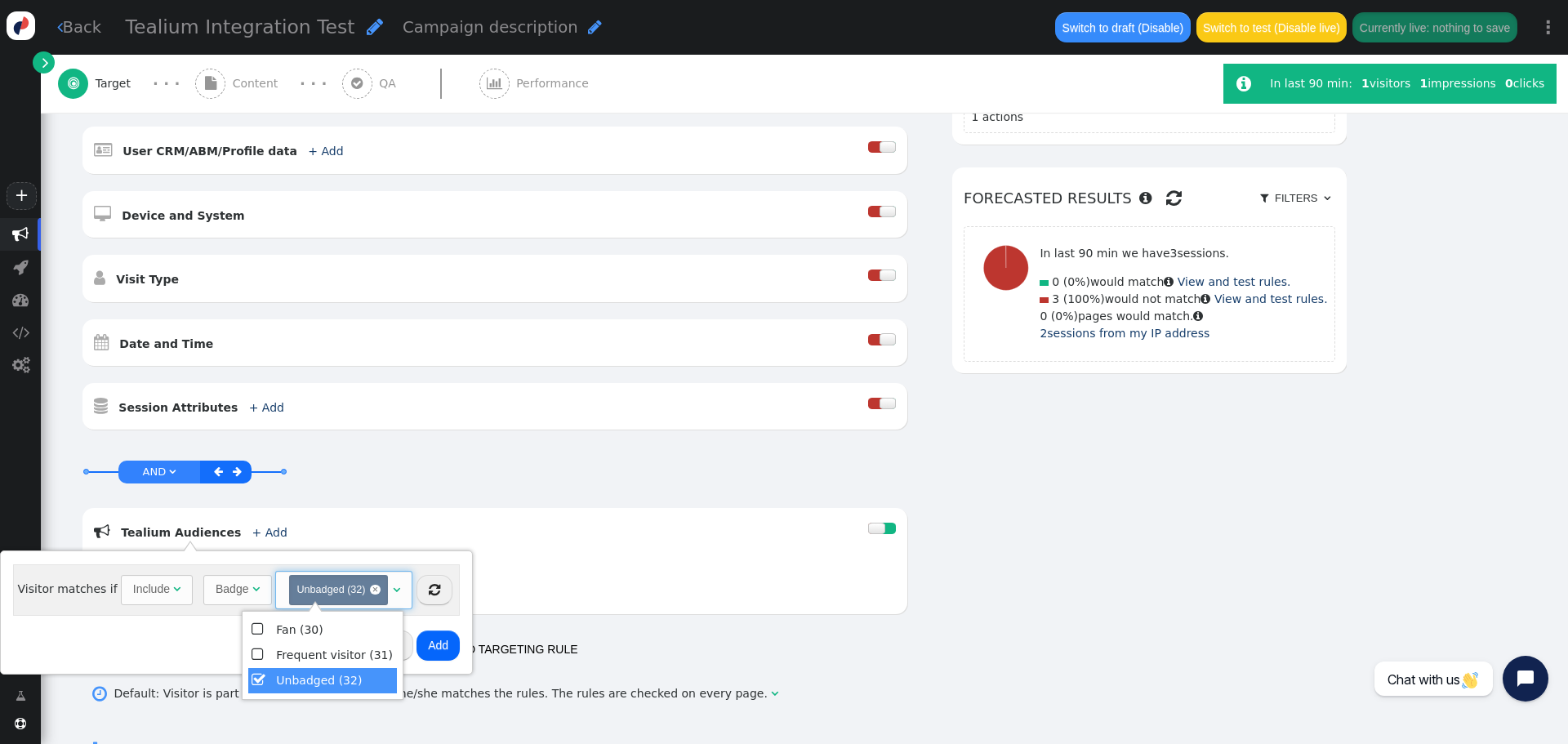
click at [438, 641] on button "Add" at bounding box center [438, 644] width 43 height 29
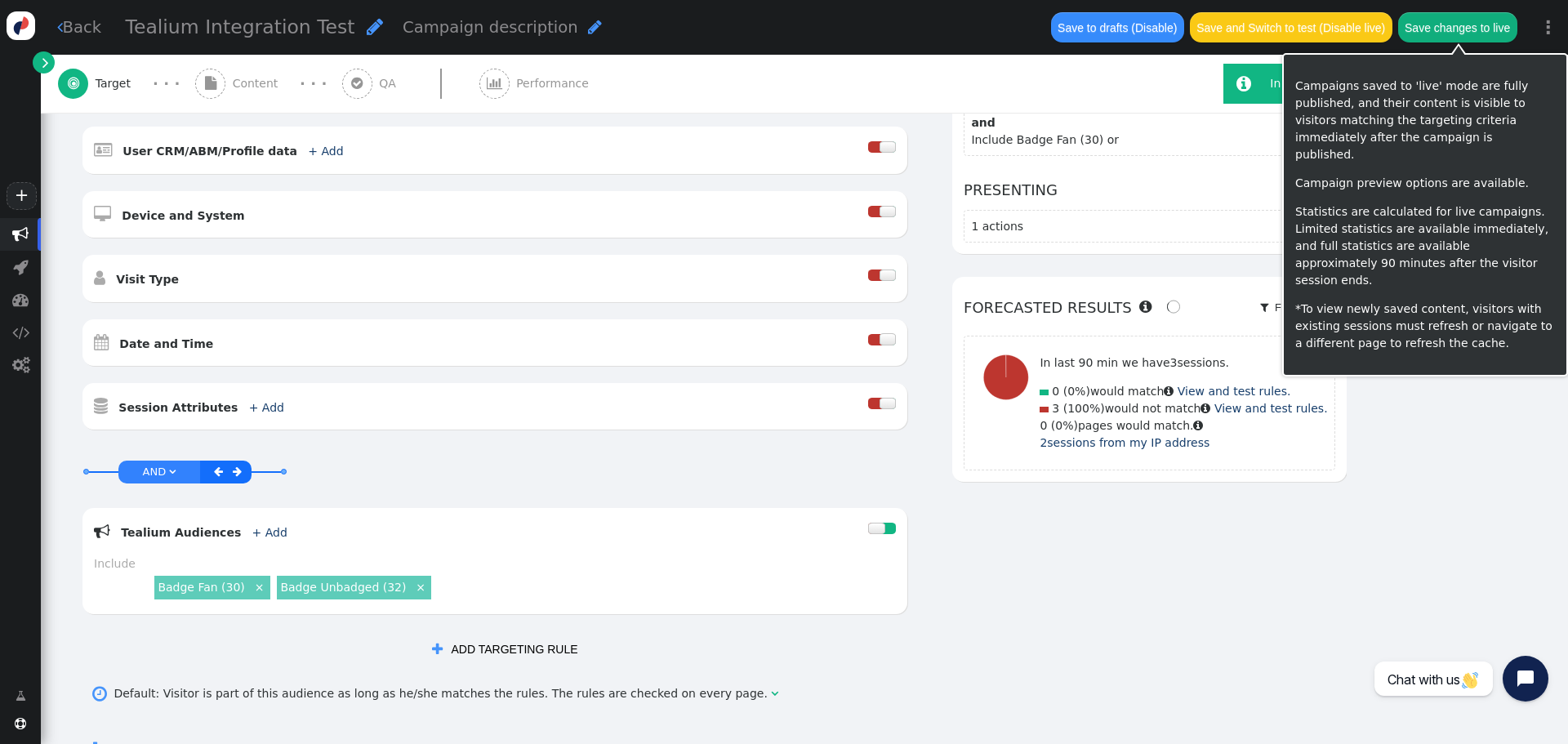
click at [1434, 28] on button "Save changes to live" at bounding box center [1457, 27] width 119 height 29
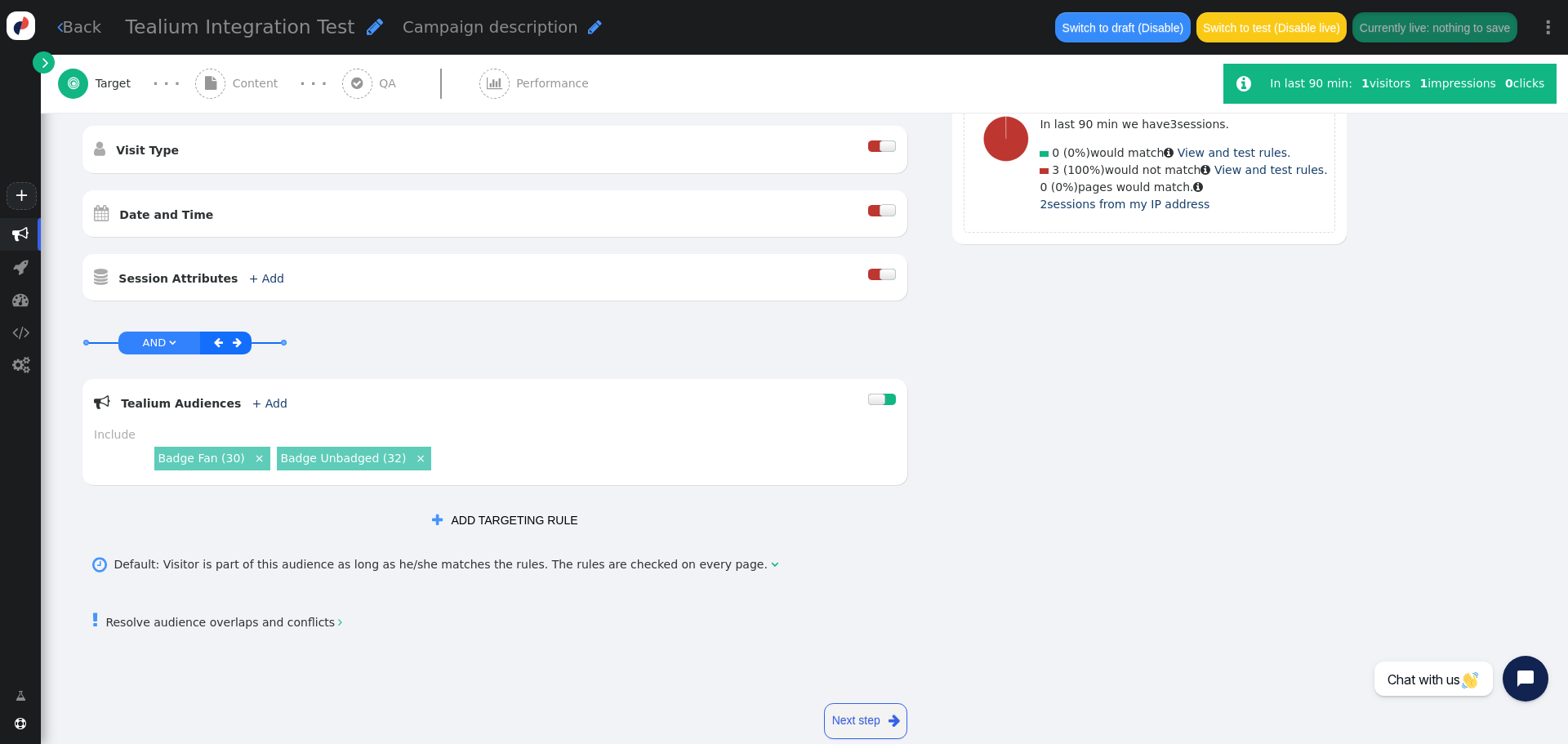
scroll to position [568, 0]
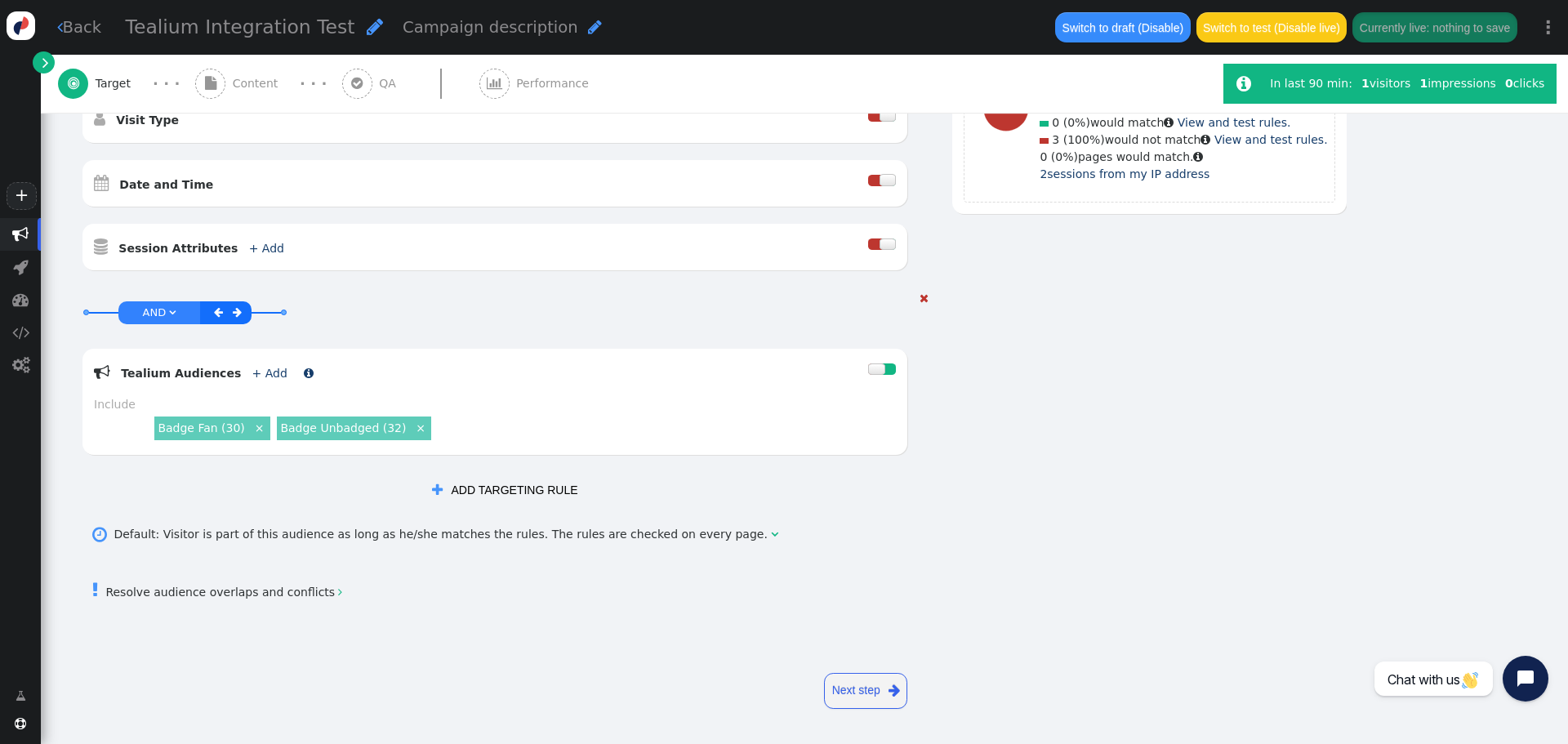
click at [255, 375] on link "+ Add" at bounding box center [270, 372] width 35 height 13
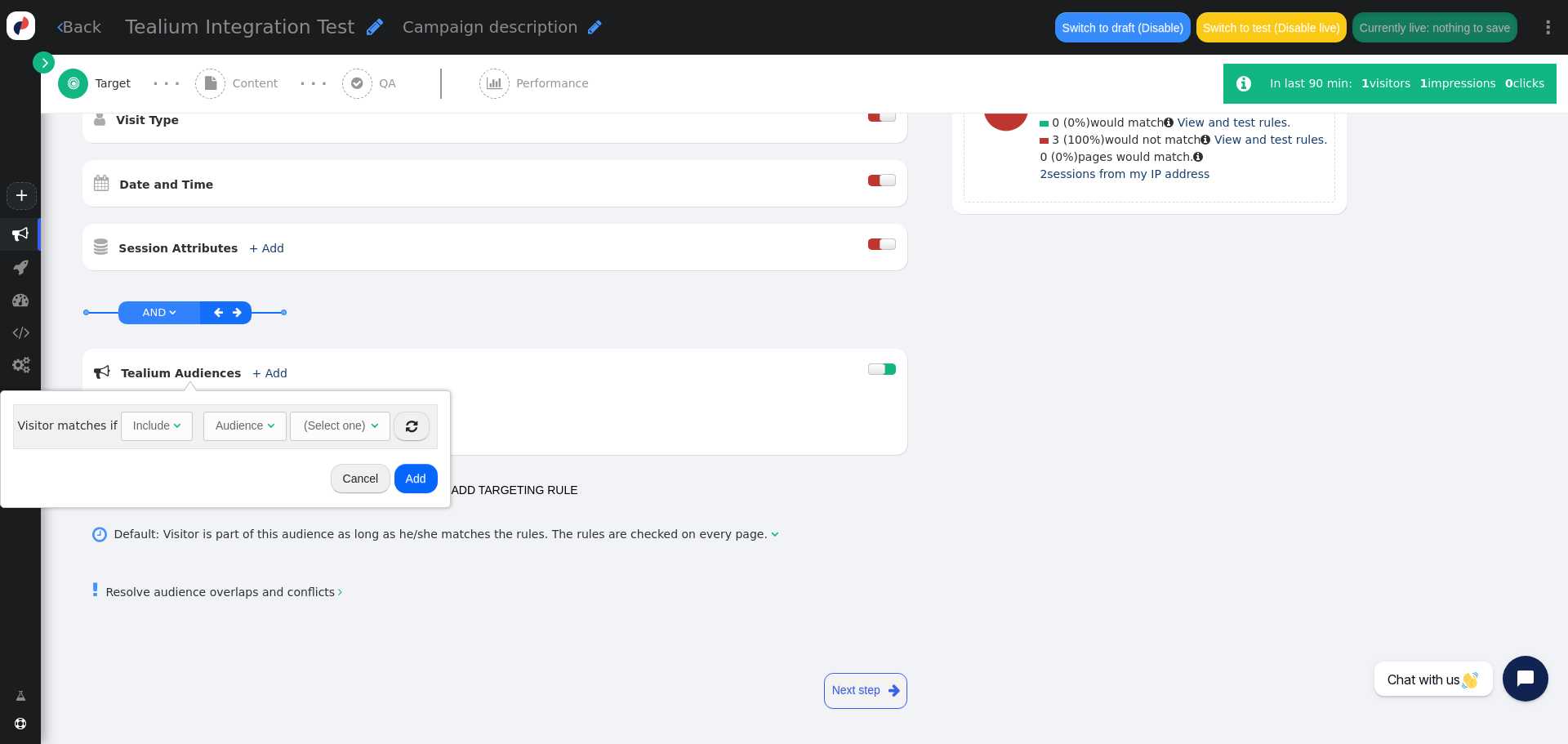
click at [333, 427] on div "(Select one)" at bounding box center [334, 426] width 65 height 27
click at [238, 426] on div "Audience" at bounding box center [240, 425] width 48 height 17
click at [304, 413] on div "(Select one)" at bounding box center [319, 426] width 65 height 27
click at [319, 424] on div "(Select one)" at bounding box center [319, 426] width 65 height 27
click at [315, 492] on td "Frequent visitor (31)" at bounding box center [334, 495] width 125 height 26
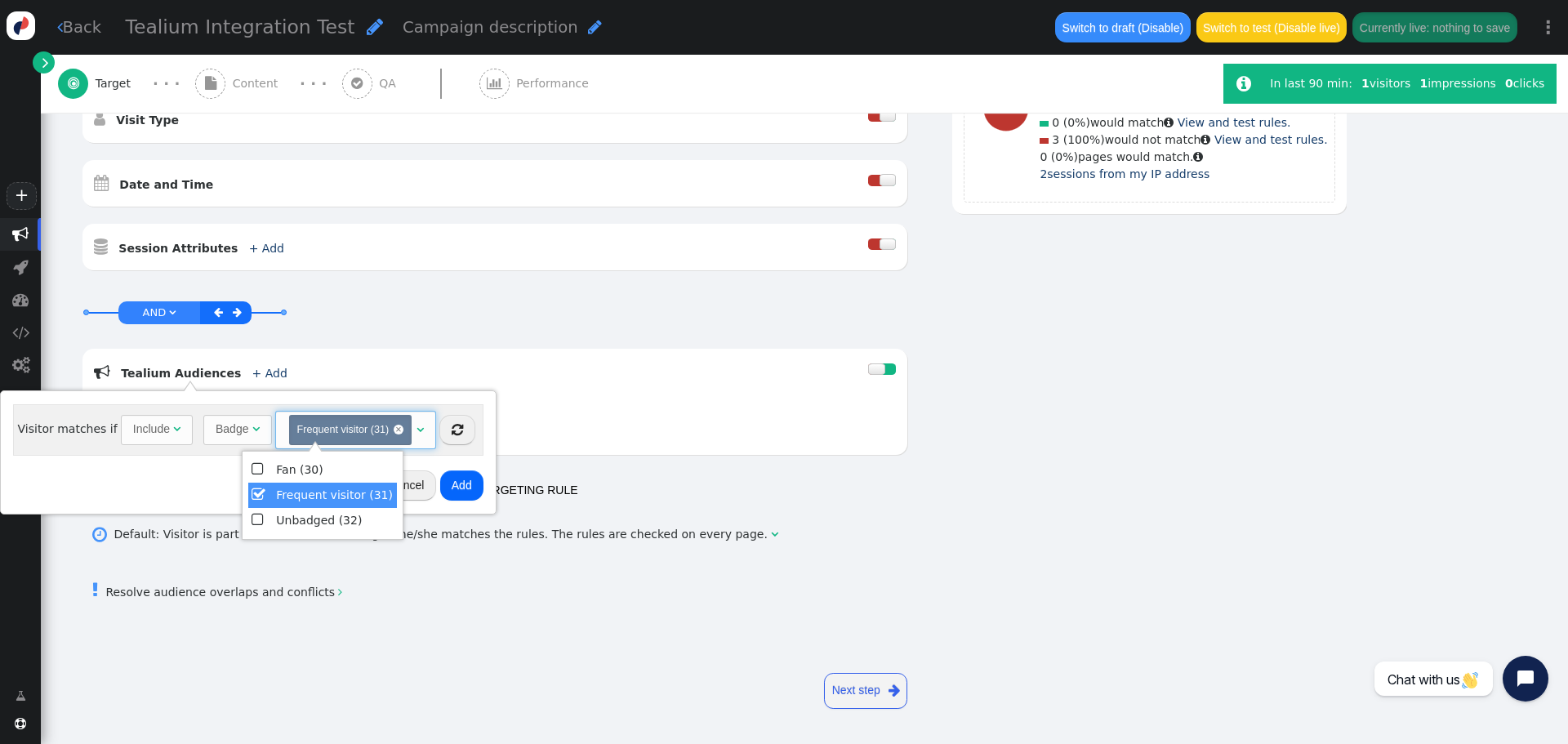
click at [440, 484] on button "Add" at bounding box center [461, 484] width 43 height 29
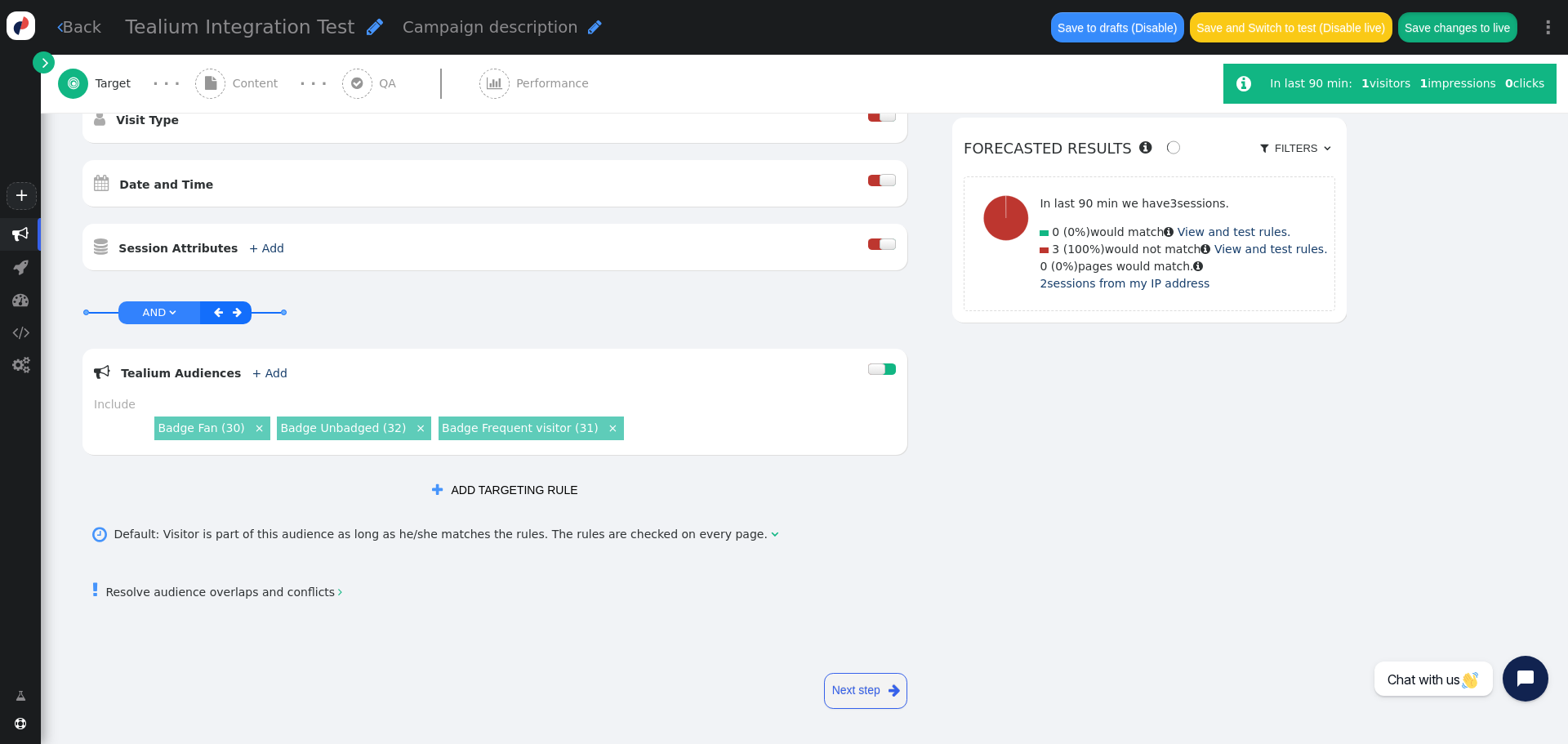
click at [1499, 20] on button "Save changes to live" at bounding box center [1457, 27] width 119 height 29
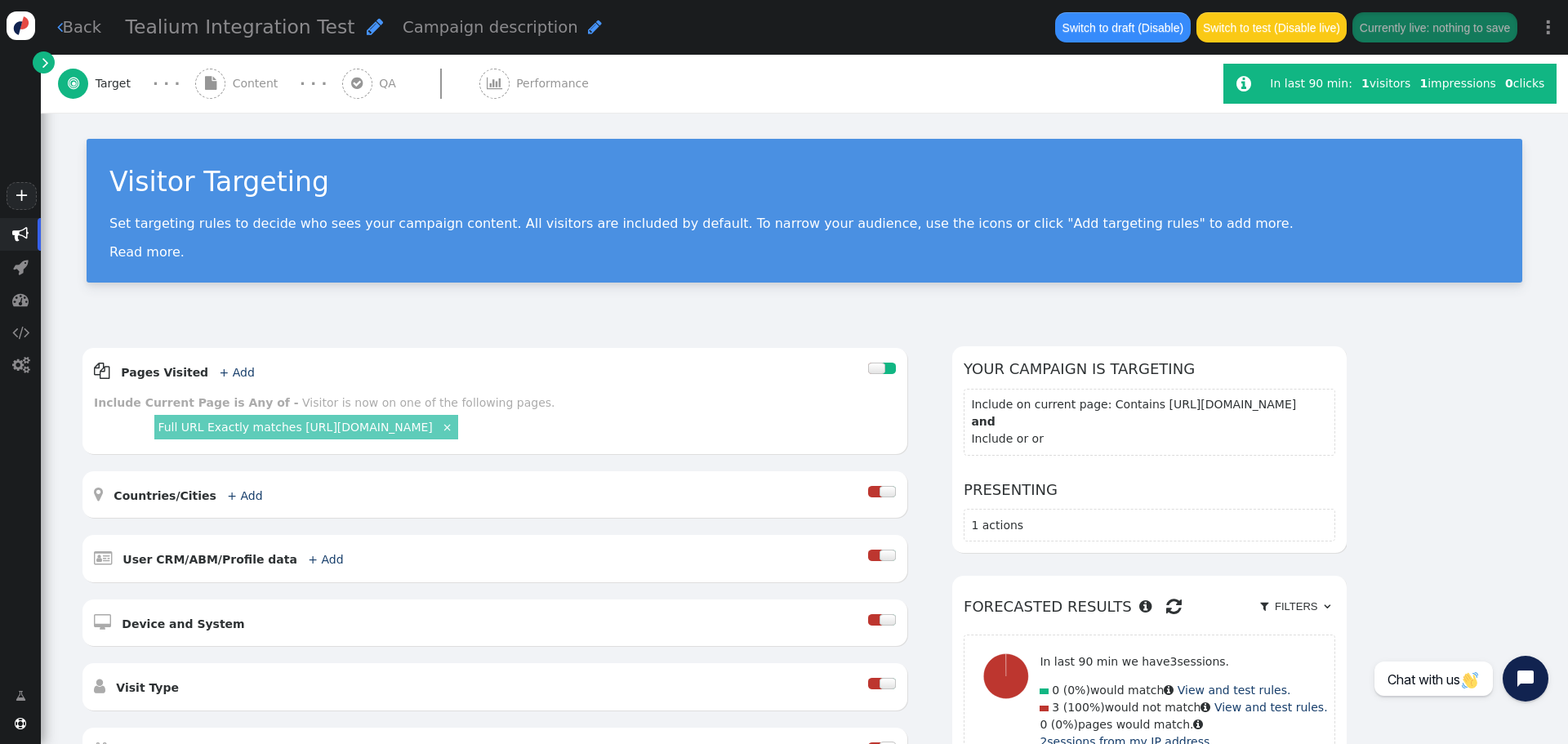
click at [487, 88] on span "" at bounding box center [495, 83] width 16 height 13
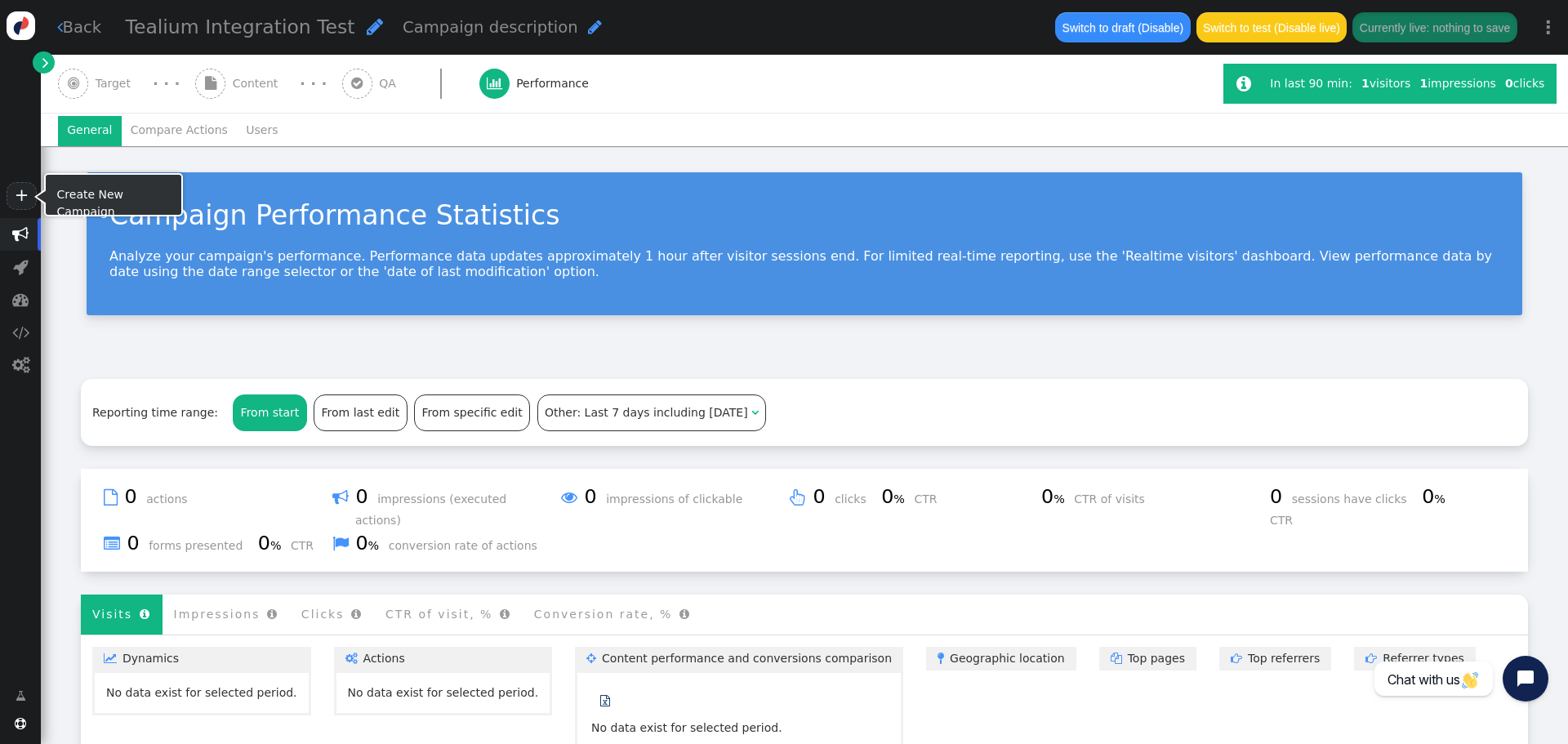
click at [12, 190] on link "+" at bounding box center [20, 196] width 29 height 27
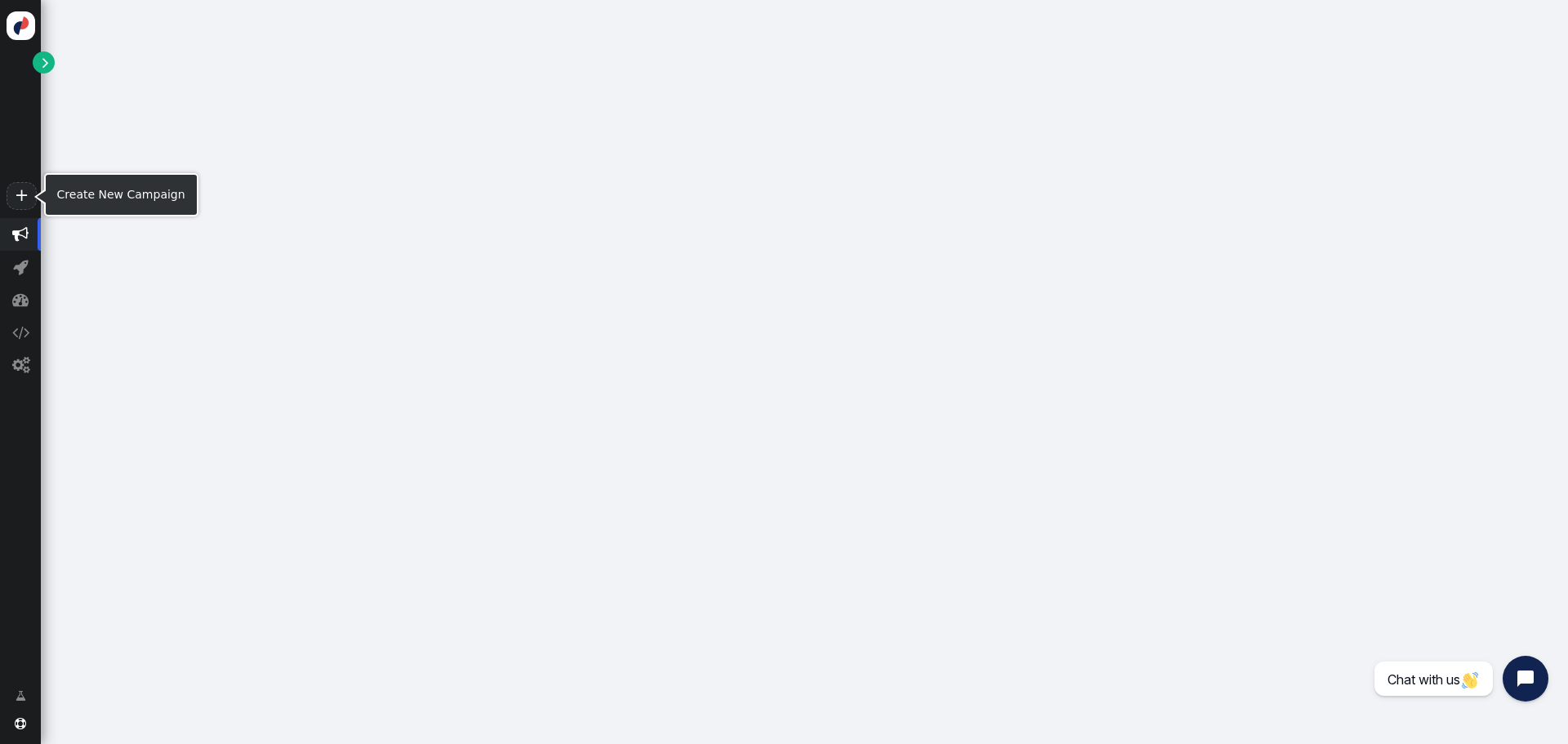
click at [12, 234] on span "" at bounding box center [20, 234] width 16 height 16
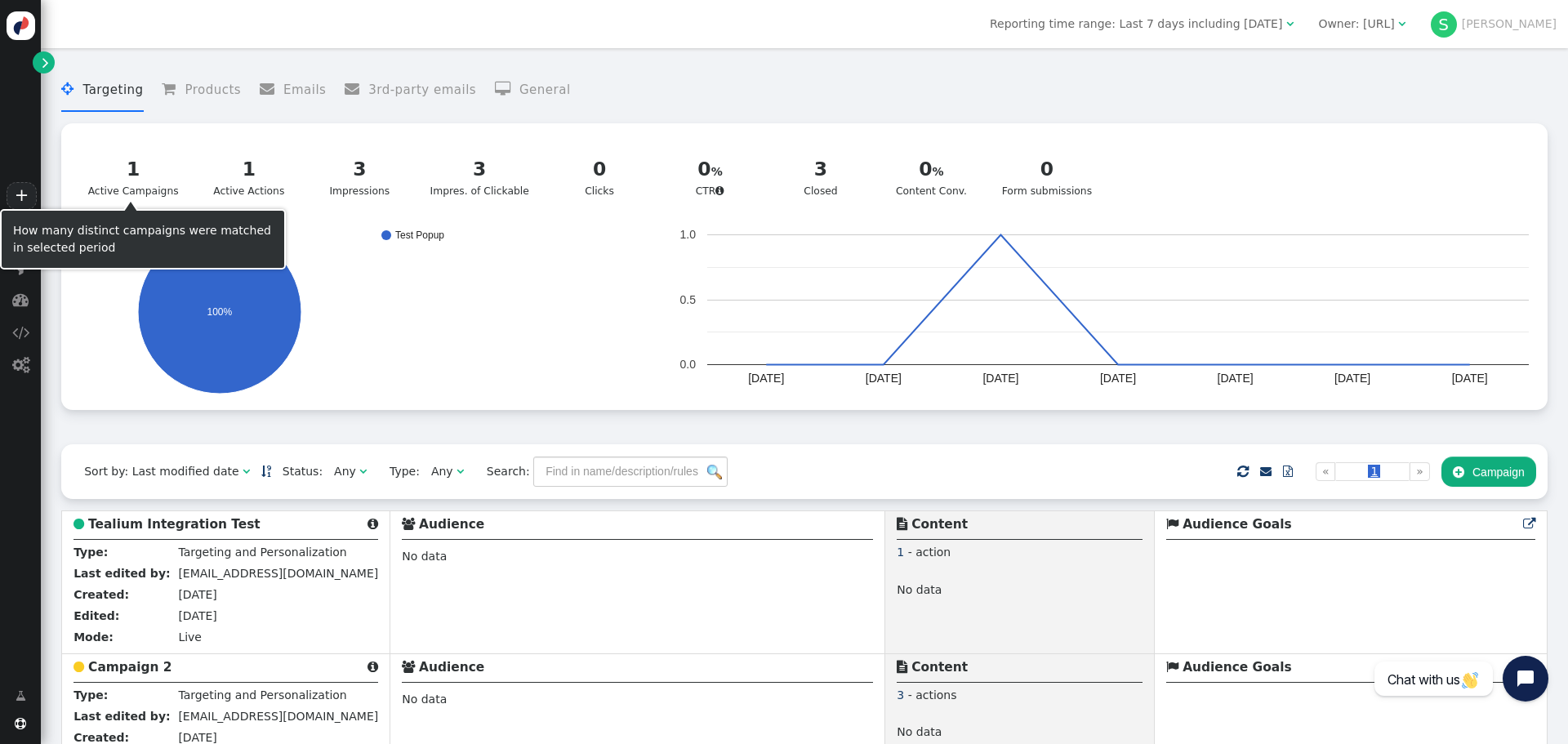
click at [106, 175] on div "1" at bounding box center [134, 169] width 90 height 28
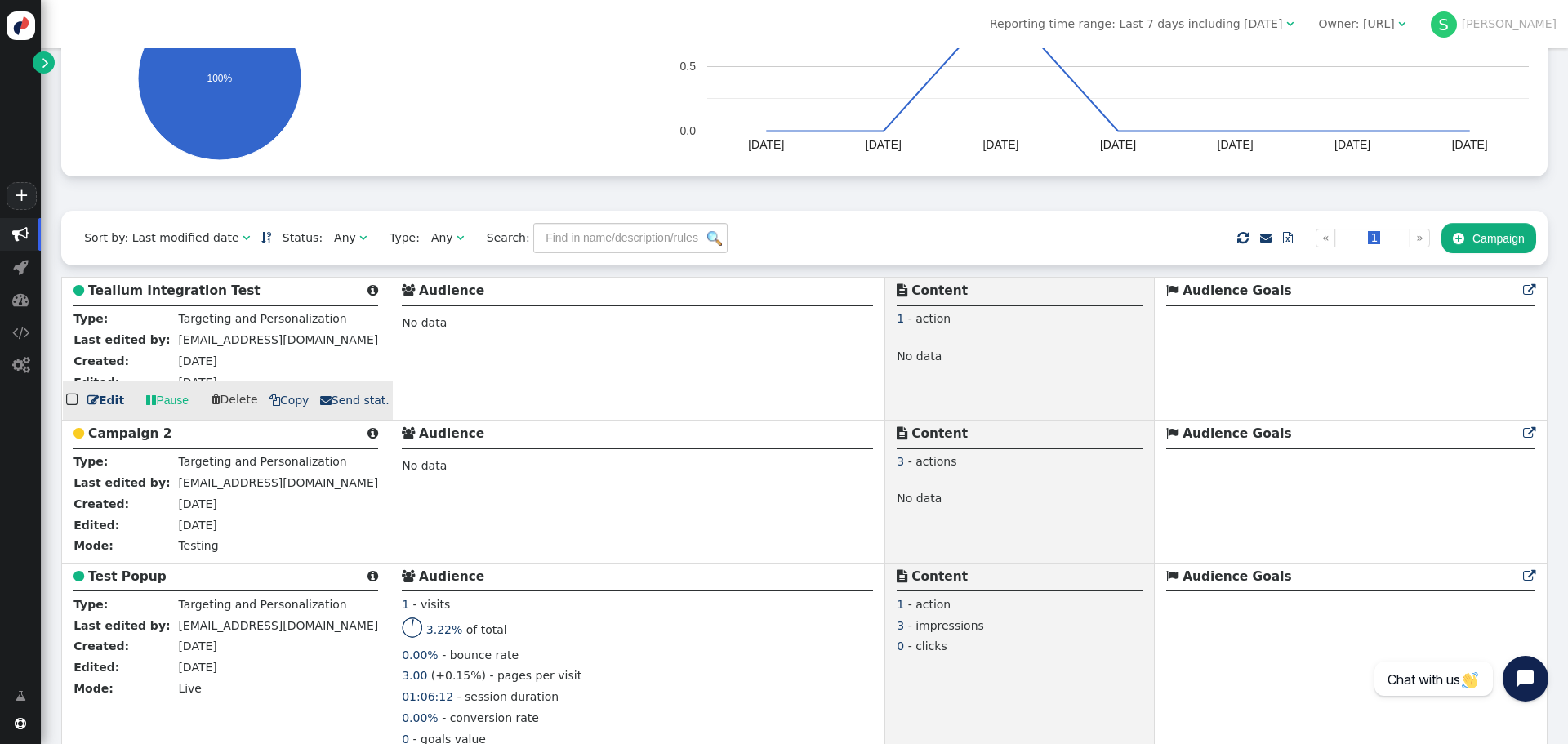
scroll to position [245, 0]
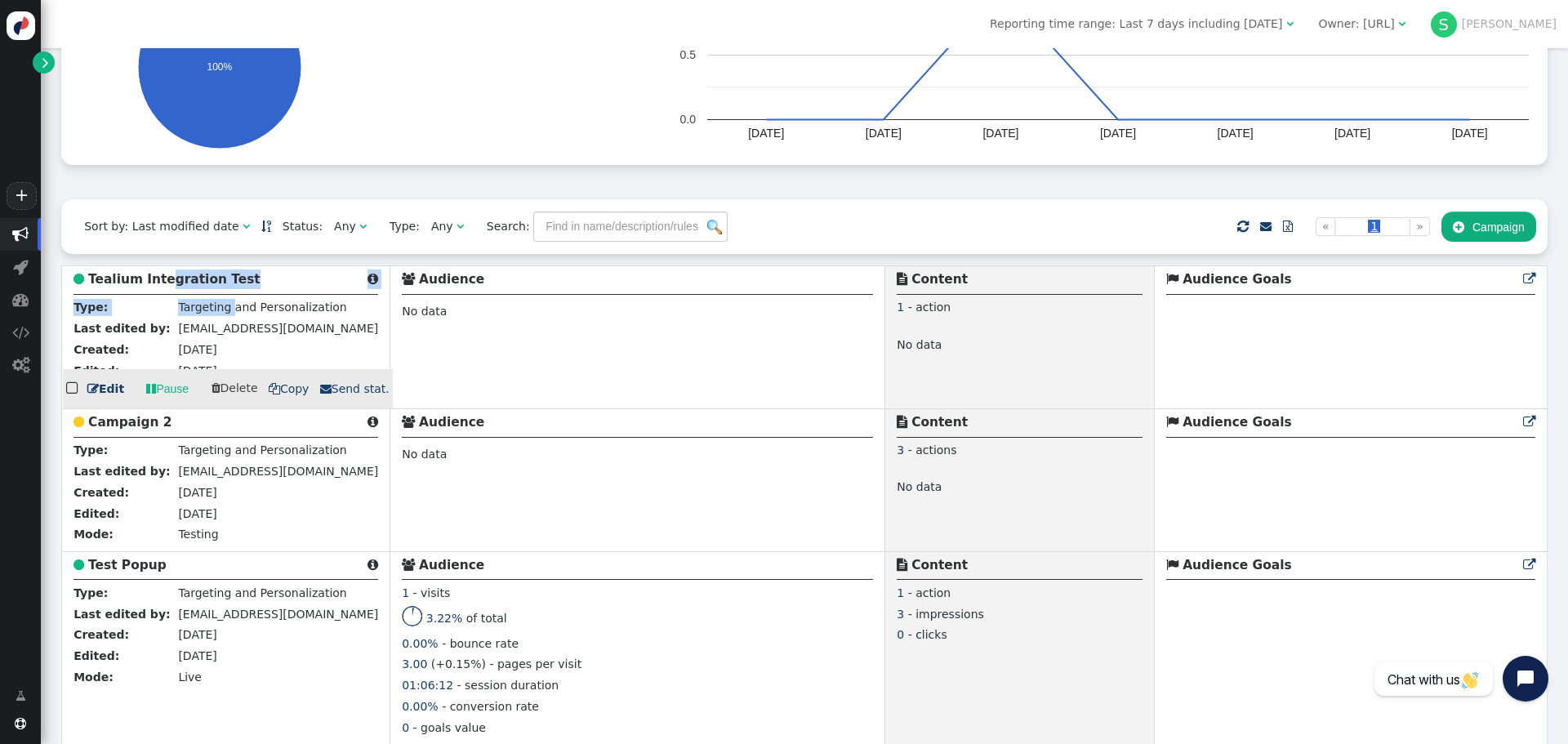
drag, startPoint x: 159, startPoint y: 275, endPoint x: 87, endPoint y: 382, distance: 129.0
click at [188, 326] on td " Tealium Integration Test  Type: Targeting and Personalization Last edited by…" at bounding box center [226, 337] width 328 height 142
click at [93, 386] on link " Edit" at bounding box center [106, 388] width 37 height 17
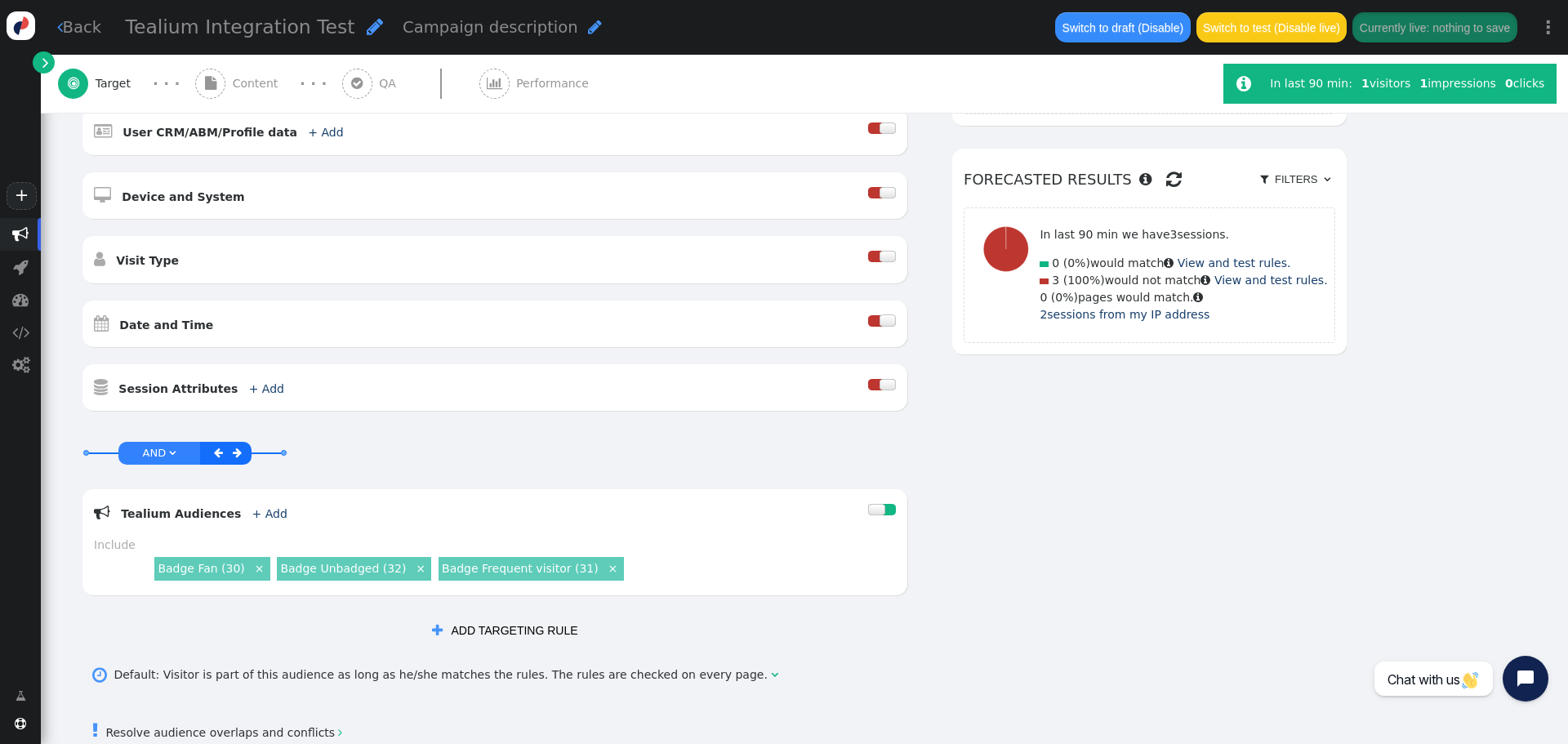
scroll to position [490, 0]
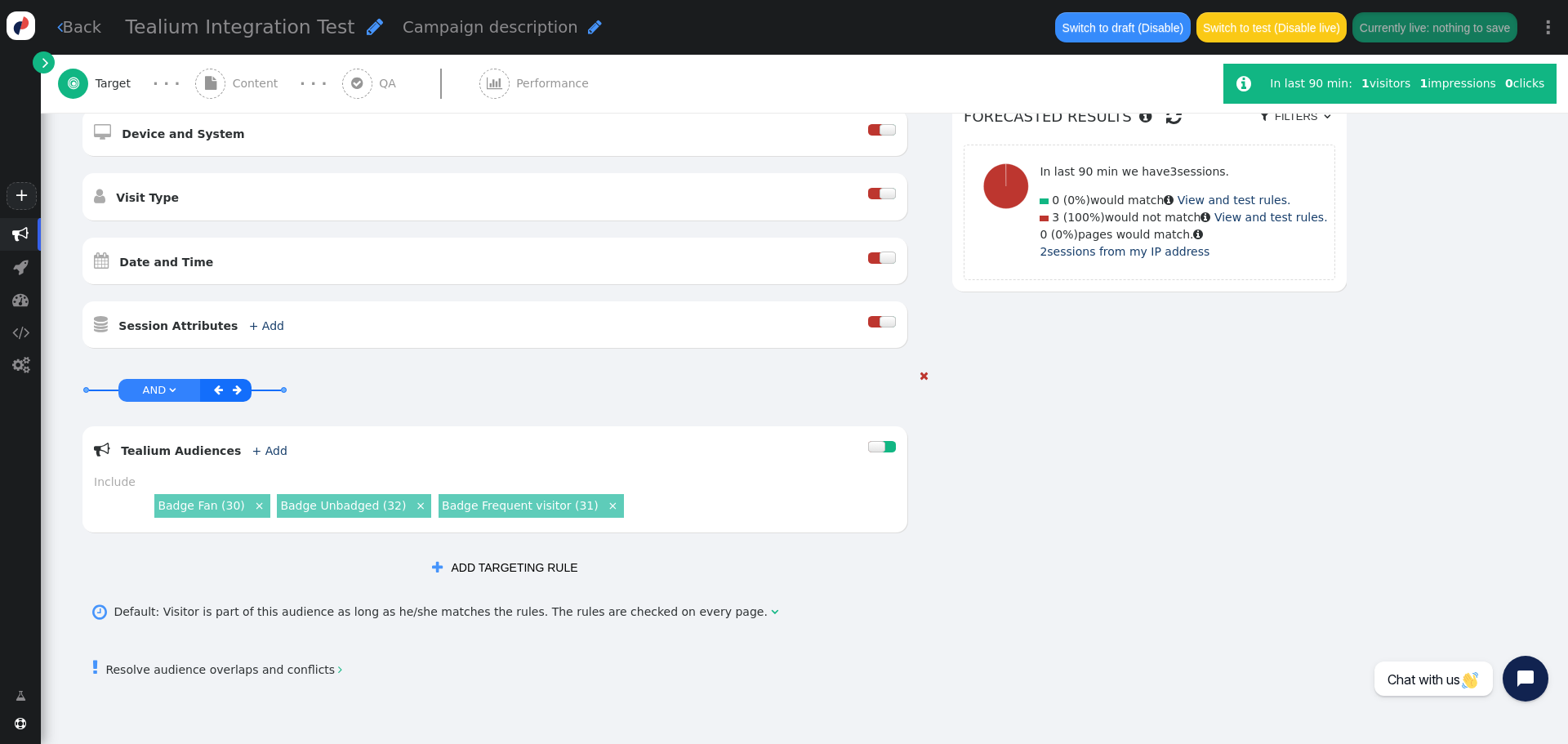
click at [892, 451] on div at bounding box center [888, 446] width 14 height 12
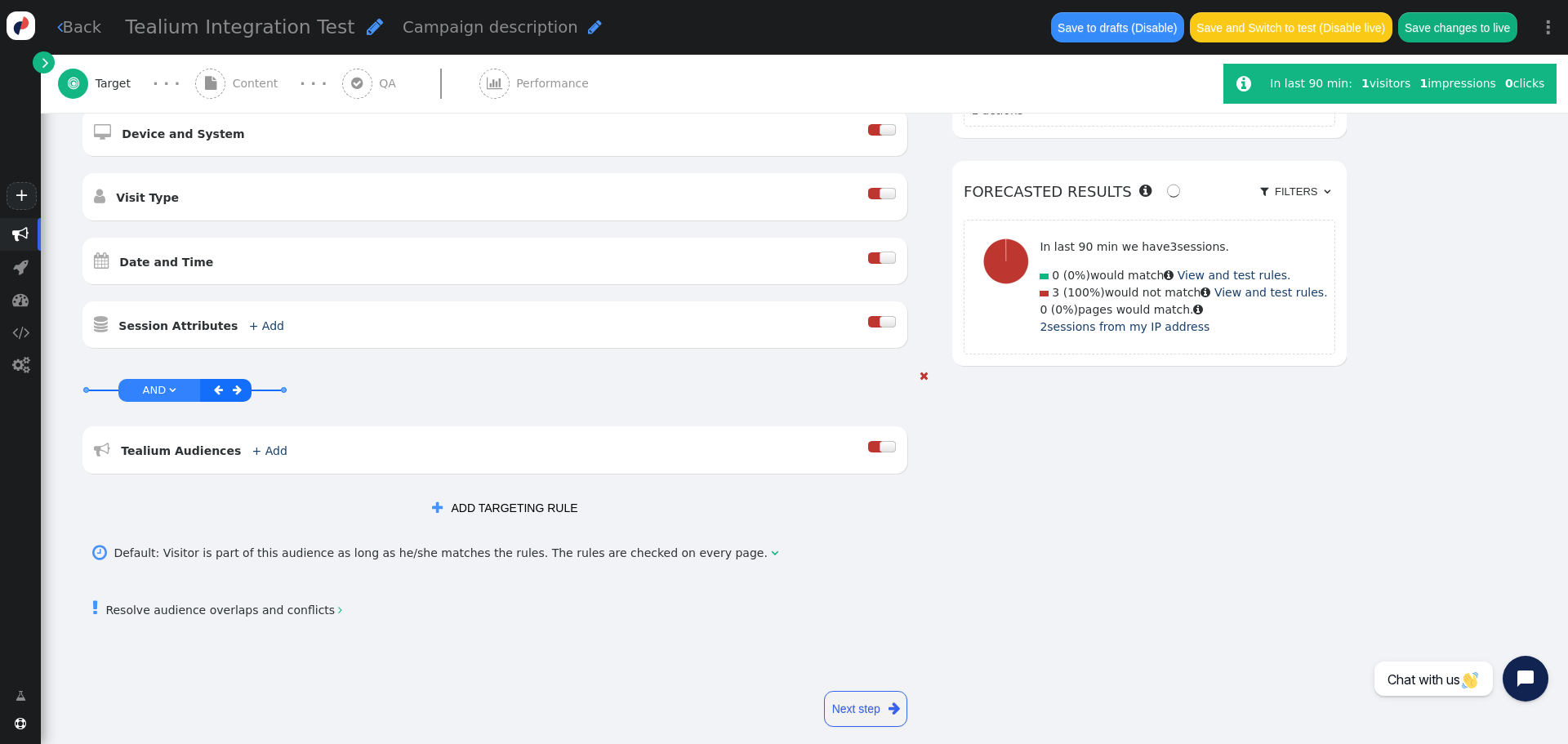
click at [893, 442] on div at bounding box center [888, 446] width 16 height 12
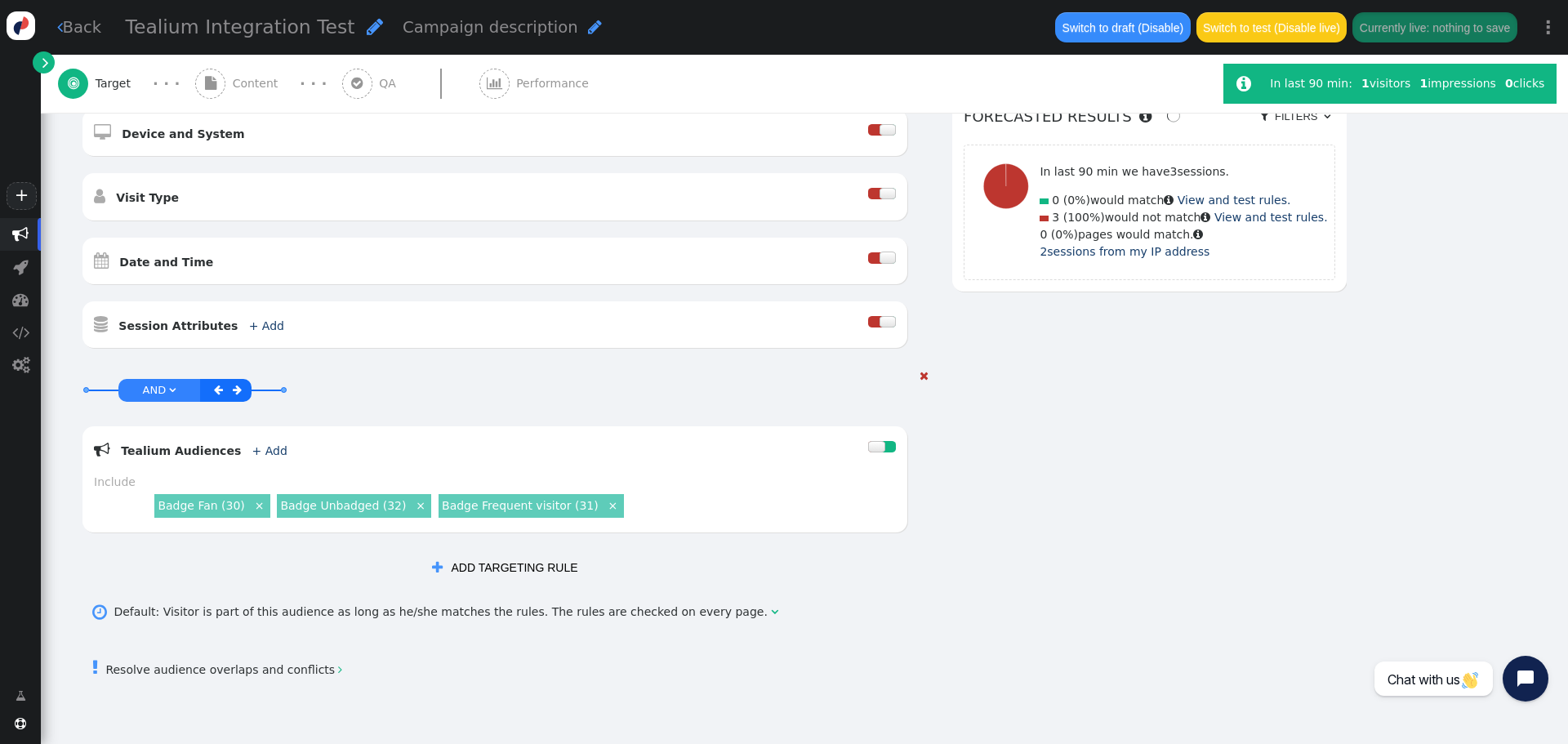
click at [891, 448] on div at bounding box center [888, 446] width 14 height 12
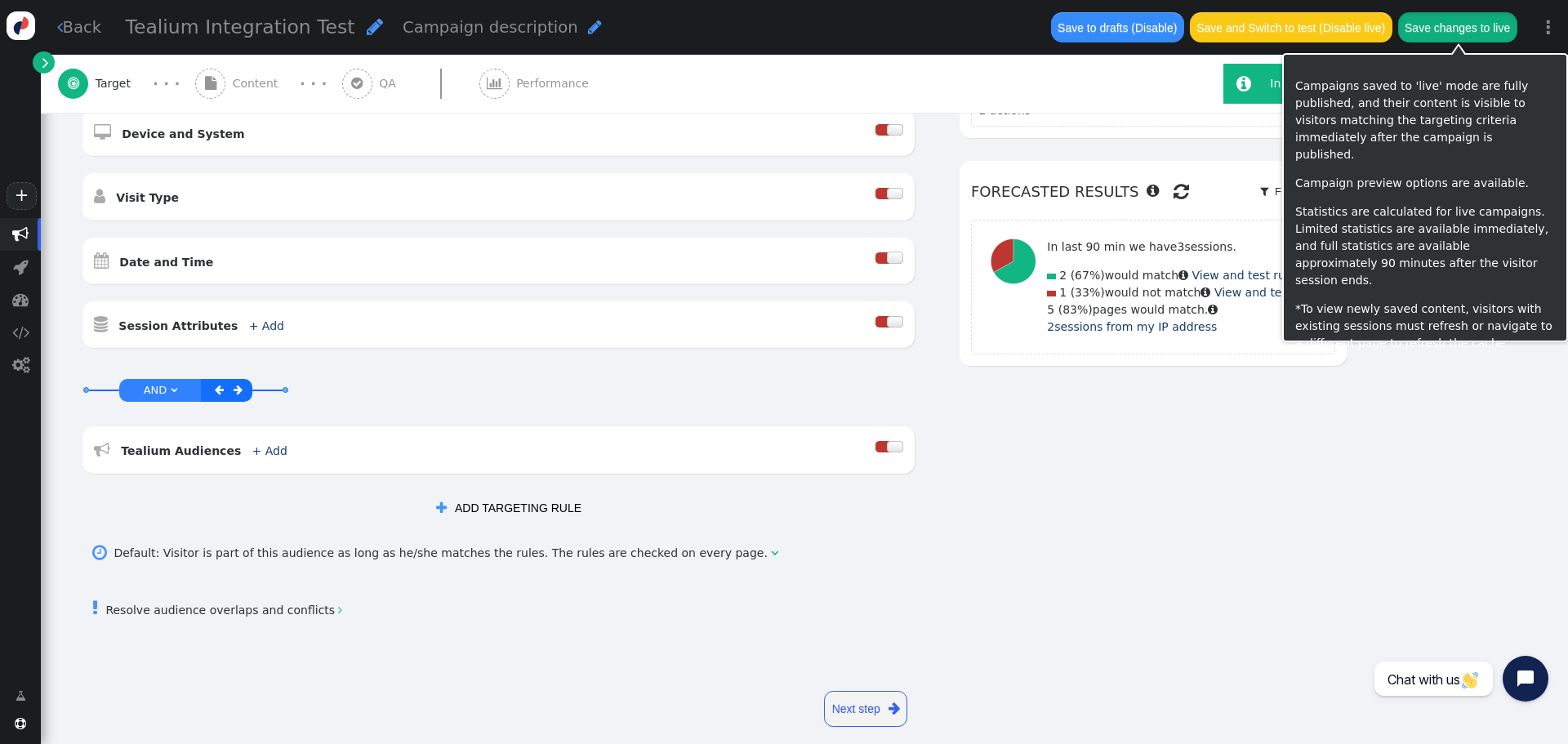
click at [1473, 23] on button "Save changes to live" at bounding box center [1457, 27] width 119 height 29
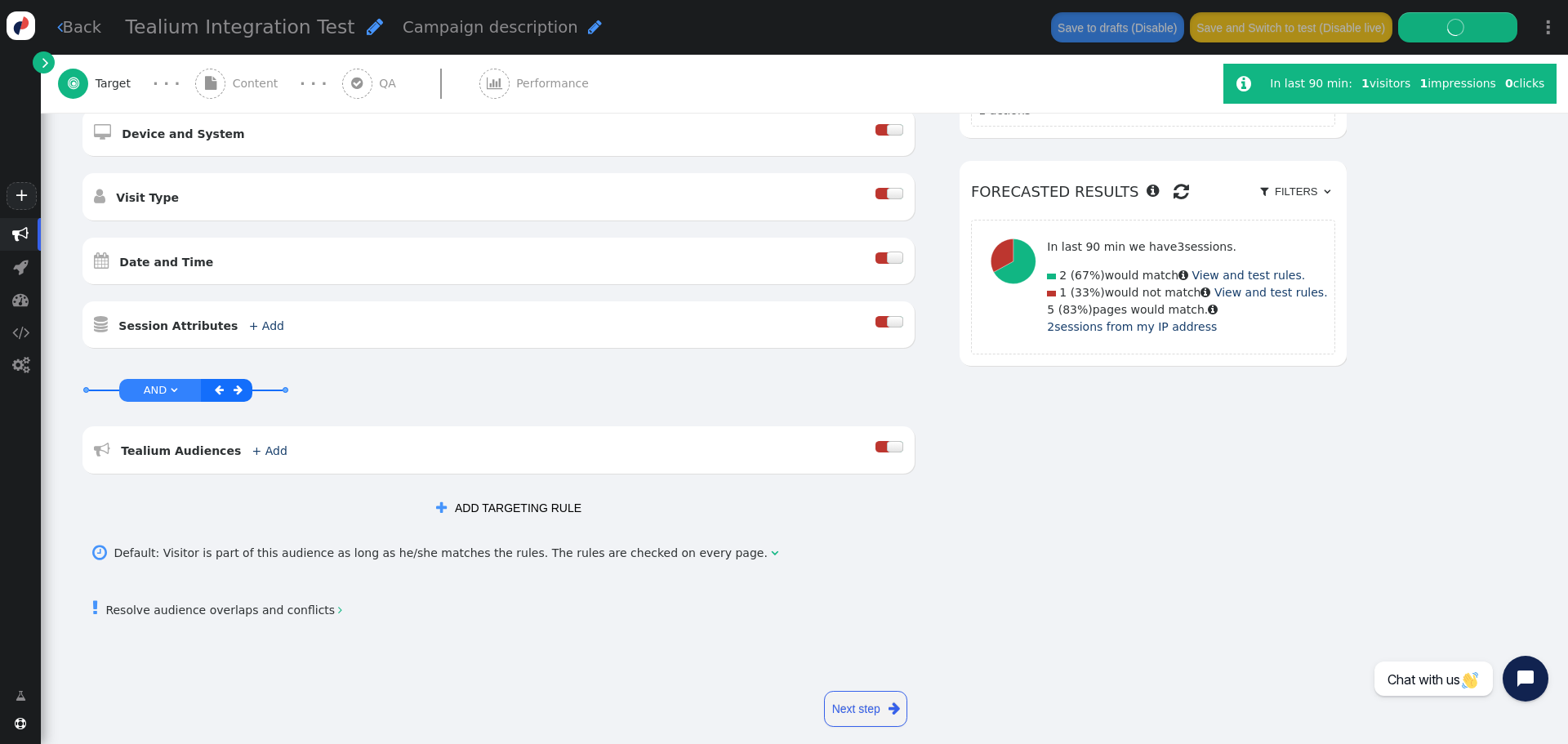
click at [247, 80] on span "Content" at bounding box center [258, 83] width 52 height 17
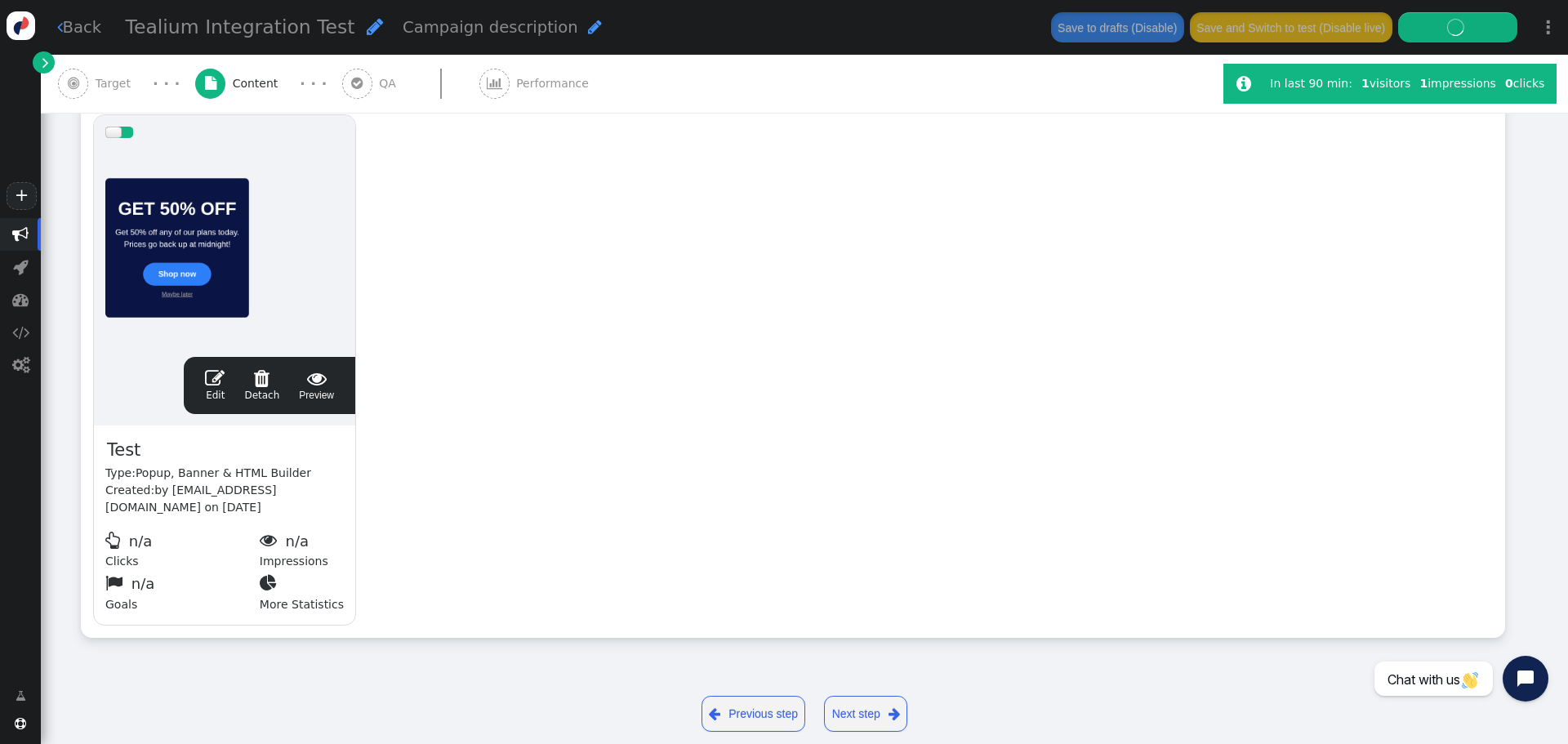
scroll to position [334, 0]
click at [108, 84] on span "Target" at bounding box center [117, 83] width 42 height 17
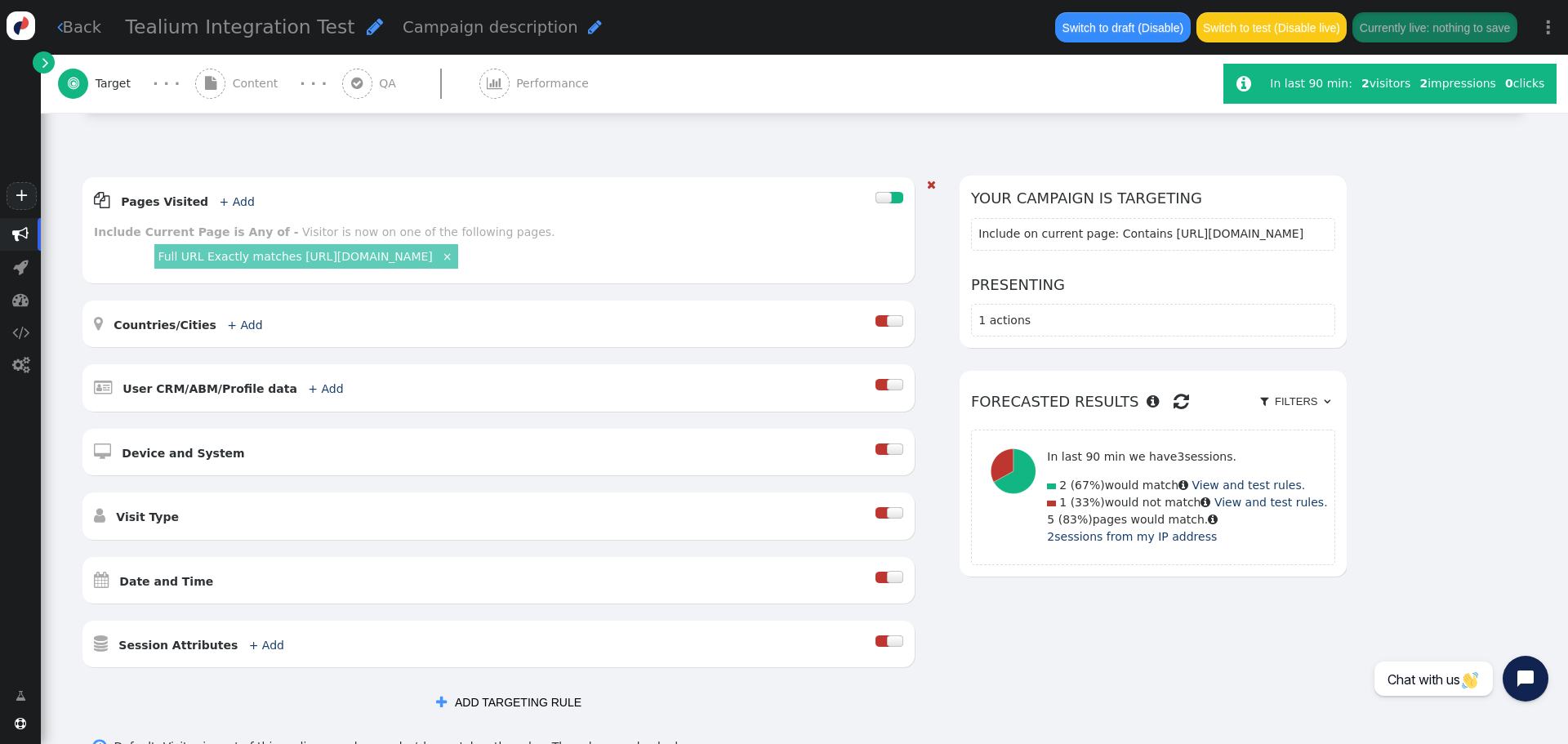
scroll to position [383, 0]
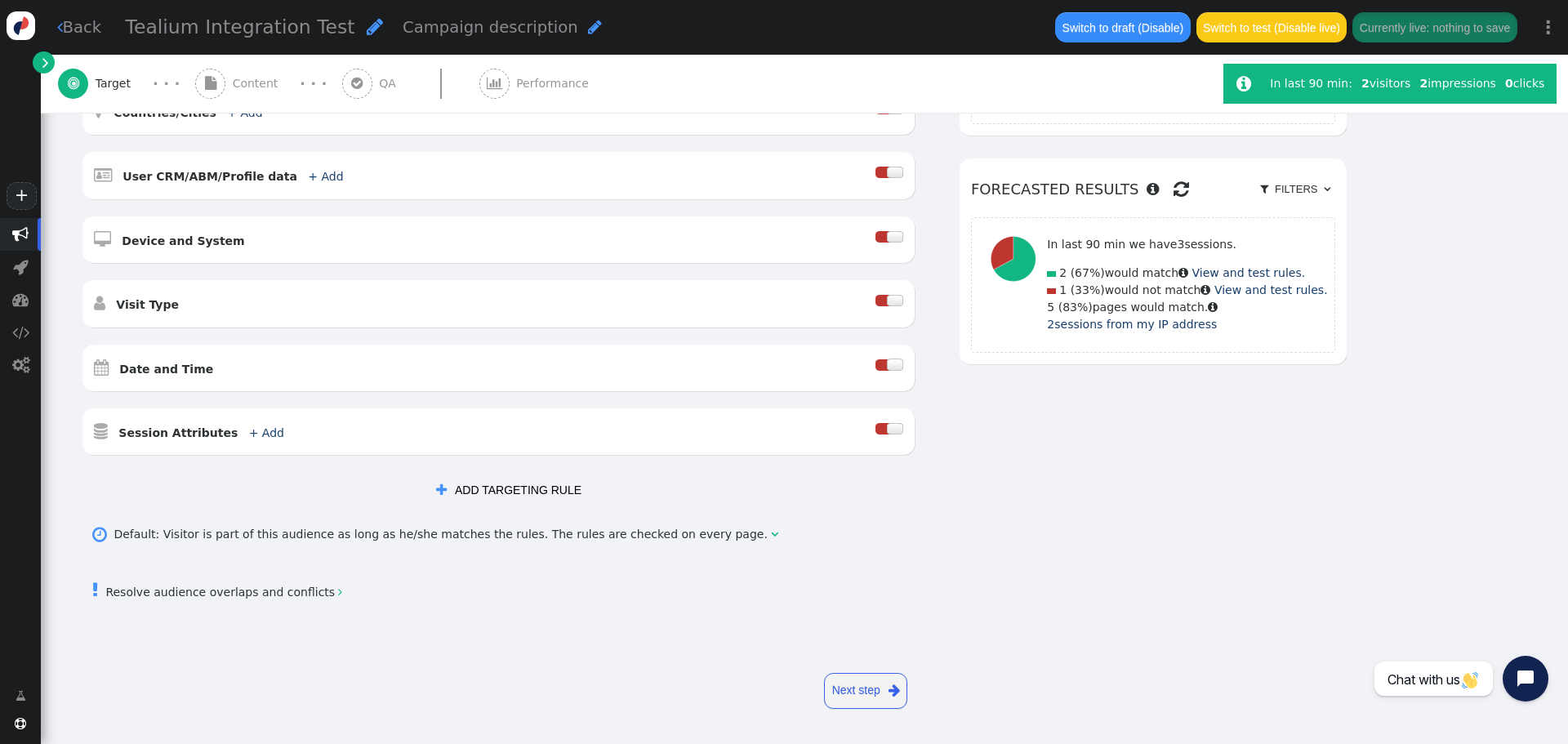
click at [510, 491] on button " ADD TARGETING RULE" at bounding box center [509, 489] width 168 height 29
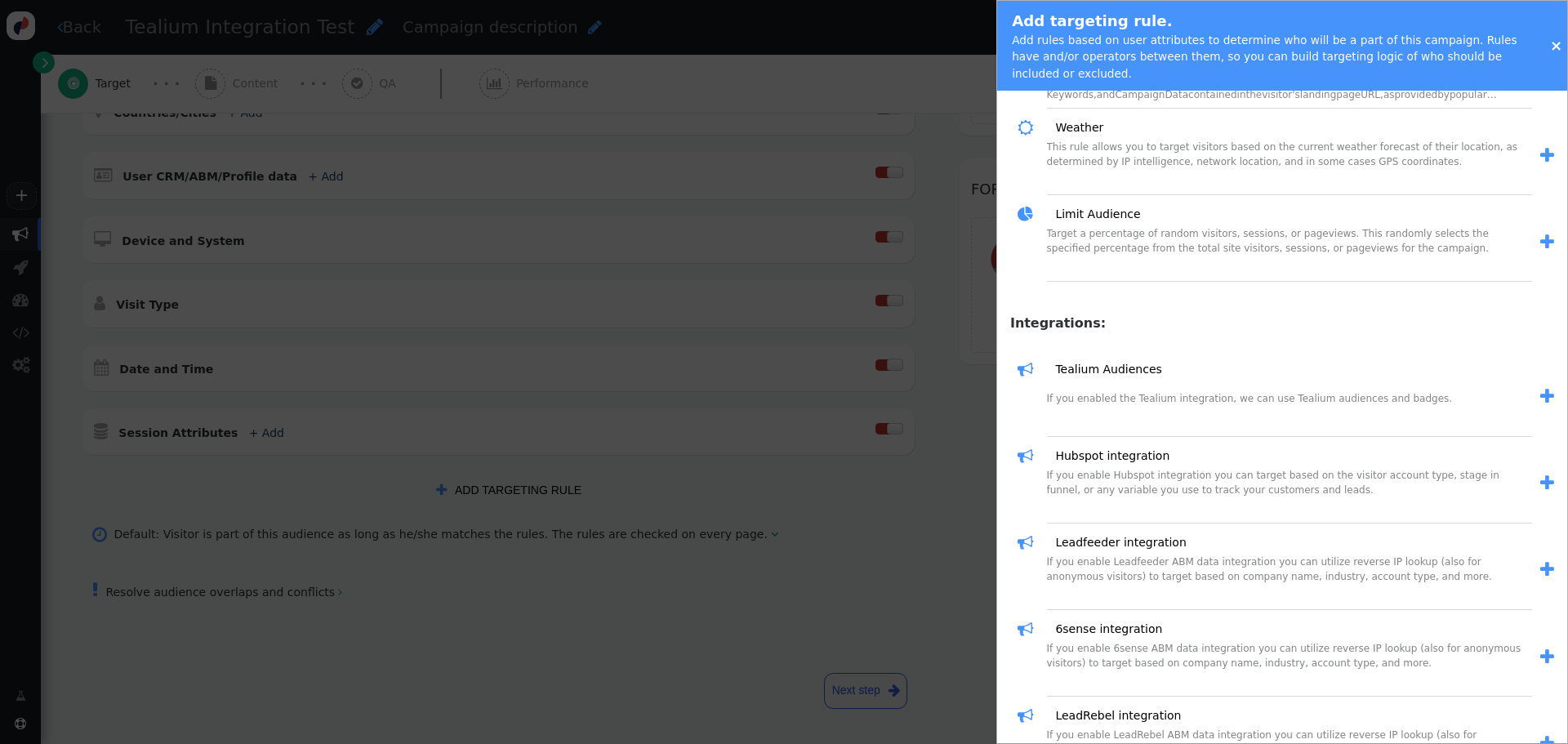
scroll to position [1959, 0]
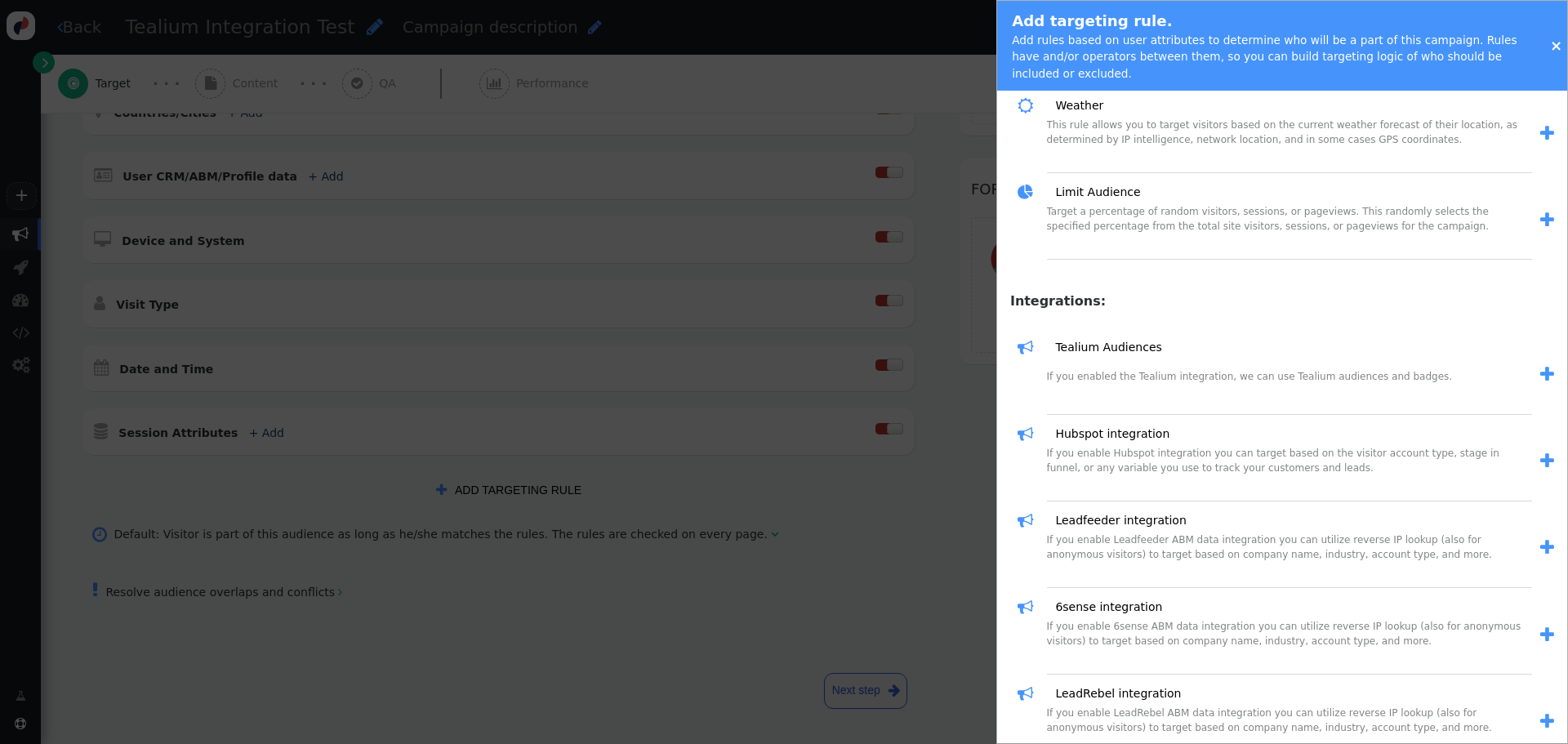
click at [1540, 365] on span "" at bounding box center [1547, 373] width 14 height 17
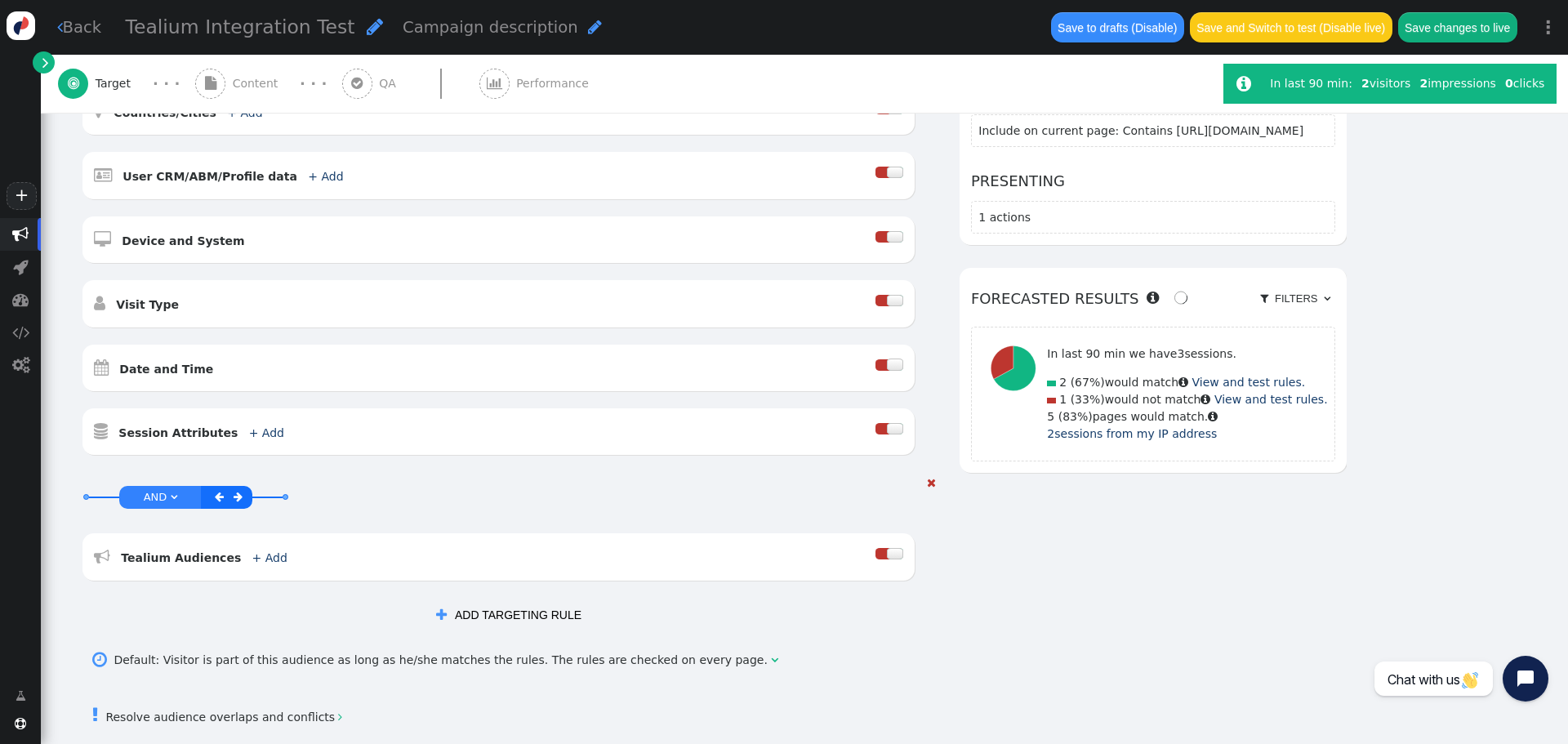
scroll to position [509, 0]
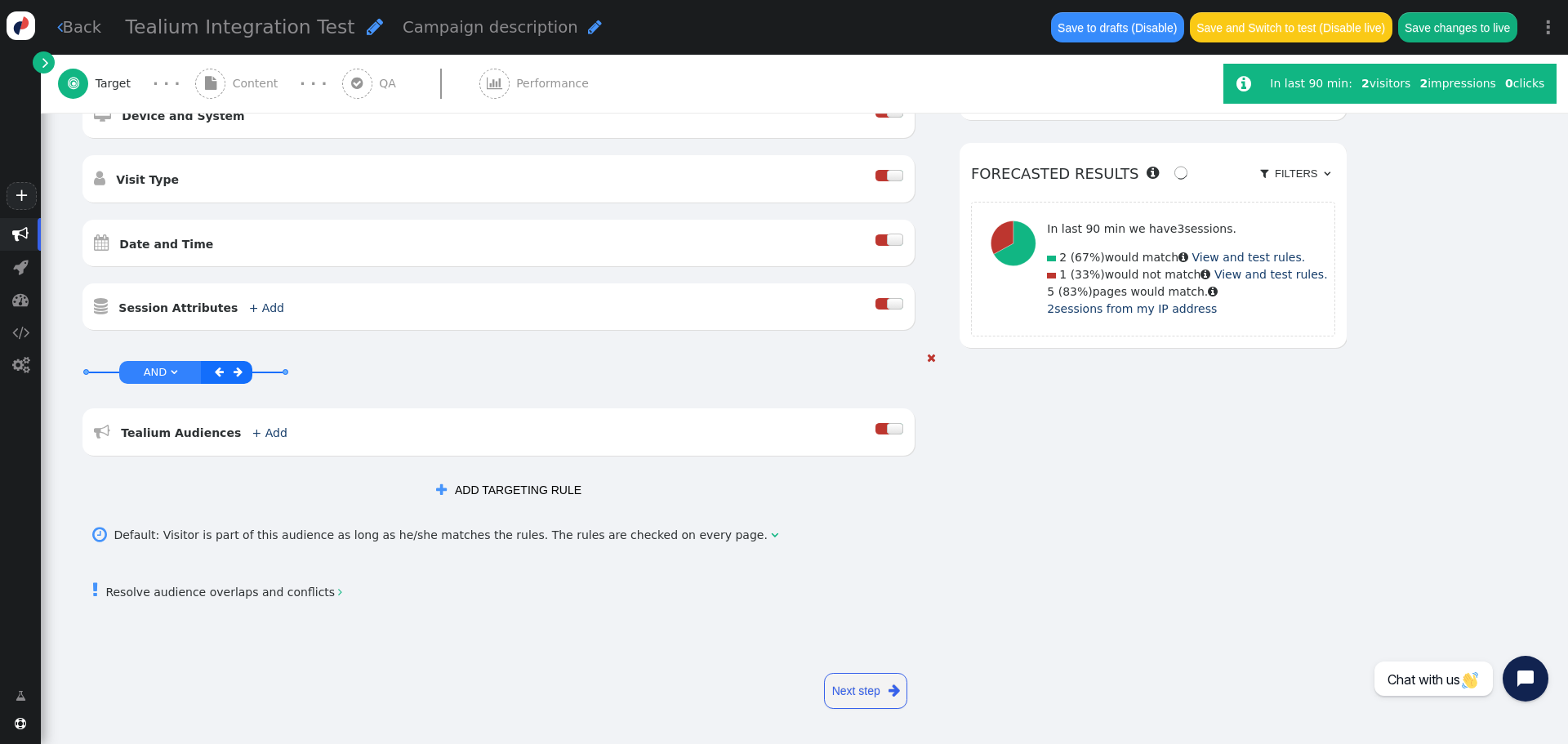
click at [248, 419] on div " Tealium Audiences + Add " at bounding box center [484, 431] width 781 height 24
click at [252, 432] on link "+ Add" at bounding box center [270, 433] width 35 height 13
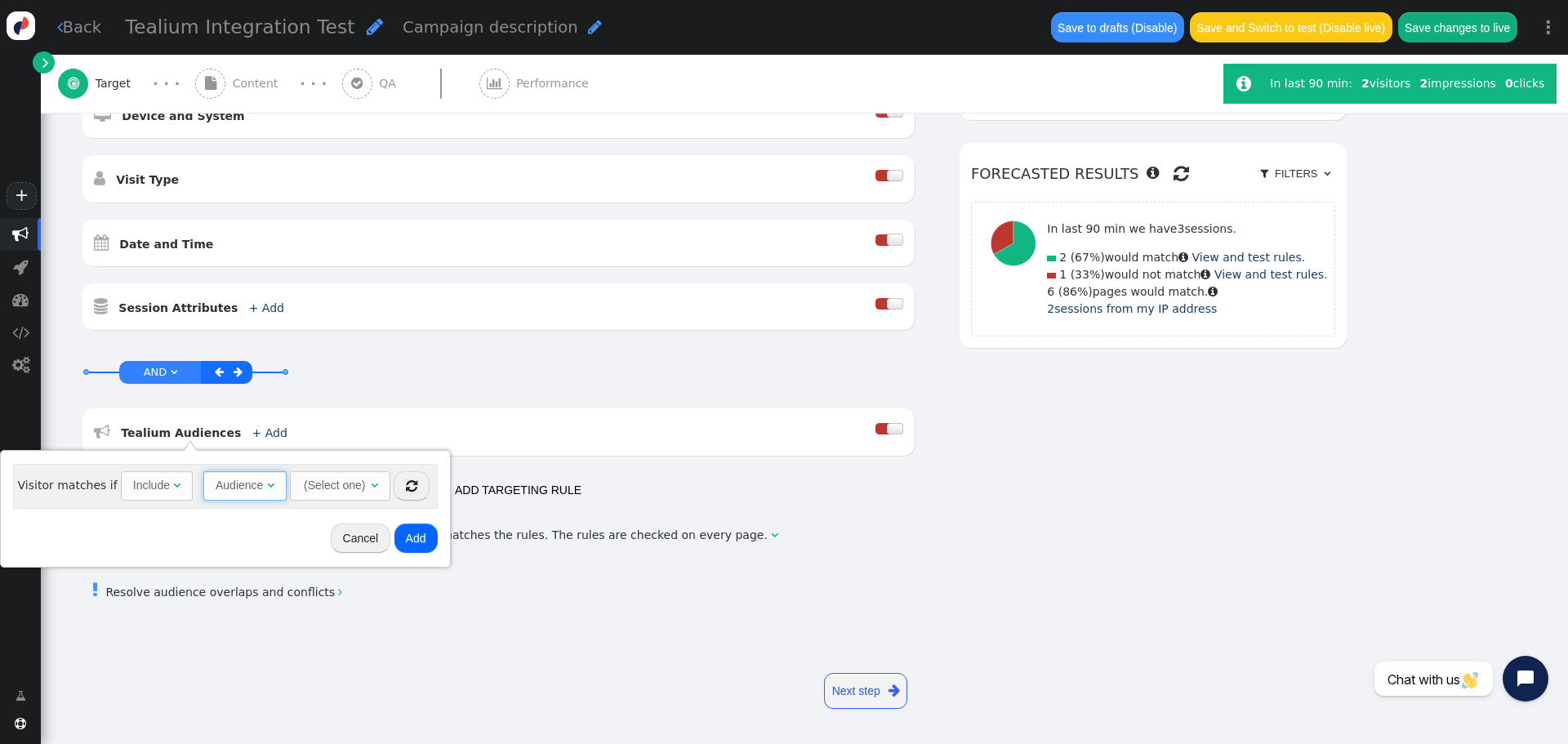
click at [221, 474] on span "Audience " at bounding box center [245, 485] width 83 height 29
click at [314, 494] on div "(Select one)" at bounding box center [319, 485] width 65 height 27
click at [339, 489] on div "(Select one)" at bounding box center [319, 485] width 65 height 27
click at [296, 530] on td "Fan (30)" at bounding box center [334, 529] width 125 height 26
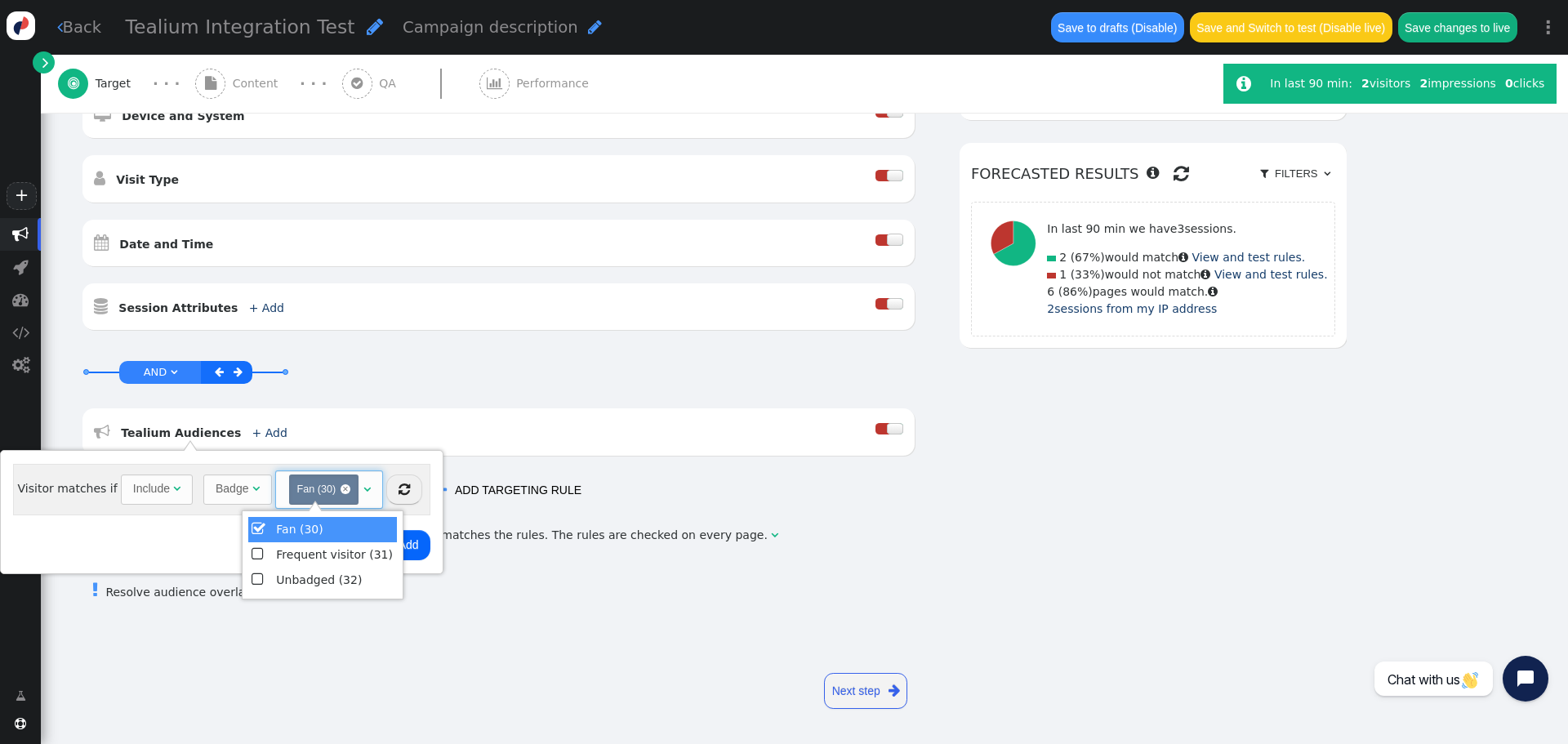
click at [269, 555] on td "" at bounding box center [260, 555] width 25 height 26
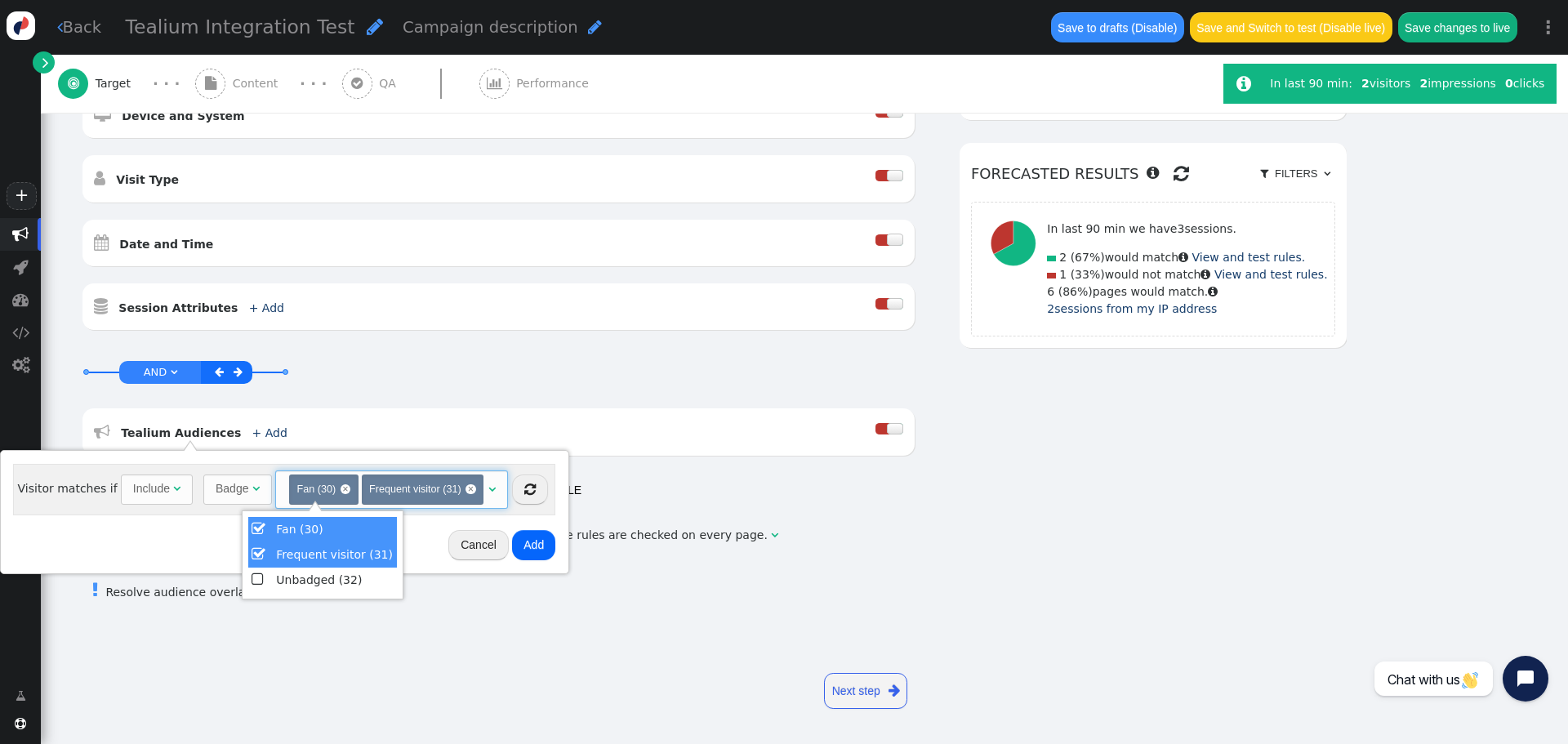
click at [253, 578] on span "" at bounding box center [258, 579] width 15 height 22
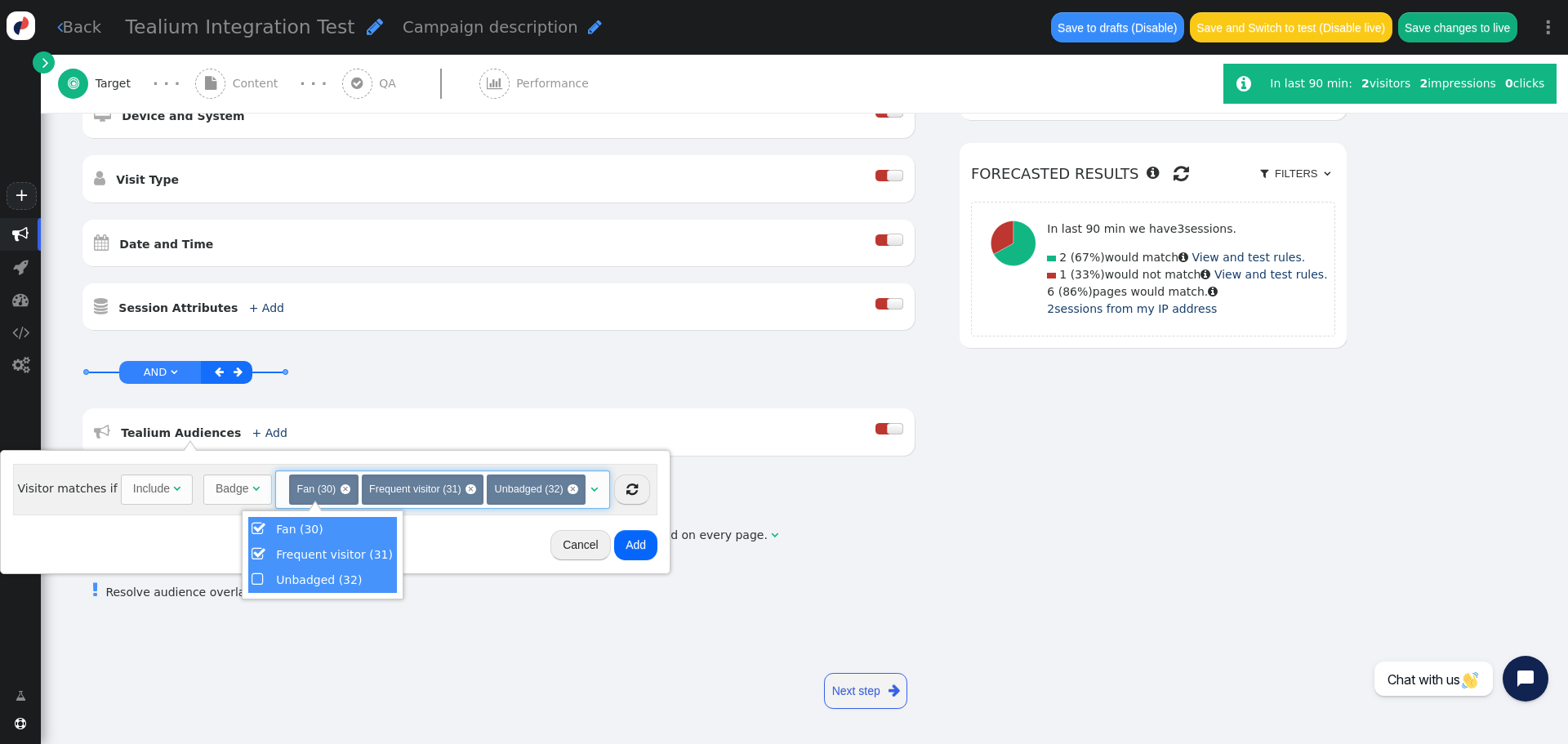
click at [619, 555] on button "Add" at bounding box center [635, 544] width 43 height 29
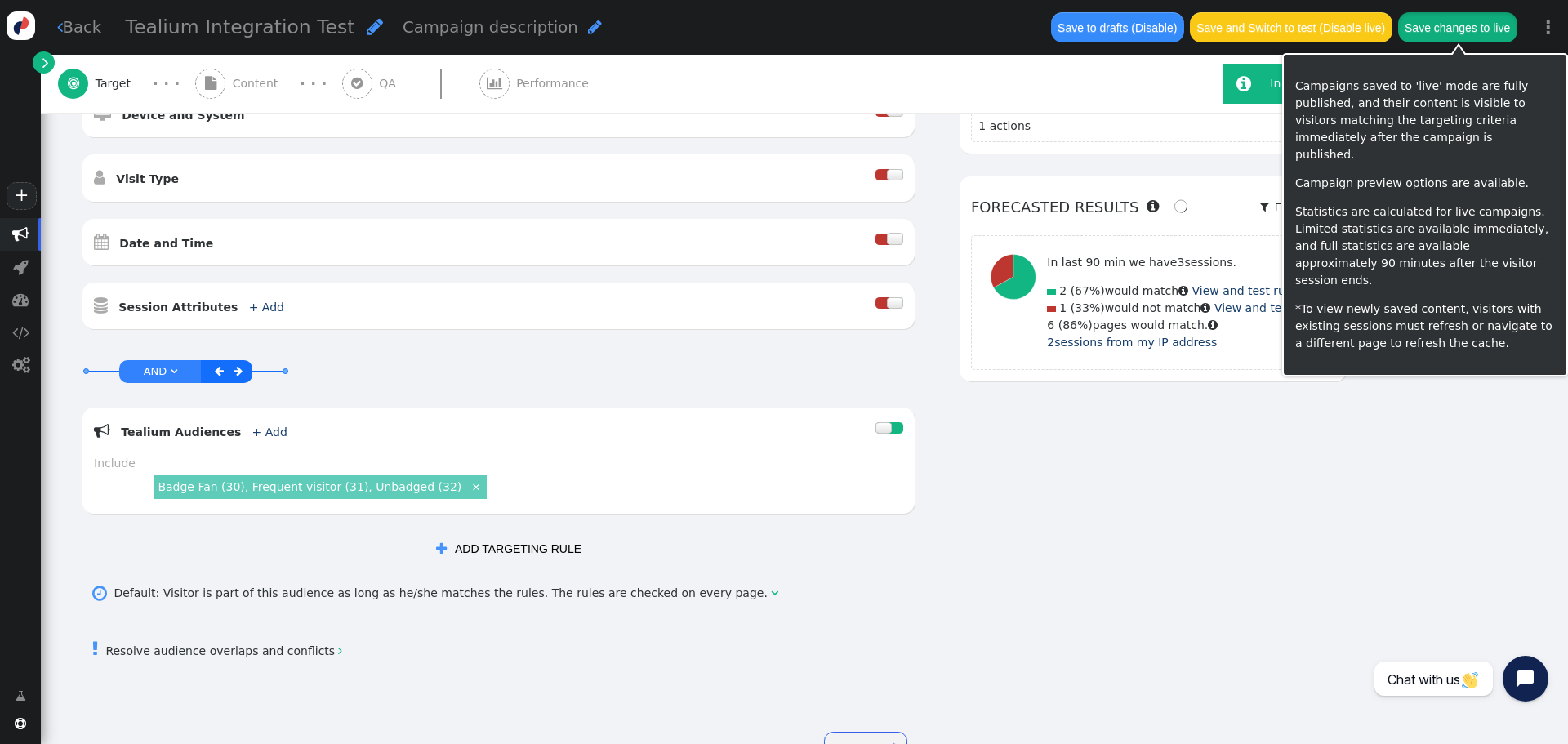
click at [1487, 16] on button "Save changes to live" at bounding box center [1457, 27] width 119 height 29
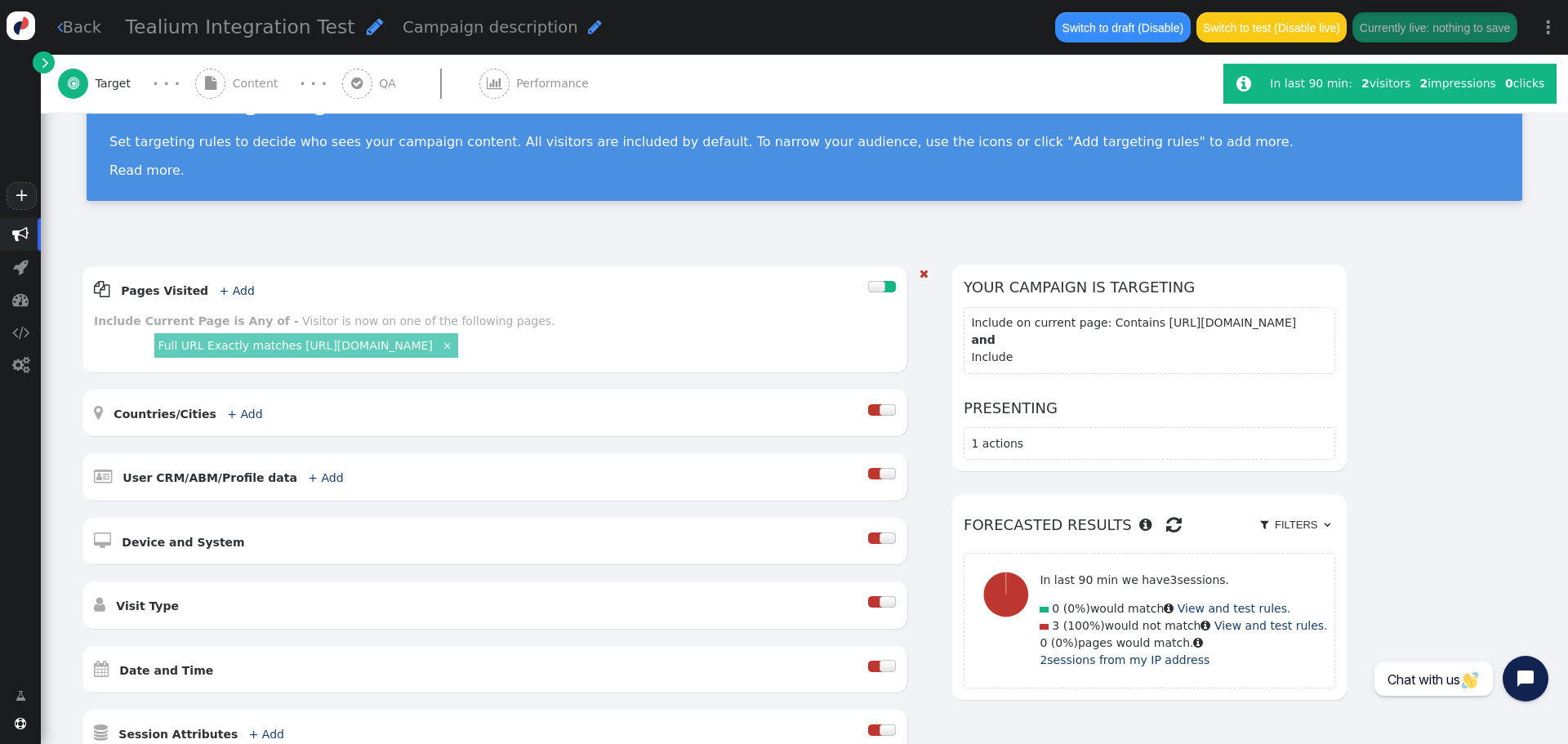
scroll to position [490, 0]
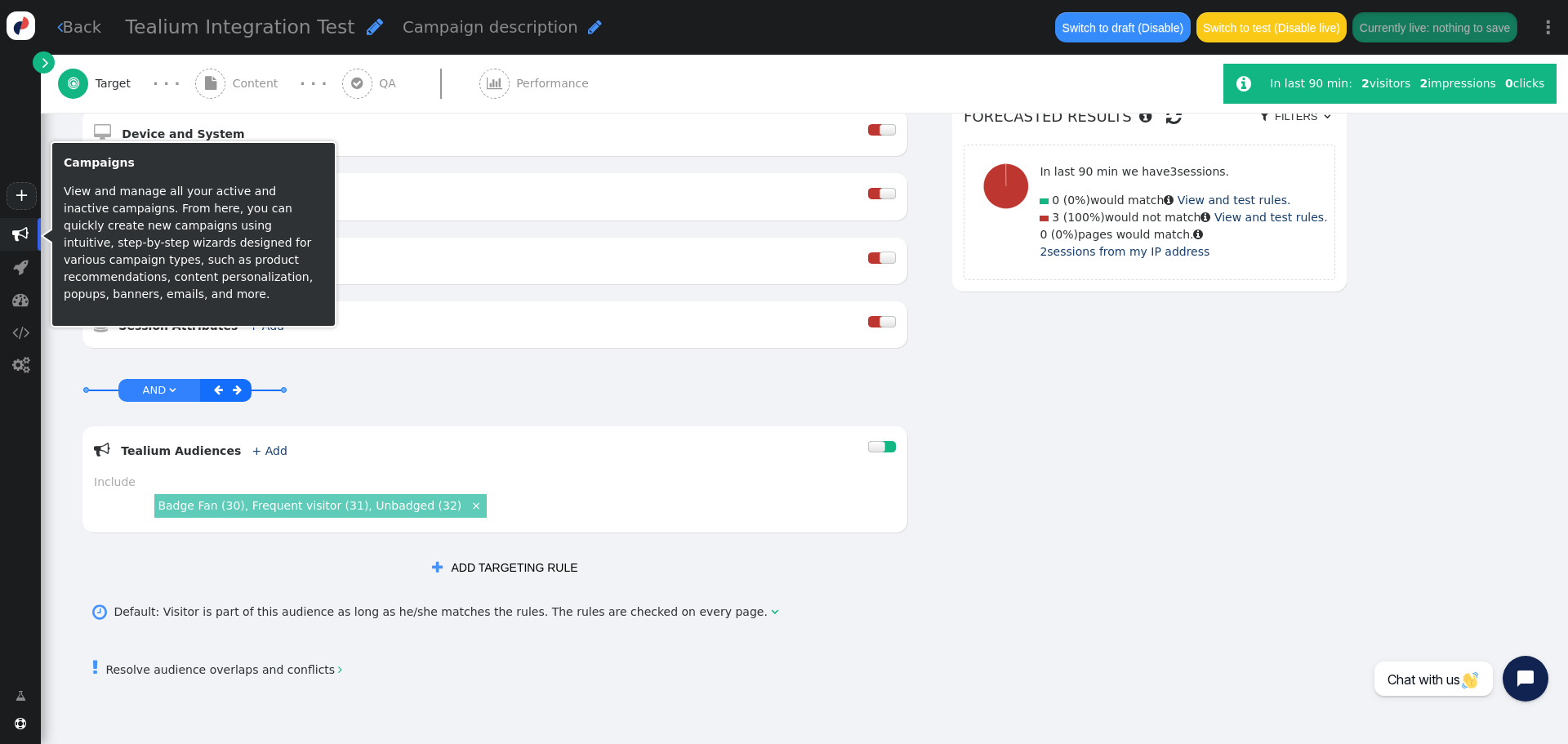
click at [13, 237] on span "" at bounding box center [20, 234] width 16 height 16
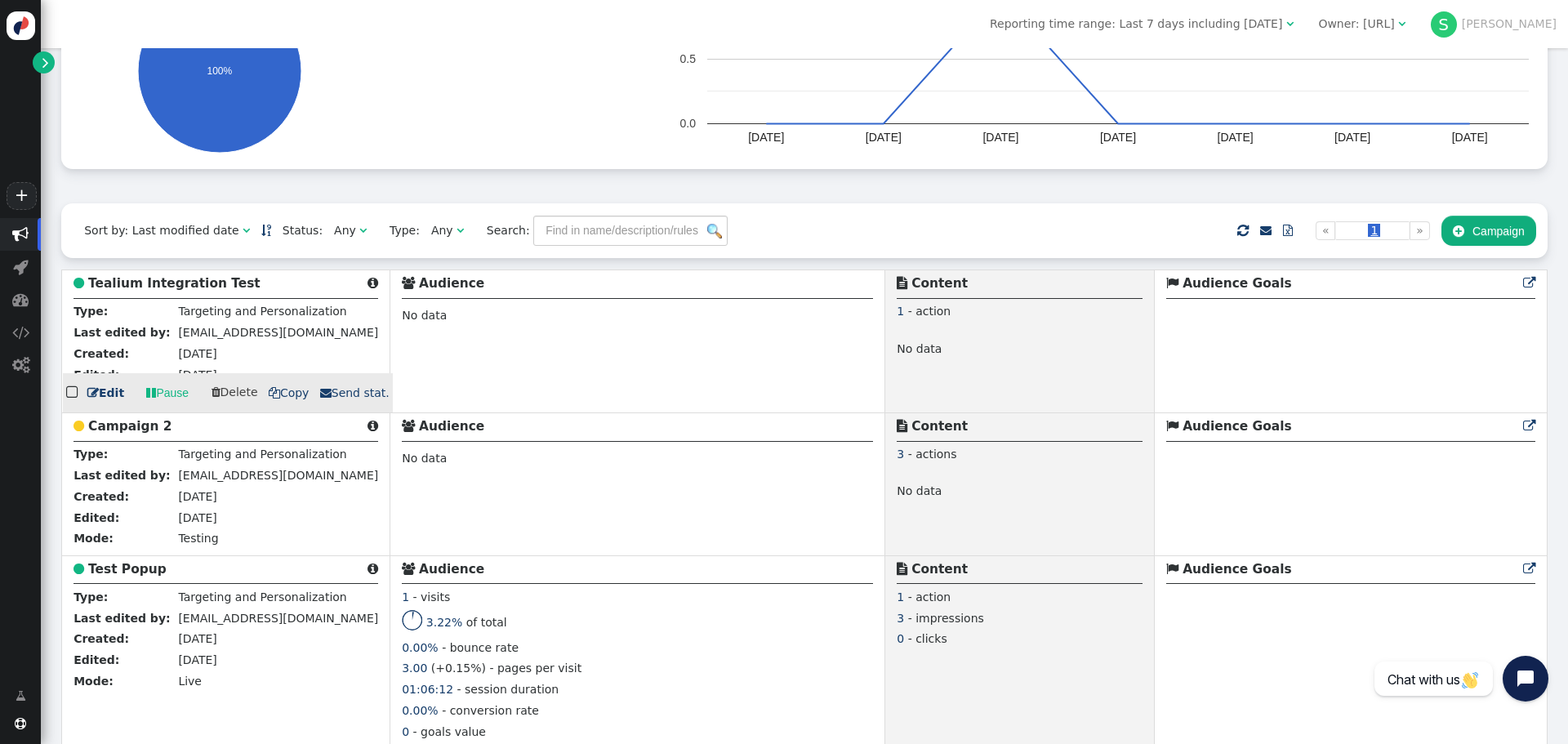
scroll to position [245, 0]
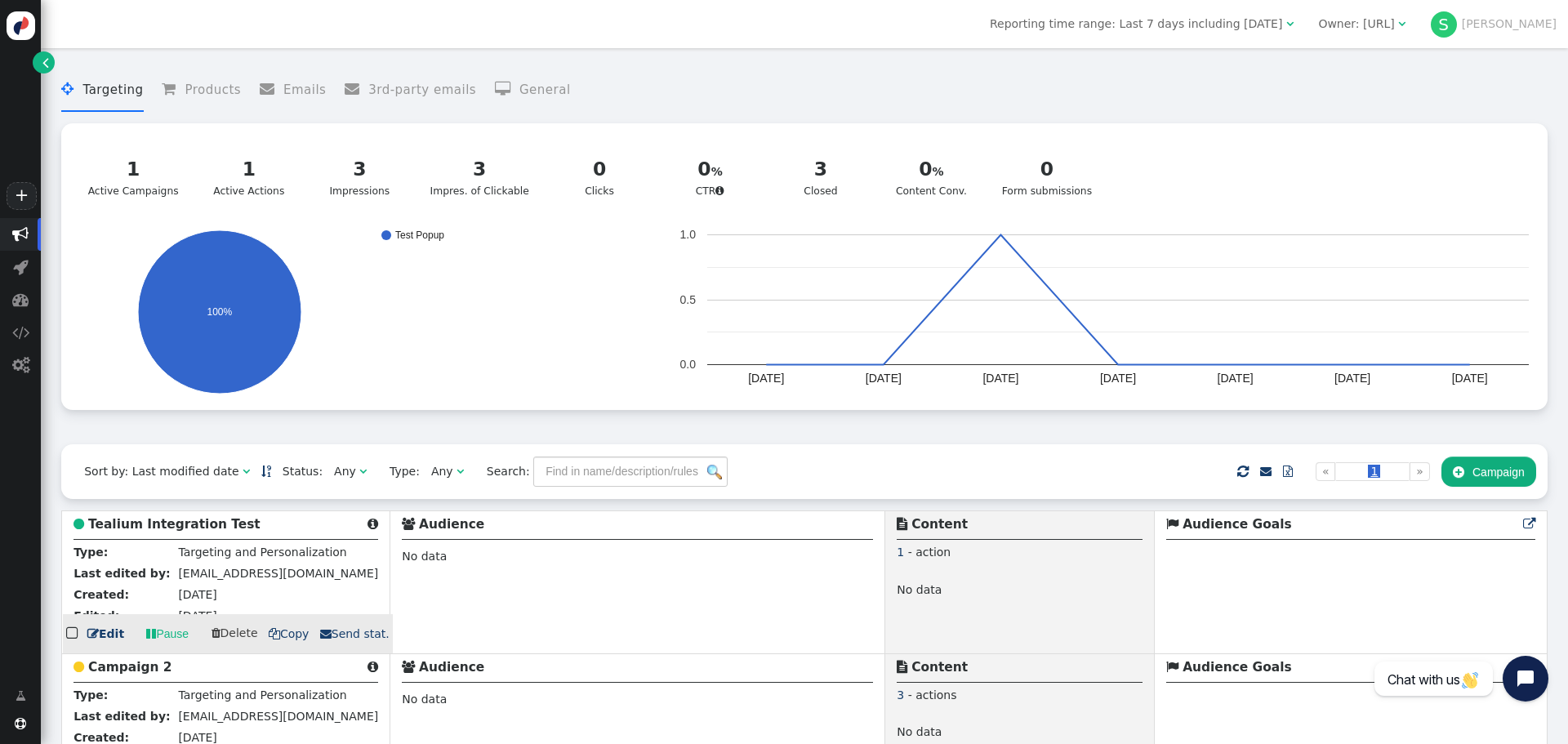
click at [194, 523] on b "Tealium Integration Test" at bounding box center [174, 524] width 173 height 15
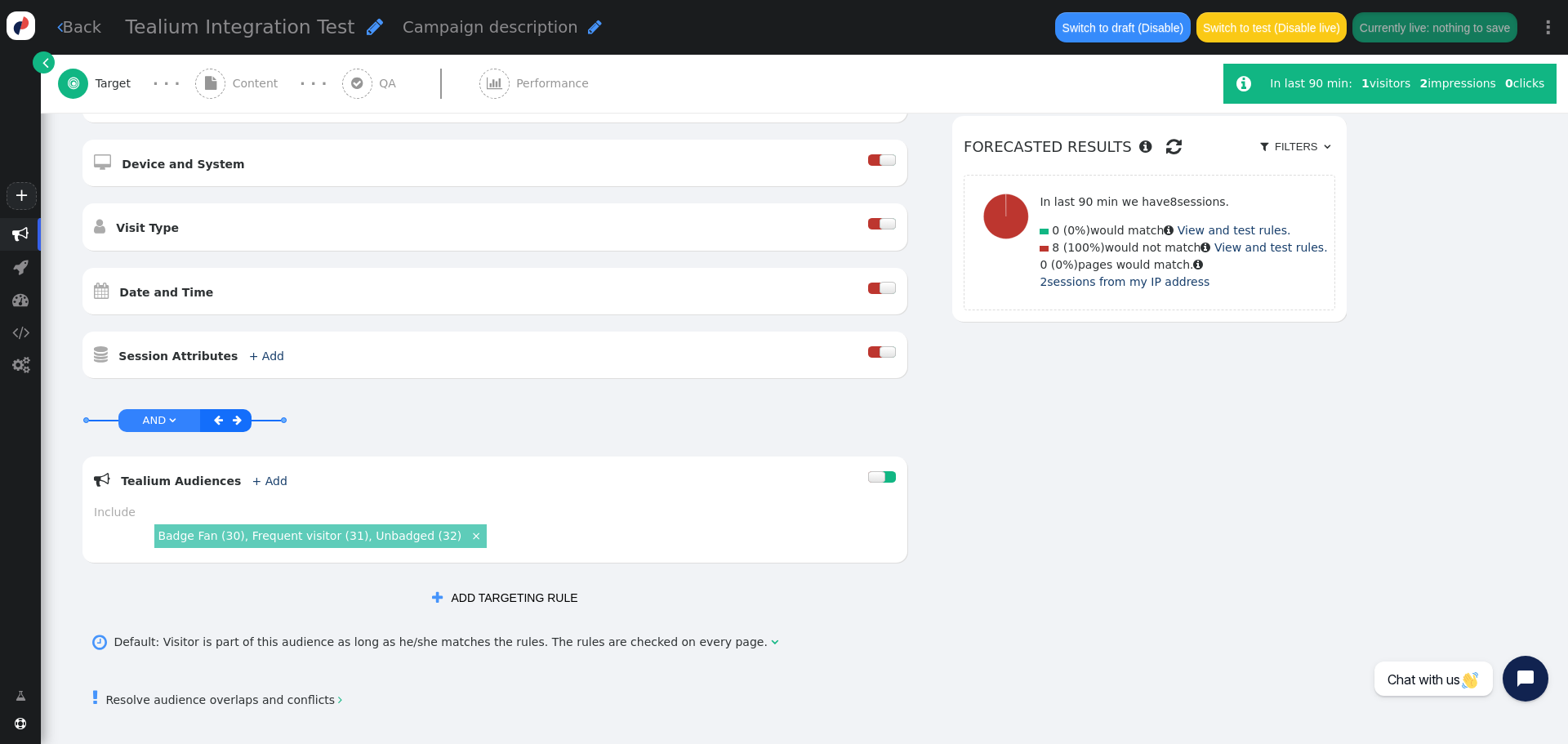
scroll to position [405, 0]
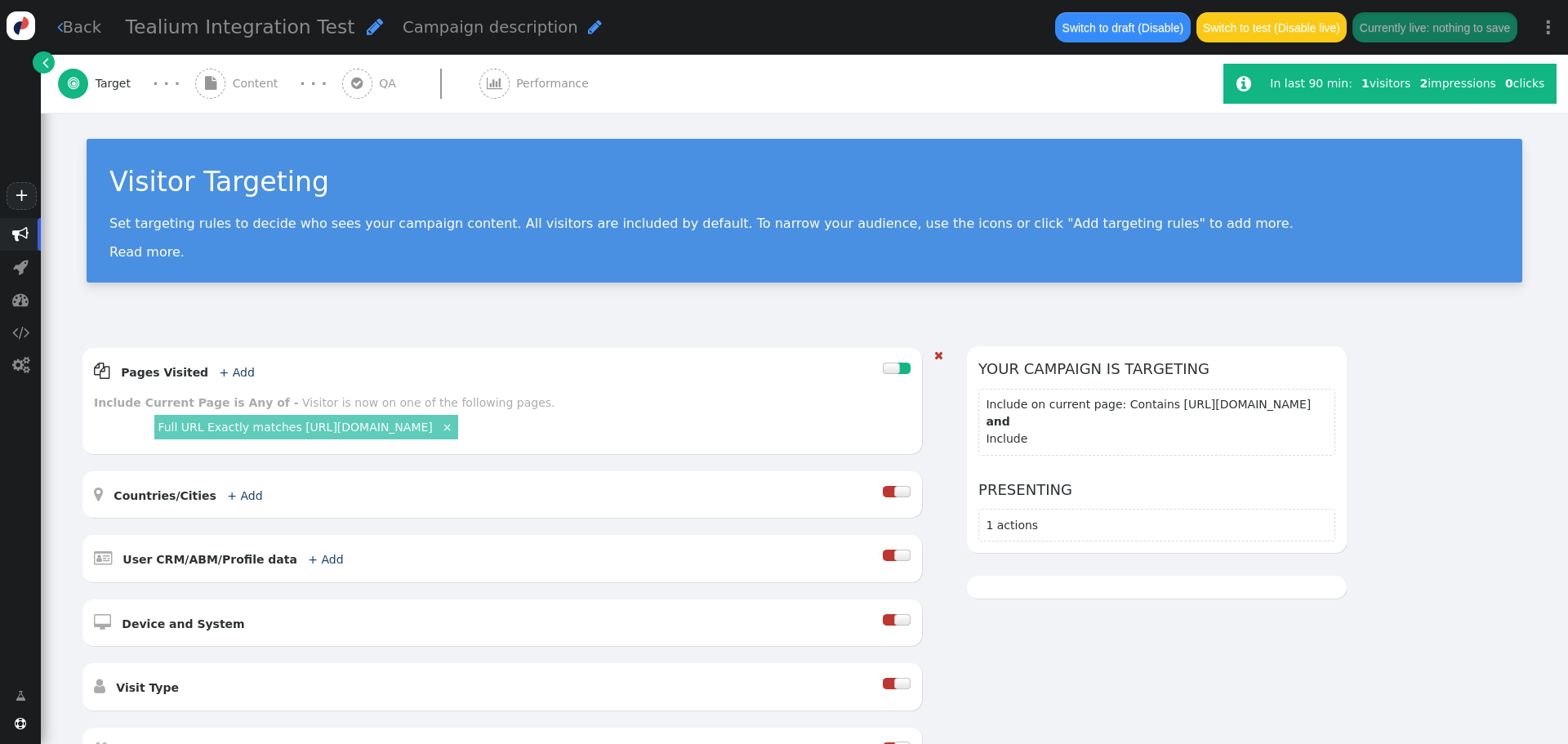
click at [432, 430] on link "Full URL Exactly matches [URL][DOMAIN_NAME]" at bounding box center [295, 426] width 274 height 13
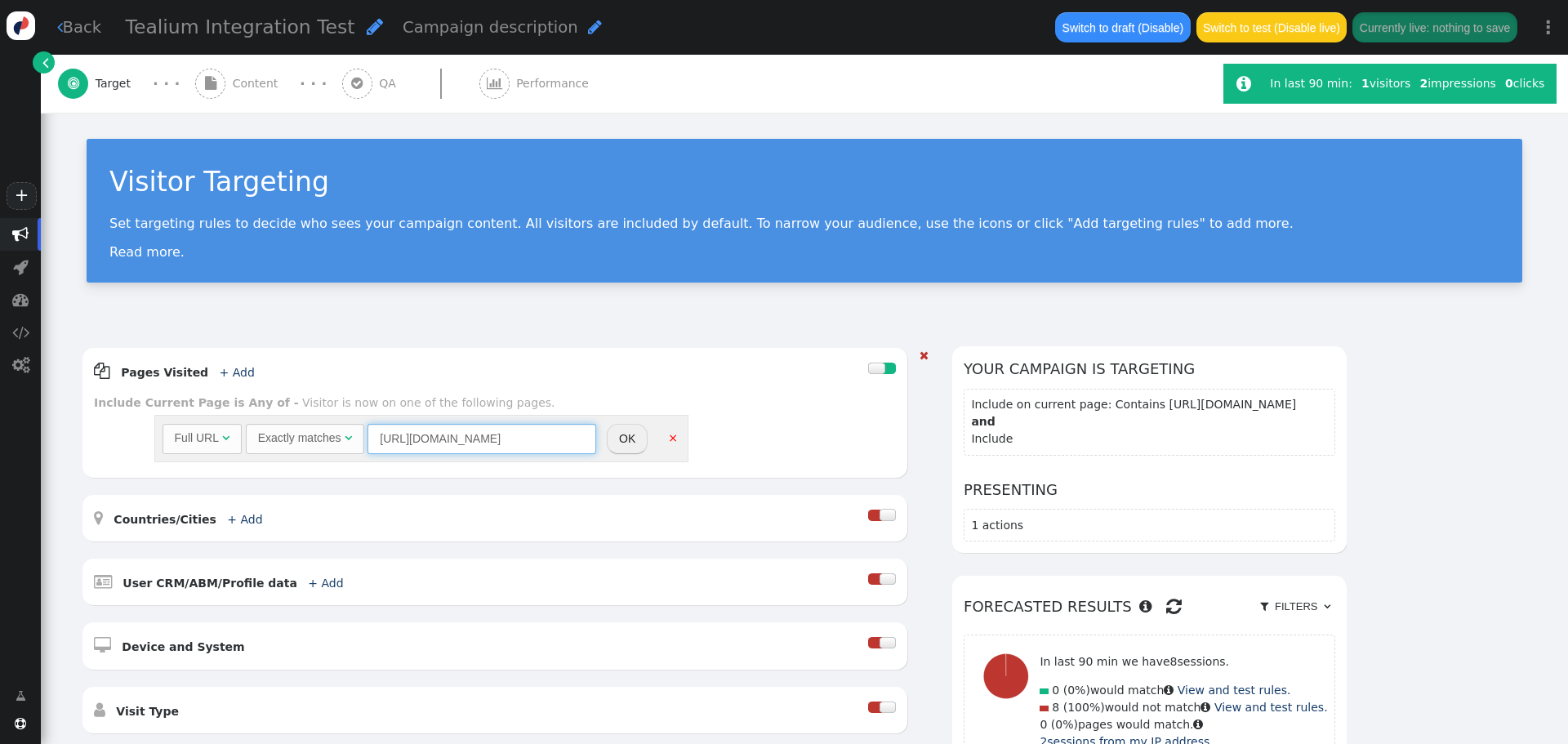
click at [558, 436] on input "[URL][DOMAIN_NAME]" at bounding box center [481, 438] width 228 height 29
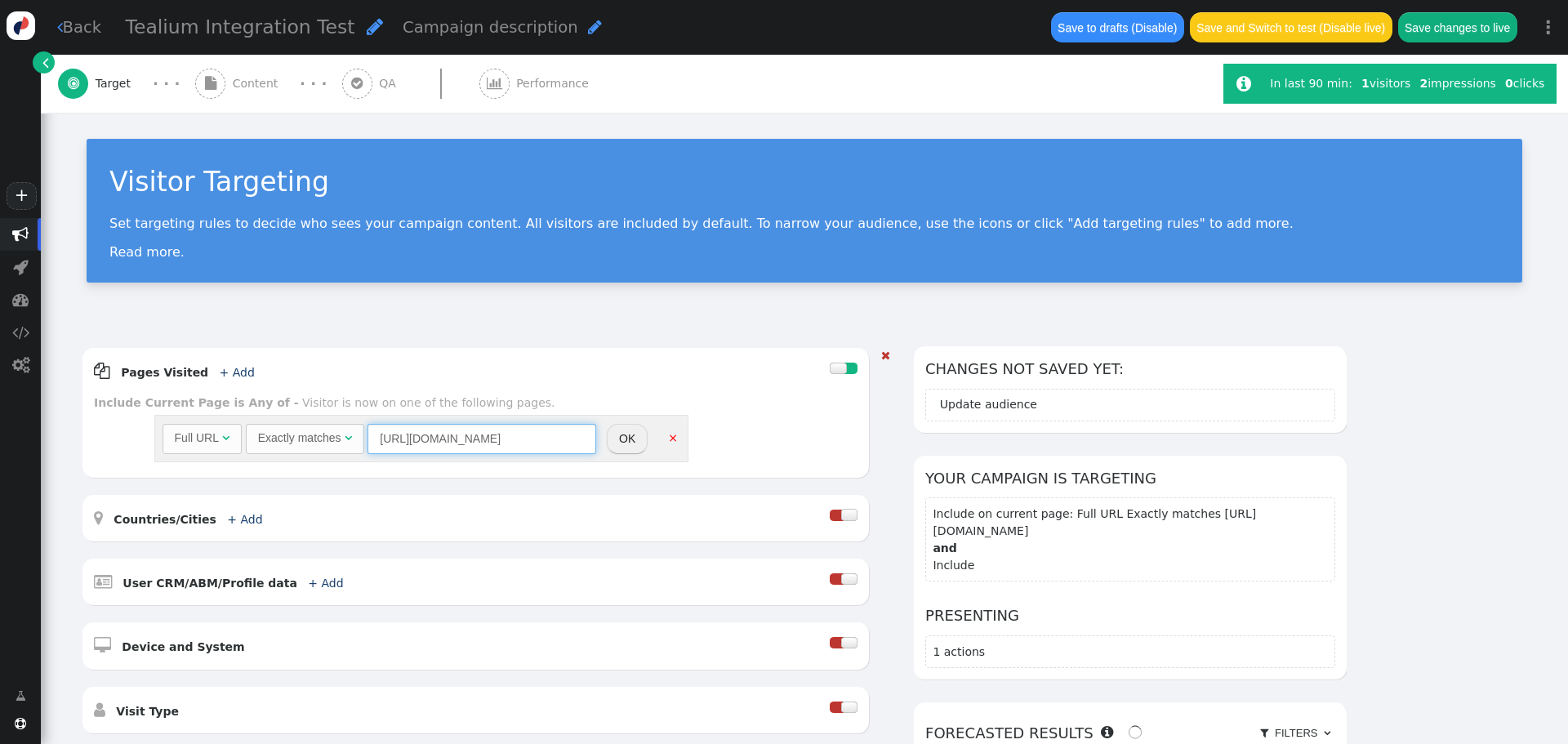
click at [301, 439] on div "Exactly matches" at bounding box center [300, 437] width 83 height 17
type input "[URL][DOMAIN_NAME]"
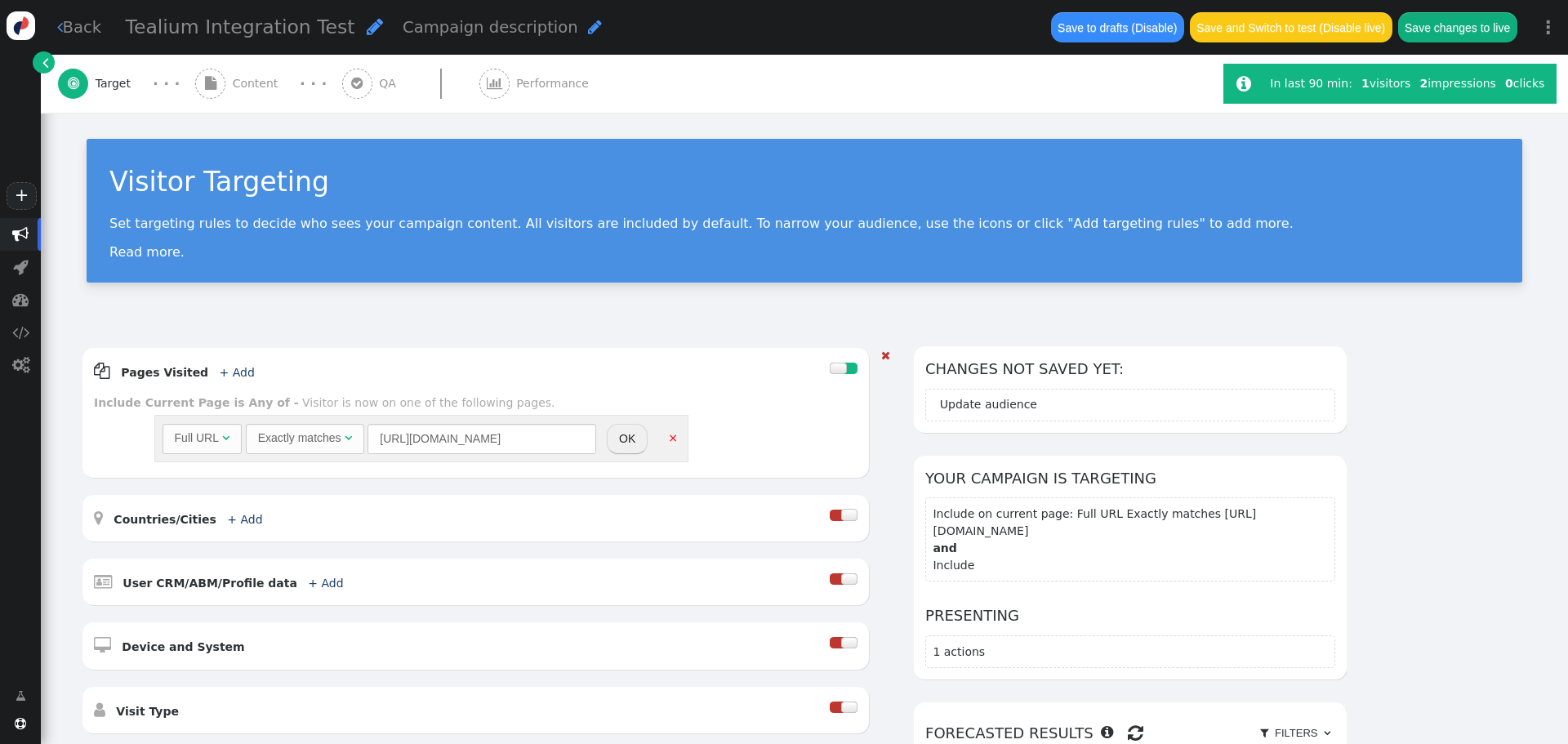
click at [633, 434] on button "OK" at bounding box center [627, 438] width 41 height 29
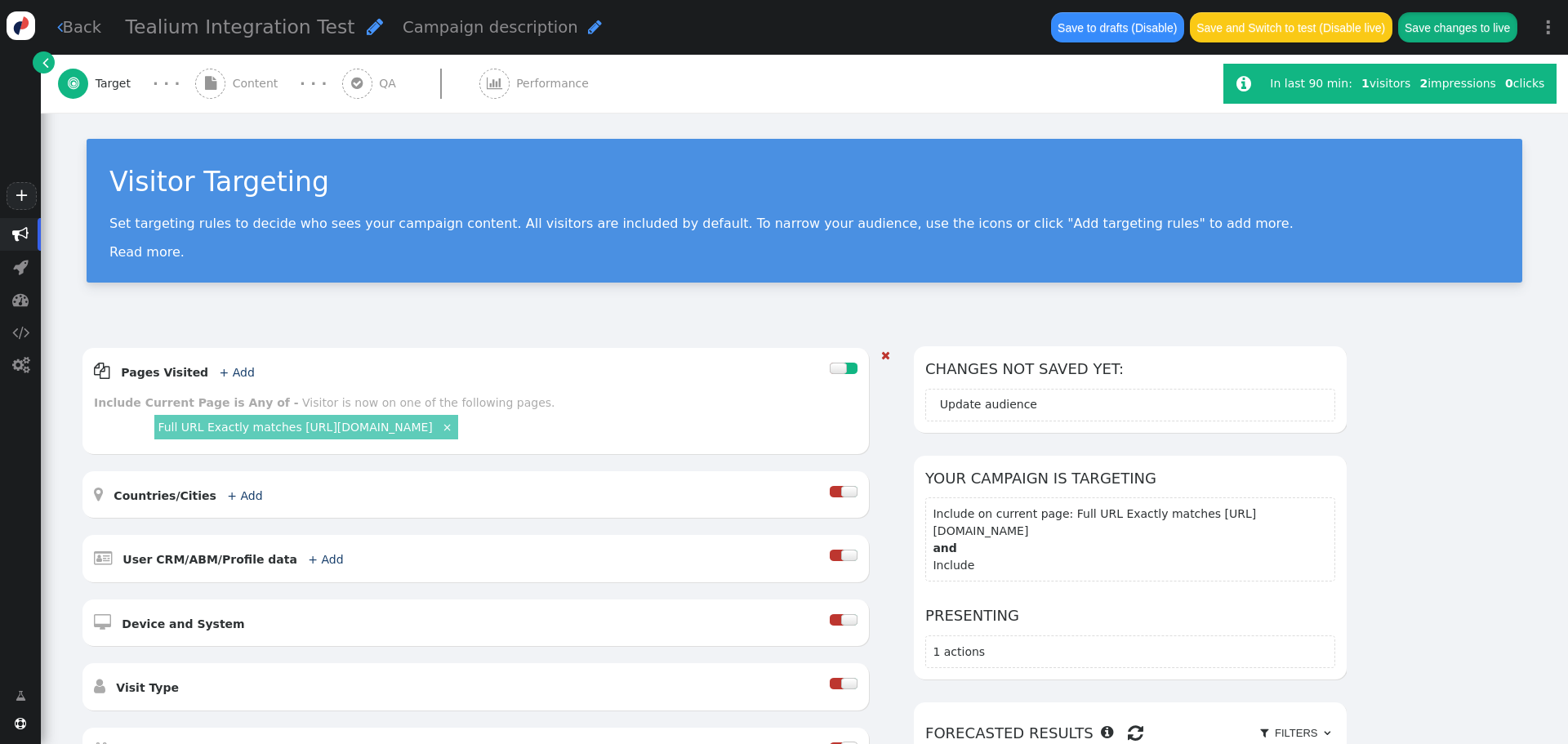
click at [1458, 22] on button "Save changes to live" at bounding box center [1457, 27] width 119 height 29
